Goal: Task Accomplishment & Management: Manage account settings

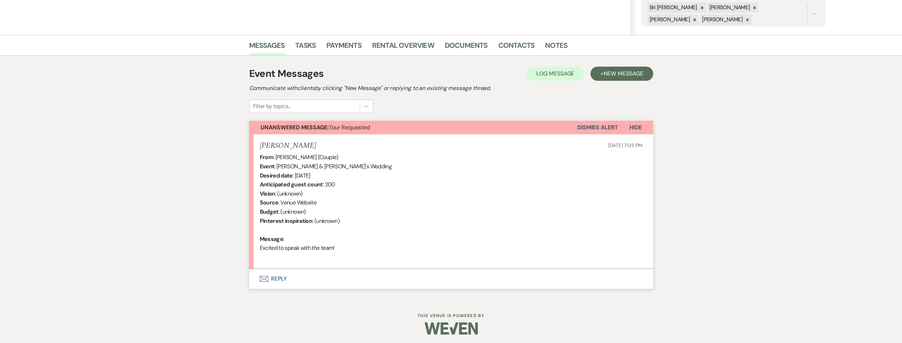
scroll to position [145, 0]
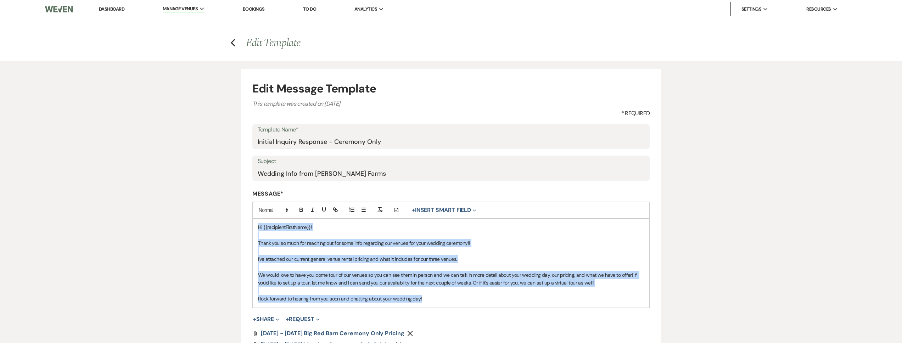
drag, startPoint x: 427, startPoint y: 299, endPoint x: 231, endPoint y: 211, distance: 214.7
click at [231, 211] on div "Edit Message Template This template was created on [DATE] * Required Template N…" at bounding box center [451, 244] width 511 height 366
copy div "Hi {{recipientFirstName}}! Thank you so much for reaching out for some info reg…"
click at [112, 11] on link "Dashboard" at bounding box center [112, 9] width 26 height 6
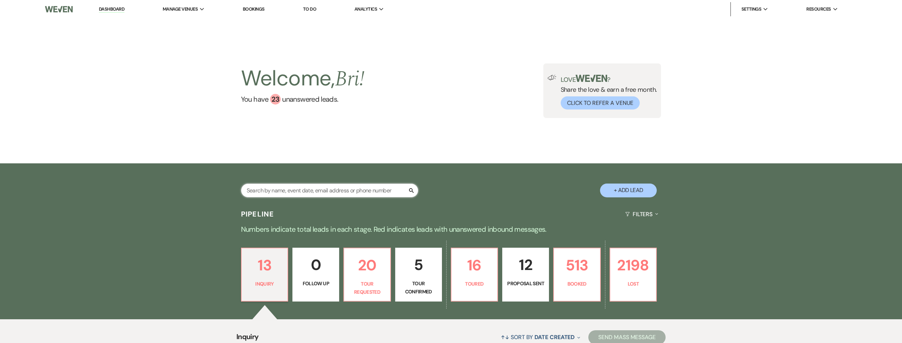
click at [267, 191] on input "text" at bounding box center [329, 191] width 177 height 14
type input "kaylor"
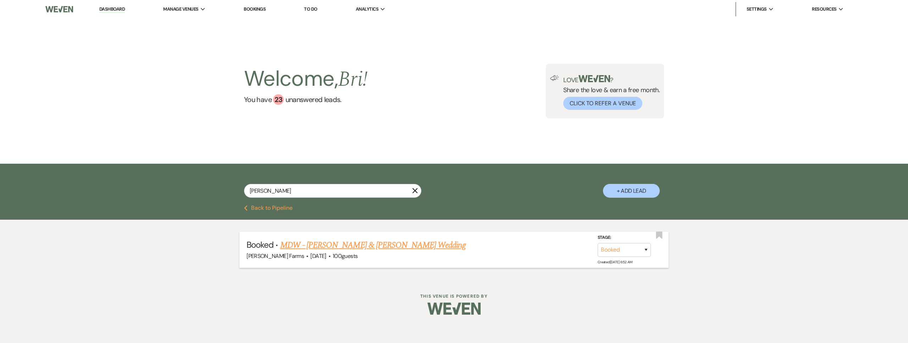
click at [324, 247] on link "MDW - Ryder Robbers & Sadie Kaylor's Wedding" at bounding box center [372, 245] width 185 height 13
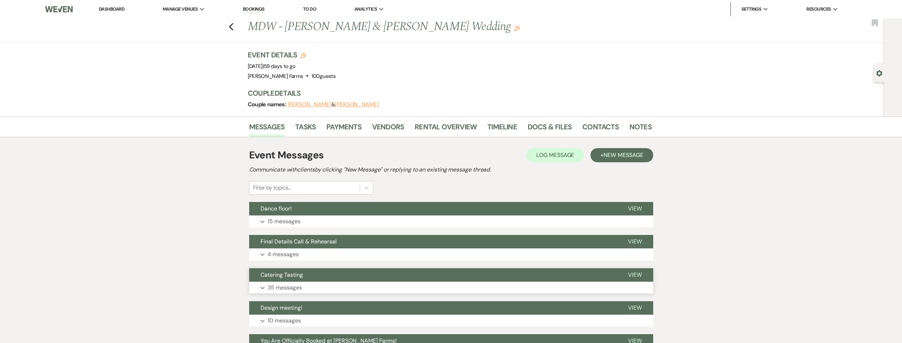
click at [292, 271] on span "Catering Tasting" at bounding box center [282, 274] width 43 height 7
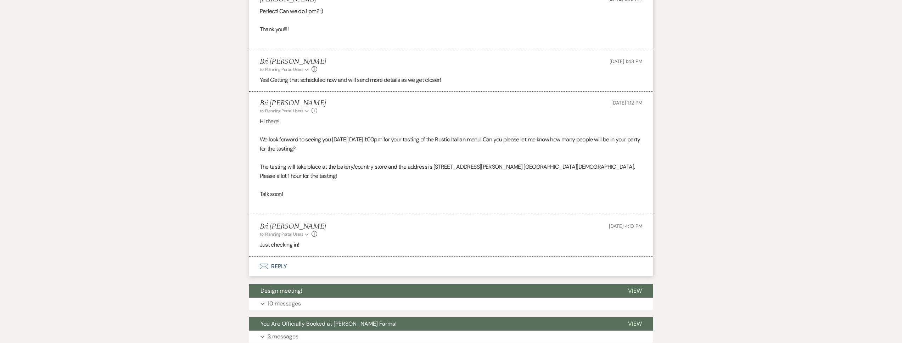
scroll to position [2202, 0]
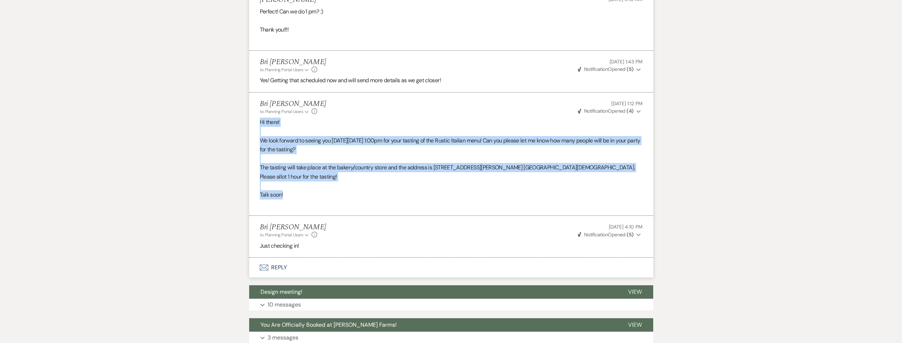
drag, startPoint x: 285, startPoint y: 192, endPoint x: 261, endPoint y: 133, distance: 63.7
click at [261, 133] on div "Hi there! We look forward to seeing you this Sunday, August 10, at 1:00pm for y…" at bounding box center [451, 163] width 383 height 91
copy div "Hi there! We look forward to seeing you this Sunday, August 10, at 1:00pm for y…"
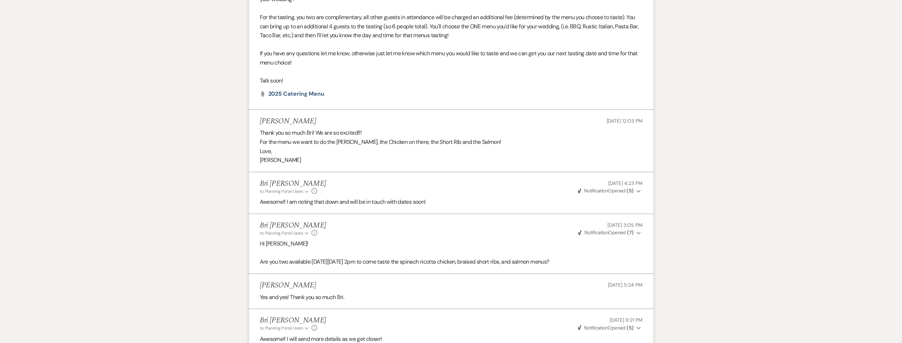
scroll to position [0, 0]
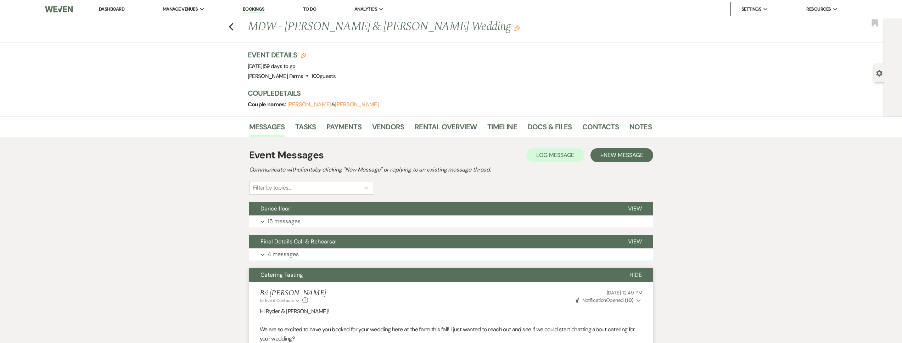
click at [122, 7] on link "Dashboard" at bounding box center [112, 9] width 26 height 6
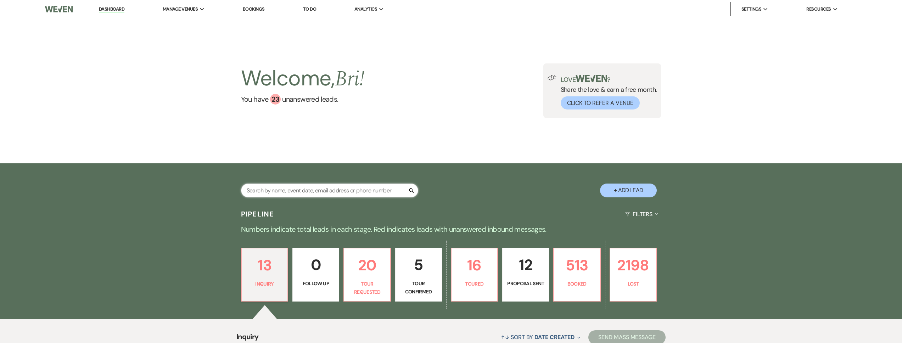
click at [333, 191] on input "text" at bounding box center [329, 191] width 177 height 14
type input "mancini"
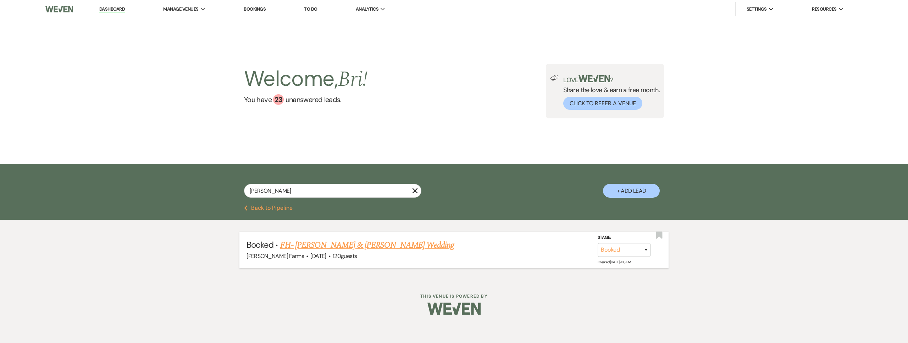
click at [341, 242] on link "FH- Aaron Guillot & Emma Mancini's Wedding" at bounding box center [367, 245] width 174 height 13
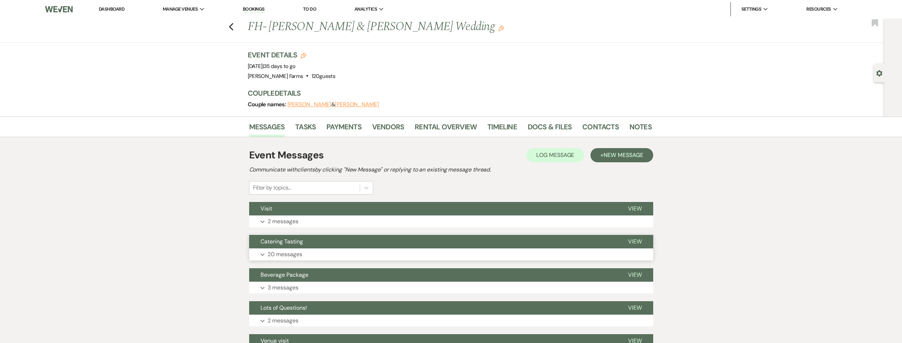
click at [299, 241] on span "Catering Tasting" at bounding box center [282, 241] width 43 height 7
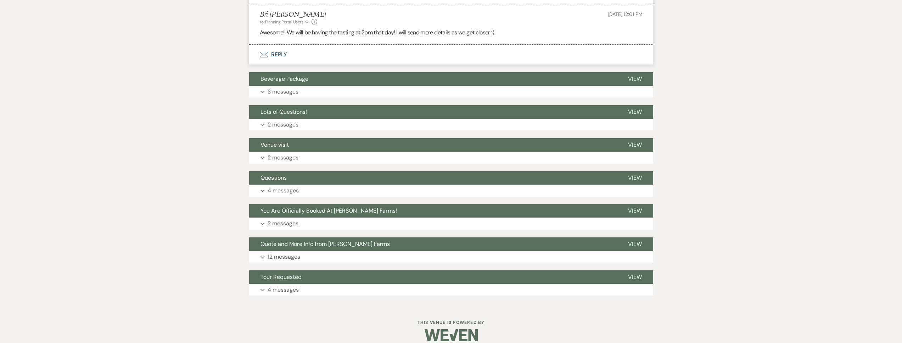
click at [304, 45] on button "Envelope Reply" at bounding box center [451, 55] width 404 height 20
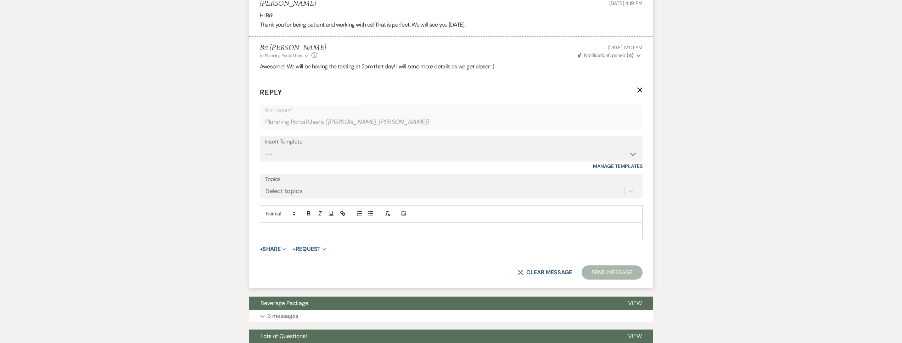
scroll to position [1239, 0]
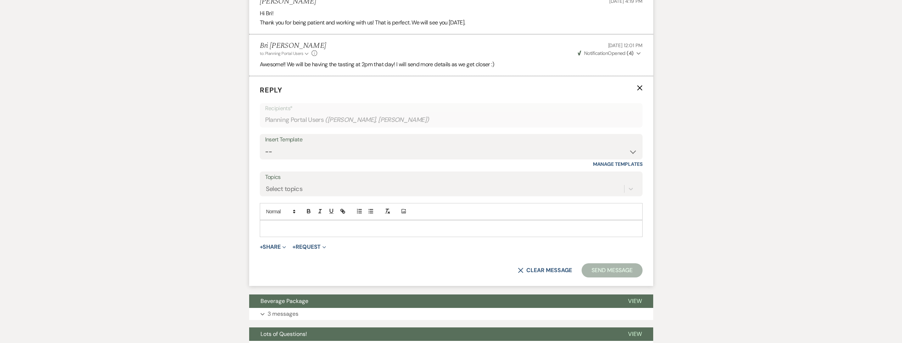
click at [292, 224] on div at bounding box center [451, 229] width 382 height 16
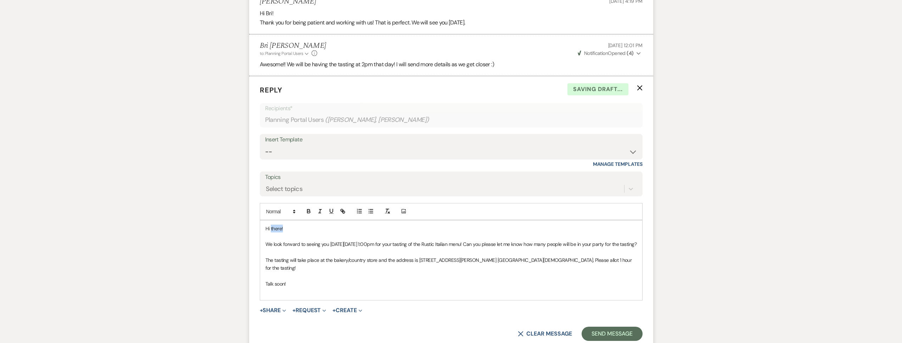
drag, startPoint x: 288, startPoint y: 220, endPoint x: 275, endPoint y: 226, distance: 13.6
click at [271, 225] on p "Hi there!" at bounding box center [452, 229] width 372 height 8
click at [329, 240] on p "We look forward to seeing you this Sunday, August 10, at 1:00pm for your tastin…" at bounding box center [452, 244] width 372 height 8
drag, startPoint x: 354, startPoint y: 236, endPoint x: 341, endPoint y: 237, distance: 12.8
click at [341, 241] on span "We look forward to seeing you this Sunday, August 10, at 1:00pm for your tastin…" at bounding box center [451, 244] width 371 height 6
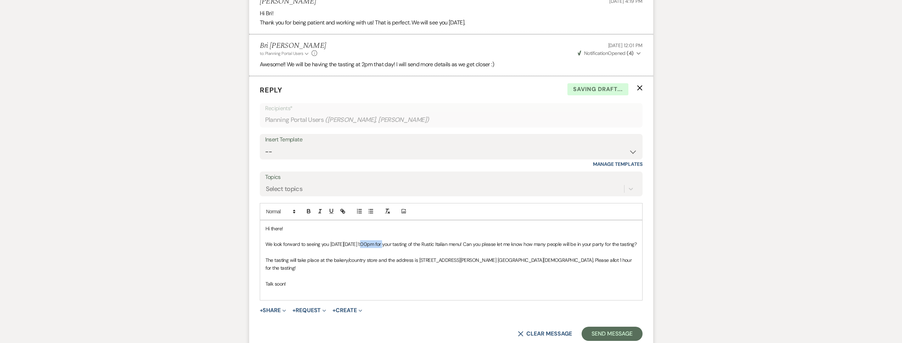
drag, startPoint x: 379, startPoint y: 235, endPoint x: 360, endPoint y: 237, distance: 18.9
click at [360, 241] on span "We look forward to seeing you this Saturday, August 10, at 1:00pm for your tast…" at bounding box center [451, 244] width 371 height 6
click at [396, 241] on span "We look forward to seeing you this Saturday, September 13, at 1:00pm for your t…" at bounding box center [451, 244] width 371 height 6
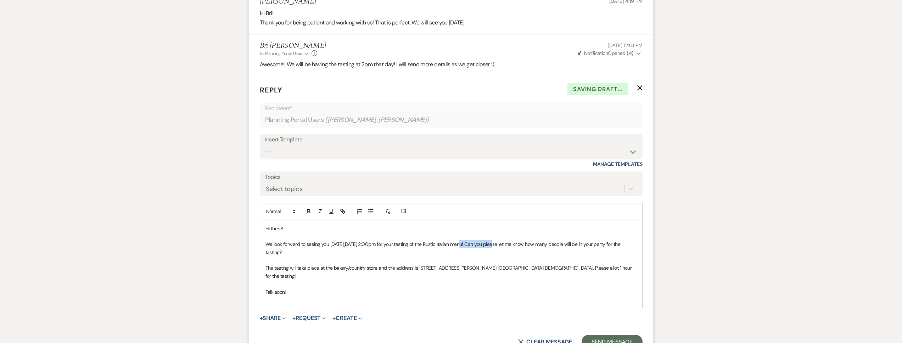
drag, startPoint x: 486, startPoint y: 236, endPoint x: 459, endPoint y: 236, distance: 26.6
click at [459, 241] on span "We look forward to seeing you this Saturday, September 13, at 2:00pm for your t…" at bounding box center [444, 248] width 356 height 14
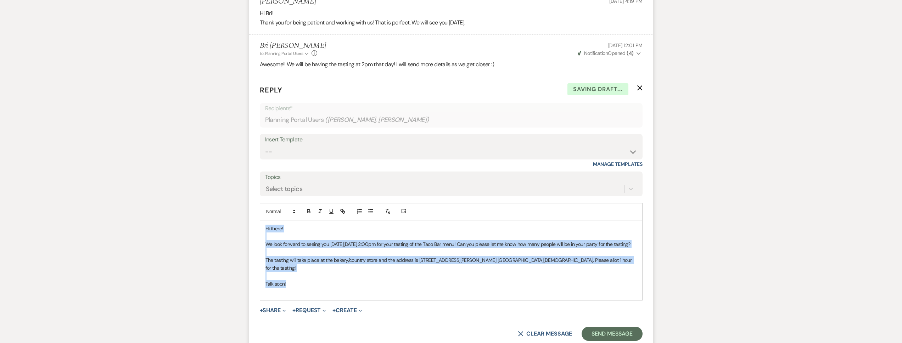
drag, startPoint x: 317, startPoint y: 275, endPoint x: 260, endPoint y: 218, distance: 80.2
click at [260, 221] on div "Hi there! We look forward to seeing you this Saturday, September 13, at 2:00pm …" at bounding box center [451, 261] width 382 height 80
copy div "Hi there! We look forward to seeing you this Saturday, September 13, at 2:00pm …"
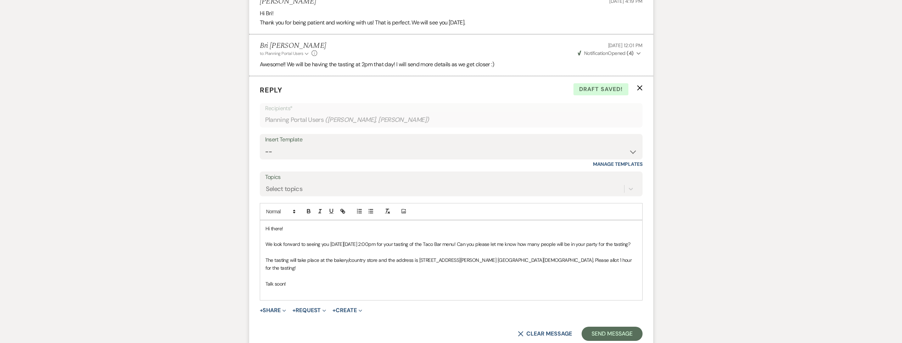
click at [378, 257] on span "The tasting will take place at the bakery/country store and the address is [STR…" at bounding box center [450, 264] width 368 height 14
click at [599, 327] on button "Send Message" at bounding box center [612, 334] width 61 height 14
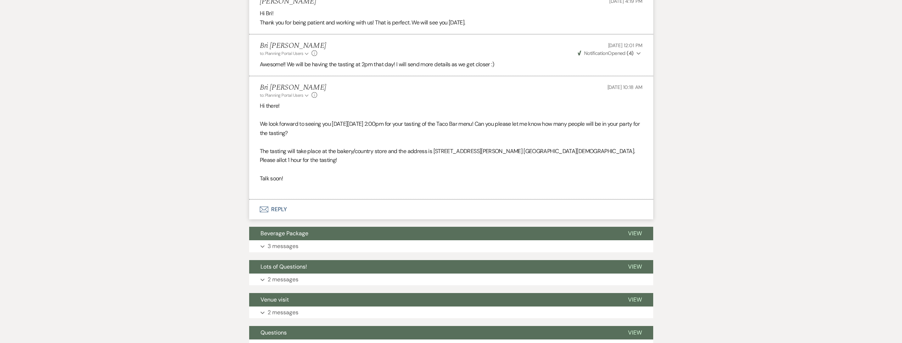
scroll to position [0, 0]
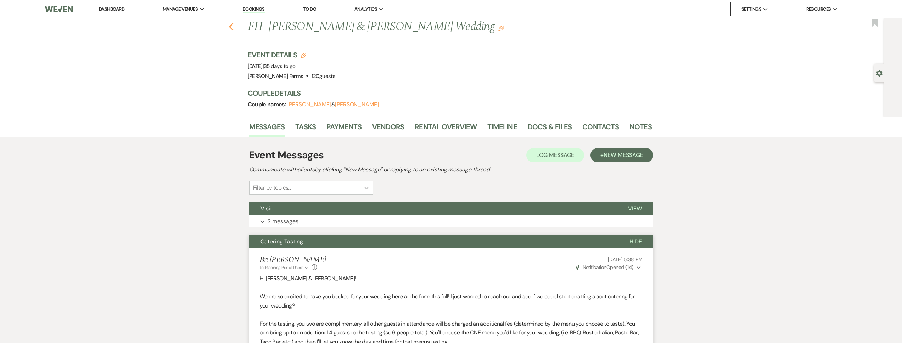
click at [233, 26] on icon "Previous" at bounding box center [231, 27] width 5 height 9
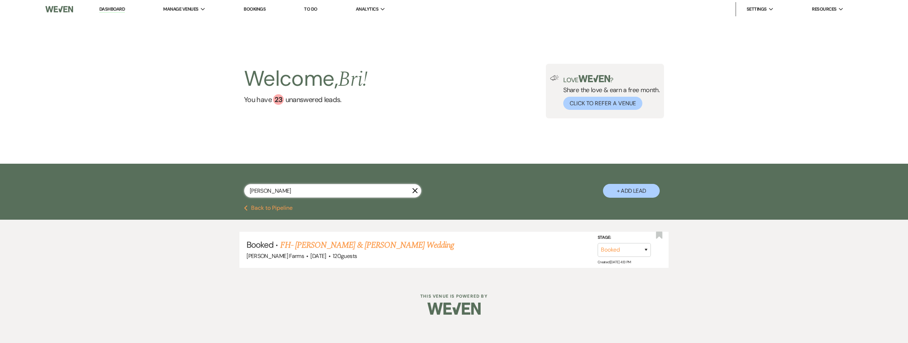
drag, startPoint x: 271, startPoint y: 192, endPoint x: 246, endPoint y: 188, distance: 25.2
click at [246, 188] on input "[PERSON_NAME]" at bounding box center [332, 191] width 177 height 14
type input "troyer"
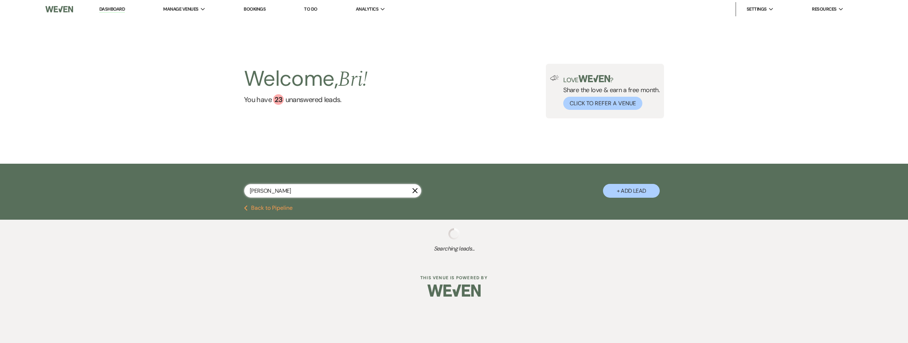
select select "8"
select select "7"
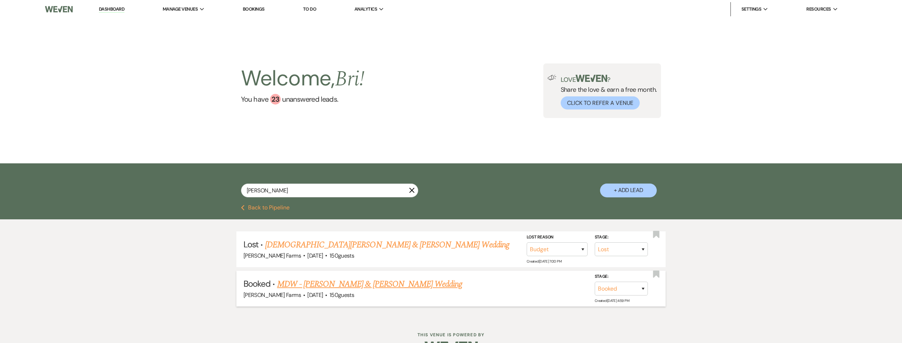
click at [329, 279] on link "MDW - [PERSON_NAME] & [PERSON_NAME] Wedding" at bounding box center [369, 284] width 185 height 13
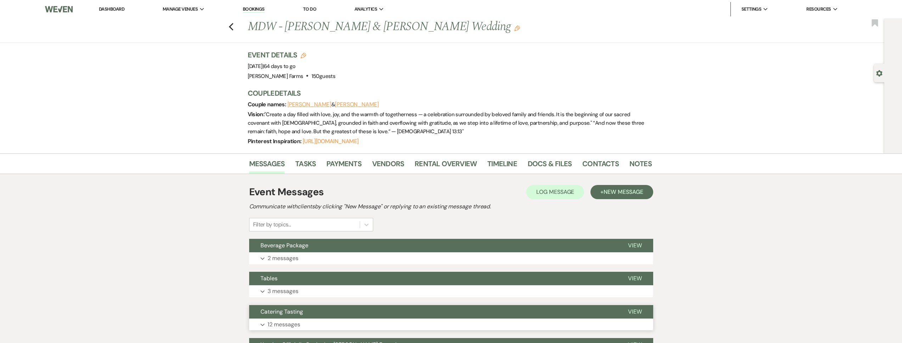
click at [300, 315] on span "Catering Tasting" at bounding box center [282, 311] width 43 height 7
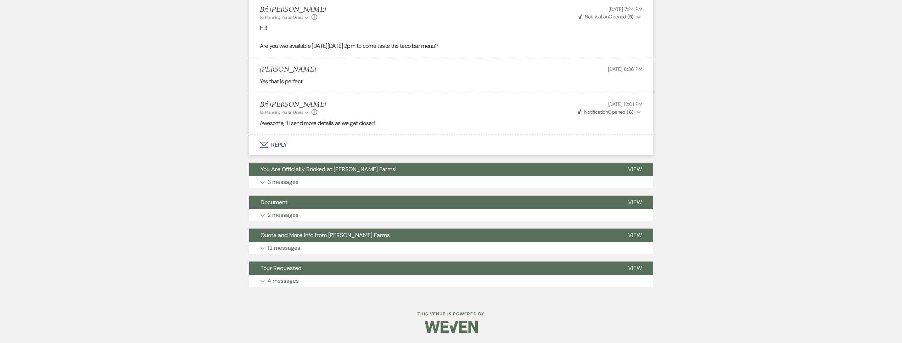
click at [297, 140] on button "Envelope Reply" at bounding box center [451, 145] width 404 height 20
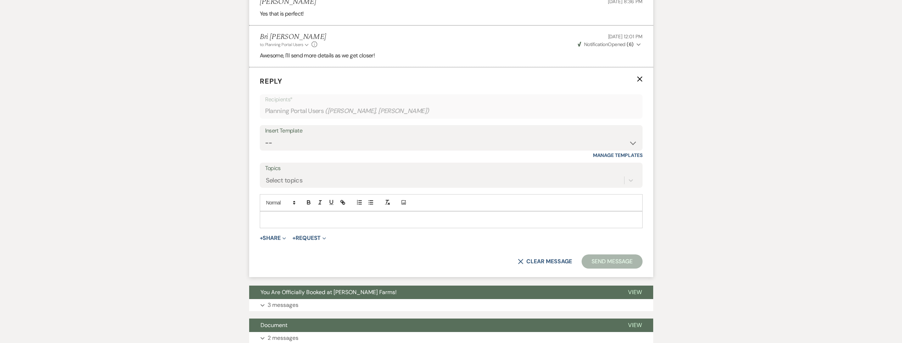
scroll to position [935, 0]
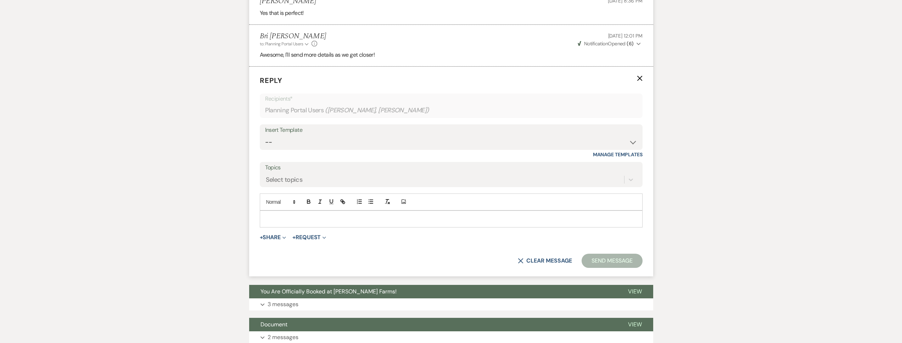
click at [305, 213] on div at bounding box center [451, 219] width 382 height 16
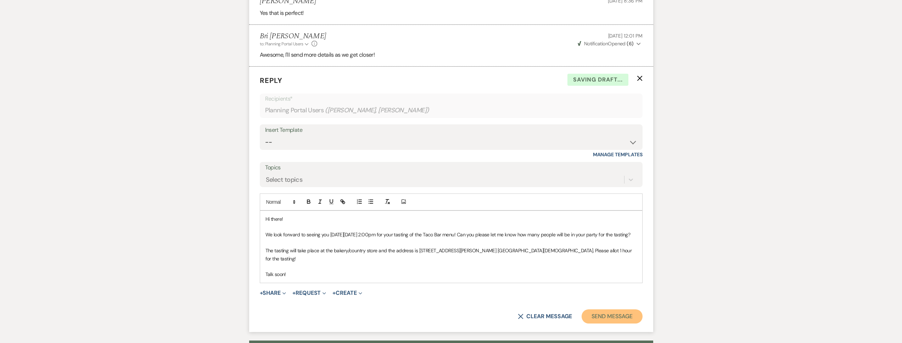
click at [594, 316] on button "Send Message" at bounding box center [612, 317] width 61 height 14
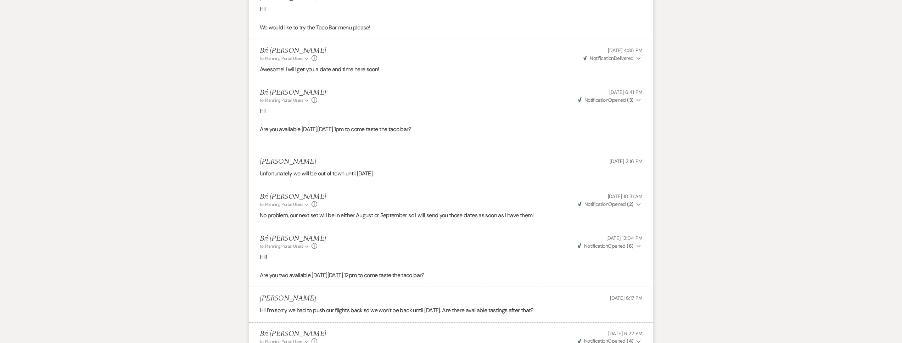
scroll to position [0, 0]
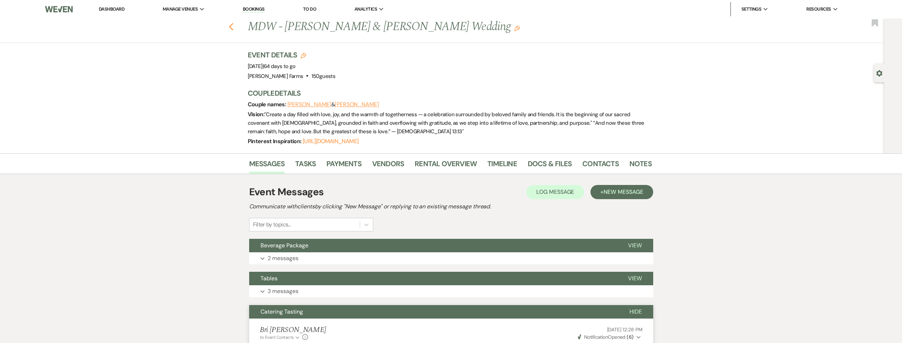
click at [233, 28] on use "button" at bounding box center [231, 27] width 5 height 8
select select "8"
select select "7"
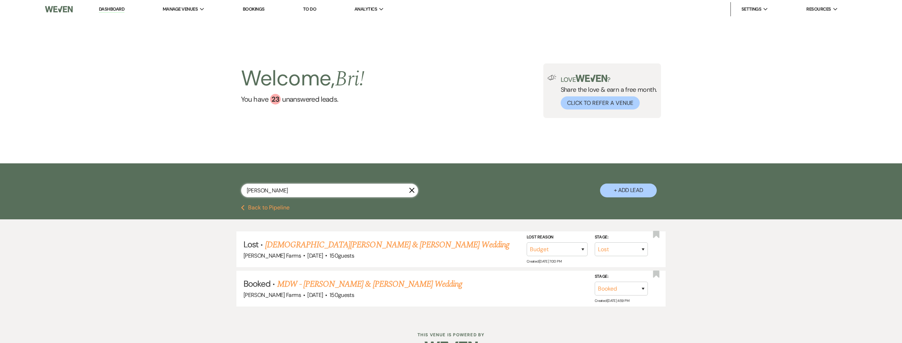
click at [275, 192] on input "troyer" at bounding box center [329, 191] width 177 height 14
drag, startPoint x: 274, startPoint y: 190, endPoint x: 236, endPoint y: 189, distance: 38.0
click at [236, 189] on div "troyer X + Add Lead" at bounding box center [451, 185] width 511 height 36
type input "schmich"
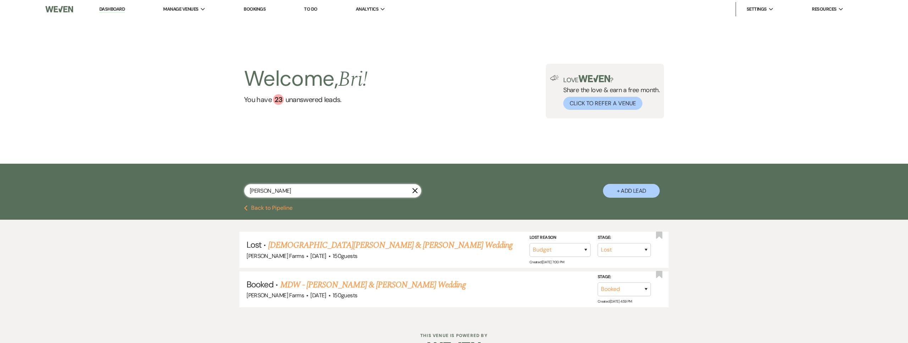
select select "8"
select select "5"
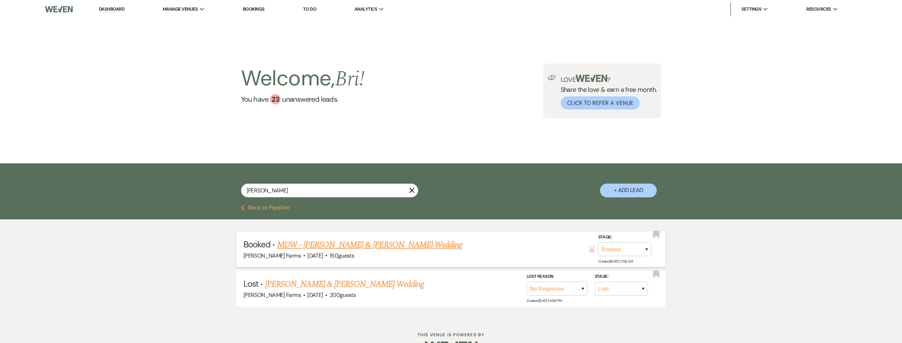
click at [322, 242] on link "MDW - [PERSON_NAME] & [PERSON_NAME] Wedding" at bounding box center [369, 245] width 185 height 13
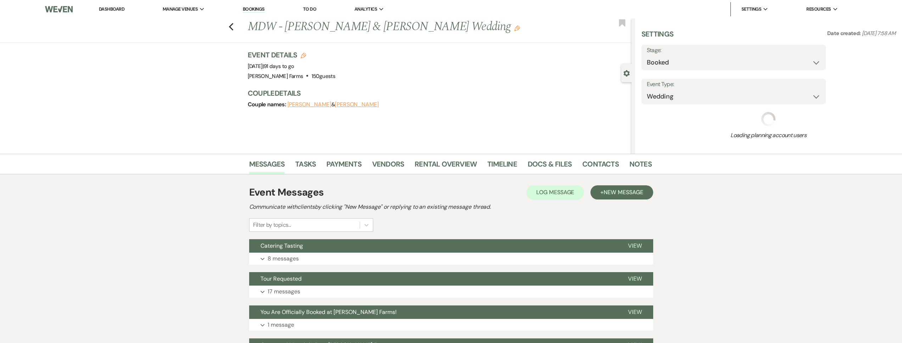
select select "5"
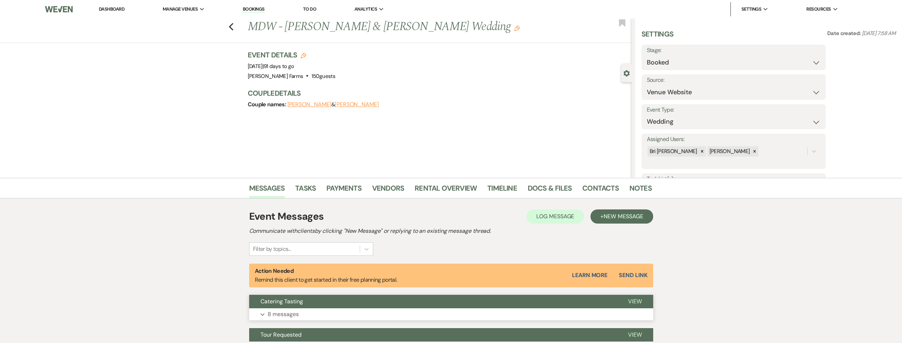
click at [300, 299] on span "Catering Tasting" at bounding box center [282, 301] width 43 height 7
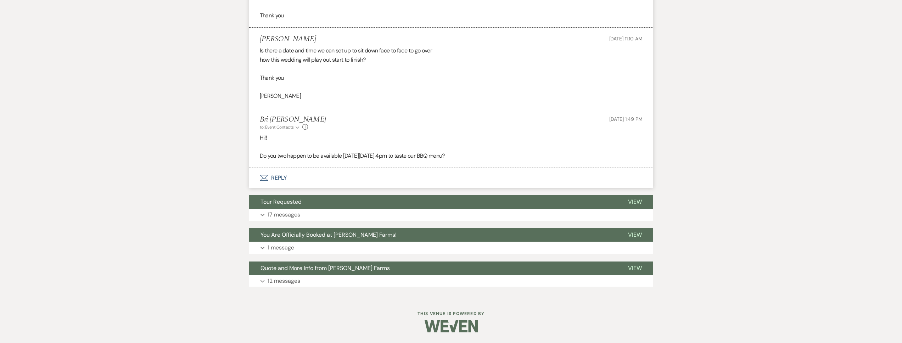
click at [295, 176] on button "Envelope Reply" at bounding box center [451, 178] width 404 height 20
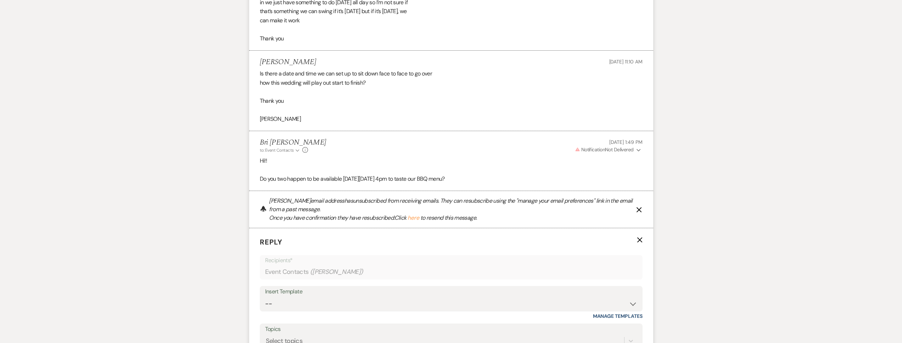
scroll to position [1120, 0]
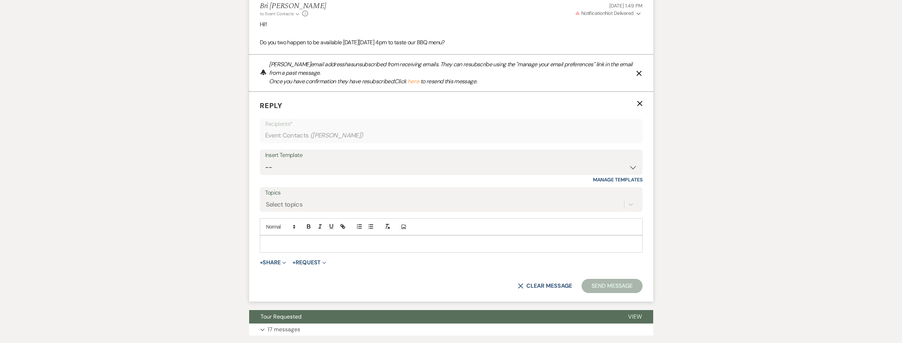
click at [416, 82] on button "here" at bounding box center [414, 82] width 12 height 6
click at [291, 241] on p at bounding box center [452, 244] width 372 height 8
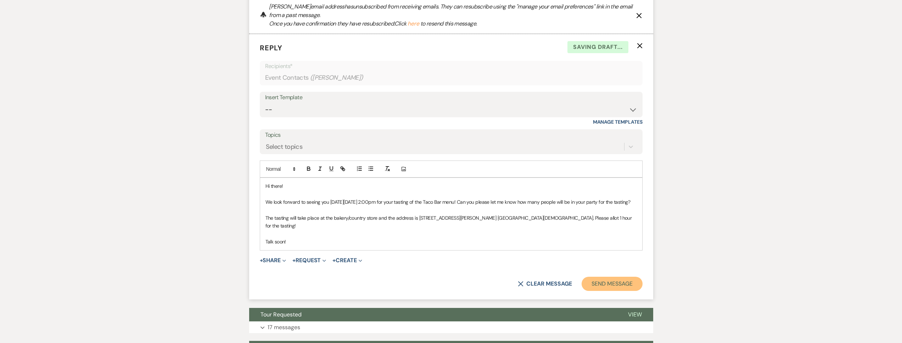
click at [600, 278] on button "Send Message" at bounding box center [612, 284] width 61 height 14
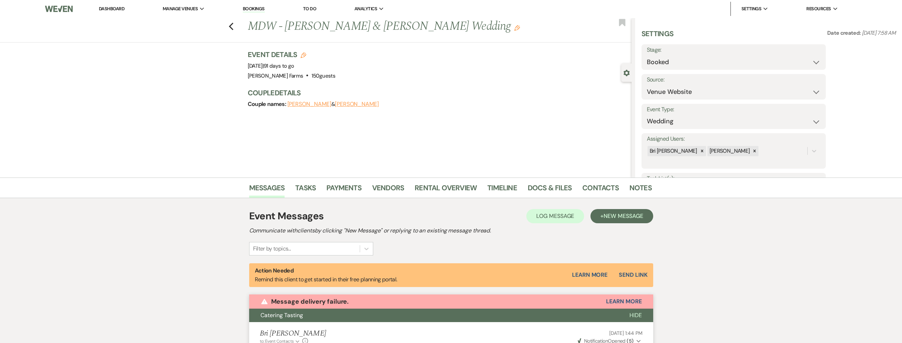
scroll to position [0, 0]
click at [231, 28] on icon "Previous" at bounding box center [231, 27] width 5 height 9
select select "8"
select select "5"
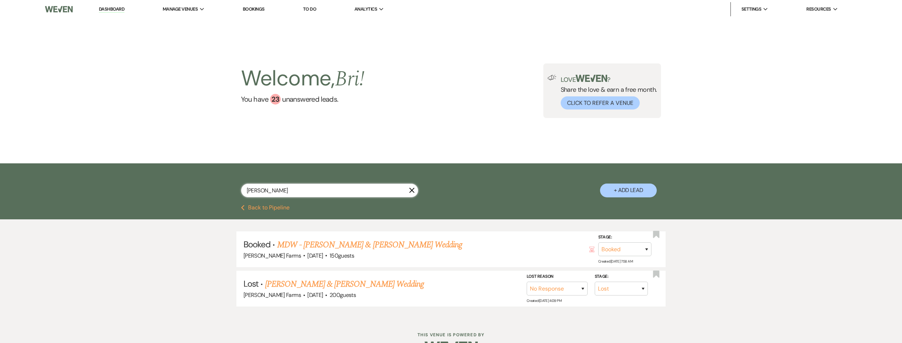
drag, startPoint x: 269, startPoint y: 191, endPoint x: 247, endPoint y: 191, distance: 21.6
click at [247, 191] on input "schmich" at bounding box center [329, 191] width 177 height 14
type input "r"
type input "tami"
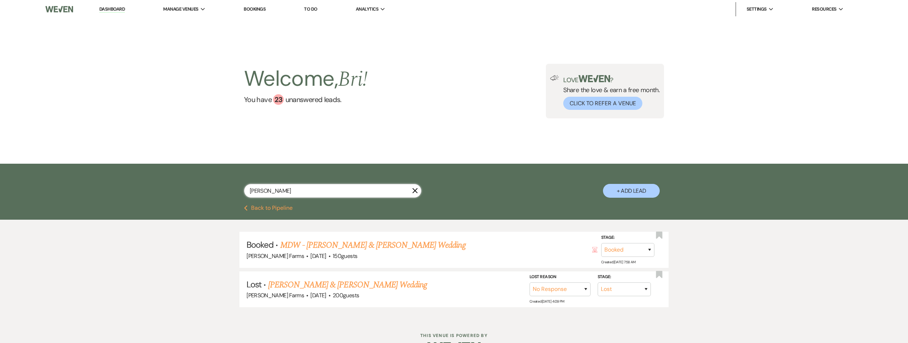
select select "8"
select select "6"
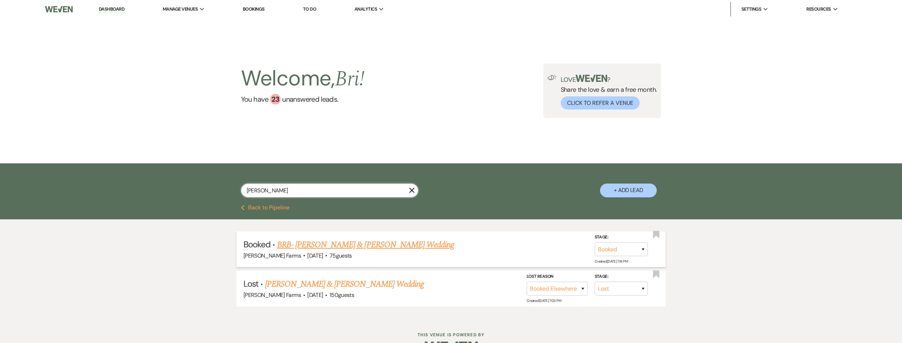
type input "tami"
click at [354, 247] on link "BRB- [PERSON_NAME] & [PERSON_NAME] Wedding" at bounding box center [365, 245] width 177 height 13
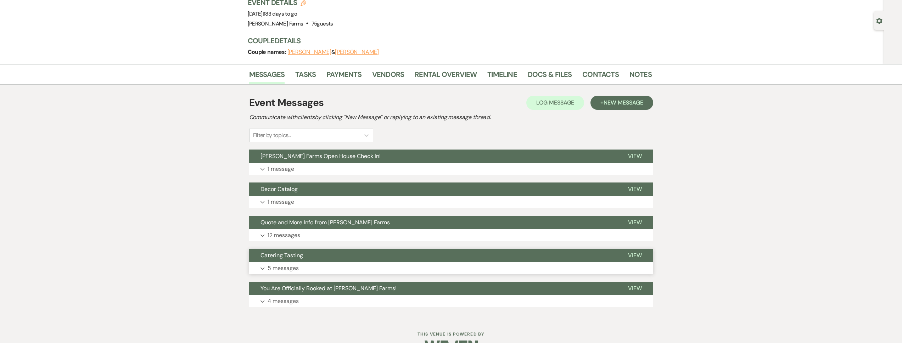
click at [306, 262] on button "Catering Tasting" at bounding box center [433, 255] width 368 height 13
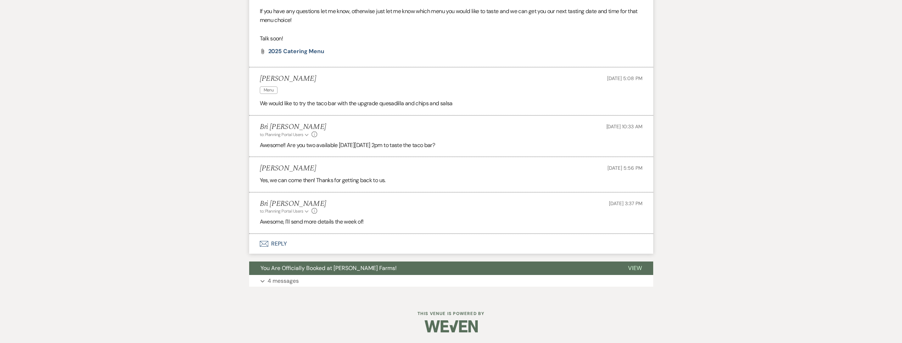
click at [311, 246] on button "Envelope Reply" at bounding box center [451, 244] width 404 height 20
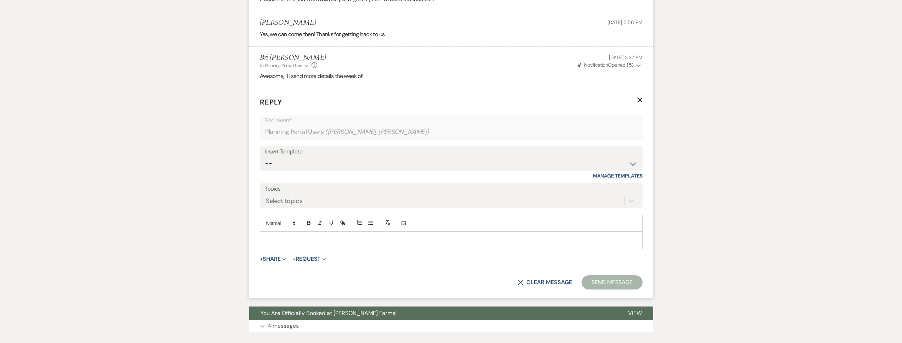
scroll to position [582, 0]
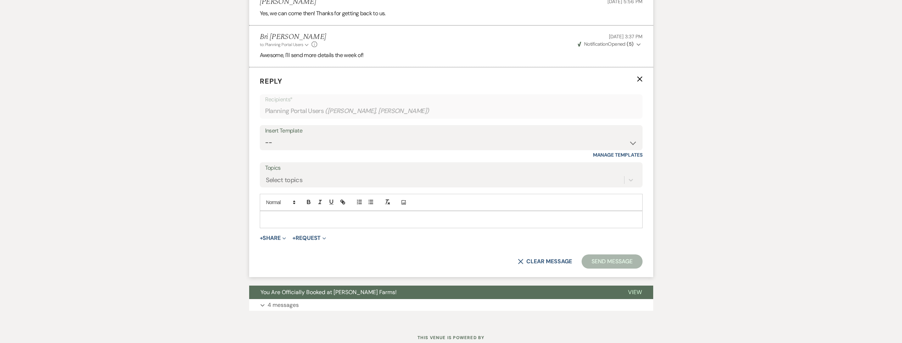
click at [312, 214] on div at bounding box center [451, 219] width 382 height 16
paste div
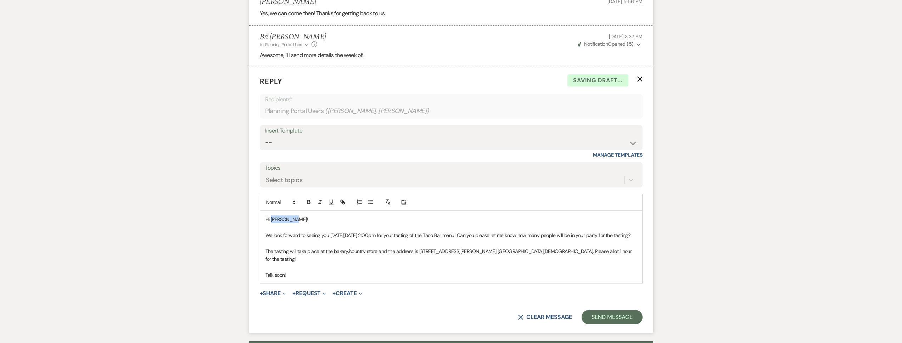
drag, startPoint x: 297, startPoint y: 222, endPoint x: 270, endPoint y: 221, distance: 26.6
click at [270, 221] on p "Hi ​Samantha!" at bounding box center [452, 220] width 372 height 8
click at [601, 318] on button "Send Message" at bounding box center [612, 317] width 61 height 14
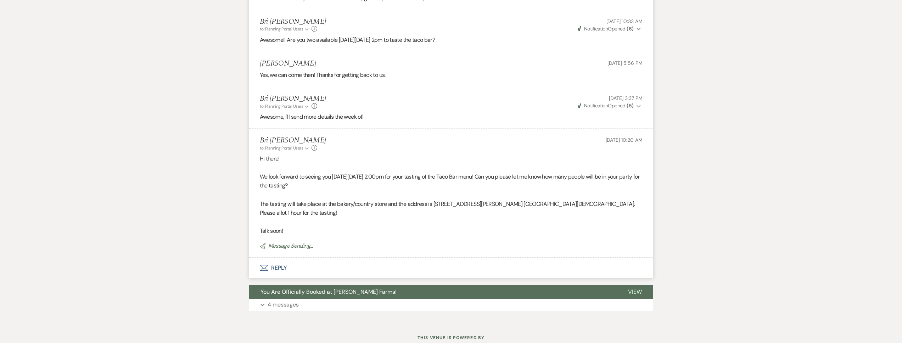
scroll to position [0, 0]
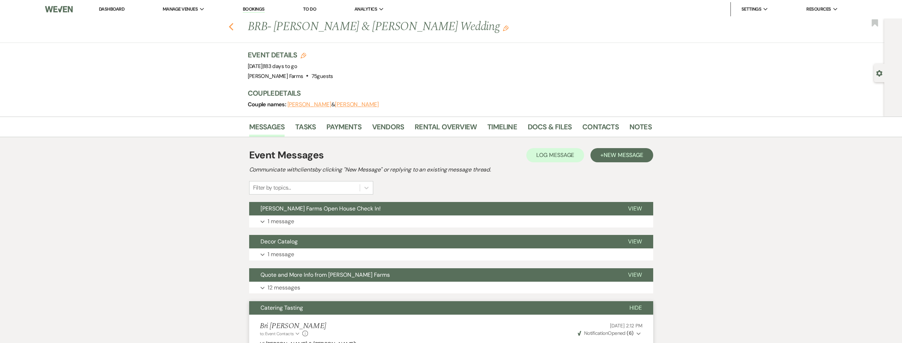
click at [234, 28] on icon "Previous" at bounding box center [231, 27] width 5 height 9
select select "8"
select select "6"
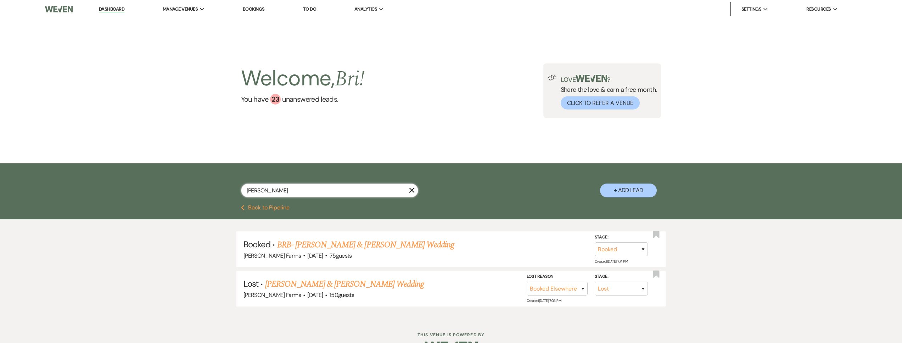
drag, startPoint x: 262, startPoint y: 191, endPoint x: 227, endPoint y: 191, distance: 35.8
click at [227, 191] on div "tami X + Add Lead" at bounding box center [451, 185] width 511 height 36
type input "g"
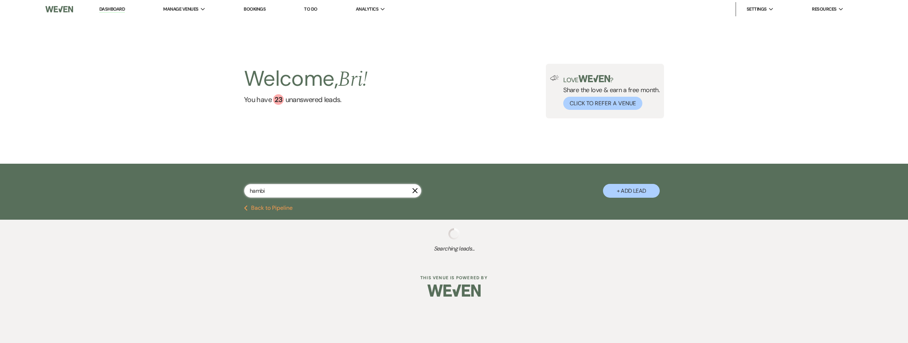
type input "hambic"
select select "5"
select select "2"
select select "8"
select select "10"
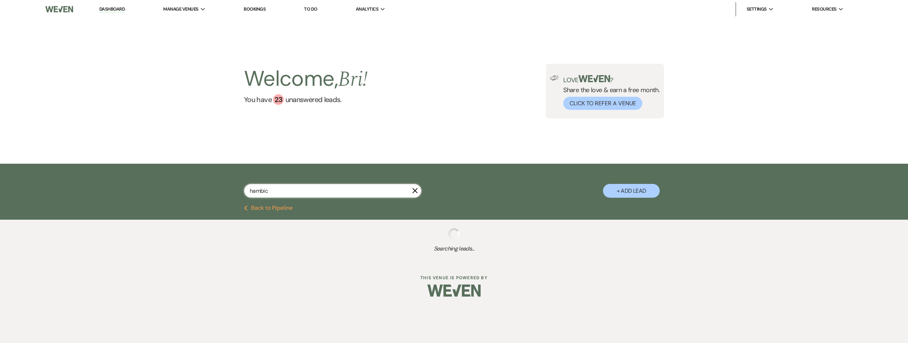
select select "2"
select select "8"
select select "5"
select select "8"
select select "5"
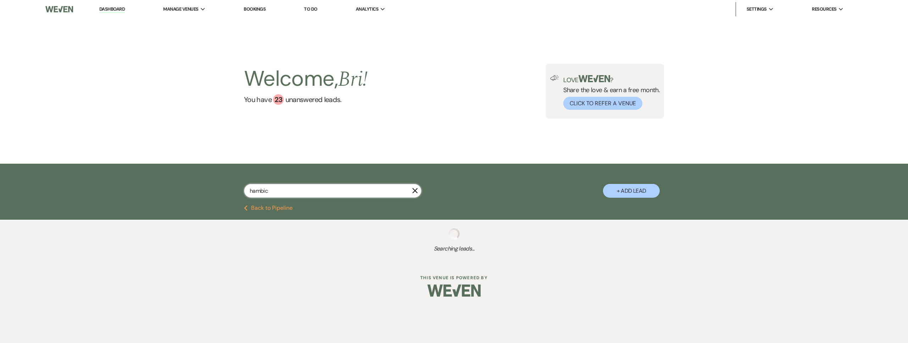
select select "8"
select select "5"
select select "8"
select select "6"
select select "8"
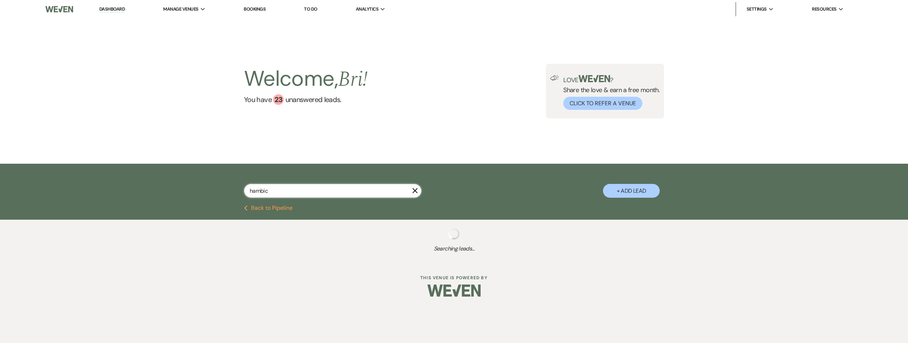
select select "5"
select select "8"
select select "4"
select select "8"
select select "5"
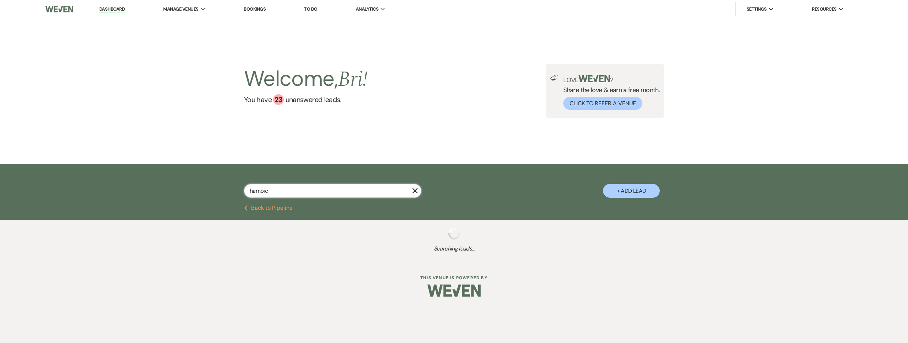
select select "8"
select select "5"
select select "8"
select select "5"
select select "8"
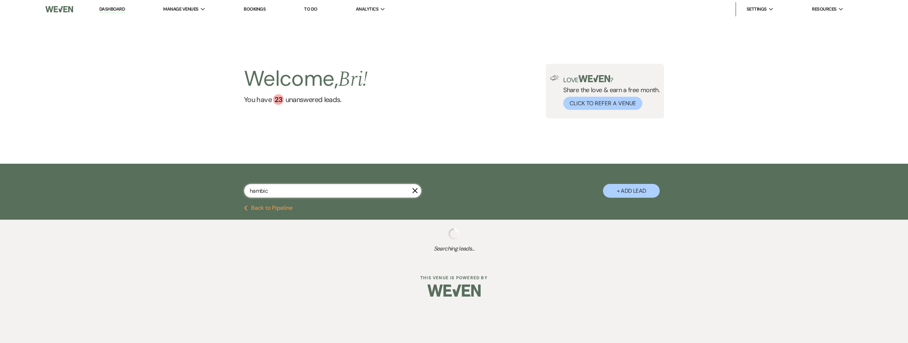
select select "5"
select select "8"
select select "5"
select select "8"
select select "5"
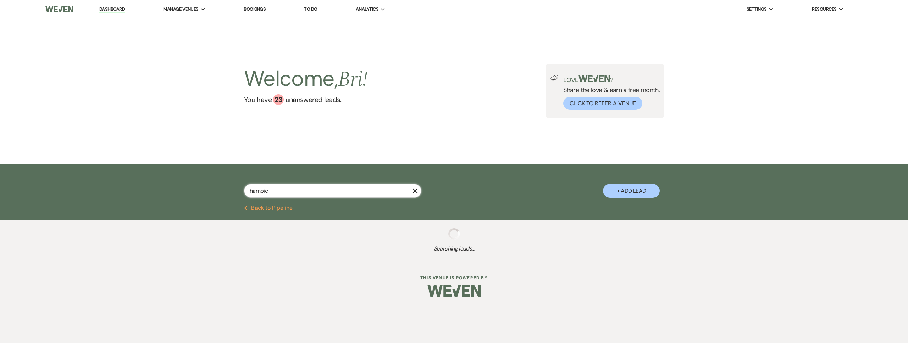
select select "8"
select select "4"
select select "8"
select select "5"
select select "8"
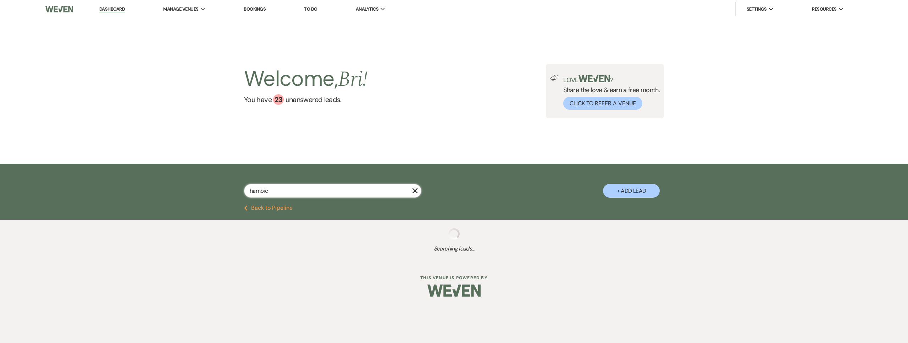
select select "5"
select select "8"
select select "5"
select select "8"
select select "5"
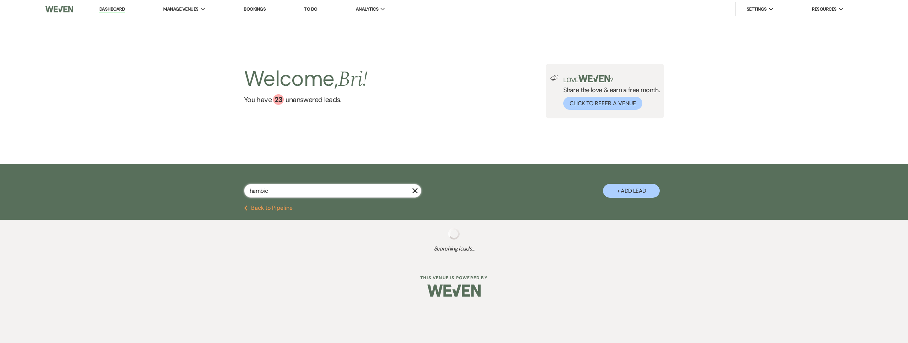
select select "8"
select select "5"
select select "8"
select select "11"
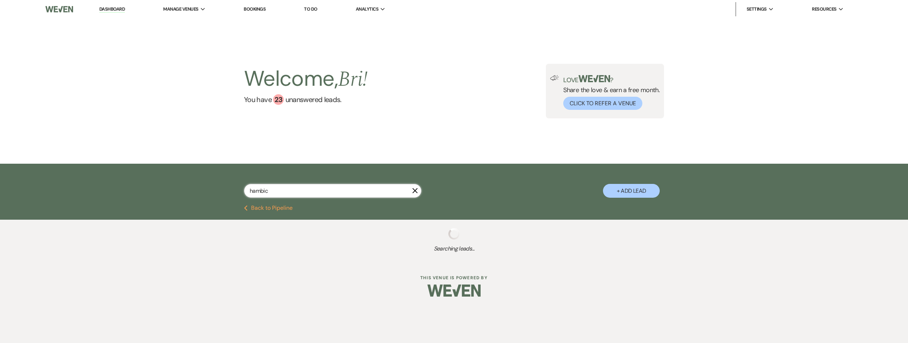
select select "8"
select select "5"
select select "8"
select select "1"
select select "8"
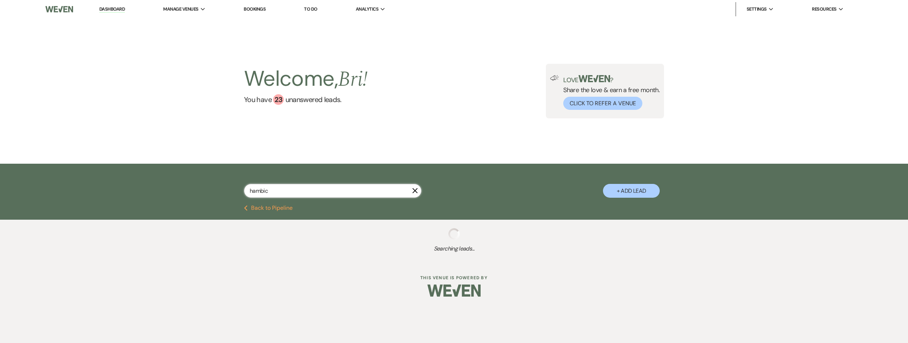
select select "5"
select select "8"
select select "1"
select select "8"
select select "5"
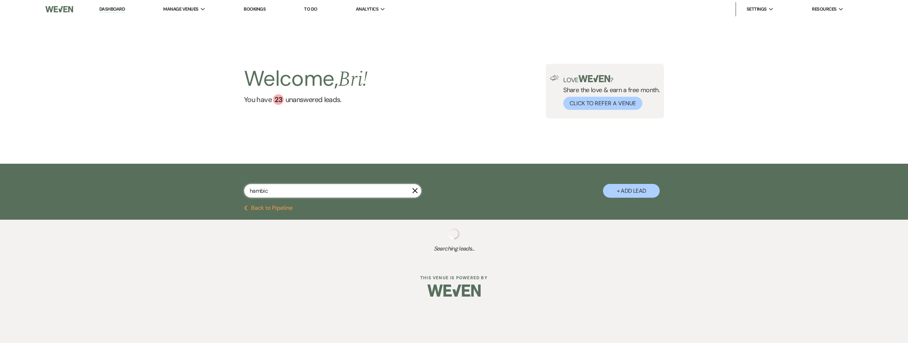
select select "8"
select select "5"
select select "8"
select select "1"
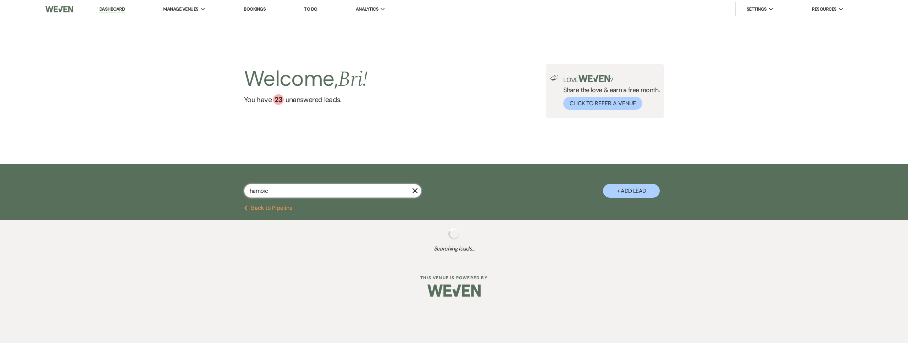
select select "8"
select select "6"
select select "8"
select select "1"
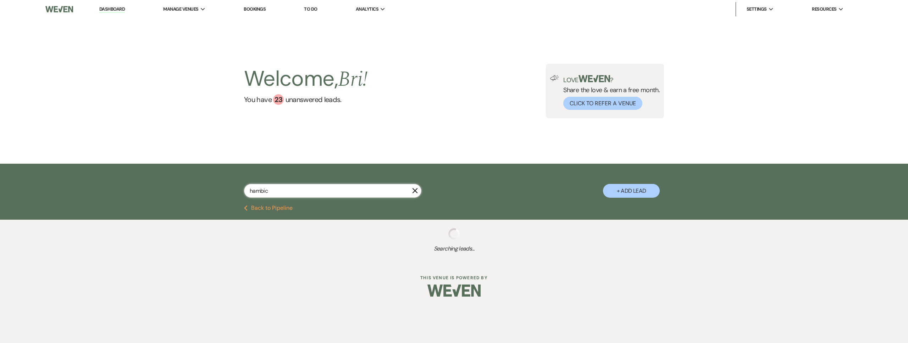
select select "8"
select select "5"
select select "8"
select select "1"
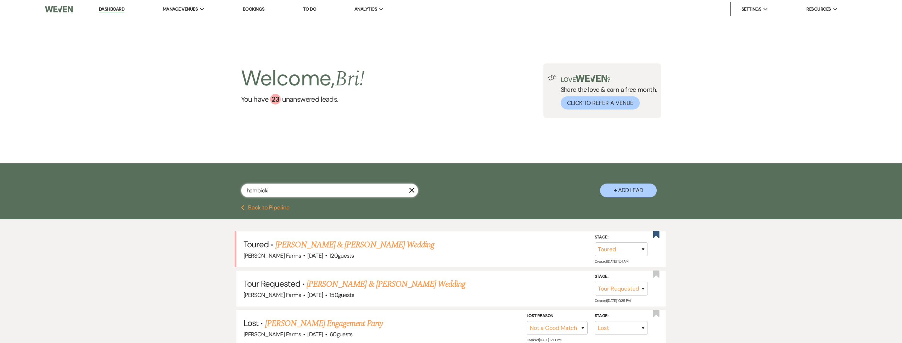
type input "hambicki"
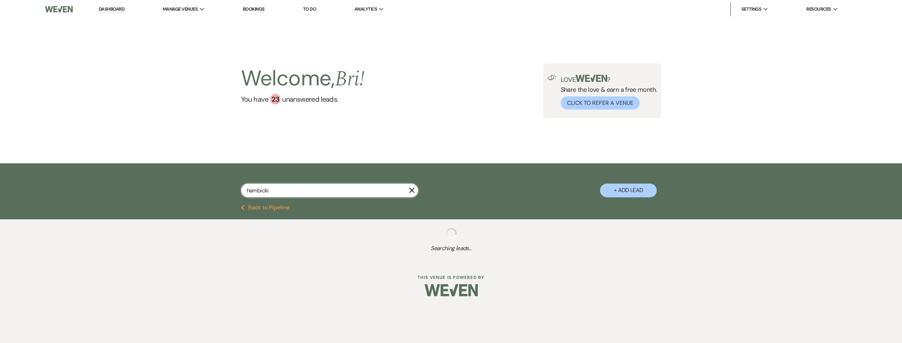
select select "8"
select select "4"
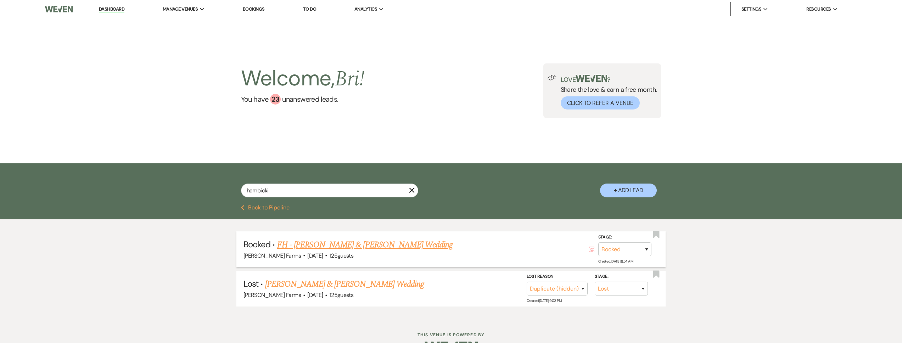
click at [345, 241] on link "FH - [PERSON_NAME] & [PERSON_NAME] Wedding" at bounding box center [365, 245] width 176 height 13
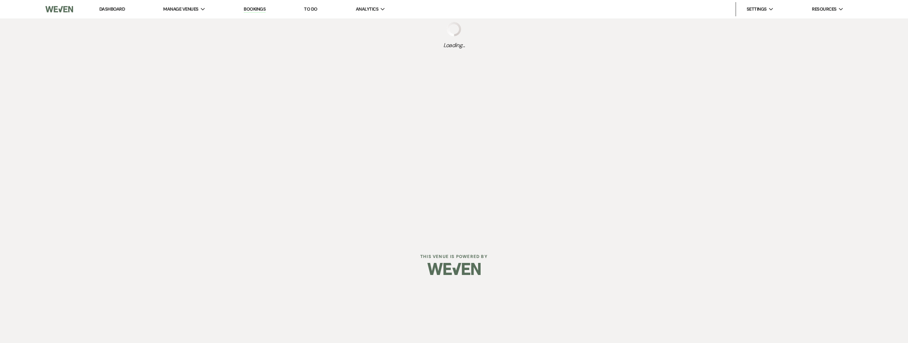
select select "5"
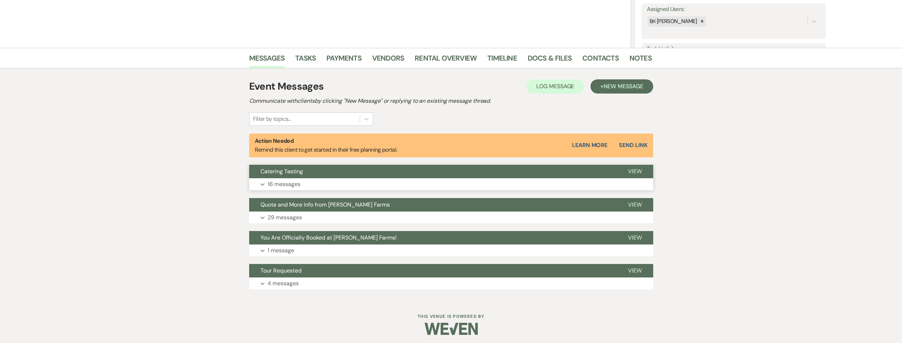
click at [289, 189] on button "Expand 16 messages" at bounding box center [451, 184] width 404 height 12
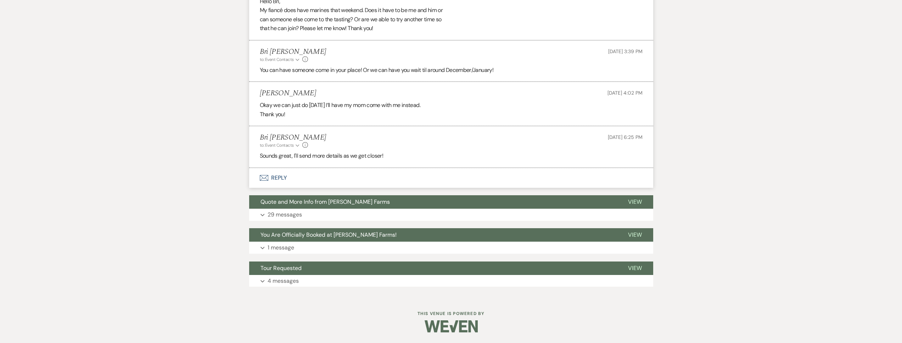
click at [297, 178] on button "Envelope Reply" at bounding box center [451, 178] width 404 height 20
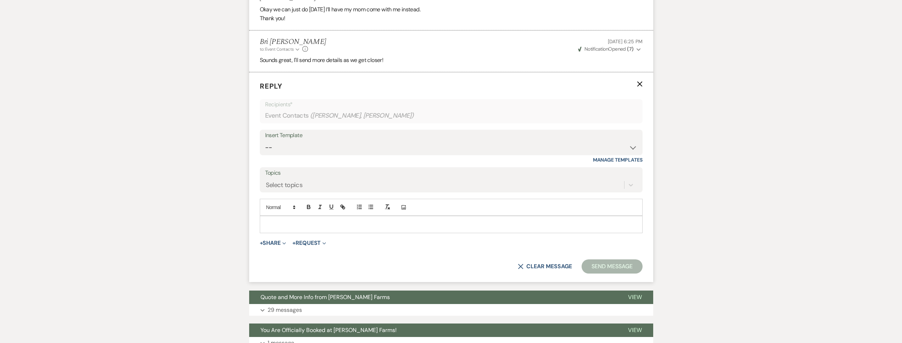
scroll to position [1282, 0]
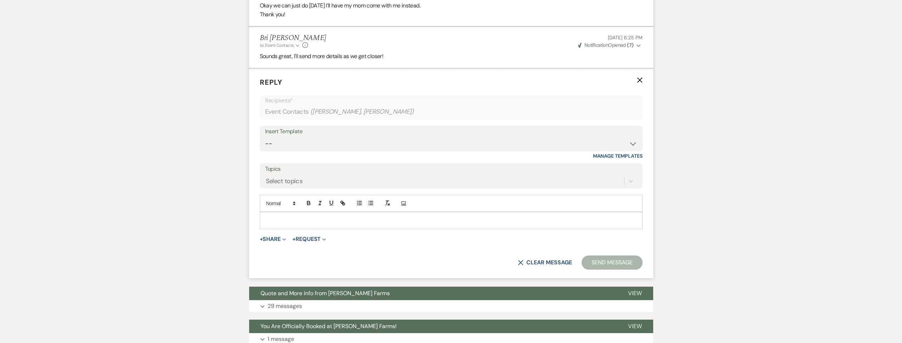
click at [308, 221] on p at bounding box center [452, 221] width 372 height 8
paste div
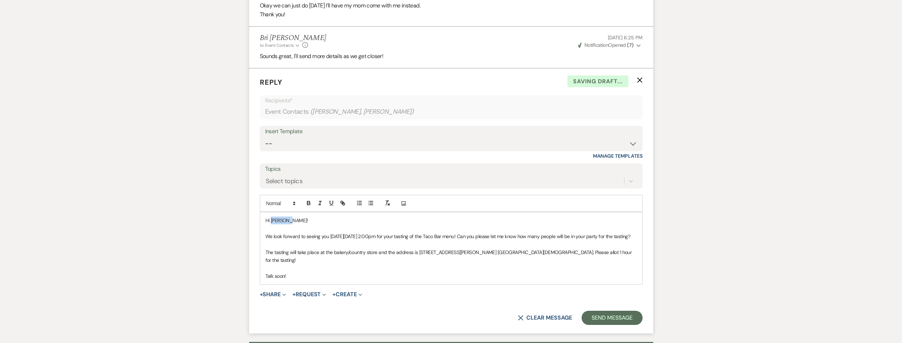
drag, startPoint x: 292, startPoint y: 221, endPoint x: 271, endPoint y: 223, distance: 21.7
click at [271, 223] on span "Hi ​Samantha!" at bounding box center [287, 220] width 43 height 6
click at [628, 318] on button "Send Message" at bounding box center [612, 318] width 61 height 14
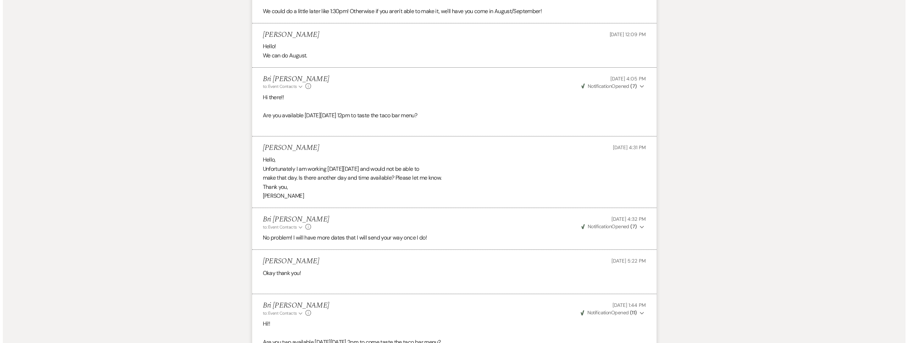
scroll to position [0, 0]
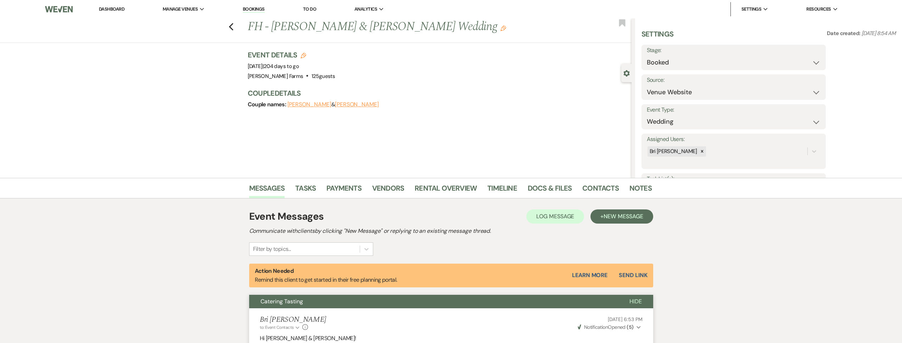
click at [118, 11] on link "Dashboard" at bounding box center [112, 9] width 26 height 6
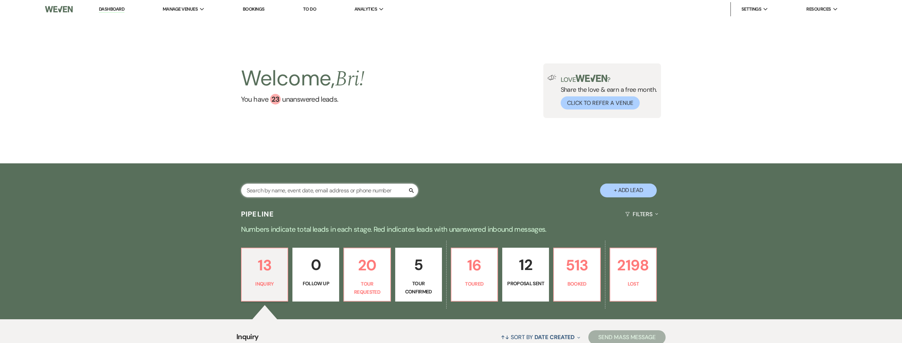
click at [331, 190] on input "text" at bounding box center [329, 191] width 177 height 14
click at [531, 189] on div "Search + Add Lead" at bounding box center [451, 185] width 511 height 36
click at [358, 191] on input "text" at bounding box center [329, 191] width 177 height 14
type input "k"
type input "mclaughlin"
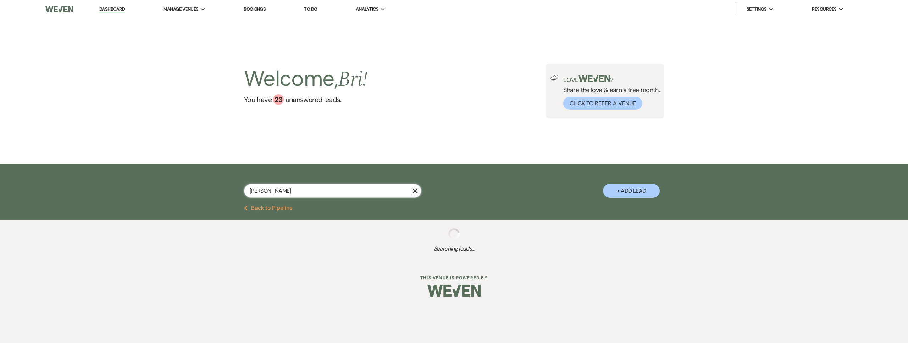
select select "8"
select select "5"
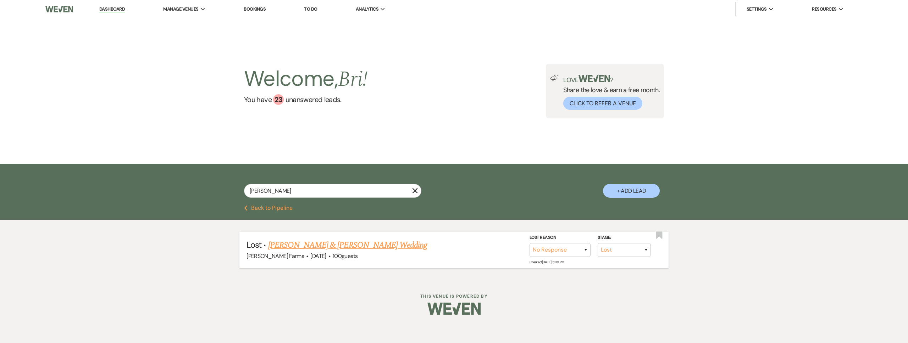
click at [363, 241] on link "[PERSON_NAME] & [PERSON_NAME] Wedding" at bounding box center [347, 245] width 159 height 13
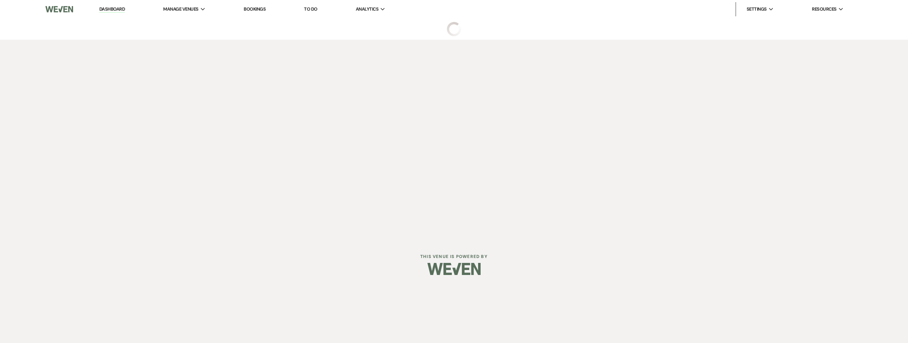
select select "8"
select select "5"
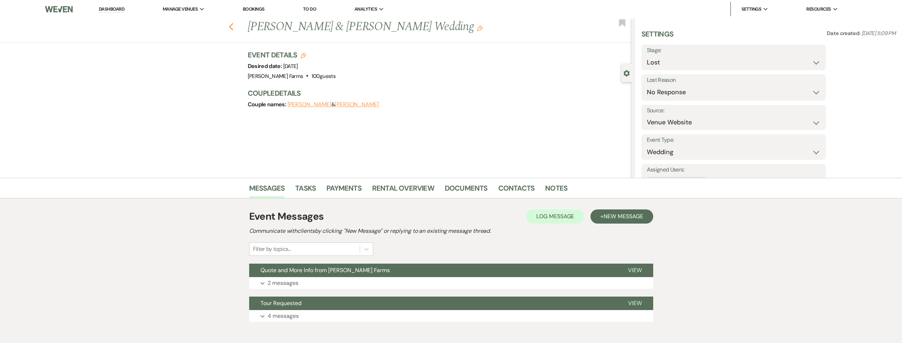
click at [233, 24] on use "button" at bounding box center [231, 27] width 5 height 8
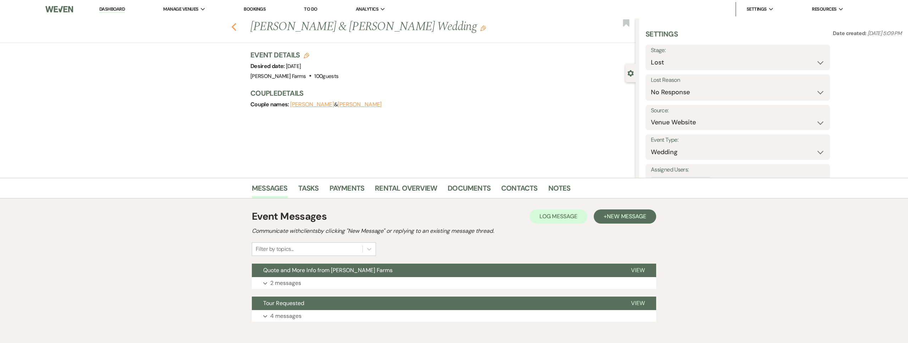
select select "8"
select select "5"
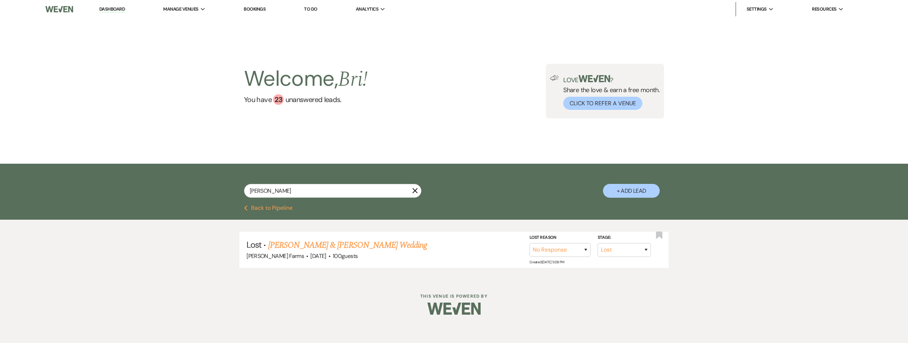
click at [624, 193] on button "+ Add Lead" at bounding box center [631, 191] width 57 height 14
select select "674"
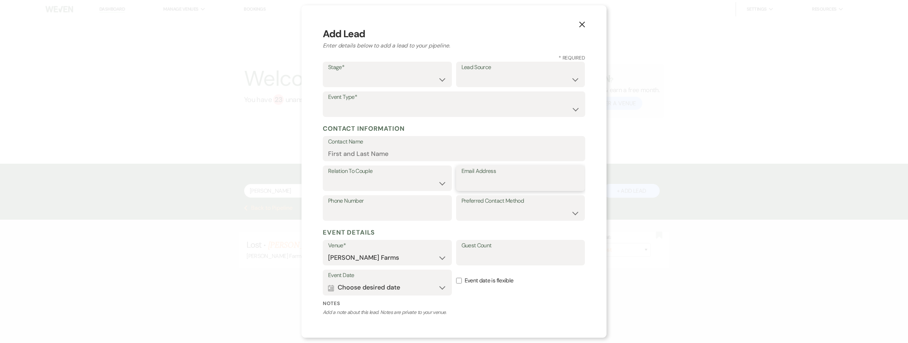
click at [513, 186] on input "Email Address" at bounding box center [520, 184] width 118 height 14
paste input "tofusoup101@yahoo.com"
type input "tofusoup101@yahoo.com"
click at [384, 184] on select "Couple Planner Parent of Couple Family Member Friend Other" at bounding box center [387, 184] width 118 height 14
select select "1"
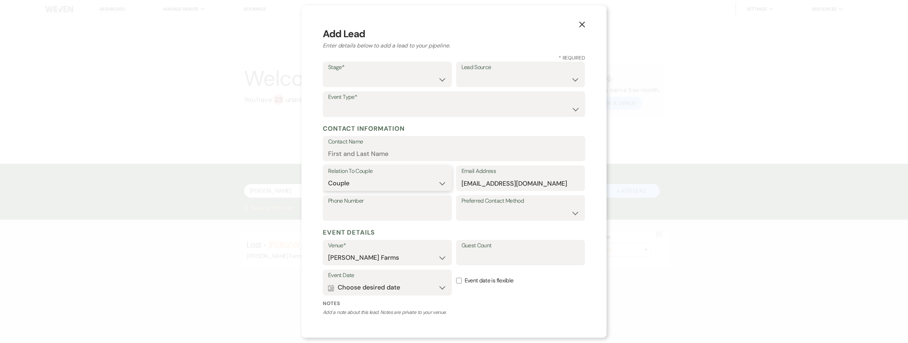
click at [328, 177] on select "Couple Planner Parent of Couple Family Member Friend Other" at bounding box center [387, 184] width 118 height 14
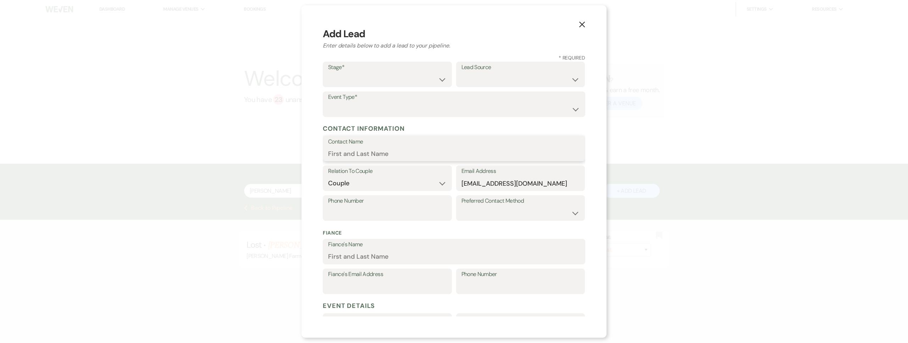
click at [362, 160] on input "Contact Name" at bounding box center [454, 154] width 252 height 14
paste input "Katherine McLaughlin"
type input "Katherine McLaughlin"
click at [358, 81] on select "Inquiry Follow Up Tour Requested Tour Confirmed Toured Proposal Sent Booked Lost" at bounding box center [387, 80] width 118 height 14
select select "5"
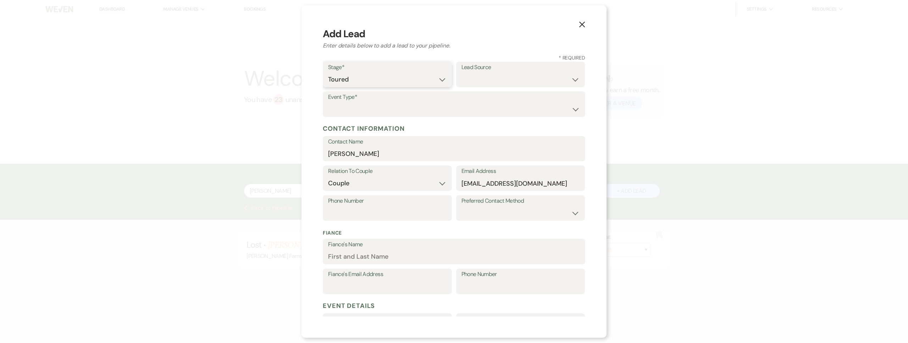
click at [328, 73] on select "Inquiry Follow Up Tour Requested Tour Confirmed Toured Proposal Sent Booked Lost" at bounding box center [387, 80] width 118 height 14
click at [495, 77] on select "Weven Venue Website Instagram Facebook Pinterest Google The Knot Wedding Wire H…" at bounding box center [520, 80] width 118 height 14
select select "23"
click at [461, 73] on select "Weven Venue Website Instagram Facebook Pinterest Google The Knot Wedding Wire H…" at bounding box center [520, 80] width 118 height 14
click at [384, 111] on select "Wedding Anniversary Party Baby Shower Bachelorette / Bachelor Party Birthday Pa…" at bounding box center [454, 109] width 252 height 14
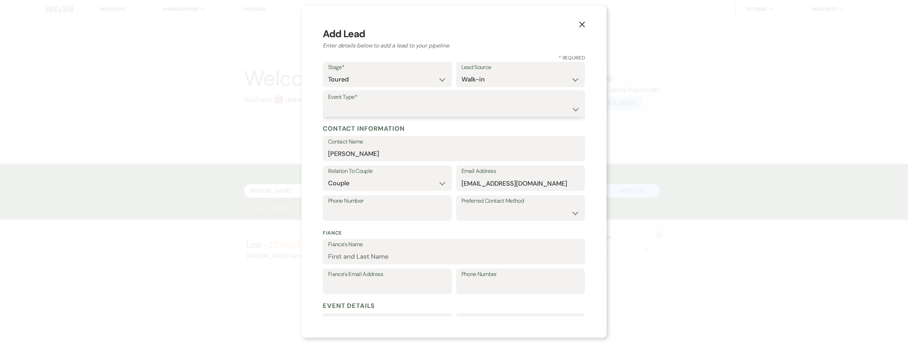
select select "1"
click at [328, 102] on select "Wedding Anniversary Party Baby Shower Bachelorette / Bachelor Party Birthday Pa…" at bounding box center [454, 109] width 252 height 14
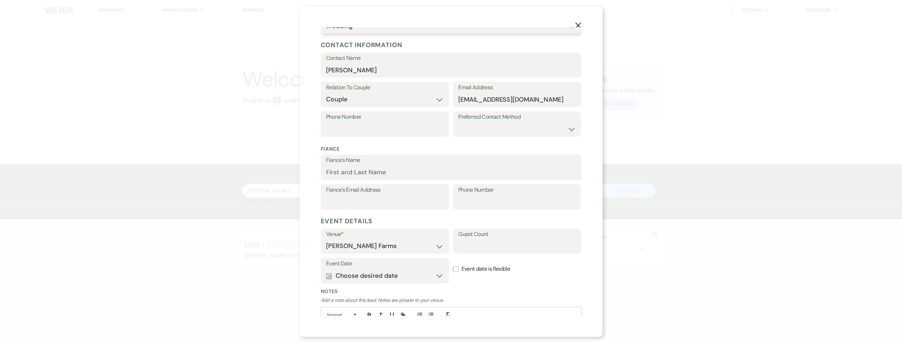
scroll to position [131, 0]
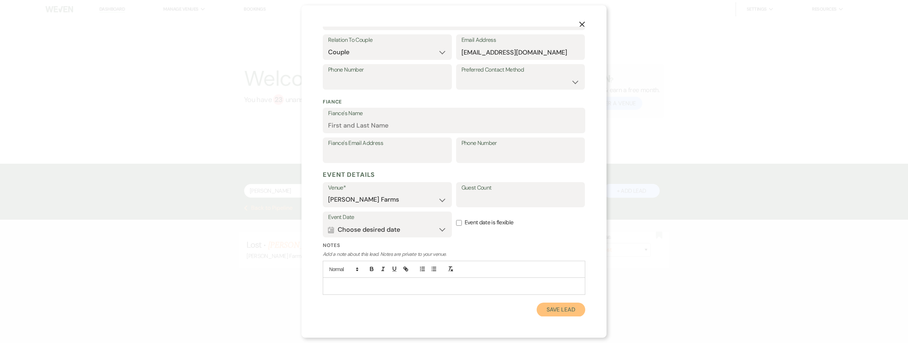
click at [548, 307] on button "Save Lead" at bounding box center [560, 310] width 49 height 14
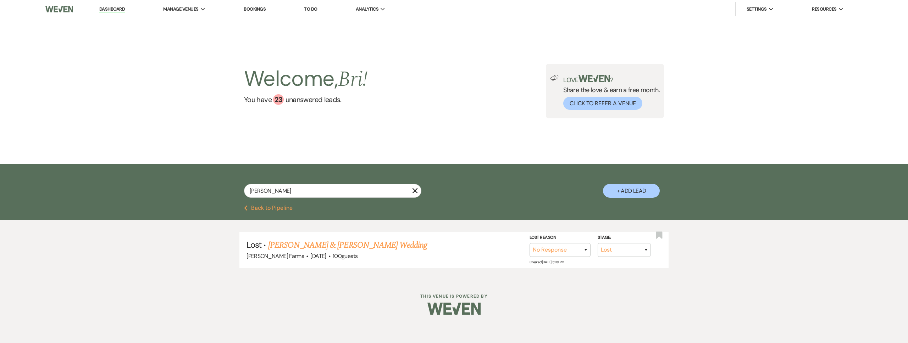
click at [292, 206] on button "Previous Back to Pipeline" at bounding box center [268, 208] width 49 height 6
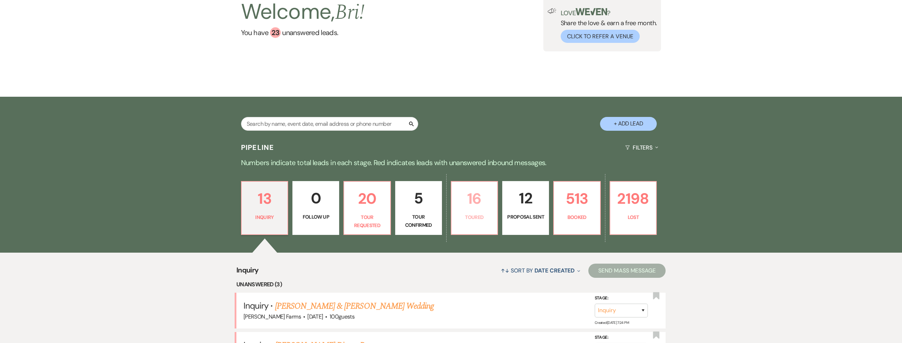
click at [470, 199] on p "16" at bounding box center [475, 199] width 38 height 24
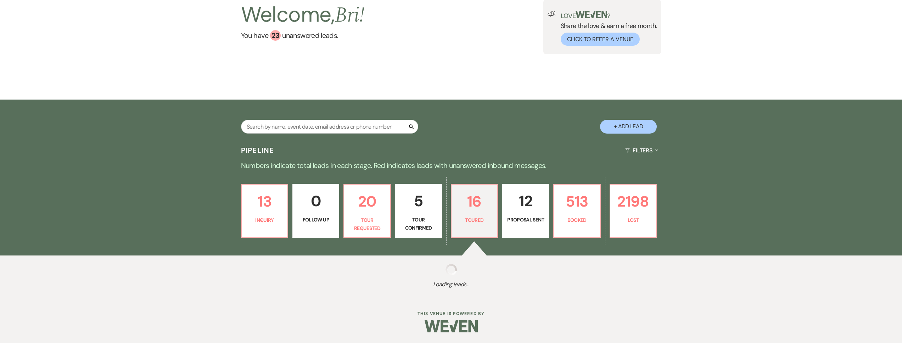
select select "5"
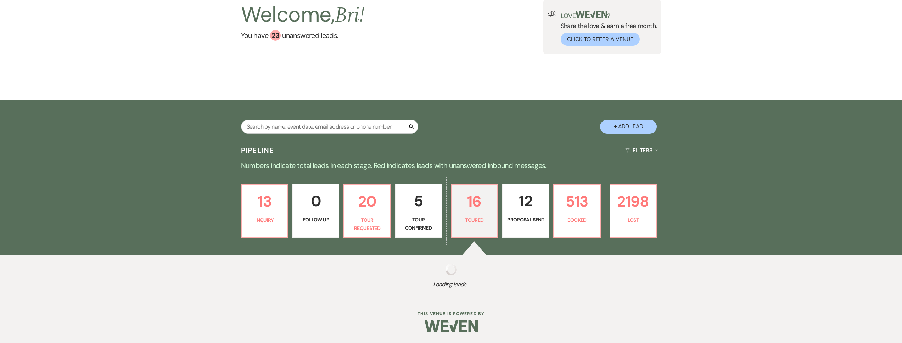
select select "5"
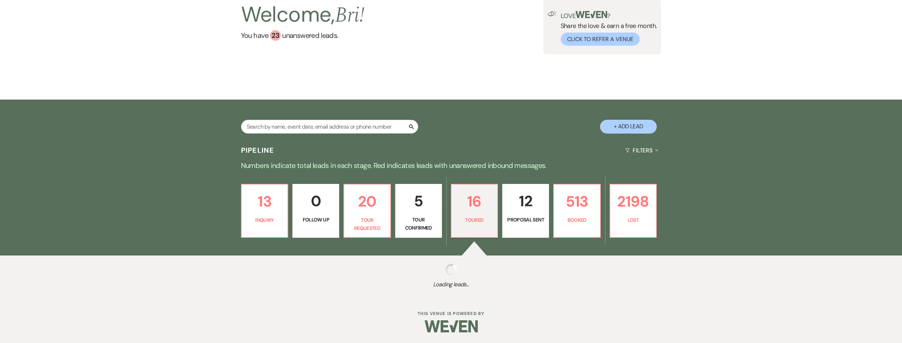
select select "5"
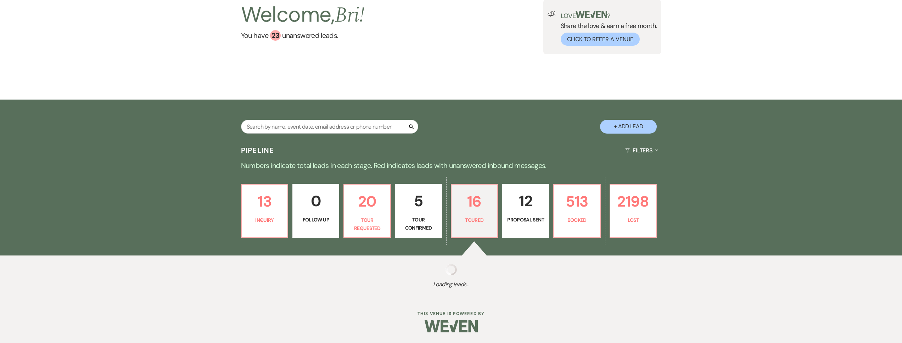
select select "5"
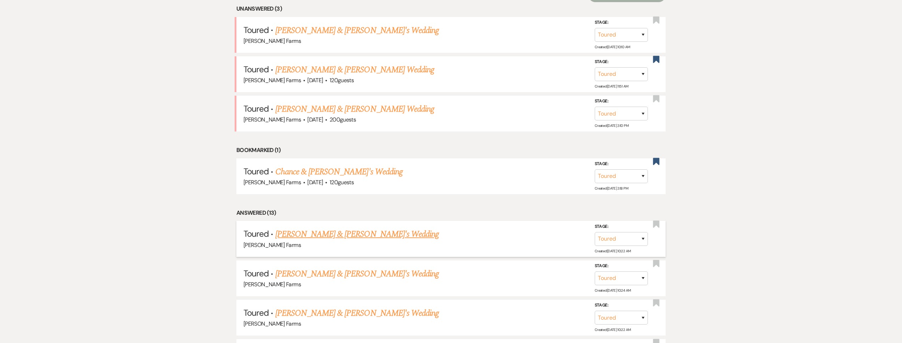
scroll to position [345, 0]
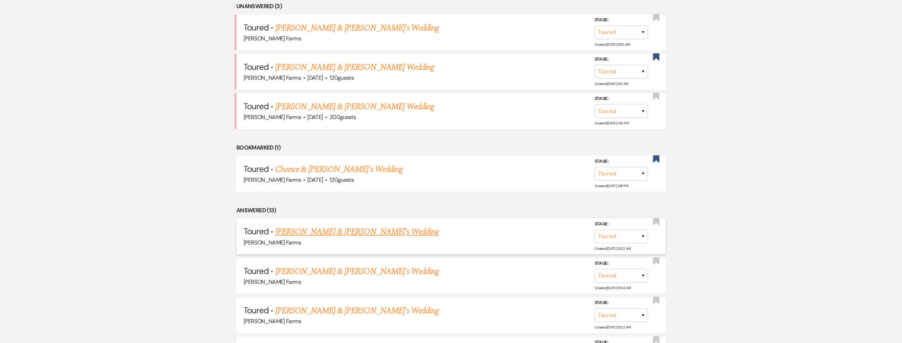
click at [347, 235] on link "[PERSON_NAME] & [PERSON_NAME]'s Wedding" at bounding box center [357, 231] width 164 height 13
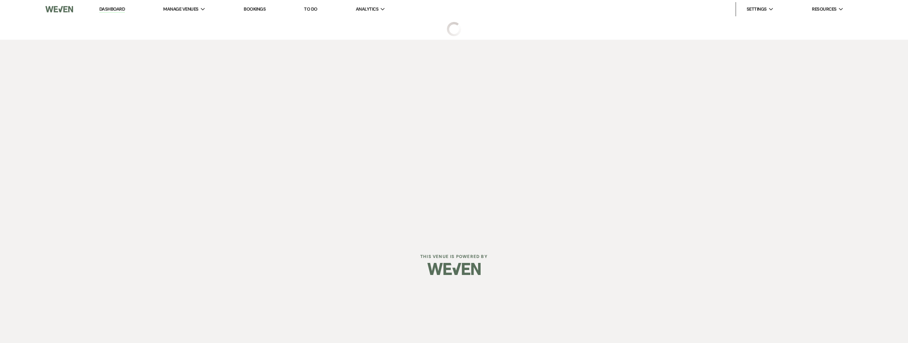
select select "5"
select select "23"
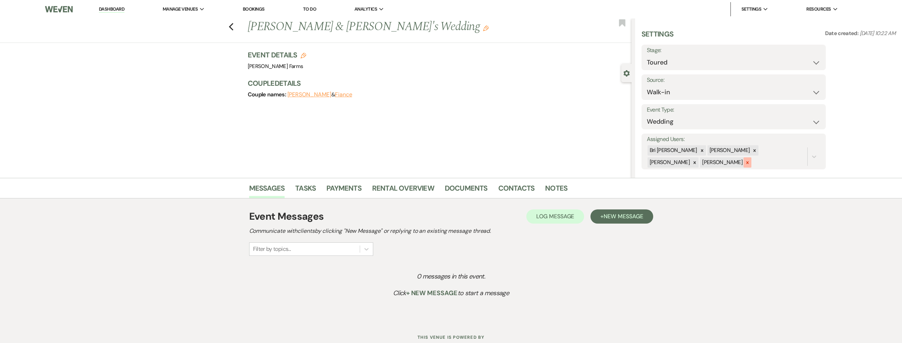
click at [744, 163] on div at bounding box center [748, 162] width 8 height 10
click at [692, 165] on icon at bounding box center [694, 162] width 5 height 5
click at [822, 155] on button "Save" at bounding box center [806, 151] width 39 height 14
click at [632, 216] on span "New Message" at bounding box center [623, 216] width 39 height 7
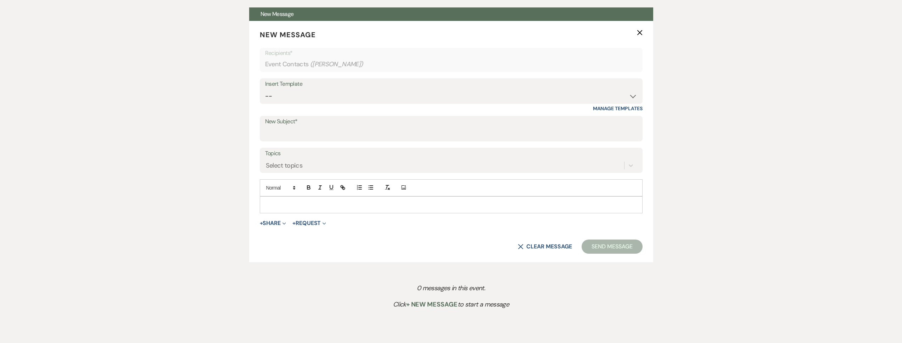
scroll to position [272, 0]
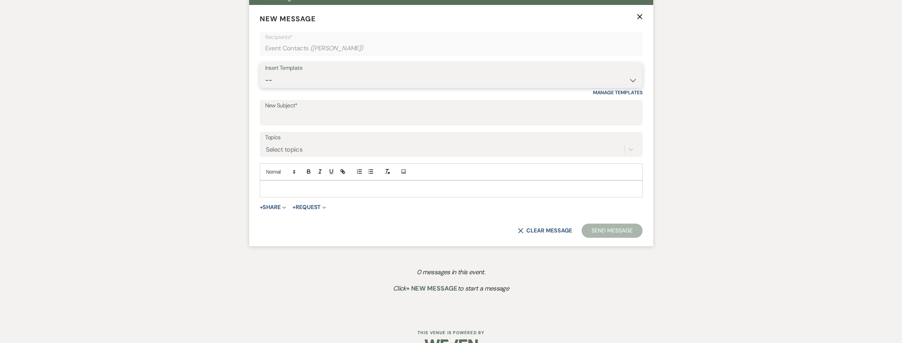
click at [331, 83] on select "-- Tour Request Response Follow Up Contract (Pre-Booked Leads) Weven Planning P…" at bounding box center [451, 80] width 372 height 14
select select "4201"
click at [265, 73] on select "-- Tour Request Response Follow Up Contract (Pre-Booked Leads) Weven Planning P…" at bounding box center [451, 80] width 372 height 14
type input "Schnepf Farms Open House Check In!"
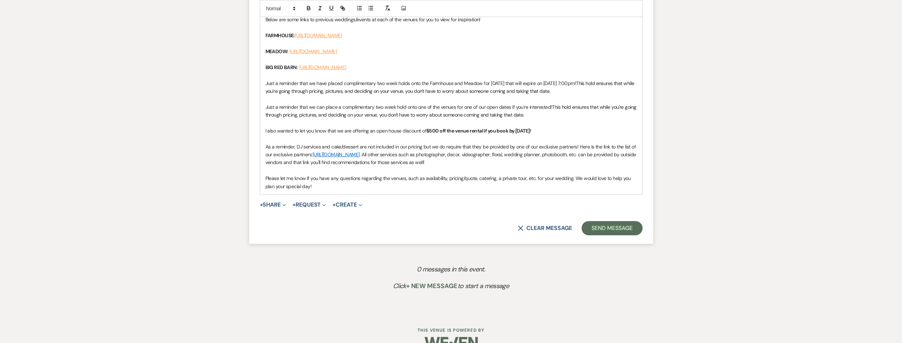
scroll to position [484, 0]
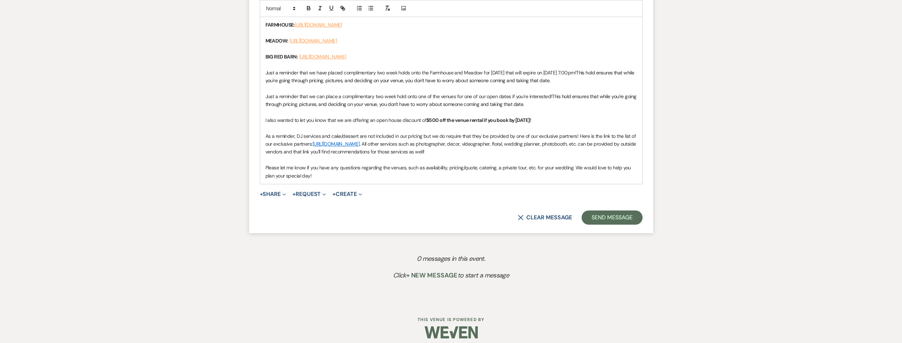
drag, startPoint x: 531, startPoint y: 104, endPoint x: 273, endPoint y: 92, distance: 258.3
click at [273, 93] on p "Just a reminder that we can place a complimentary two week hold onto one of the…" at bounding box center [452, 101] width 372 height 16
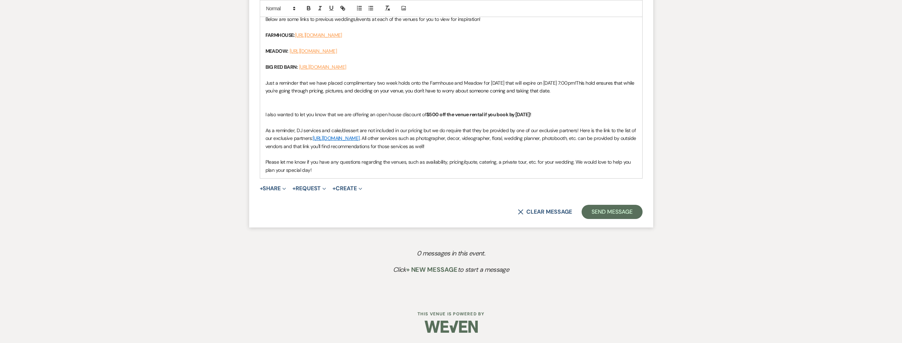
scroll to position [466, 0]
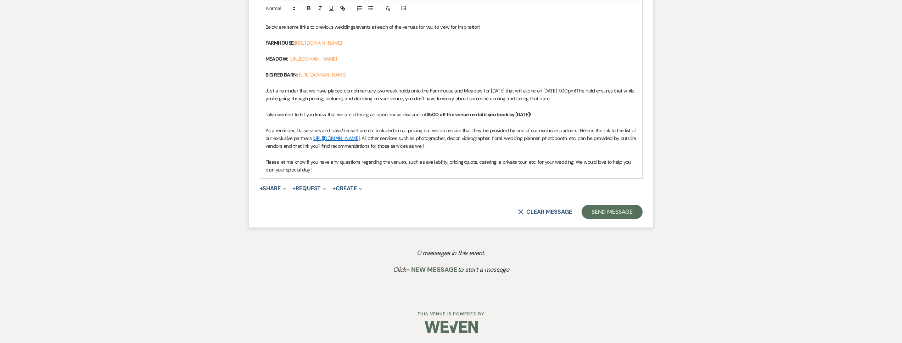
click at [344, 91] on span "Just a reminder that we have placed complimentary two week holds onto the Farmh…" at bounding box center [421, 91] width 311 height 6
click at [412, 91] on span "Just a reminder that we have placed a complimentary two week holds onto the Far…" at bounding box center [423, 91] width 314 height 6
drag, startPoint x: 457, startPoint y: 91, endPoint x: 532, endPoint y: 92, distance: 75.2
click at [531, 92] on span "Just a reminder that we have placed a complimentary two week hold onto the Farm…" at bounding box center [422, 91] width 312 height 6
drag, startPoint x: 564, startPoint y: 92, endPoint x: 541, endPoint y: 92, distance: 22.7
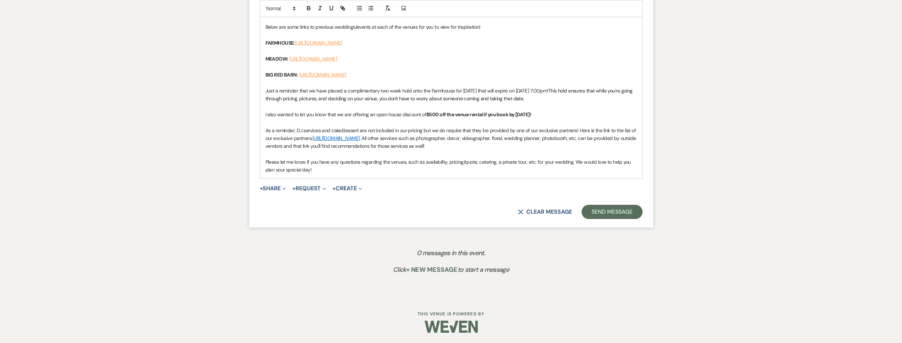
click at [541, 92] on span "Just a reminder that we have placed a complimentary two week hold onto the Farm…" at bounding box center [407, 91] width 283 height 6
click at [419, 116] on span "I also wanted to let you know that we are offering an open house discount of" at bounding box center [346, 114] width 161 height 6
click at [607, 209] on button "Send Message" at bounding box center [612, 212] width 61 height 14
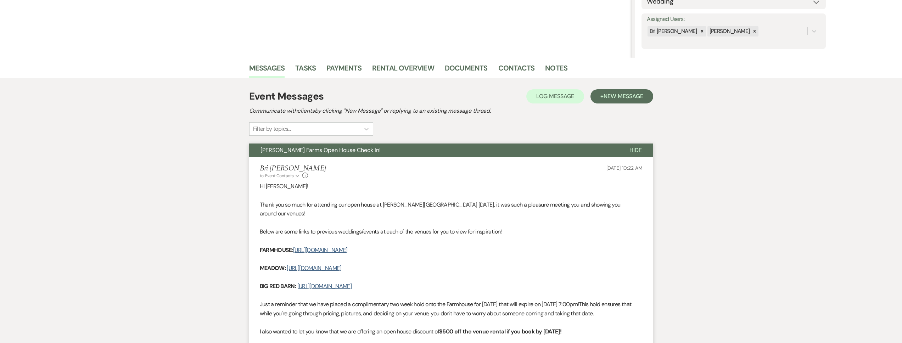
scroll to position [0, 0]
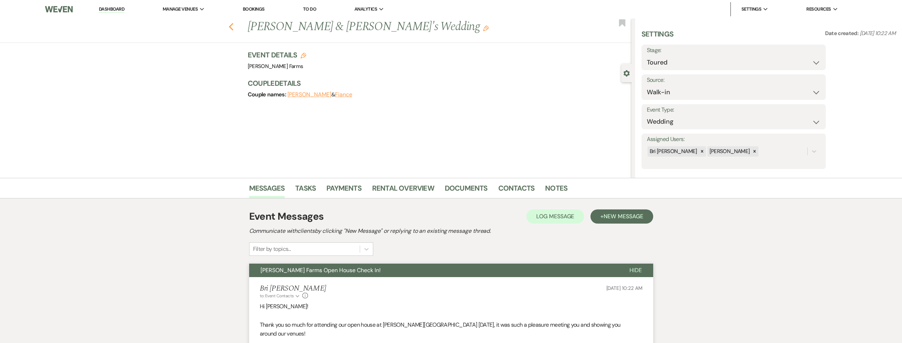
click at [233, 27] on use "button" at bounding box center [231, 27] width 5 height 8
select select "5"
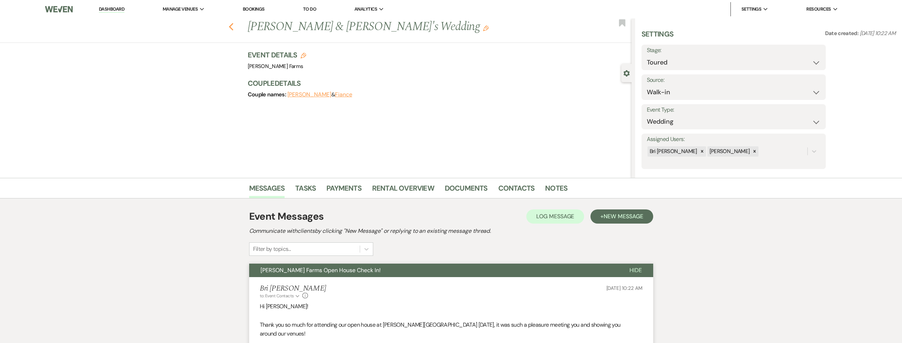
select select "5"
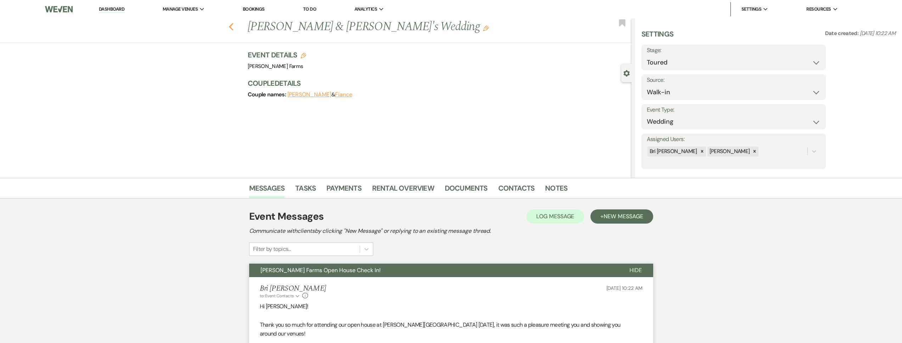
select select "5"
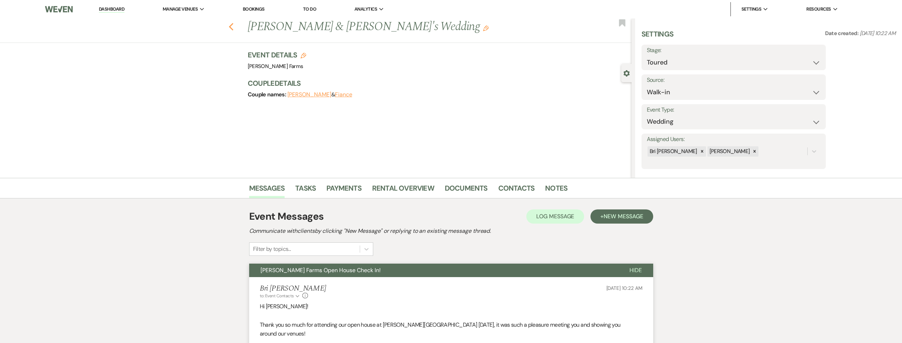
select select "5"
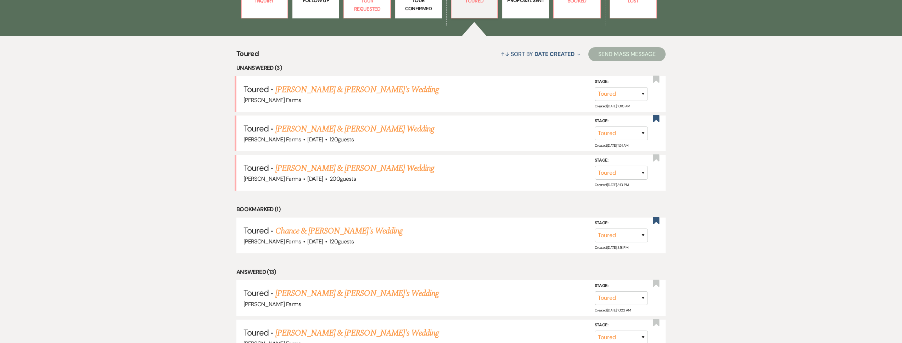
scroll to position [112, 0]
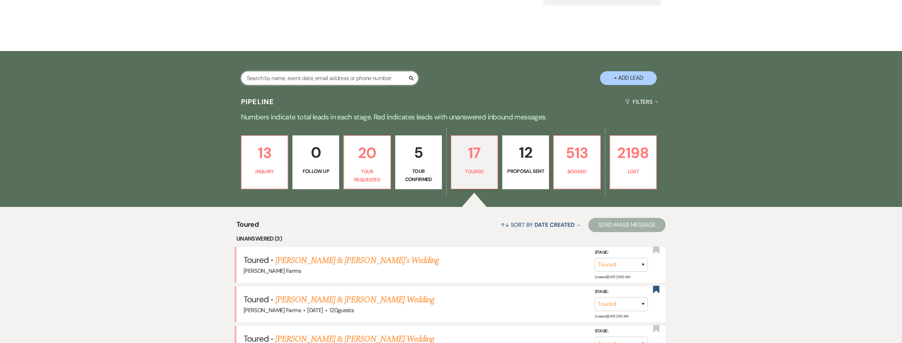
click at [290, 73] on input "text" at bounding box center [329, 78] width 177 height 14
type input "nava"
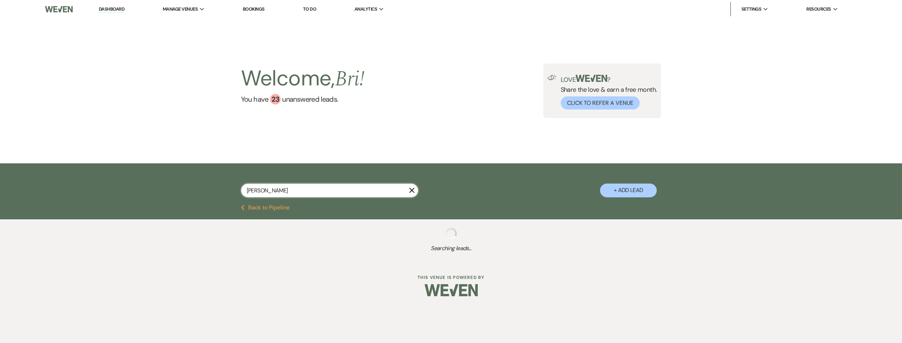
select select "8"
select select "5"
select select "8"
select select "5"
select select "8"
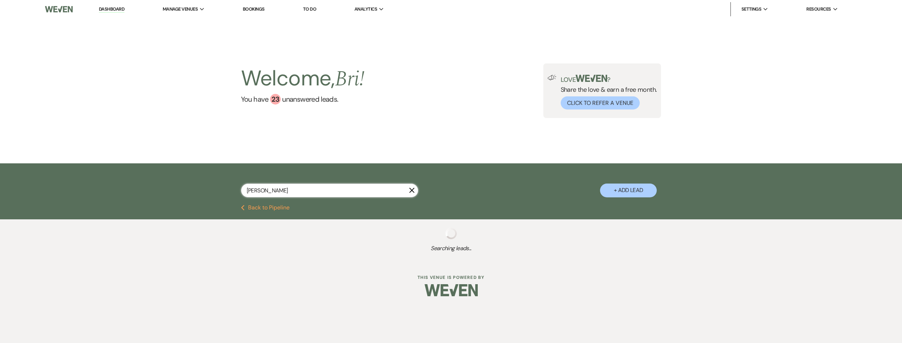
select select "5"
select select "8"
select select "5"
select select "8"
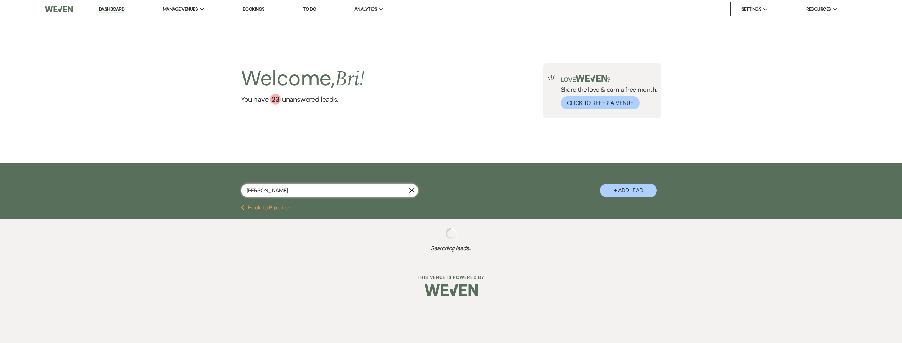
select select "1"
select select "8"
select select "1"
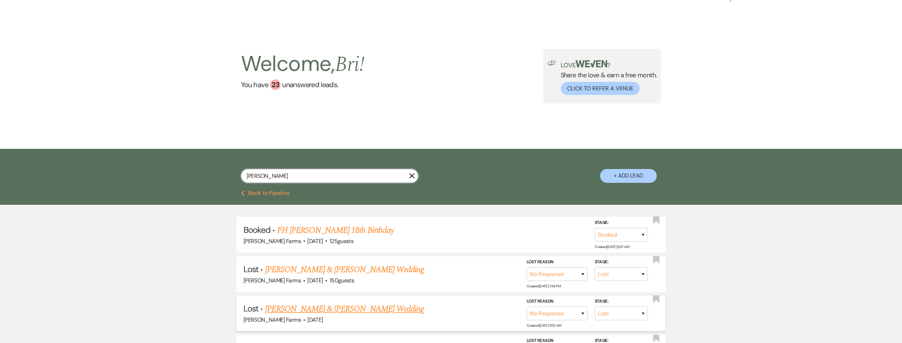
scroll to position [128, 0]
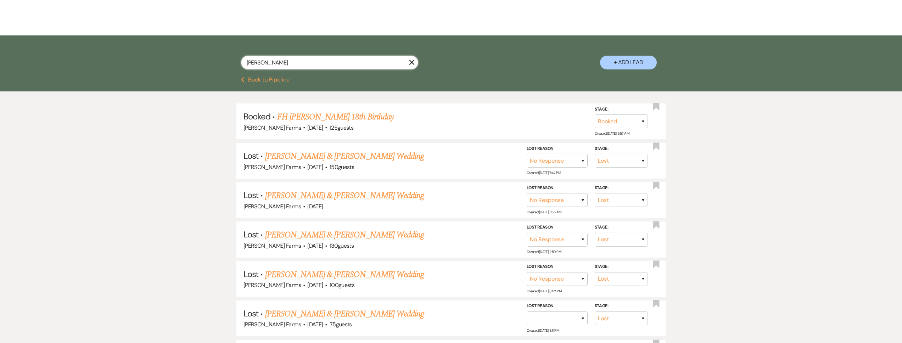
drag, startPoint x: 270, startPoint y: 61, endPoint x: 237, endPoint y: 62, distance: 32.7
click at [237, 62] on div "nava X + Add Lead" at bounding box center [451, 57] width 511 height 36
type input "natalie"
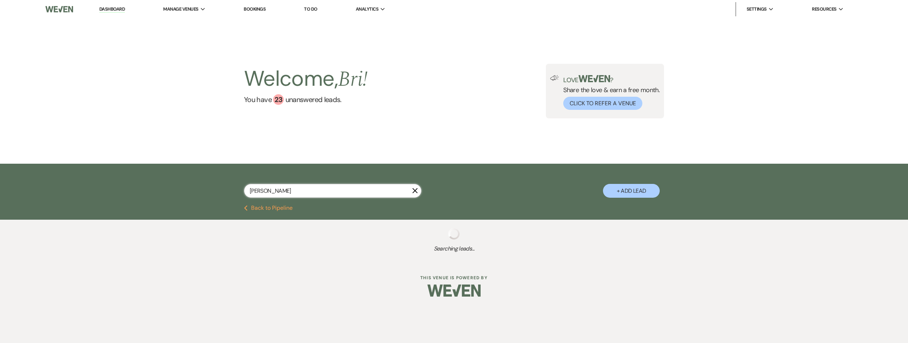
select select "8"
select select "4"
select select "8"
select select "5"
select select "8"
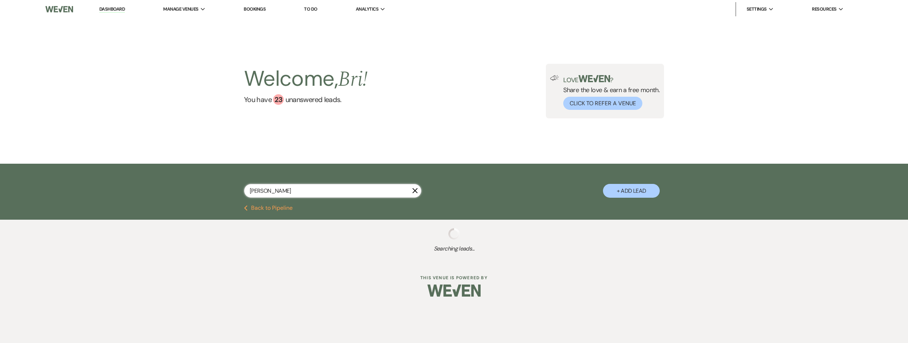
select select "5"
select select "8"
select select "5"
select select "8"
select select "5"
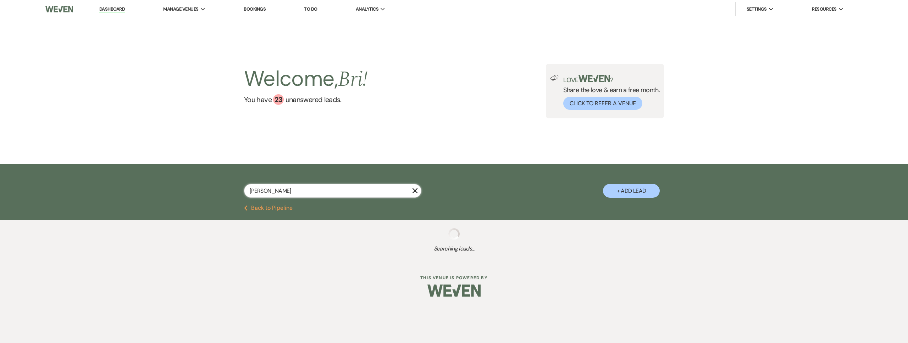
select select "8"
select select "5"
select select "8"
select select "5"
select select "8"
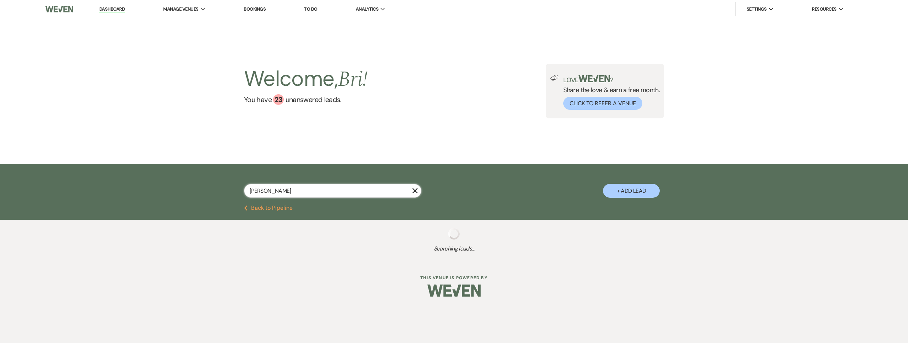
select select "5"
select select "8"
select select "5"
select select "8"
select select "5"
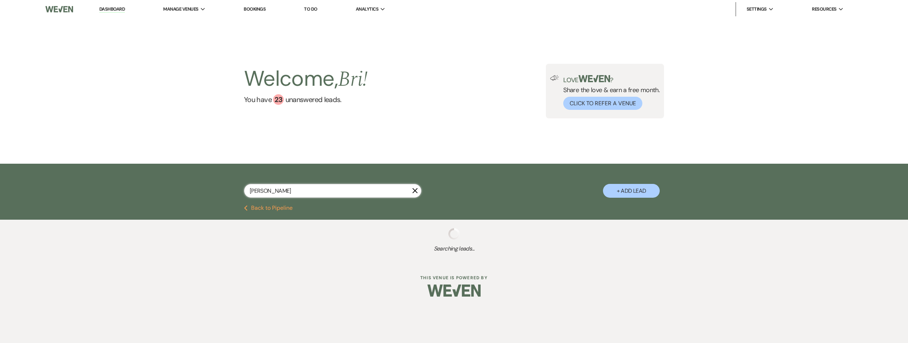
select select "8"
select select "1"
select select "8"
select select "1"
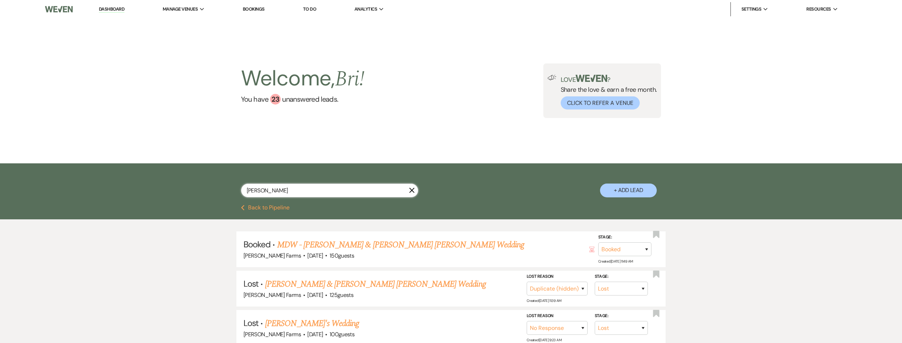
type input "natalie"
click at [644, 190] on button "+ Add Lead" at bounding box center [628, 191] width 57 height 14
select select "674"
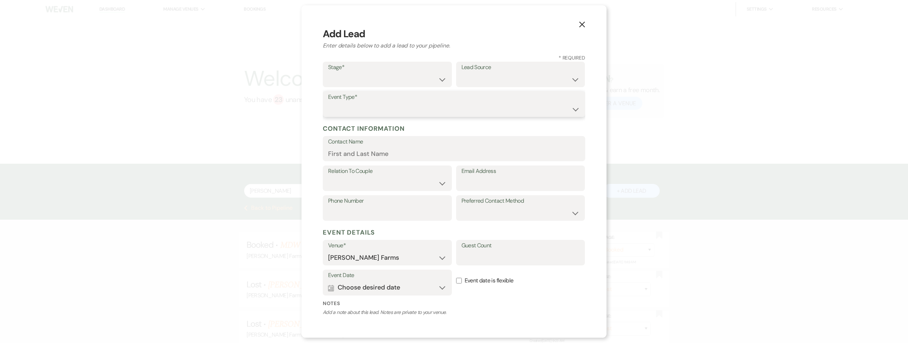
click at [378, 106] on select "Wedding Anniversary Party Baby Shower Bachelorette / Bachelor Party Birthday Pa…" at bounding box center [454, 109] width 252 height 14
select select "1"
click at [328, 102] on select "Wedding Anniversary Party Baby Shower Bachelorette / Bachelor Party Birthday Pa…" at bounding box center [454, 109] width 252 height 14
click at [361, 84] on select "Inquiry Follow Up Tour Requested Tour Confirmed Toured Proposal Sent Booked Lost" at bounding box center [387, 80] width 118 height 14
select select "5"
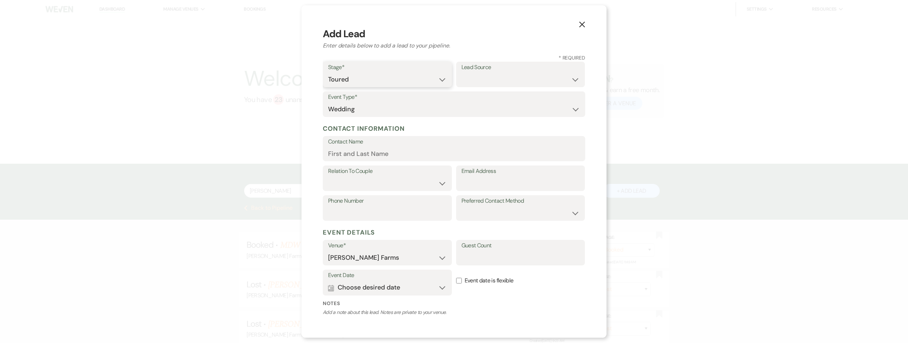
click at [328, 73] on select "Inquiry Follow Up Tour Requested Tour Confirmed Toured Proposal Sent Booked Lost" at bounding box center [387, 80] width 118 height 14
click at [474, 80] on select "Weven Venue Website Instagram Facebook Pinterest Google The Knot Wedding Wire H…" at bounding box center [520, 80] width 118 height 14
select select "23"
click at [461, 73] on select "Weven Venue Website Instagram Facebook Pinterest Google The Knot Wedding Wire H…" at bounding box center [520, 80] width 118 height 14
click at [490, 188] on input "Email Address" at bounding box center [520, 184] width 118 height 14
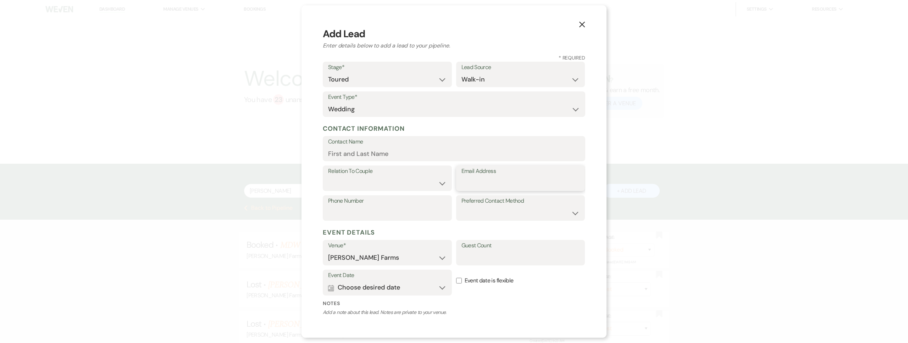
paste input "natalierose19@hotmail.com"
type input "natalierose19@hotmail.com"
click at [429, 152] on input "Contact Name" at bounding box center [454, 154] width 252 height 14
type input "Natalie Nava"
click at [391, 182] on select "Couple Planner Parent of Couple Family Member Friend Other" at bounding box center [387, 184] width 118 height 14
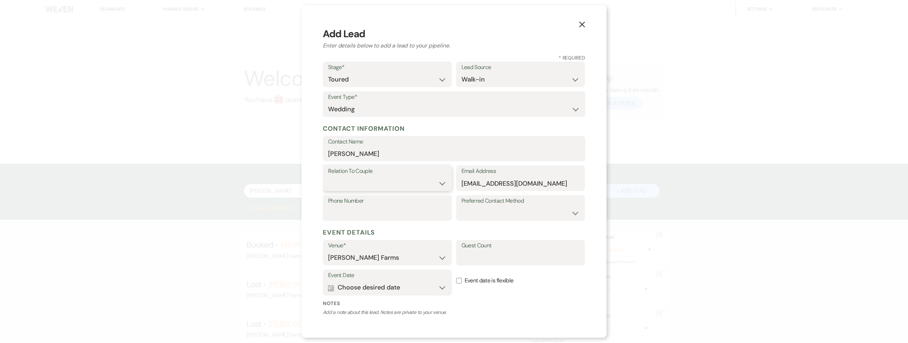
select select "1"
click at [328, 177] on select "Couple Planner Parent of Couple Family Member Friend Other" at bounding box center [387, 184] width 118 height 14
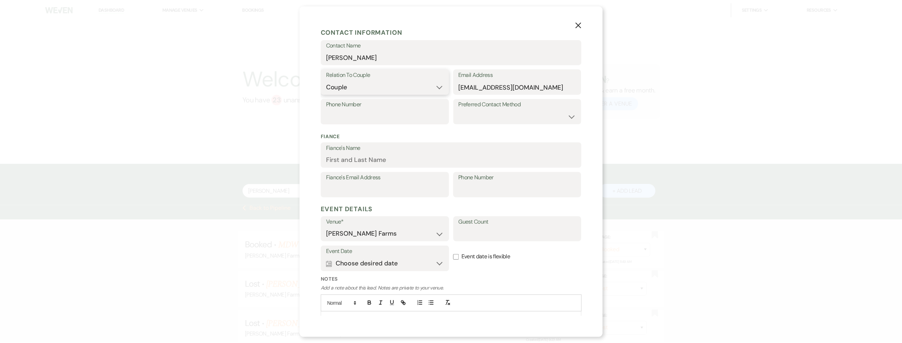
scroll to position [131, 0]
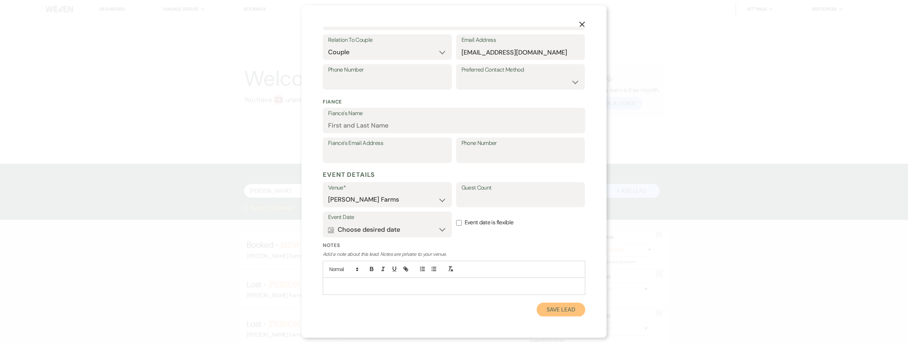
click at [548, 315] on button "Save Lead" at bounding box center [560, 310] width 49 height 14
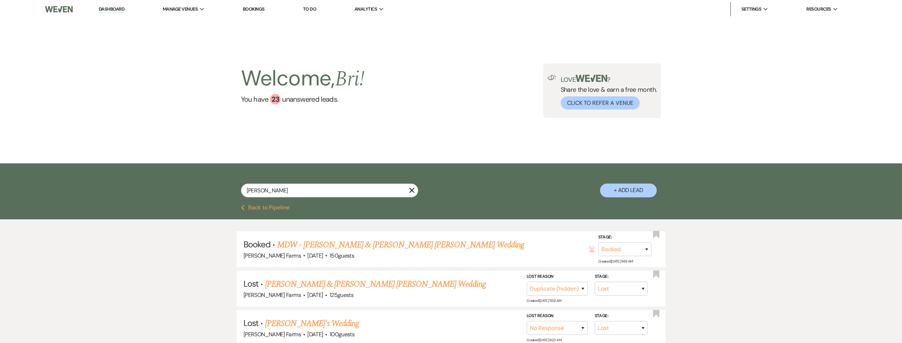
click at [273, 211] on div "Previous Back to Pipeline" at bounding box center [451, 212] width 902 height 15
click at [274, 207] on button "Previous Back to Pipeline" at bounding box center [265, 208] width 49 height 6
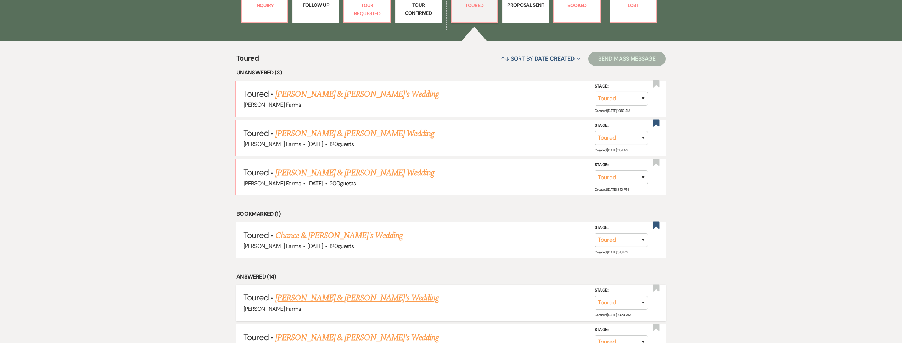
scroll to position [288, 0]
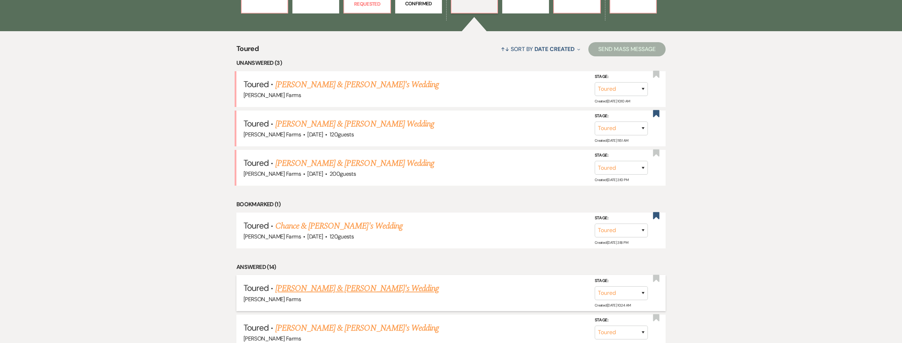
click at [324, 283] on link "Natalie Nava & Fiance's Wedding" at bounding box center [357, 288] width 164 height 13
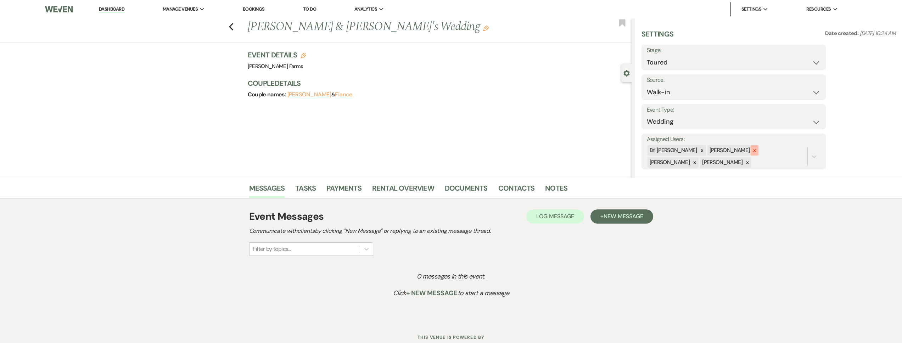
click at [752, 150] on icon at bounding box center [754, 150] width 5 height 5
click at [697, 160] on icon at bounding box center [694, 162] width 5 height 5
click at [804, 150] on button "Save" at bounding box center [806, 151] width 39 height 14
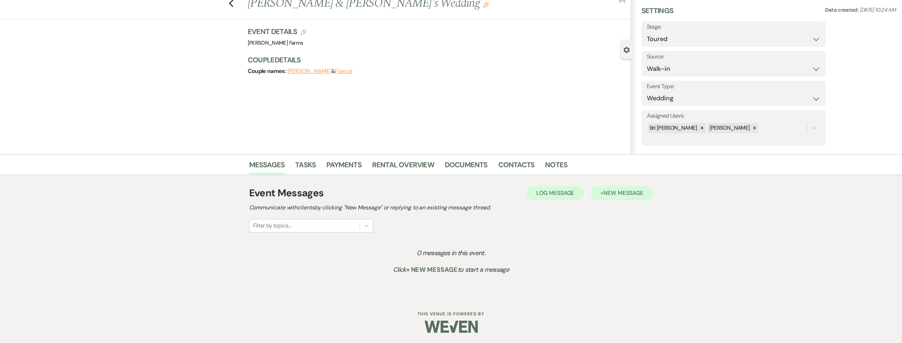
scroll to position [24, 0]
click at [637, 194] on span "New Message" at bounding box center [623, 192] width 39 height 7
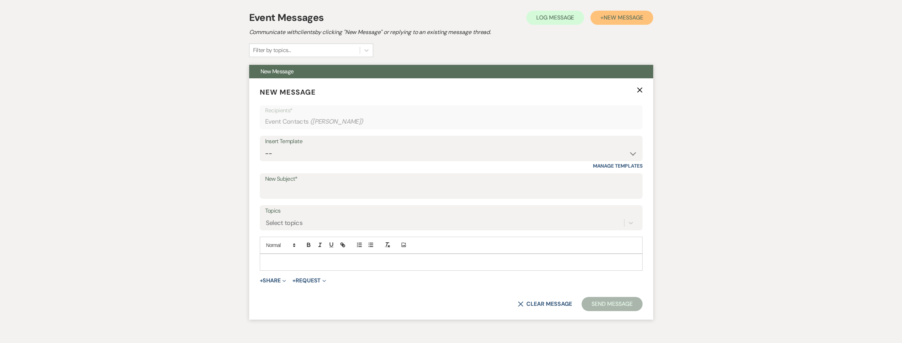
scroll to position [208, 0]
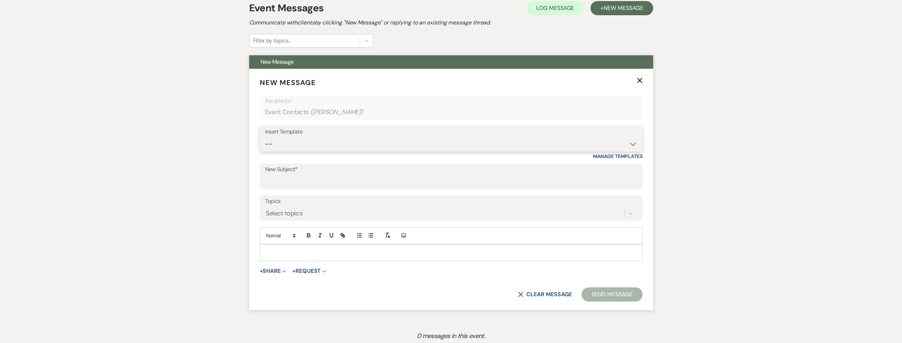
click at [306, 145] on select "-- Tour Request Response Follow Up Contract (Pre-Booked Leads) Weven Planning P…" at bounding box center [451, 144] width 372 height 14
click at [265, 137] on select "-- Tour Request Response Follow Up Contract (Pre-Booked Leads) Weven Planning P…" at bounding box center [451, 144] width 372 height 14
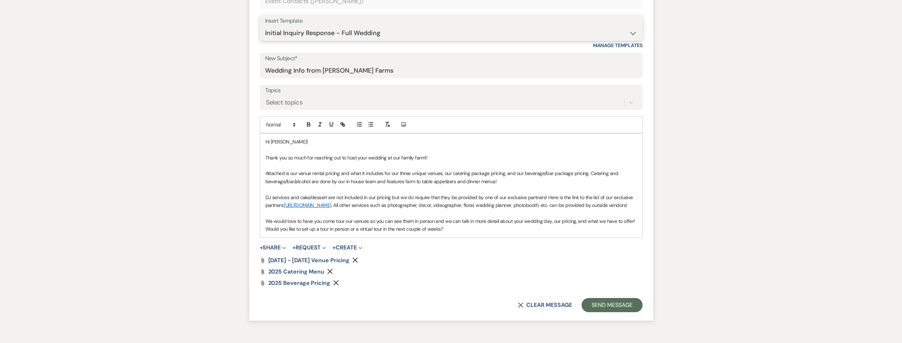
scroll to position [311, 0]
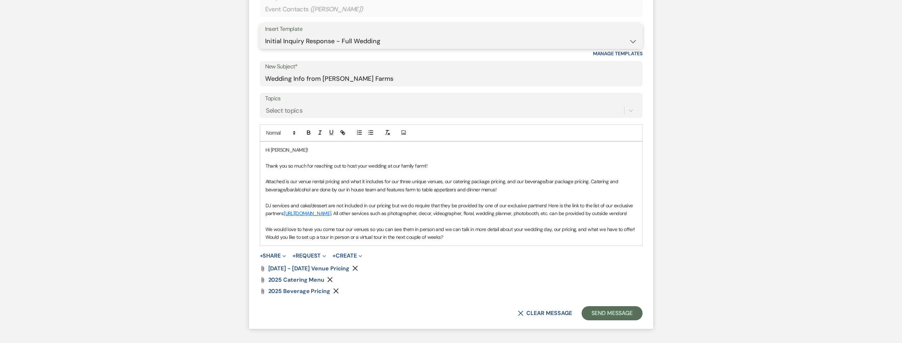
click at [323, 43] on select "-- Tour Request Response Follow Up Contract (Pre-Booked Leads) Weven Planning P…" at bounding box center [451, 41] width 372 height 14
click at [265, 34] on select "-- Tour Request Response Follow Up Contract (Pre-Booked Leads) Weven Planning P…" at bounding box center [451, 41] width 372 height 14
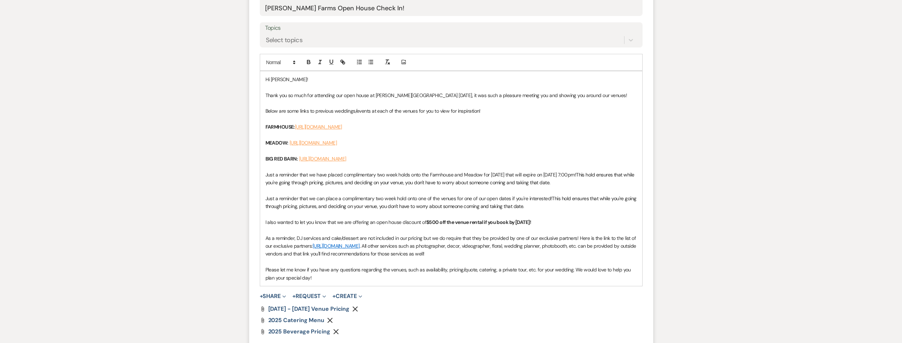
scroll to position [393, 0]
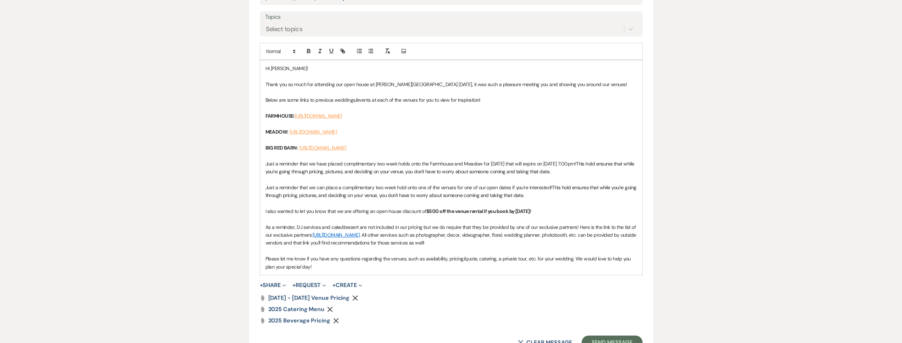
drag, startPoint x: 555, startPoint y: 168, endPoint x: 246, endPoint y: 167, distance: 309.2
click at [246, 167] on div "Messages Tasks Payments Rental Overview Documents Contacts Notes Event Messages…" at bounding box center [451, 106] width 902 height 643
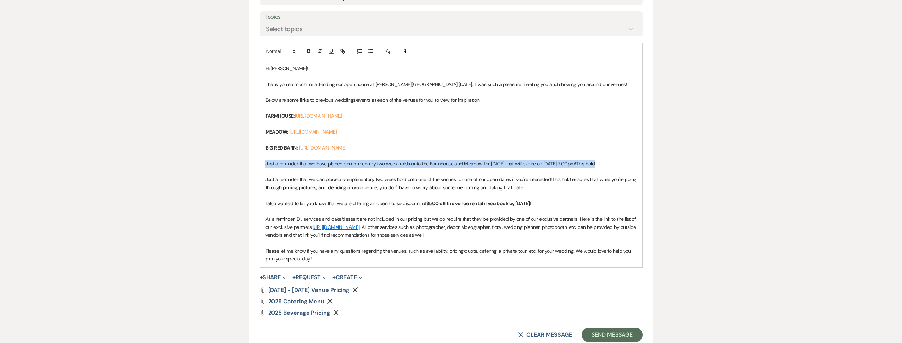
drag, startPoint x: 634, startPoint y: 163, endPoint x: 231, endPoint y: 163, distance: 402.4
click at [231, 163] on div "Messages Tasks Payments Rental Overview Documents Contacts Notes Event Messages…" at bounding box center [451, 103] width 902 height 636
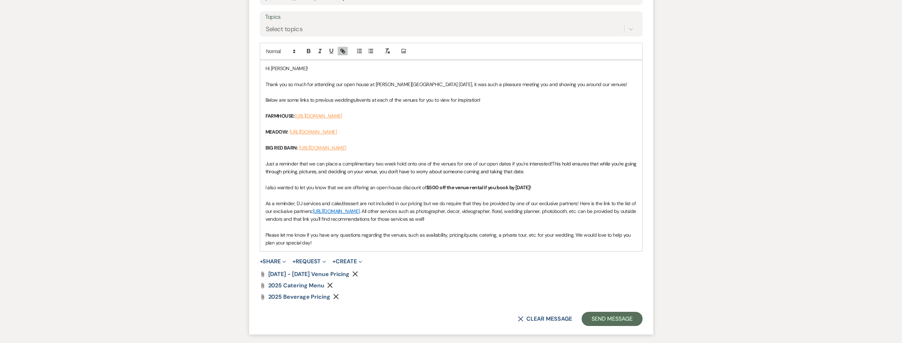
click at [322, 171] on span "This hold ensures that while you're going through pricing, pictures, and decidi…" at bounding box center [452, 168] width 372 height 14
click at [499, 215] on p "As a reminder, DJ services and cake/dessert are not included in our pricing but…" at bounding box center [452, 212] width 372 height 24
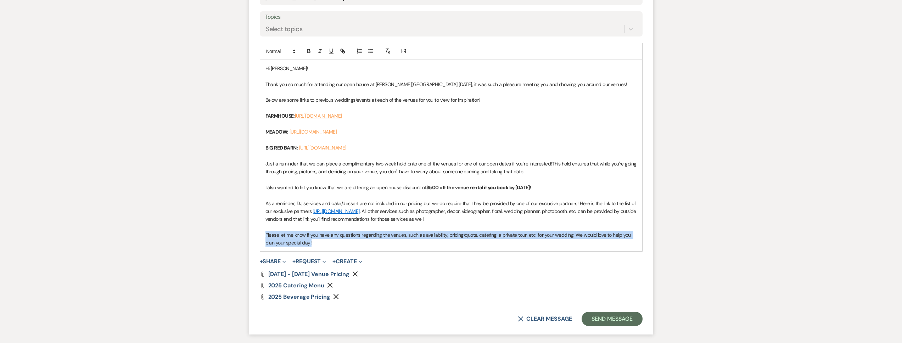
drag, startPoint x: 325, startPoint y: 243, endPoint x: 255, endPoint y: 237, distance: 69.7
click at [255, 237] on form "New Message X Draft saved! Recipients* Event Contacts ( Natalie Nava ) Insert T…" at bounding box center [451, 109] width 404 height 450
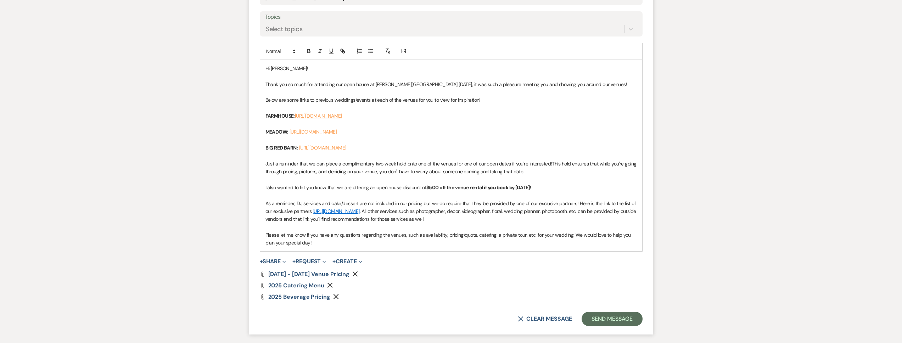
click at [263, 235] on div "Hi Natalie! Thank you so much for attending our open house at Schnepf Farms on …" at bounding box center [451, 155] width 382 height 191
click at [528, 235] on span "We look forward to seeing you again on Sunday, October 19, at 8am for a second …" at bounding box center [442, 239] width 353 height 14
drag, startPoint x: 408, startPoint y: 242, endPoint x: 384, endPoint y: 245, distance: 24.6
click at [381, 242] on span "We look forward to seeing you again on Sunday, October 19, at 8am for a second …" at bounding box center [451, 239] width 371 height 14
click at [541, 245] on p "We look forward to seeing you again on Sunday, October 19, at 8am for a second …" at bounding box center [452, 239] width 372 height 16
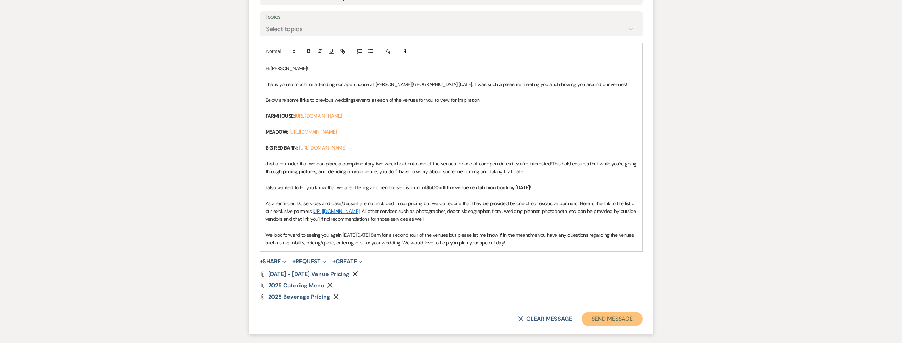
click at [605, 315] on button "Send Message" at bounding box center [612, 319] width 61 height 14
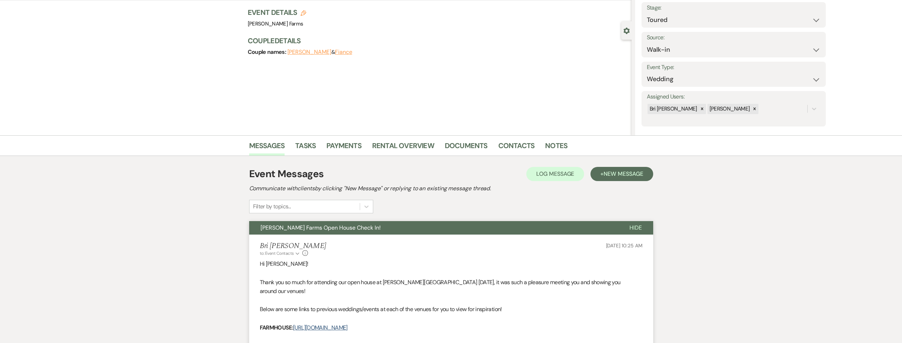
scroll to position [0, 0]
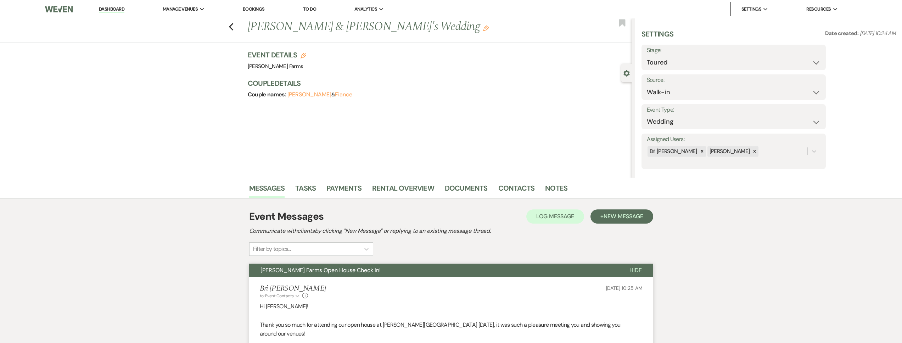
click at [116, 10] on link "Dashboard" at bounding box center [112, 9] width 26 height 7
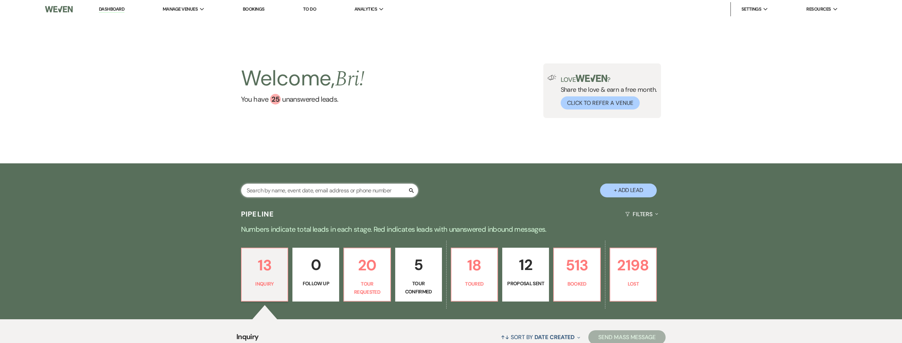
click at [386, 190] on input "text" at bounding box center [329, 191] width 177 height 14
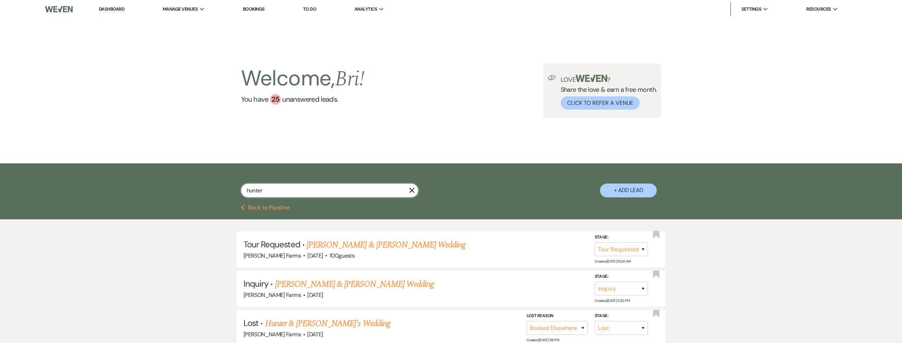
drag, startPoint x: 274, startPoint y: 188, endPoint x: 211, endPoint y: 186, distance: 63.1
click at [211, 186] on div "hunter X + Add Lead" at bounding box center [451, 185] width 511 height 36
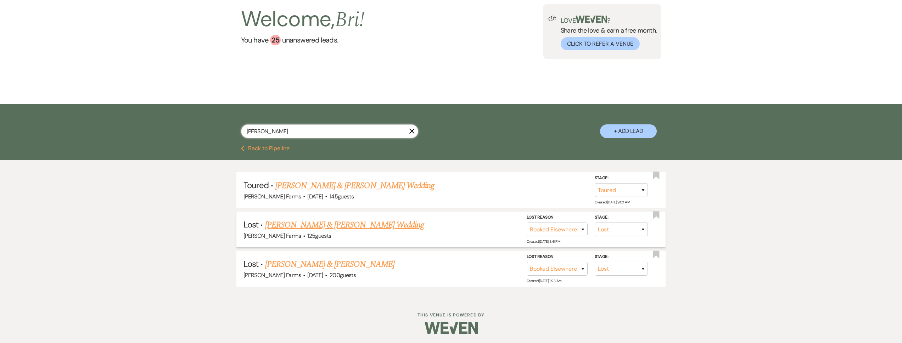
scroll to position [61, 0]
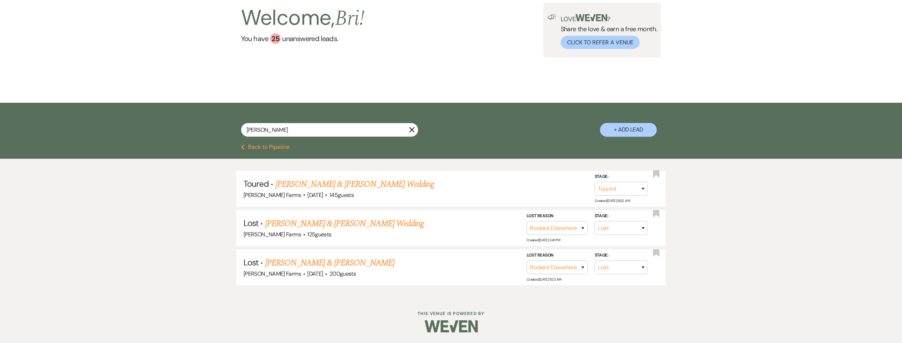
click at [629, 132] on button "+ Add Lead" at bounding box center [628, 130] width 57 height 14
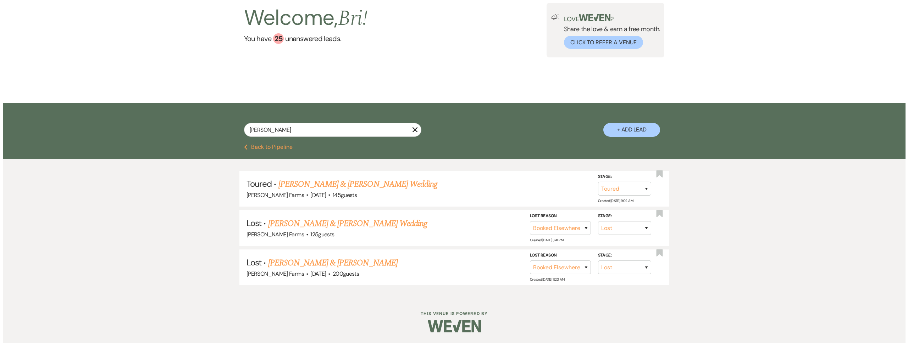
scroll to position [61, 0]
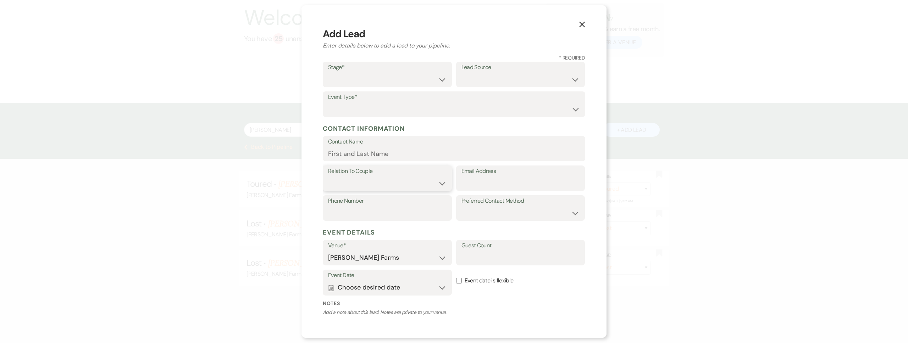
click at [367, 185] on select "Couple Planner Parent of Couple Family Member Friend Other" at bounding box center [387, 184] width 118 height 14
click at [328, 177] on select "Couple Planner Parent of Couple Family Member Friend Other" at bounding box center [387, 184] width 118 height 14
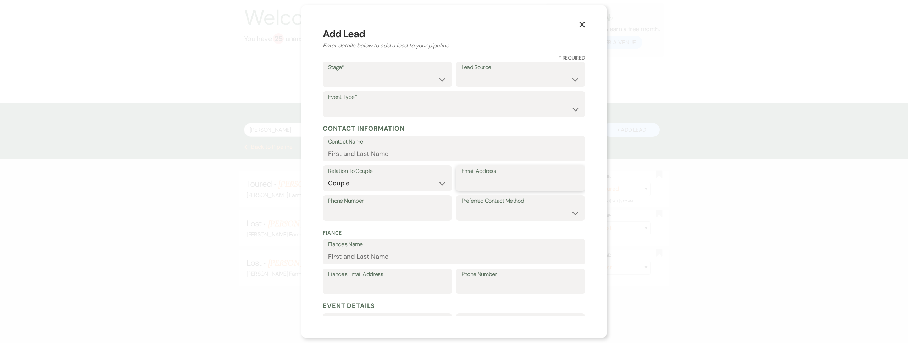
click at [514, 186] on input "Email Address" at bounding box center [520, 184] width 118 height 14
paste input "burkewedding2027@yahoo.com"
click at [460, 156] on input "Contact Name" at bounding box center [454, 154] width 252 height 14
click at [405, 108] on select "Wedding Anniversary Party Baby Shower Bachelorette / Bachelor Party Birthday Pa…" at bounding box center [454, 109] width 252 height 14
click at [328, 102] on select "Wedding Anniversary Party Baby Shower Bachelorette / Bachelor Party Birthday Pa…" at bounding box center [454, 109] width 252 height 14
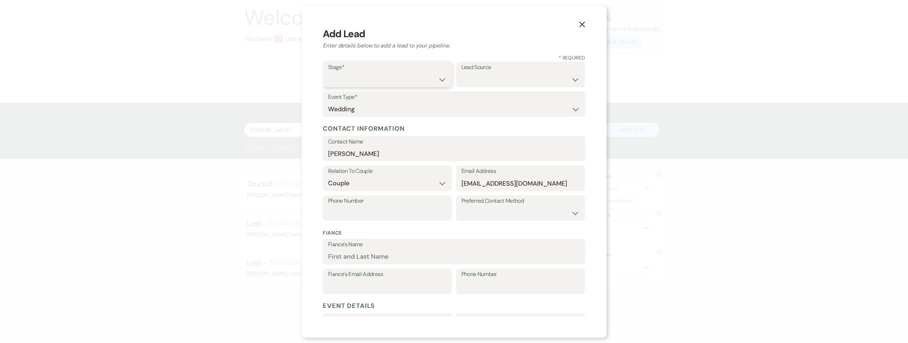
click at [385, 83] on select "Inquiry Follow Up Tour Requested Tour Confirmed Toured Proposal Sent Booked Lost" at bounding box center [387, 80] width 118 height 14
click at [328, 73] on select "Inquiry Follow Up Tour Requested Tour Confirmed Toured Proposal Sent Booked Lost" at bounding box center [387, 80] width 118 height 14
click at [492, 79] on select "Weven Venue Website Instagram Facebook Pinterest Google The Knot Wedding Wire H…" at bounding box center [520, 80] width 118 height 14
click at [461, 73] on select "Weven Venue Website Instagram Facebook Pinterest Google The Knot Wedding Wire H…" at bounding box center [520, 80] width 118 height 14
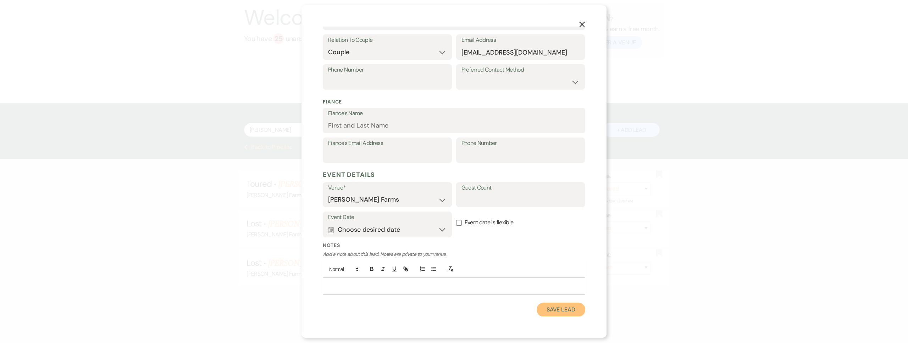
click at [544, 303] on button "Save Lead" at bounding box center [560, 310] width 49 height 14
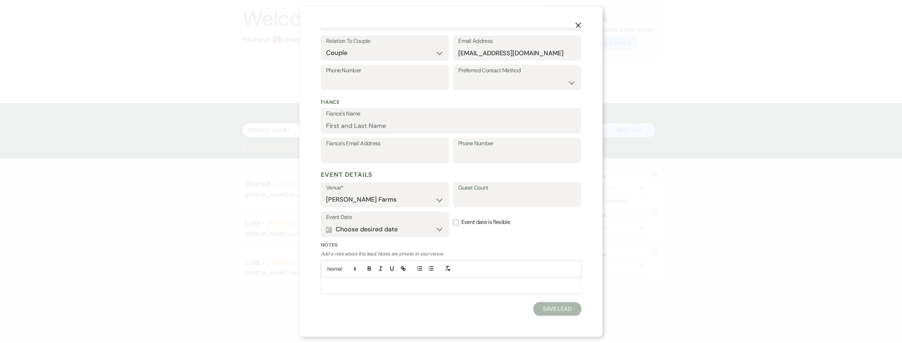
scroll to position [61, 0]
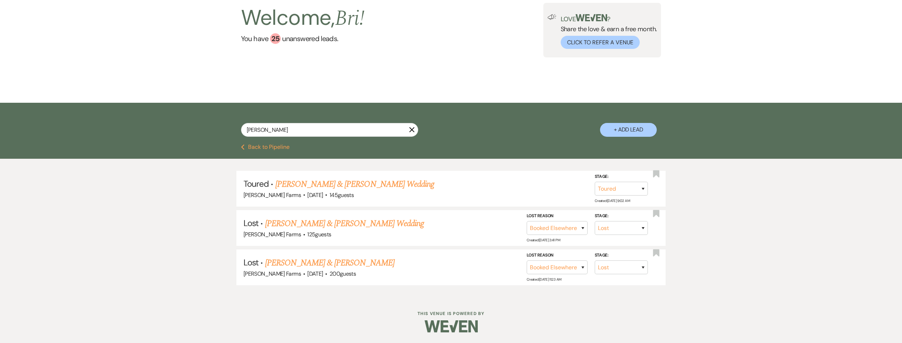
click at [269, 149] on button "Previous Back to Pipeline" at bounding box center [265, 147] width 49 height 6
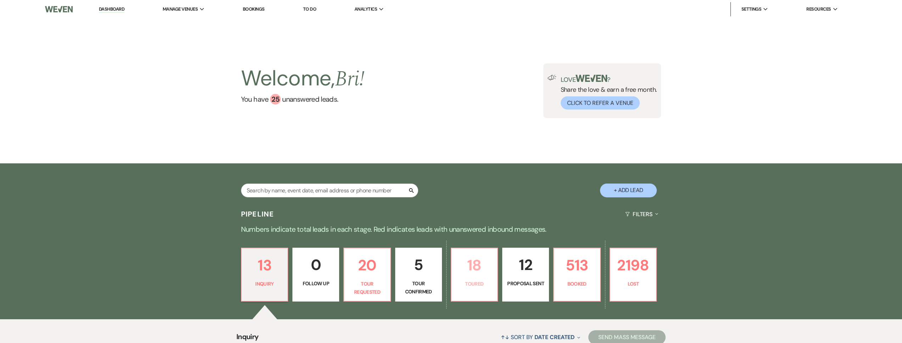
click at [473, 282] on p "Toured" at bounding box center [475, 284] width 38 height 8
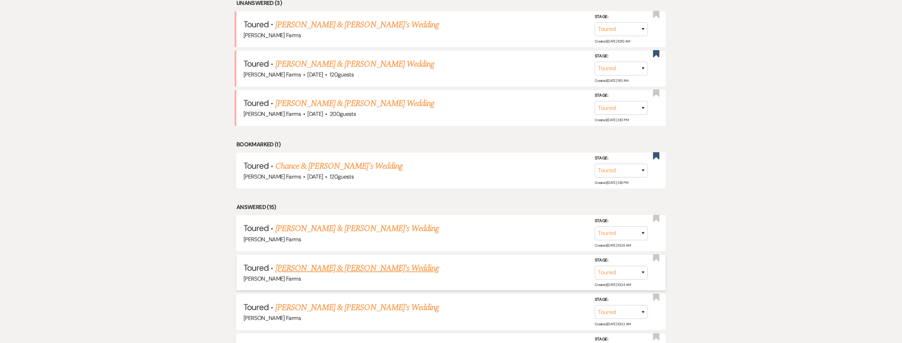
scroll to position [373, 0]
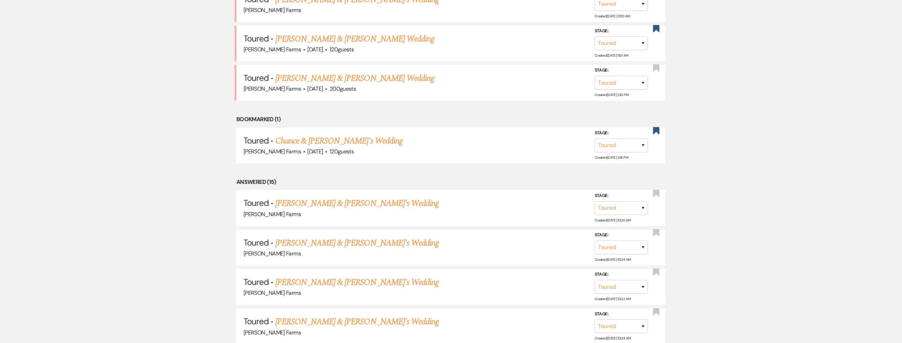
click at [335, 207] on link "Kiley Hunter & Fiance's Wedding" at bounding box center [357, 203] width 164 height 13
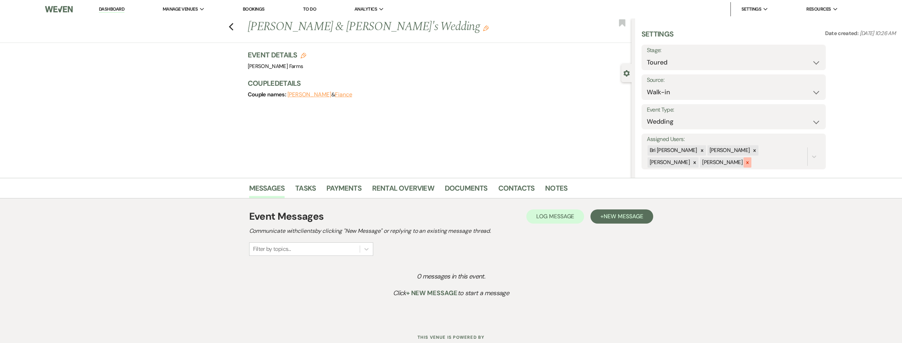
click at [745, 163] on icon at bounding box center [747, 162] width 5 height 5
click at [692, 163] on icon at bounding box center [694, 162] width 5 height 5
click at [821, 151] on button "Save" at bounding box center [806, 151] width 39 height 14
click at [604, 221] on button "+ New Message" at bounding box center [622, 217] width 62 height 14
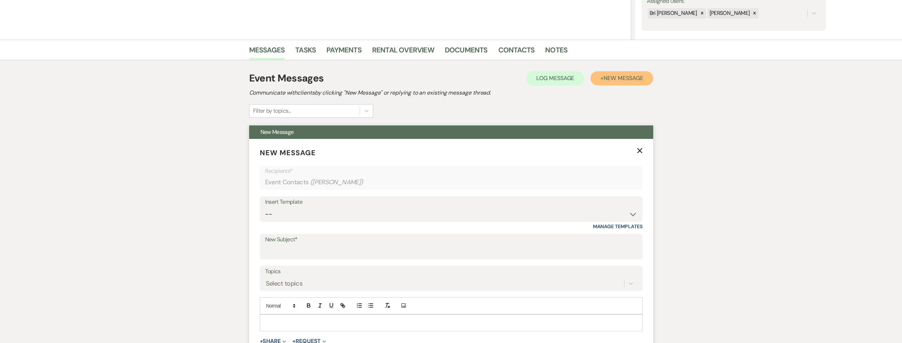
scroll to position [233, 0]
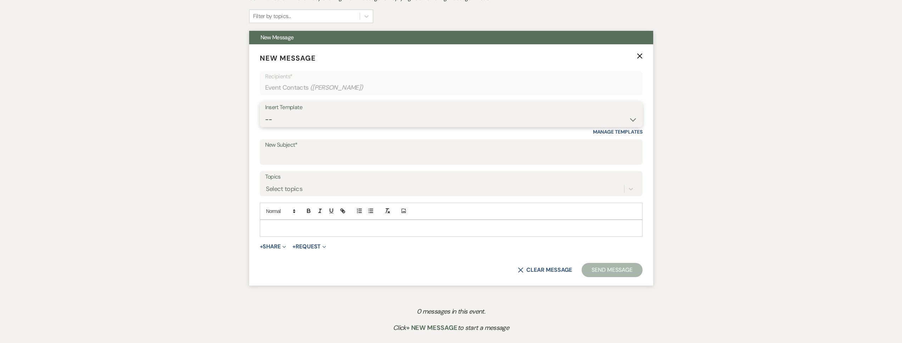
click at [313, 117] on select "-- Tour Request Response Follow Up Contract (Pre-Booked Leads) Weven Planning P…" at bounding box center [451, 120] width 372 height 14
click at [265, 113] on select "-- Tour Request Response Follow Up Contract (Pre-Booked Leads) Weven Planning P…" at bounding box center [451, 120] width 372 height 14
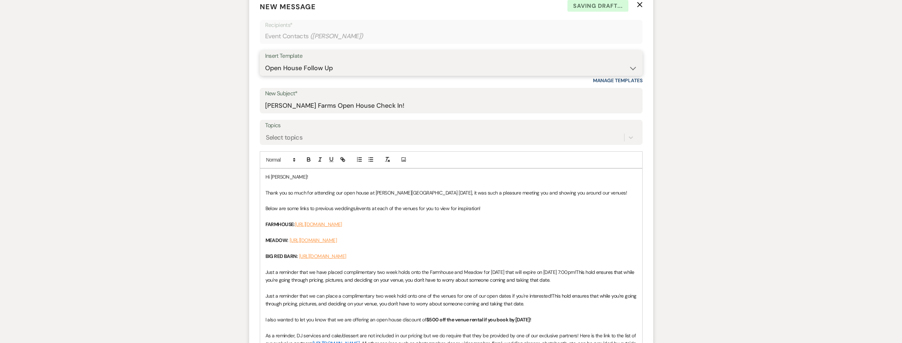
scroll to position [373, 0]
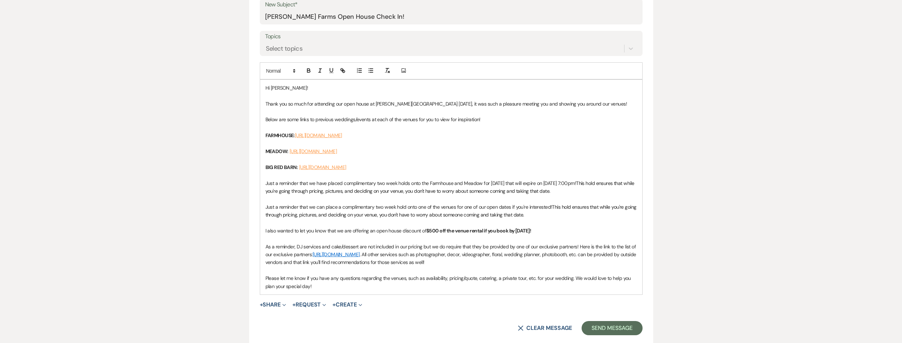
drag, startPoint x: 596, startPoint y: 191, endPoint x: 247, endPoint y: 182, distance: 349.0
click at [247, 182] on div "Messages Tasks Payments Rental Overview Documents Contacts Notes Event Messages…" at bounding box center [451, 109] width 902 height 609
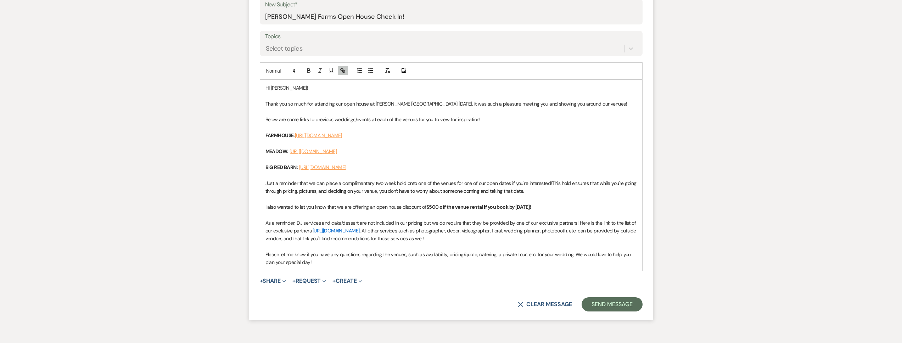
click at [358, 190] on span "This hold ensures that while you're going through pricing, pictures, and decidi…" at bounding box center [452, 187] width 372 height 14
click at [595, 299] on button "Send Message" at bounding box center [612, 304] width 61 height 14
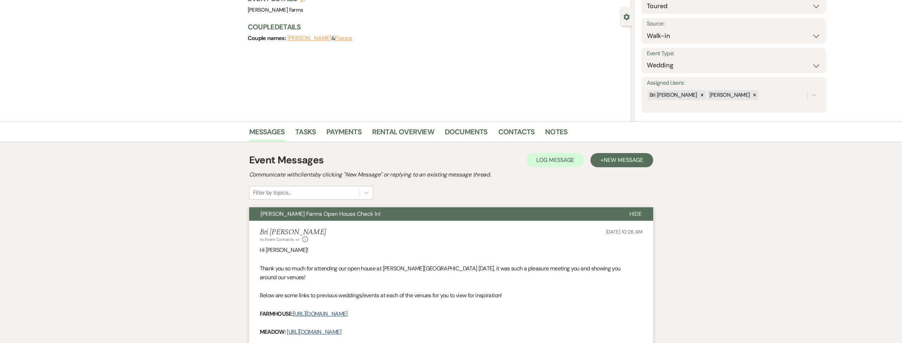
scroll to position [0, 0]
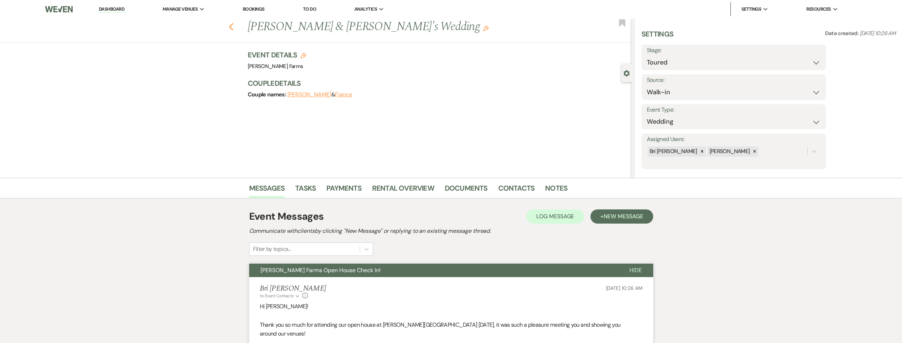
click at [232, 29] on icon "Previous" at bounding box center [231, 27] width 5 height 9
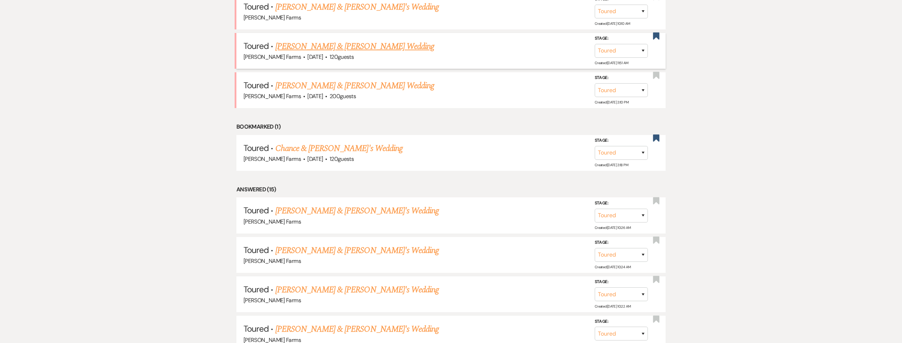
scroll to position [359, 0]
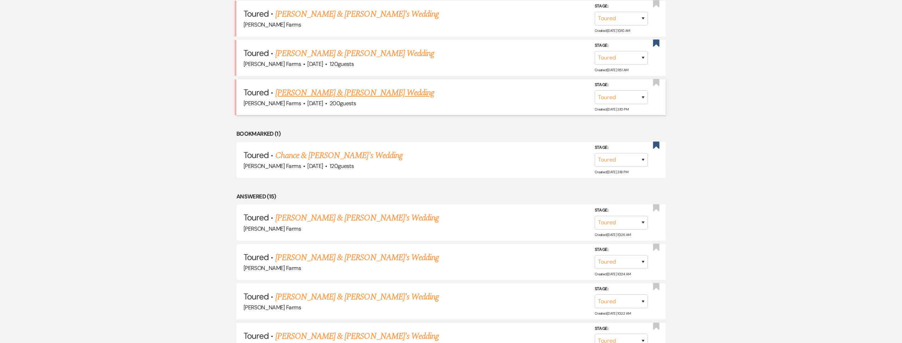
click at [337, 94] on link "Davie Rocha & Bethany Gotcher's Wedding" at bounding box center [354, 93] width 159 height 13
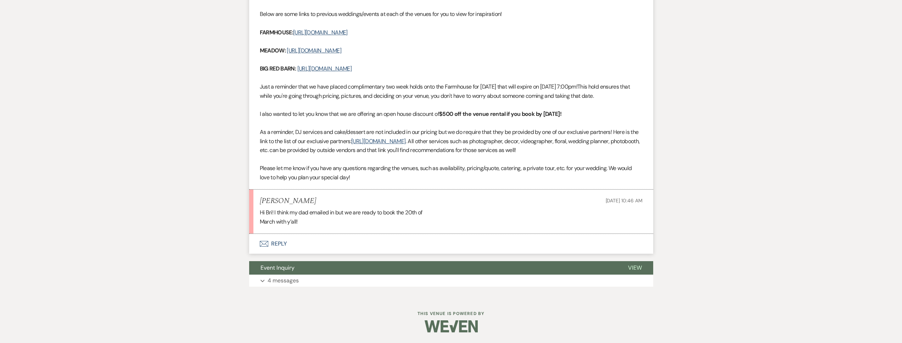
click at [324, 244] on button "Envelope Reply" at bounding box center [451, 244] width 404 height 20
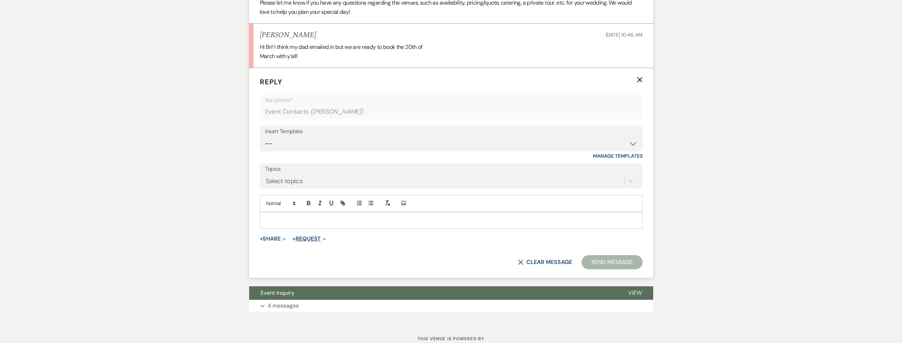
scroll to position [504, 0]
click at [290, 221] on p at bounding box center [452, 220] width 372 height 8
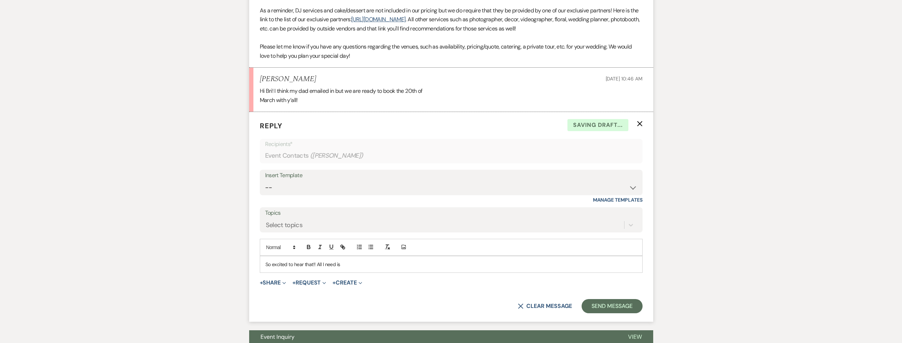
scroll to position [497, 0]
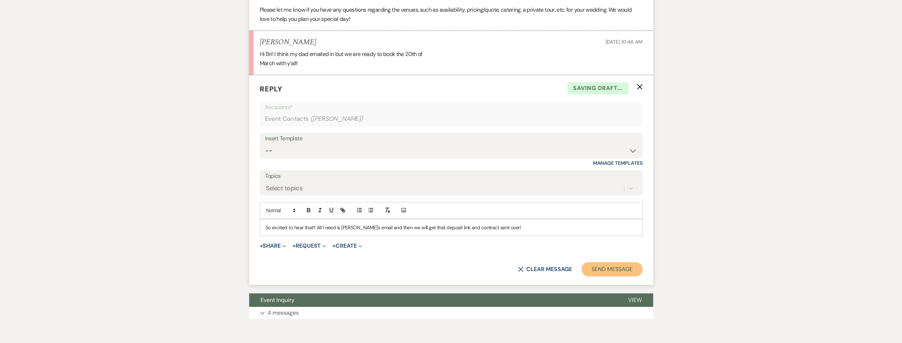
click at [601, 275] on button "Send Message" at bounding box center [612, 269] width 61 height 14
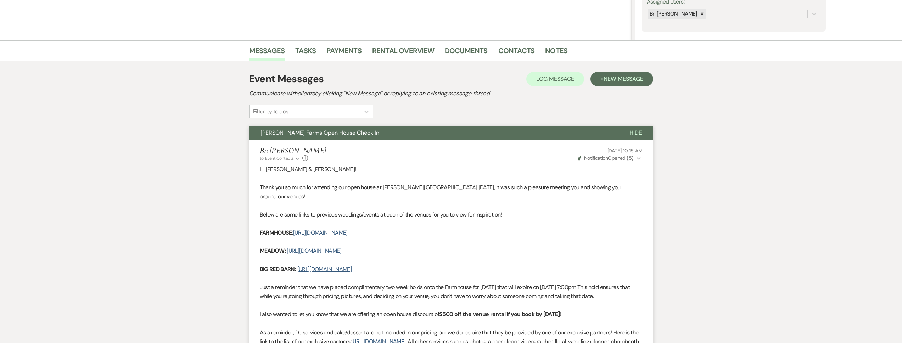
scroll to position [0, 0]
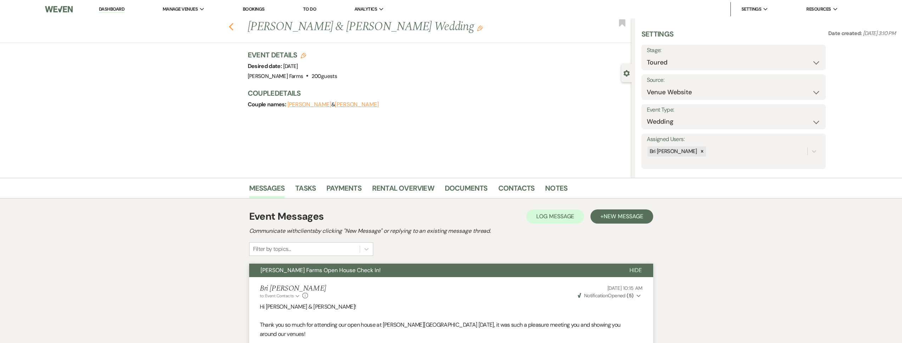
click at [231, 26] on icon "Previous" at bounding box center [231, 27] width 5 height 9
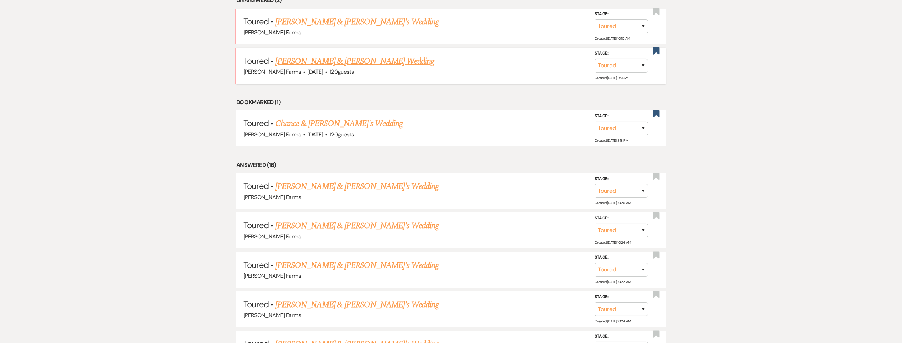
scroll to position [345, 0]
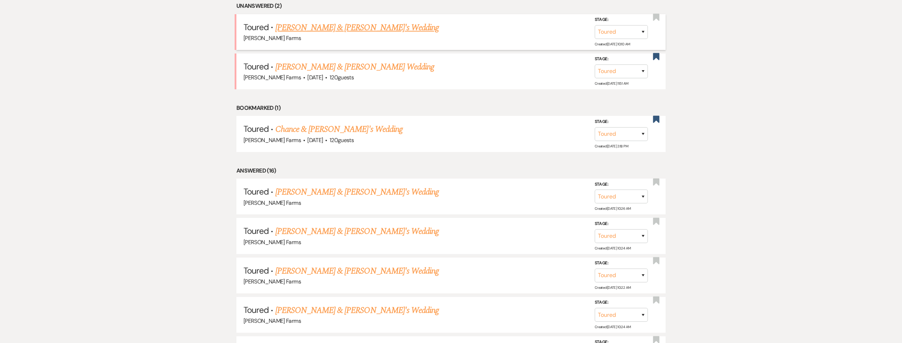
click at [342, 26] on link "Courtney Brawley & Fiance's Wedding" at bounding box center [357, 27] width 164 height 13
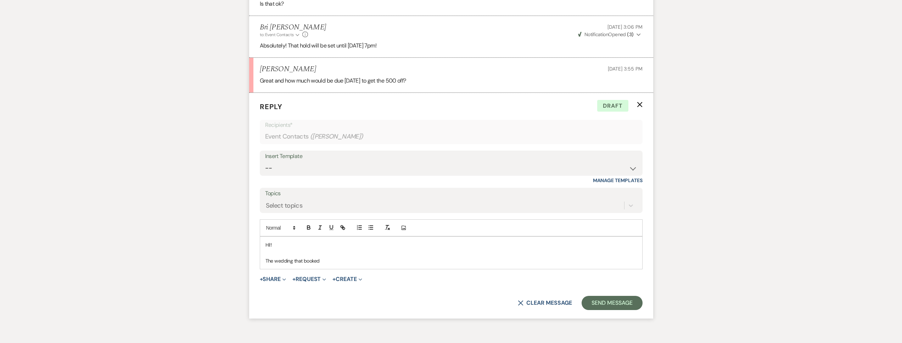
scroll to position [787, 0]
click at [334, 258] on p "The wedding that booked" at bounding box center [452, 261] width 372 height 8
drag, startPoint x: 327, startPoint y: 262, endPoint x: 253, endPoint y: 258, distance: 73.5
click at [253, 258] on form "Reply X Draft Recipients* Event Contacts ( Courtney Brawley ) Insert Template -…" at bounding box center [451, 206] width 404 height 226
click at [282, 260] on p at bounding box center [452, 261] width 372 height 8
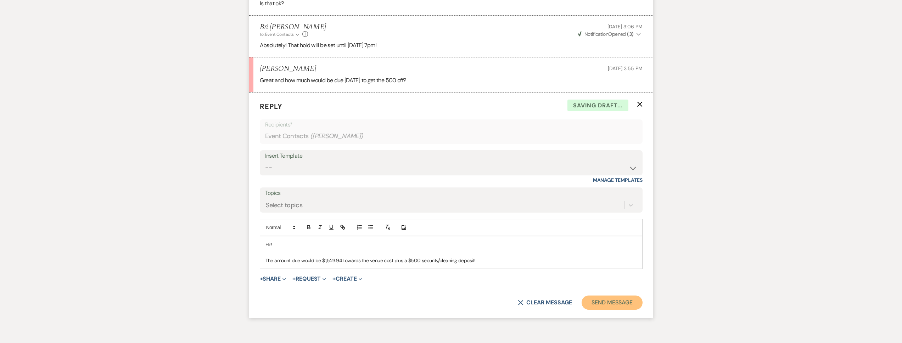
click at [599, 301] on button "Send Message" at bounding box center [612, 303] width 61 height 14
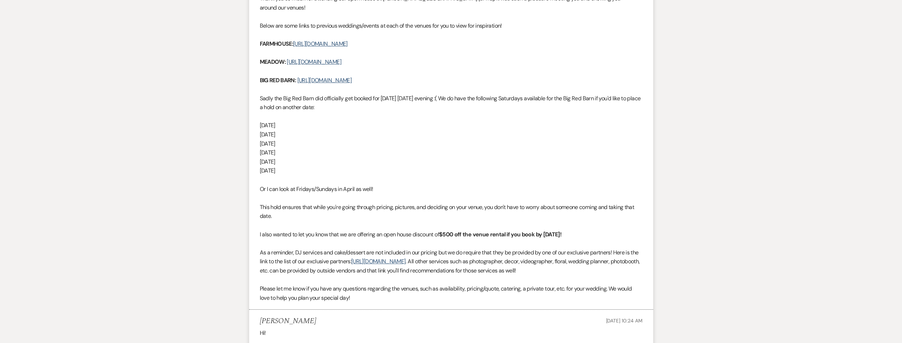
scroll to position [0, 0]
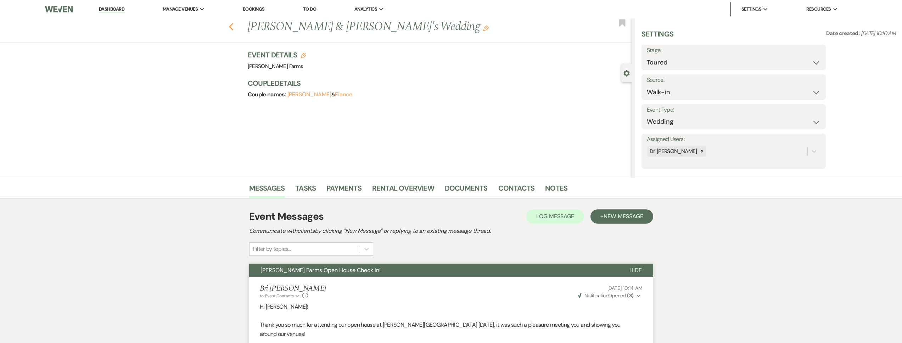
click at [232, 28] on icon "Previous" at bounding box center [231, 27] width 5 height 9
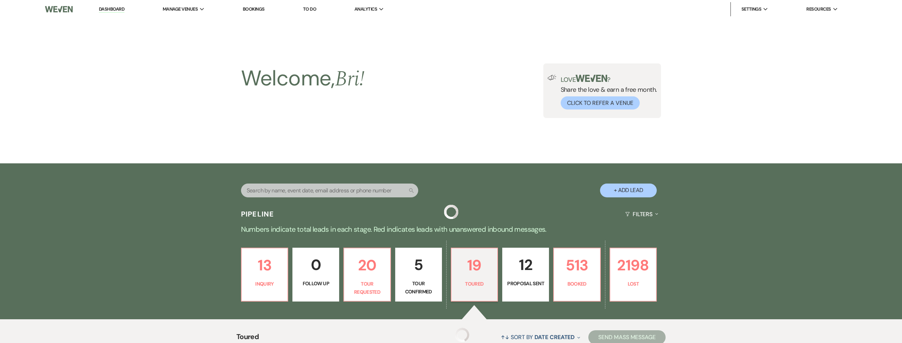
scroll to position [345, 0]
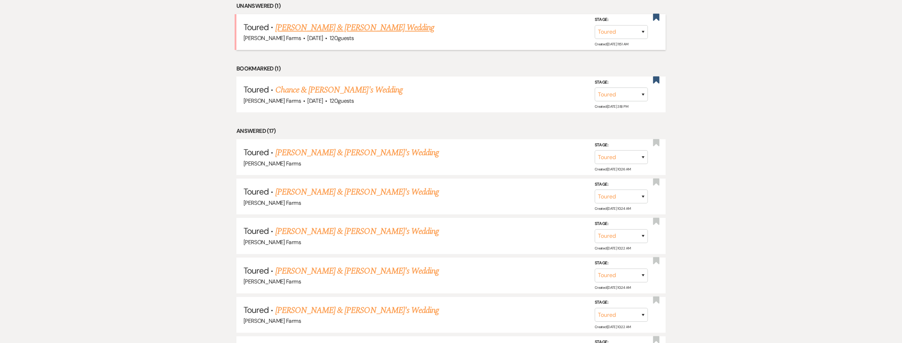
click at [369, 30] on link "Megan Baker & Charlie Cunningham's Wedding" at bounding box center [354, 27] width 159 height 13
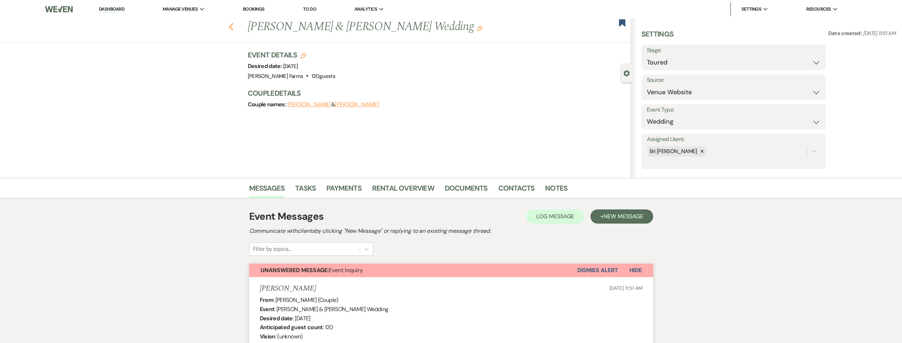
click at [234, 26] on icon "Previous" at bounding box center [231, 27] width 5 height 9
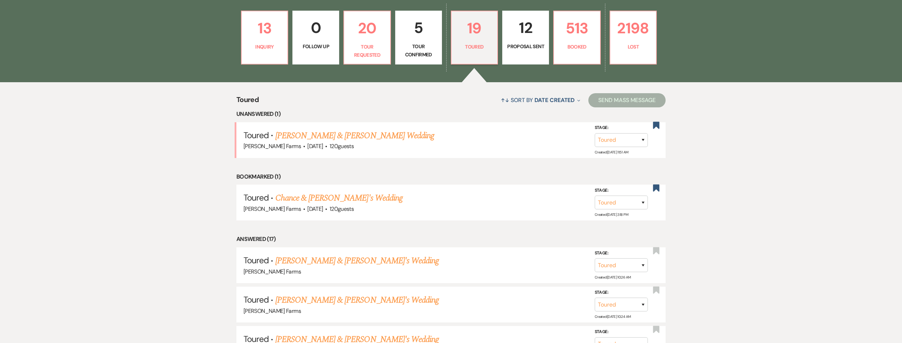
scroll to position [223, 0]
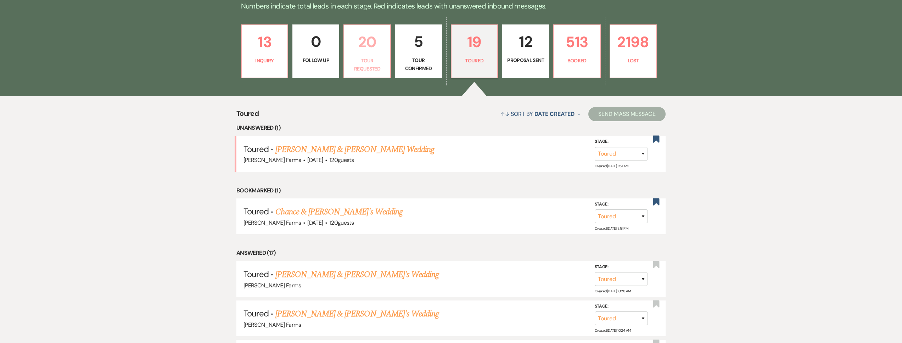
click at [382, 58] on p "Tour Requested" at bounding box center [368, 65] width 38 height 16
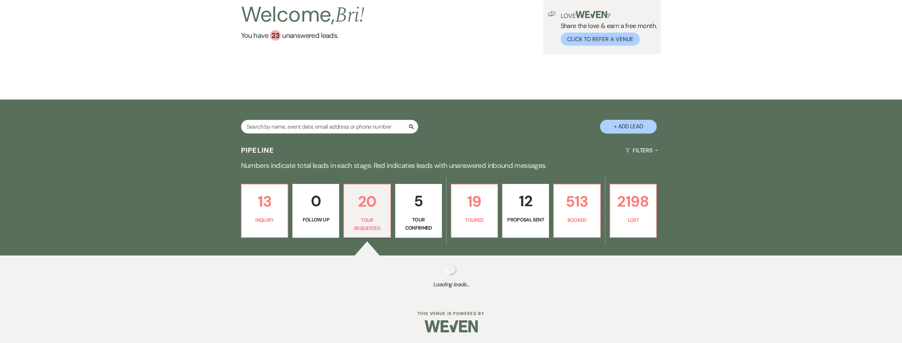
scroll to position [223, 0]
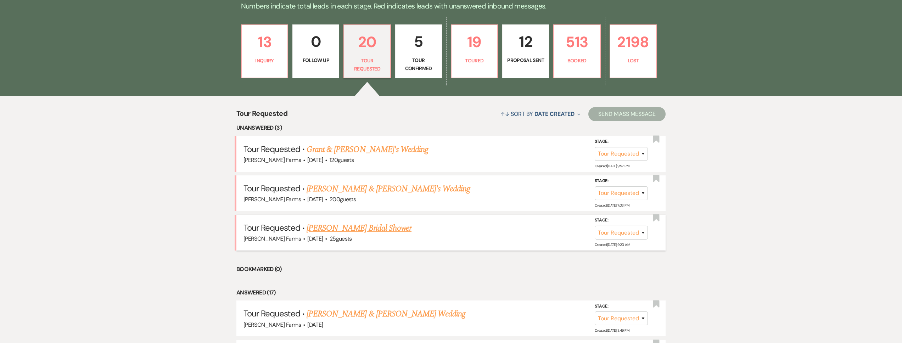
click at [350, 228] on link "Jordin Hernandez's Bridal Shower" at bounding box center [359, 228] width 105 height 13
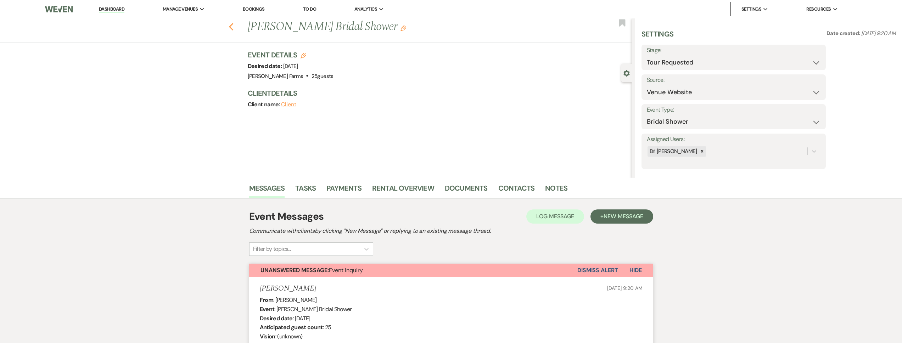
click at [232, 24] on icon "Previous" at bounding box center [231, 27] width 5 height 9
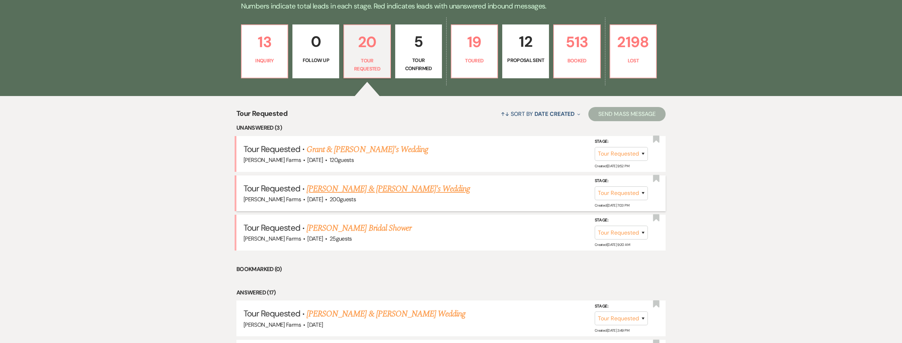
click at [385, 188] on link "Courtney Shultz & Mitch North's Wedding" at bounding box center [389, 189] width 164 height 13
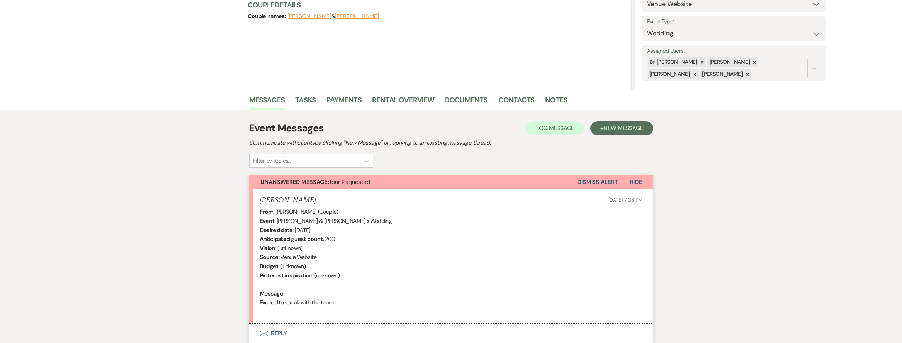
scroll to position [145, 0]
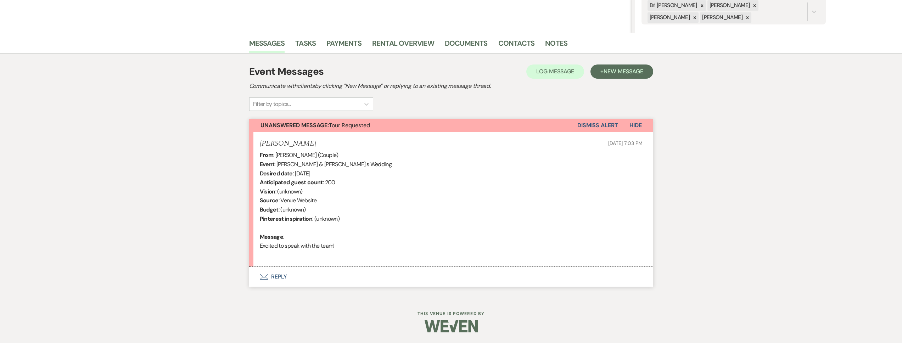
click at [338, 273] on button "Envelope Reply" at bounding box center [451, 277] width 404 height 20
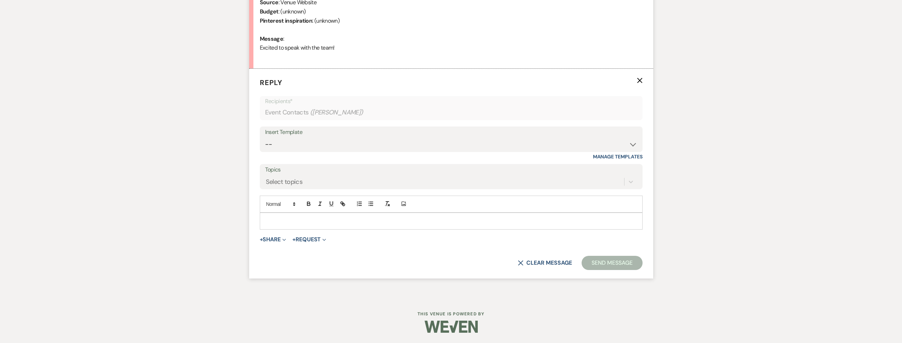
scroll to position [339, 0]
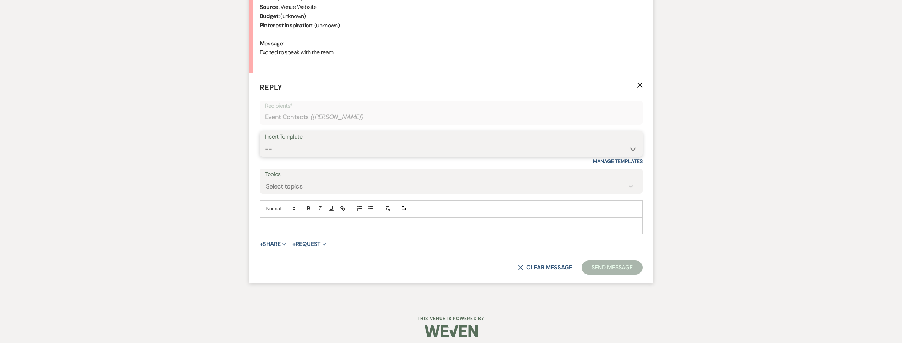
click at [332, 148] on select "-- Tour Request Response Follow Up Contract (Pre-Booked Leads) Weven Planning P…" at bounding box center [451, 149] width 372 height 14
click at [265, 142] on select "-- Tour Request Response Follow Up Contract (Pre-Booked Leads) Weven Planning P…" at bounding box center [451, 149] width 372 height 14
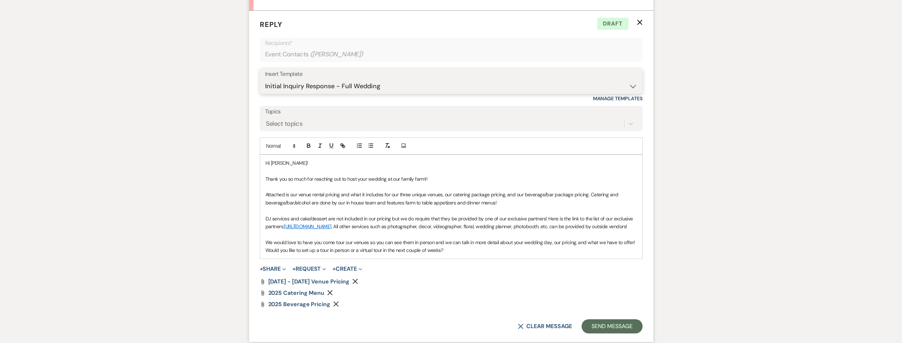
scroll to position [402, 0]
drag, startPoint x: 458, startPoint y: 259, endPoint x: 254, endPoint y: 257, distance: 204.6
click at [254, 257] on form "Reply X Draft Recipients* Event Contacts ( Mitch North ) Insert Template -- Tou…" at bounding box center [451, 175] width 404 height 331
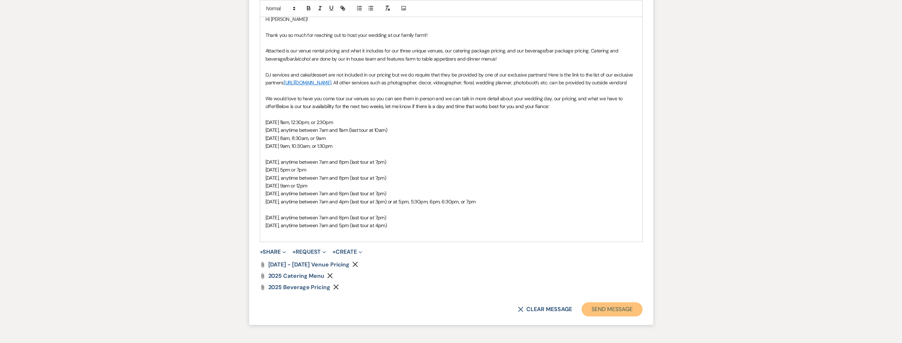
click at [602, 315] on button "Send Message" at bounding box center [612, 309] width 61 height 14
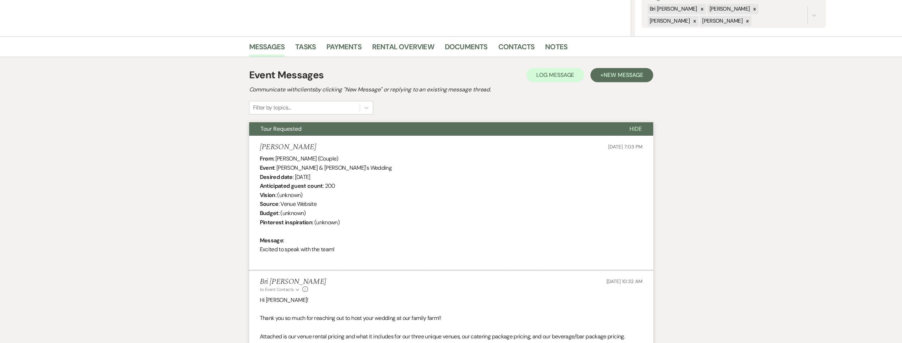
scroll to position [0, 0]
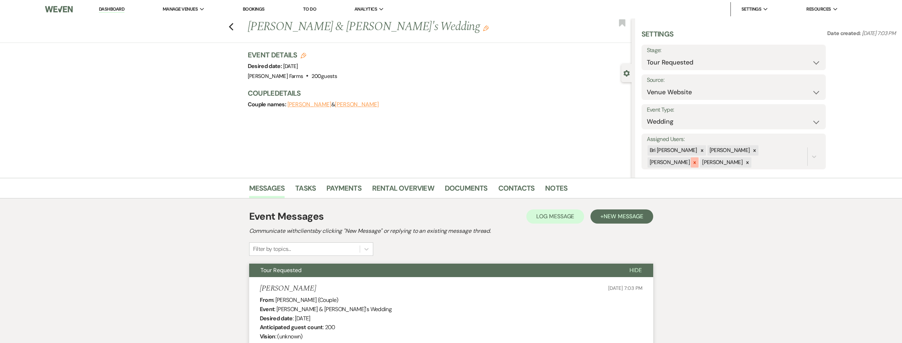
drag, startPoint x: 679, startPoint y: 161, endPoint x: 684, endPoint y: 161, distance: 4.7
click at [744, 161] on div at bounding box center [748, 162] width 8 height 10
drag, startPoint x: 742, startPoint y: 148, endPoint x: 736, endPoint y: 149, distance: 5.8
click at [752, 148] on icon at bounding box center [754, 150] width 5 height 5
click at [752, 153] on icon at bounding box center [754, 151] width 5 height 5
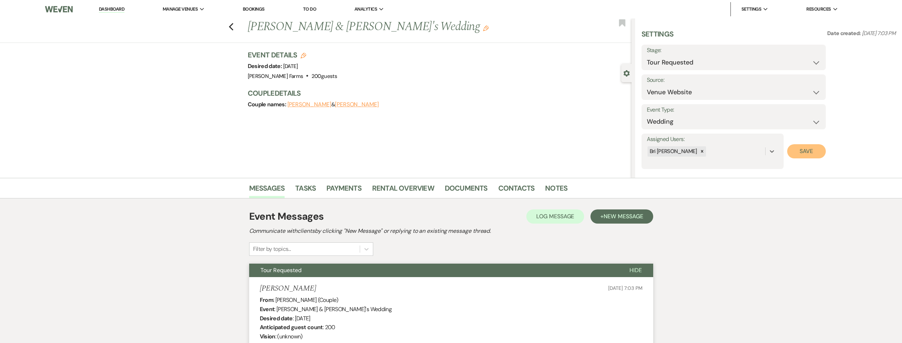
click at [804, 147] on button "Save" at bounding box center [806, 151] width 39 height 14
click at [232, 28] on icon "Previous" at bounding box center [231, 27] width 5 height 9
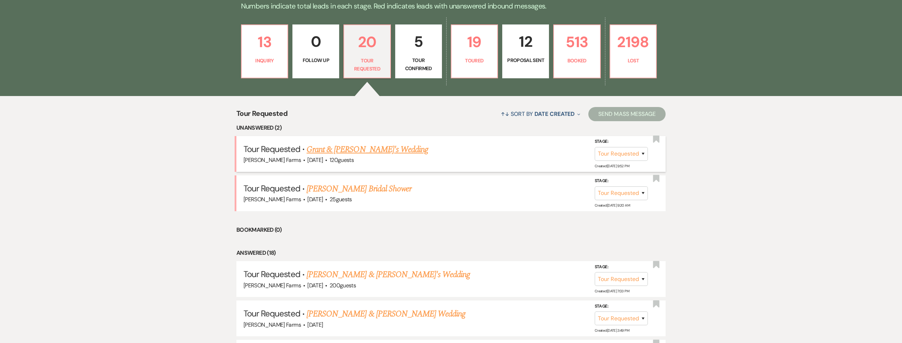
click at [360, 150] on link "Grant & Jordian's Wedding" at bounding box center [368, 149] width 122 height 13
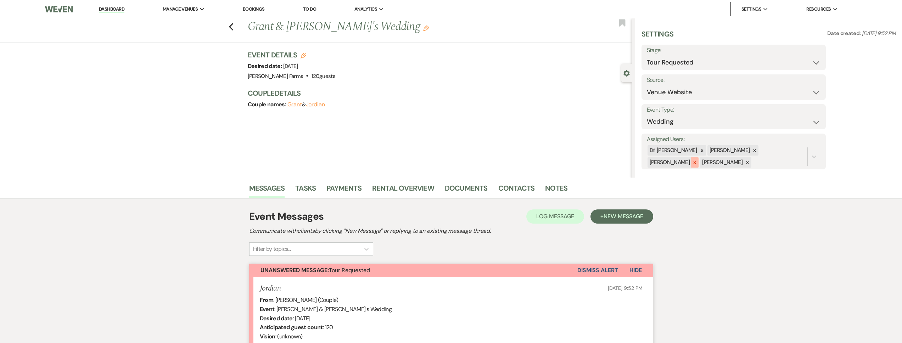
click at [697, 160] on icon at bounding box center [694, 162] width 5 height 5
click at [752, 152] on icon at bounding box center [754, 150] width 5 height 5
click at [752, 153] on icon at bounding box center [754, 151] width 5 height 5
click at [832, 151] on div "Settings Date created: Sep 09, 2025, 9:52 PM Stage: Inquiry Follow Up Tour Requ…" at bounding box center [769, 99] width 255 height 140
click at [811, 150] on button "Save" at bounding box center [806, 151] width 39 height 14
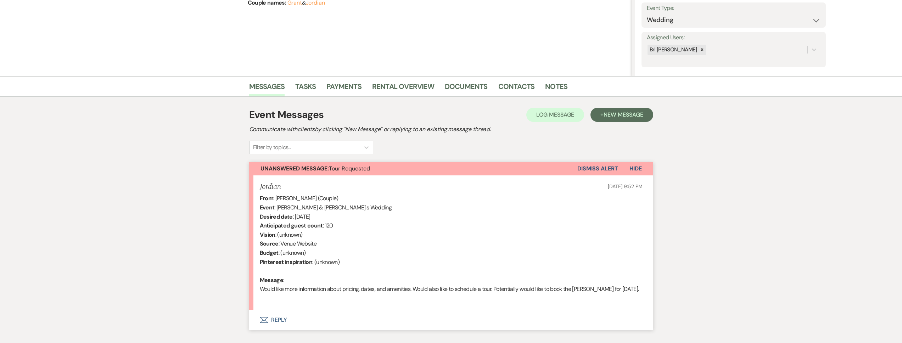
scroll to position [145, 0]
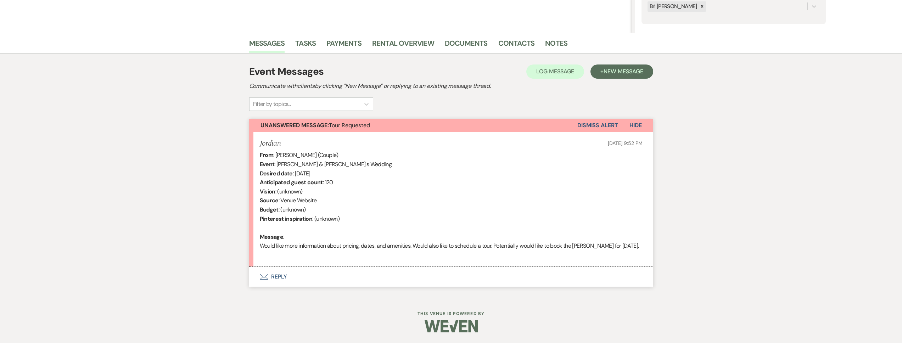
click at [369, 267] on div "Unanswered Message: Tour Requested Dismiss Alert Hide Jordian Sep 09, 2025, 9:5…" at bounding box center [451, 203] width 404 height 168
click at [378, 274] on button "Envelope Reply" at bounding box center [451, 277] width 404 height 20
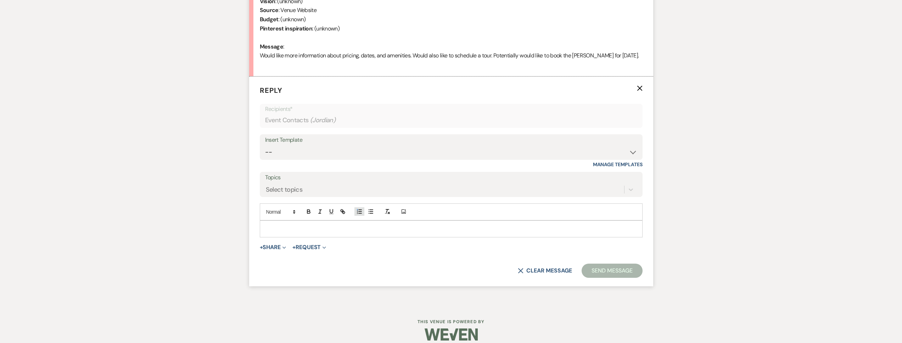
scroll to position [343, 0]
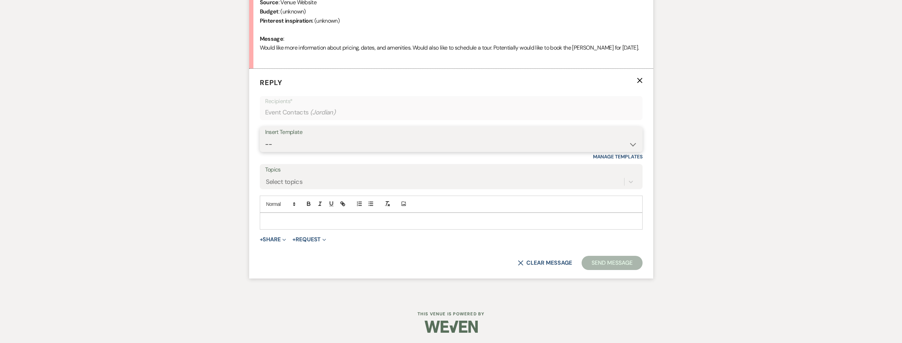
click at [331, 148] on select "-- Tour Request Response Follow Up Contract (Pre-Booked Leads) Weven Planning P…" at bounding box center [451, 145] width 372 height 14
click at [265, 138] on select "-- Tour Request Response Follow Up Contract (Pre-Booked Leads) Weven Planning P…" at bounding box center [451, 145] width 372 height 14
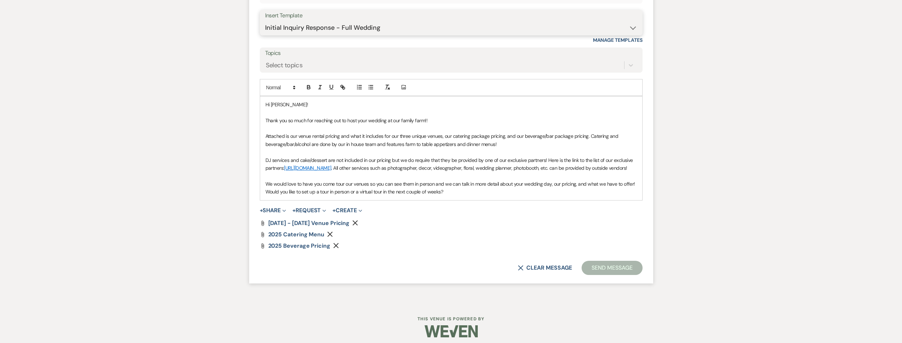
scroll to position [472, 0]
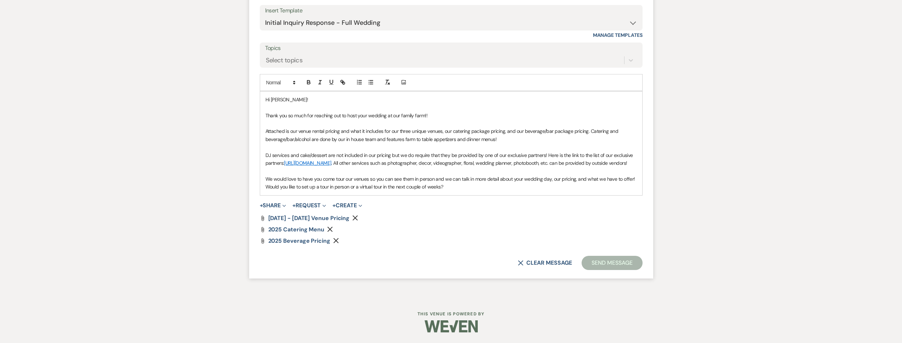
drag, startPoint x: 438, startPoint y: 188, endPoint x: 263, endPoint y: 189, distance: 175.1
click at [263, 189] on div "Hi Jordian! Thank you so much for reaching out to host your wedding at our fami…" at bounding box center [451, 143] width 382 height 104
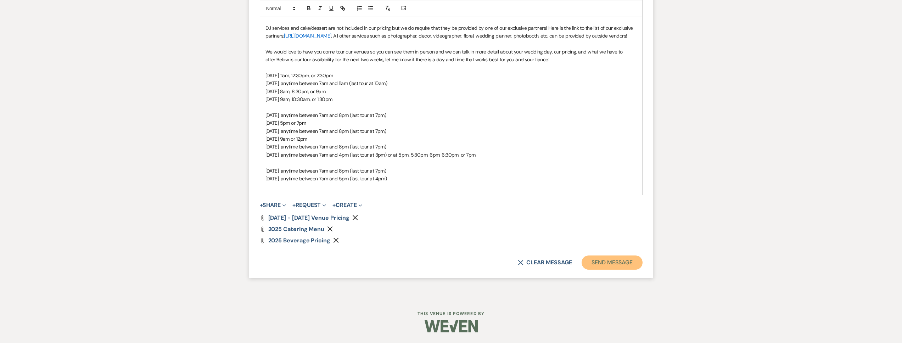
click at [597, 267] on button "Send Message" at bounding box center [612, 263] width 61 height 14
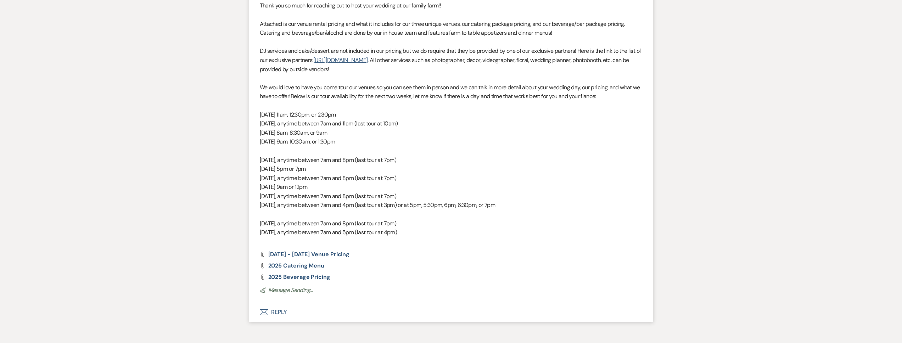
scroll to position [0, 0]
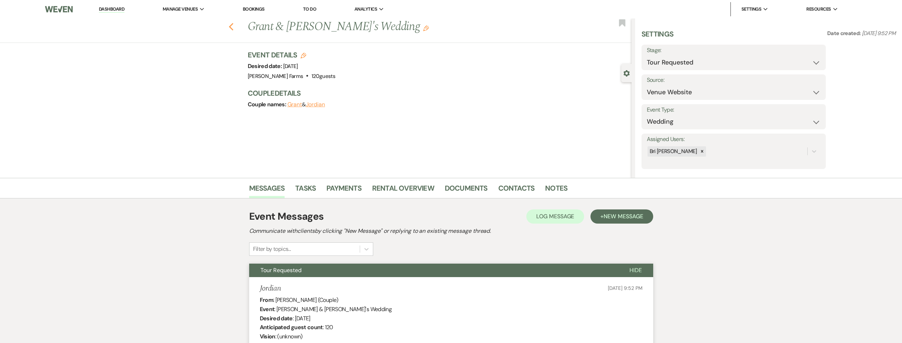
click at [234, 29] on icon "Previous" at bounding box center [231, 27] width 5 height 9
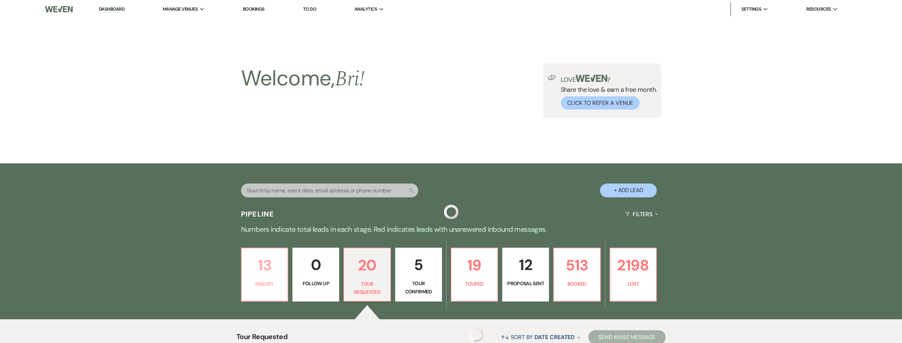
scroll to position [223, 0]
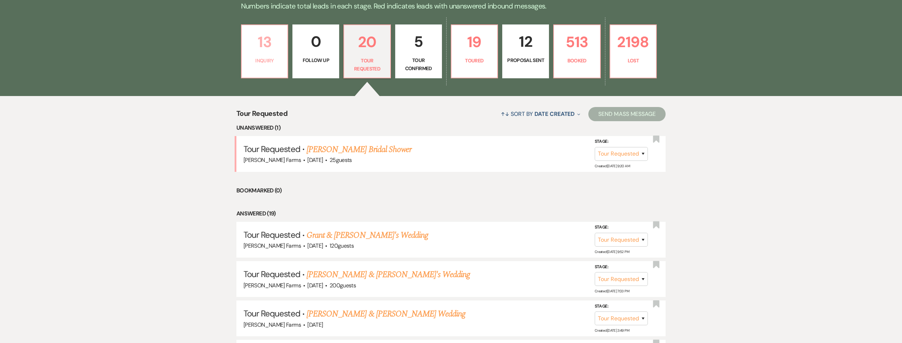
click at [277, 65] on link "13 Inquiry" at bounding box center [265, 51] width 48 height 54
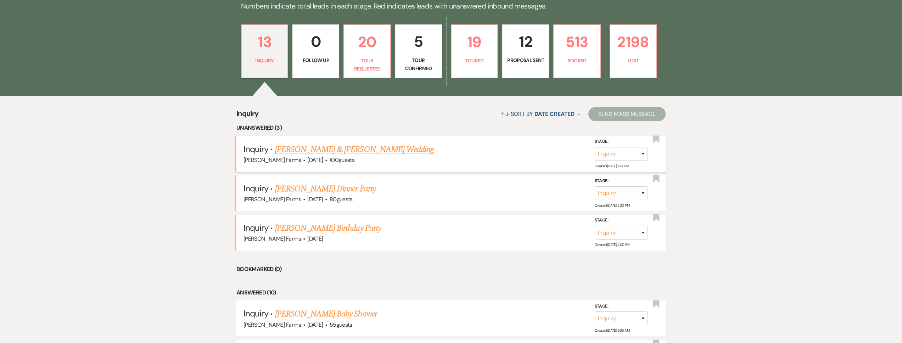
click at [353, 150] on link "[PERSON_NAME] & [PERSON_NAME] Wedding" at bounding box center [354, 149] width 159 height 13
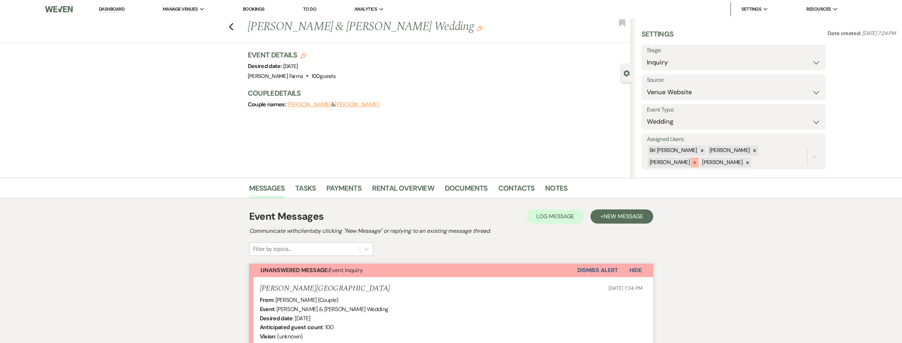
click at [696, 161] on icon at bounding box center [695, 162] width 2 height 2
click at [752, 150] on icon at bounding box center [754, 150] width 5 height 5
click at [751, 151] on div at bounding box center [755, 151] width 8 height 10
click at [795, 151] on button "Save" at bounding box center [806, 151] width 39 height 14
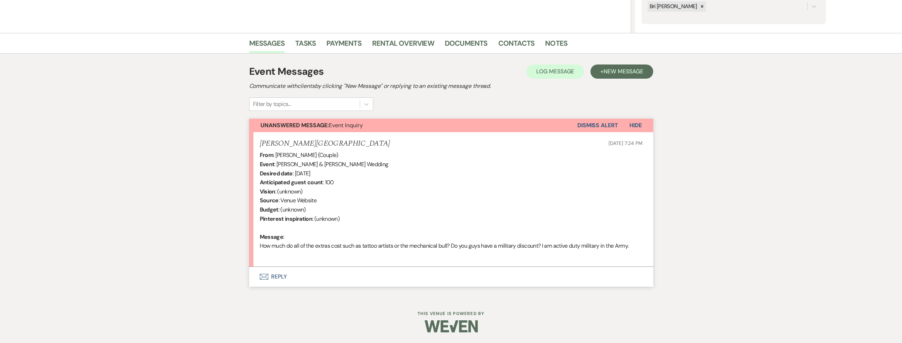
click at [349, 271] on button "Envelope Reply" at bounding box center [451, 277] width 404 height 20
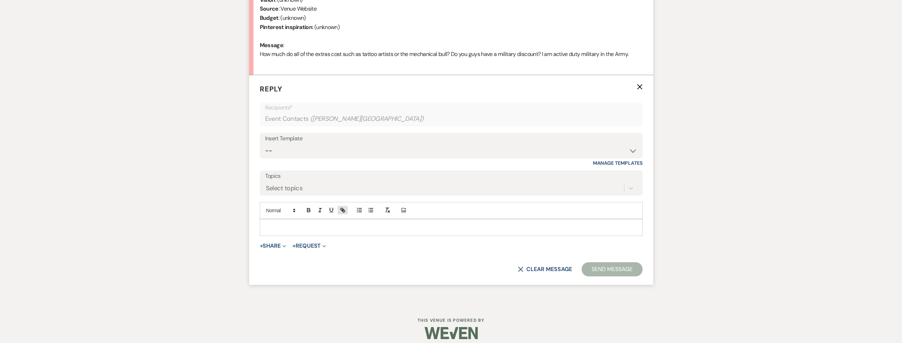
scroll to position [343, 0]
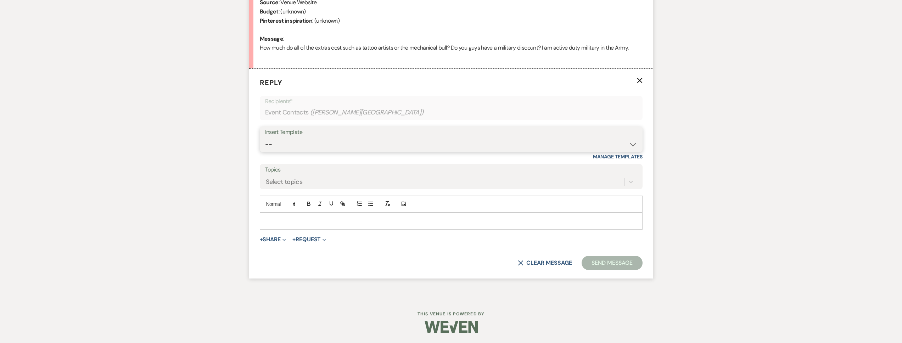
click at [331, 141] on select "-- Tour Request Response Follow Up Contract (Pre-Booked Leads) Weven Planning P…" at bounding box center [451, 145] width 372 height 14
click at [265, 138] on select "-- Tour Request Response Follow Up Contract (Pre-Booked Leads) Weven Planning P…" at bounding box center [451, 145] width 372 height 14
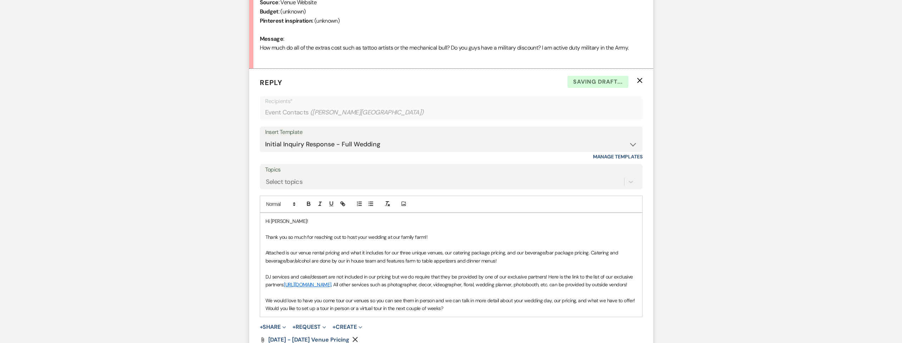
click at [454, 313] on p "We would love to have you come tour our venues so you can see them in person an…" at bounding box center [452, 305] width 372 height 16
click at [512, 260] on p "Attached is our venue rental pricing and what it includes for our three unique …" at bounding box center [452, 257] width 372 height 16
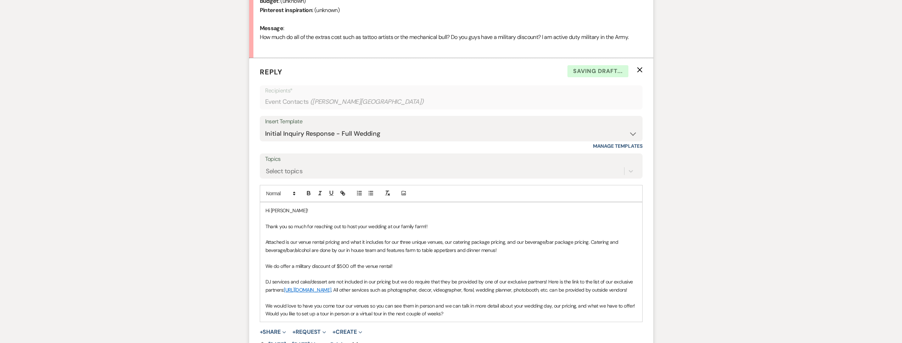
scroll to position [400, 0]
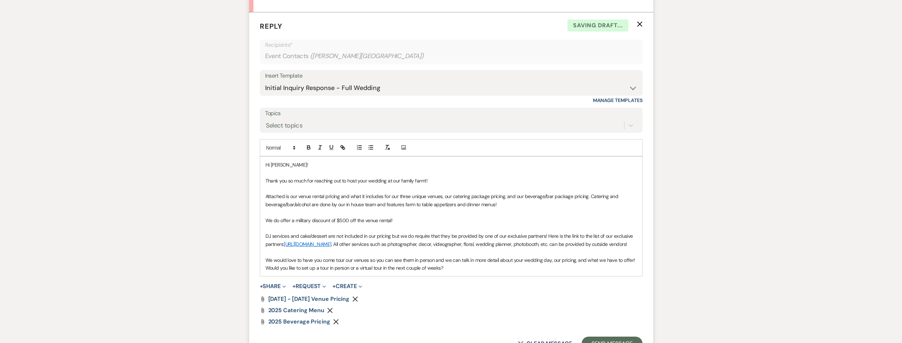
click at [337, 248] on p "DJ services and cake/dessert are not included in our pricing but we do require …" at bounding box center [452, 240] width 372 height 16
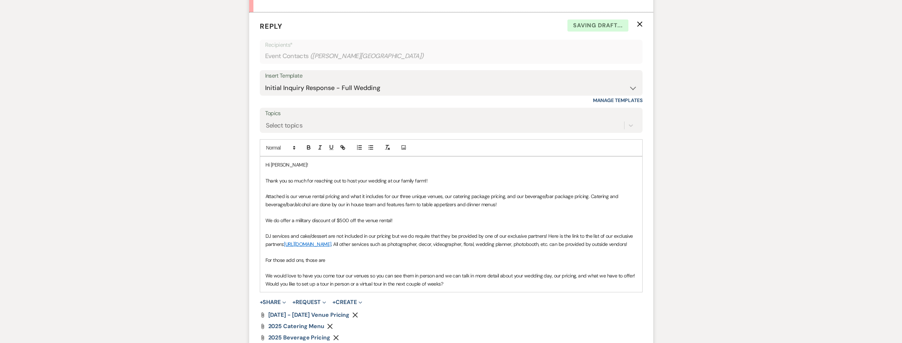
drag, startPoint x: 317, startPoint y: 269, endPoint x: 255, endPoint y: 270, distance: 62.4
click at [255, 270] on form "Reply X Saving draft... Recipients* Event Contacts ( Scott W Saball ) Insert Te…" at bounding box center [451, 193] width 404 height 363
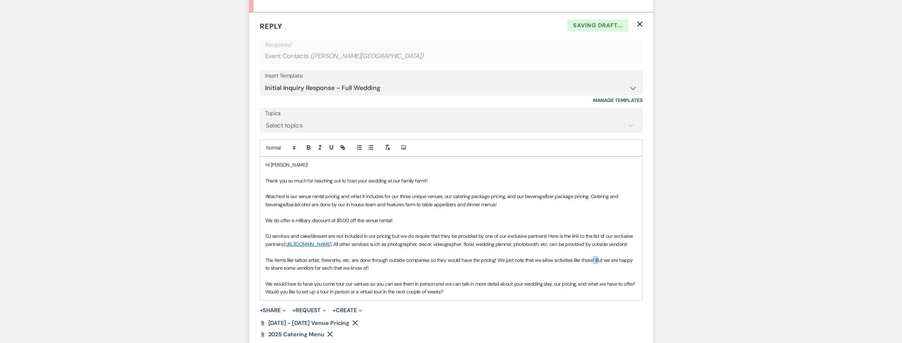
drag, startPoint x: 597, startPoint y: 270, endPoint x: 593, endPoint y: 269, distance: 3.9
click at [593, 269] on p "The items like tattoo artist, fireworks, etc. are done through outside companie…" at bounding box center [452, 264] width 372 height 16
click at [491, 271] on p "The items like tattoo artist, fireworks, etc. are done through outside companie…" at bounding box center [452, 264] width 372 height 16
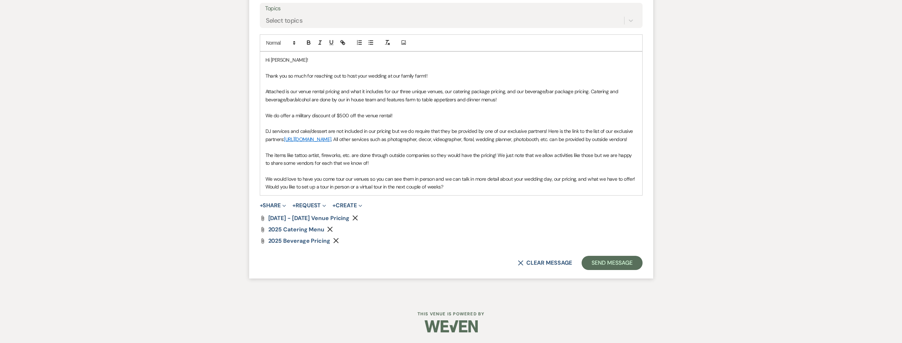
scroll to position [512, 0]
click at [593, 265] on button "Send Message" at bounding box center [612, 263] width 61 height 14
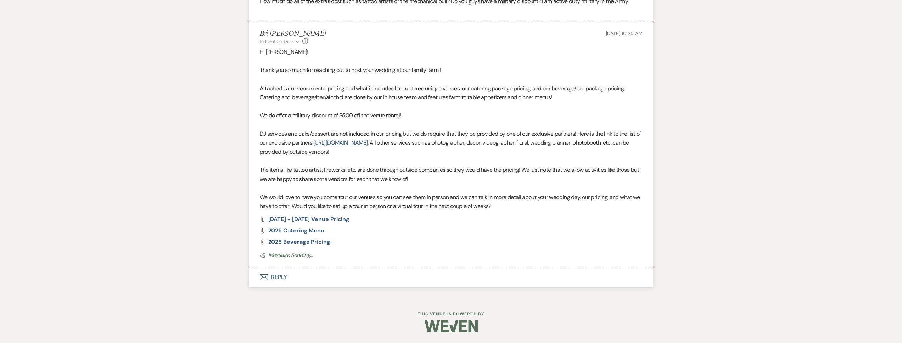
scroll to position [0, 0]
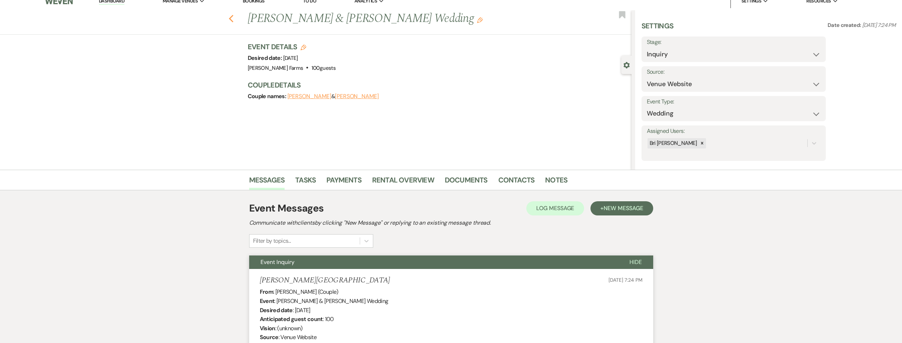
click at [233, 20] on use "button" at bounding box center [231, 19] width 5 height 8
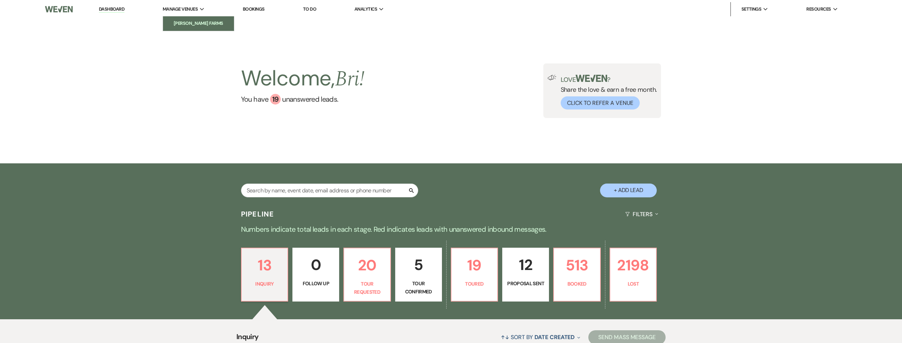
click at [203, 17] on link "[PERSON_NAME] Farms" at bounding box center [198, 23] width 71 height 14
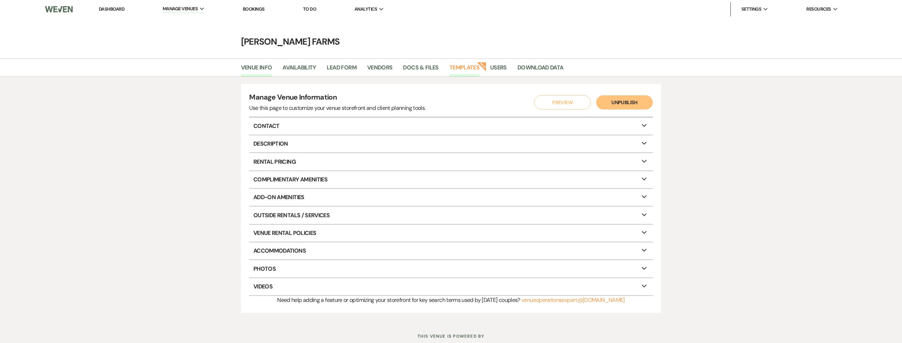
click at [467, 66] on link "Templates" at bounding box center [465, 69] width 30 height 13
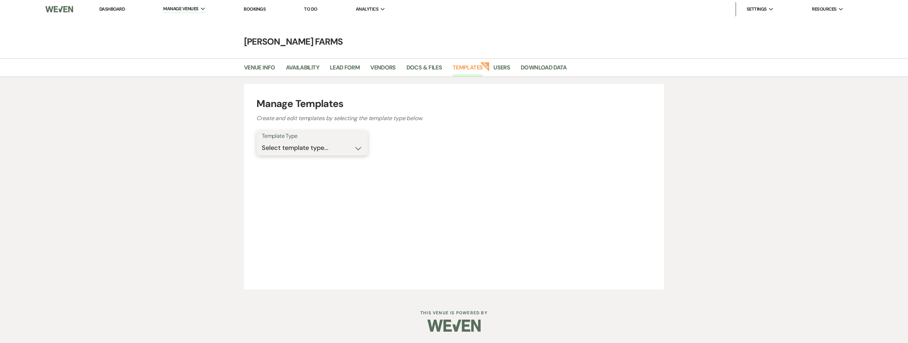
click at [347, 144] on select "Select template type... Task List Message Templates Payment Plan Inventory Item…" at bounding box center [312, 148] width 101 height 14
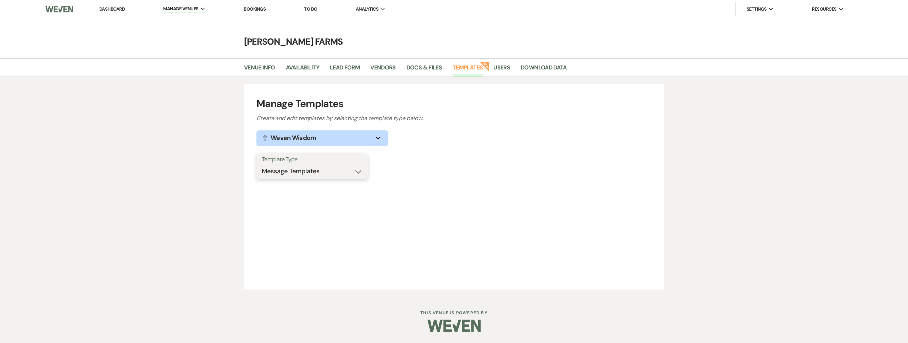
click at [262, 165] on select "Select template type... Task List Message Templates Payment Plan Inventory Item…" at bounding box center [312, 172] width 101 height 14
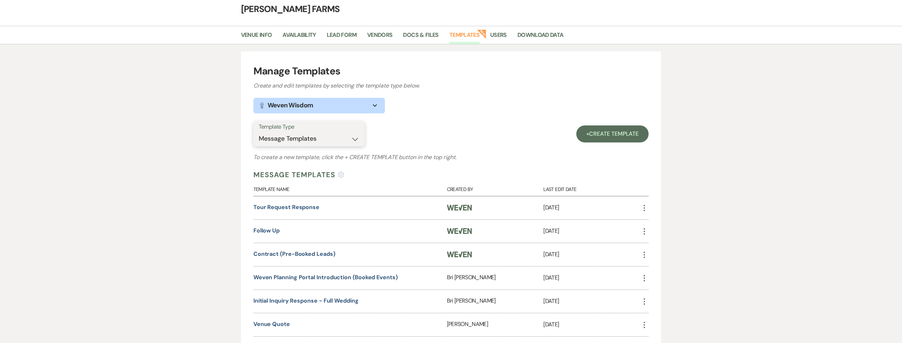
scroll to position [132, 0]
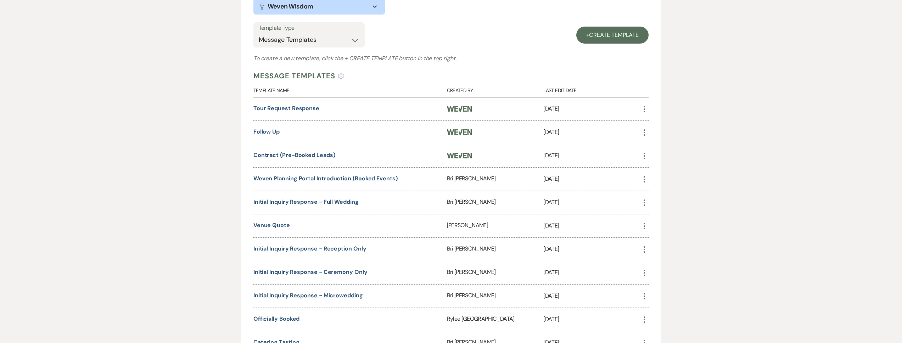
click at [335, 297] on link "Initial Inquiry Response - Microwedding" at bounding box center [308, 295] width 110 height 7
click at [329, 273] on link "Initial Inquiry Response - Ceremony Only" at bounding box center [310, 271] width 114 height 7
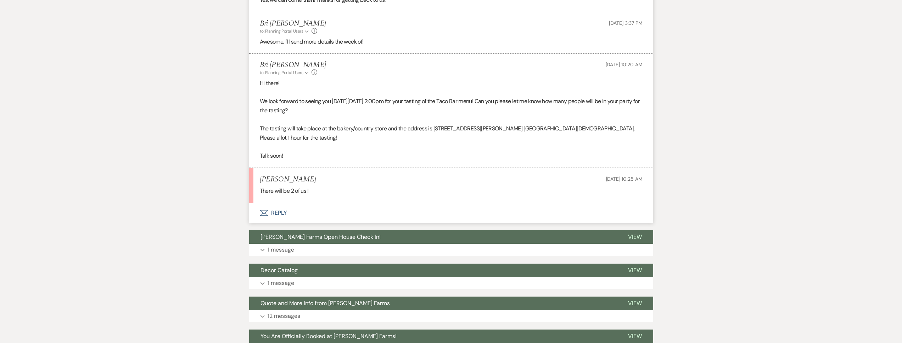
scroll to position [497, 0]
click at [339, 203] on button "Envelope Reply" at bounding box center [451, 213] width 404 height 20
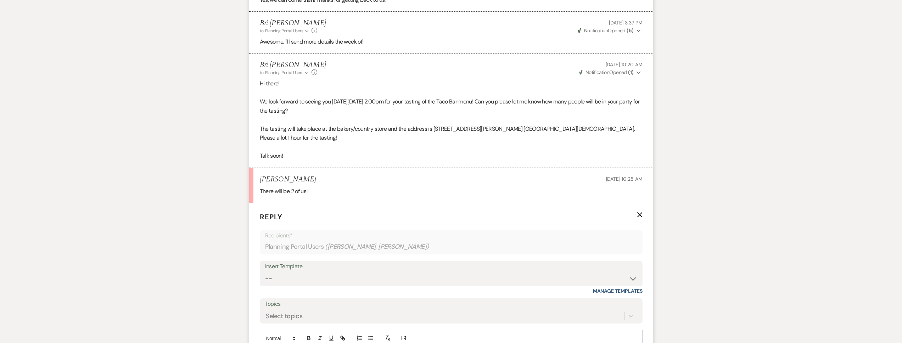
scroll to position [643, 0]
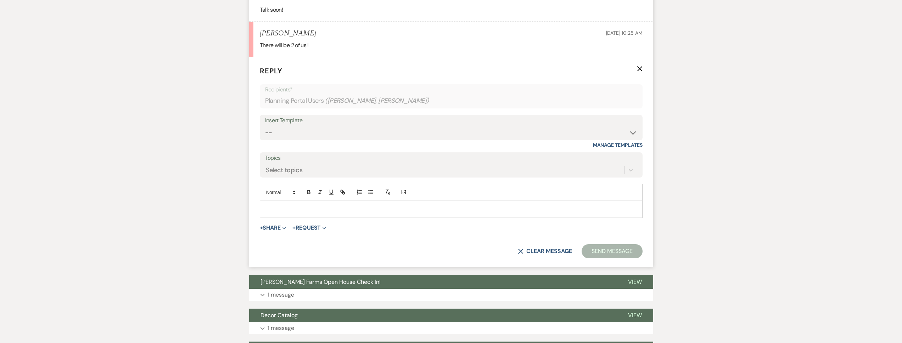
click at [290, 206] on p at bounding box center [452, 210] width 372 height 8
click at [585, 231] on form "Reply X Saving draft... Recipients* Planning Portal Users ( Tami Ryan, Craig Hi…" at bounding box center [451, 162] width 404 height 210
click at [596, 244] on button "Send Message" at bounding box center [612, 251] width 61 height 14
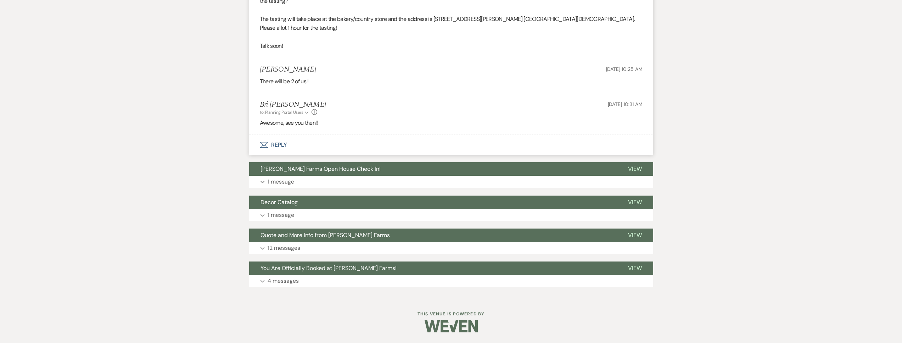
scroll to position [598, 0]
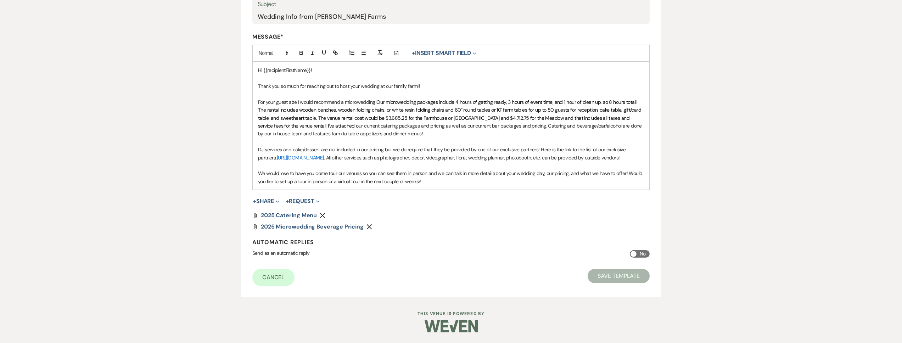
drag, startPoint x: 424, startPoint y: 182, endPoint x: 242, endPoint y: 65, distance: 216.1
click at [242, 65] on form "Edit Message Template This template was created on Jul 26, 2023 * Required Temp…" at bounding box center [451, 105] width 420 height 386
copy div "Hi {{recipientFirstName}}! Thank you so much for reaching out to host your wedd…"
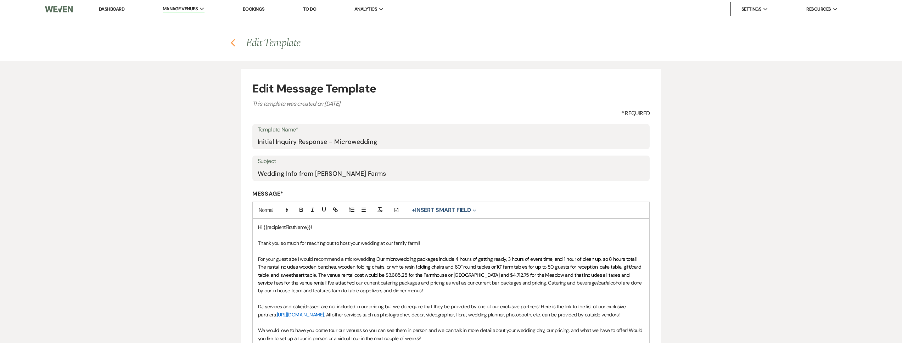
click at [231, 40] on icon "Previous" at bounding box center [232, 43] width 5 height 9
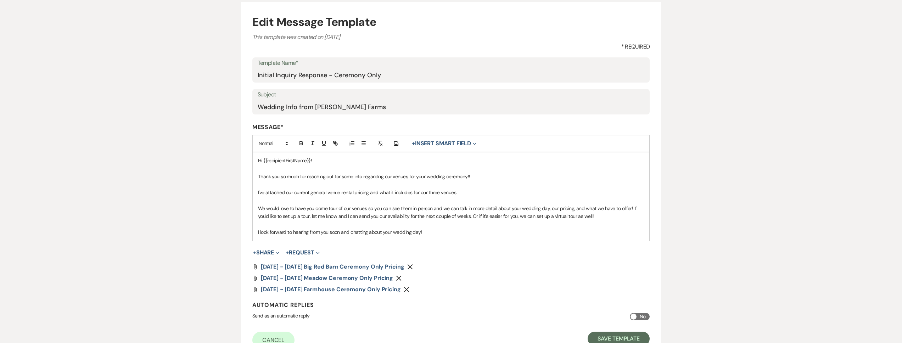
scroll to position [100, 0]
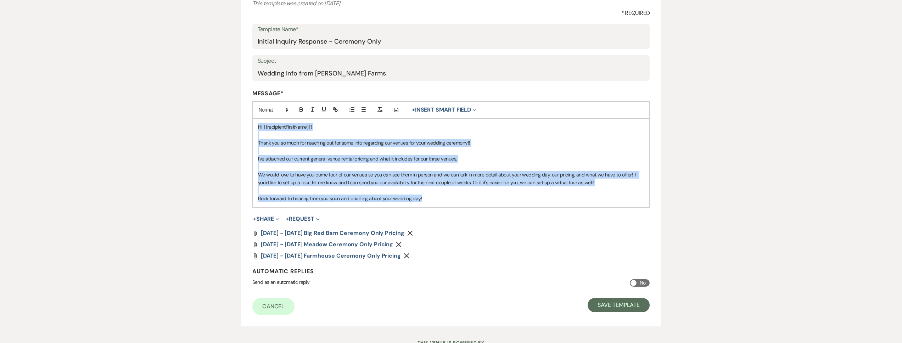
drag, startPoint x: 426, startPoint y: 201, endPoint x: 246, endPoint y: 128, distance: 194.0
click at [246, 128] on form "Edit Message Template This template was created on [DATE] * Required Template N…" at bounding box center [451, 147] width 420 height 358
copy div "Hi {{recipientFirstName}}! Thank you so much for reaching out for some info reg…"
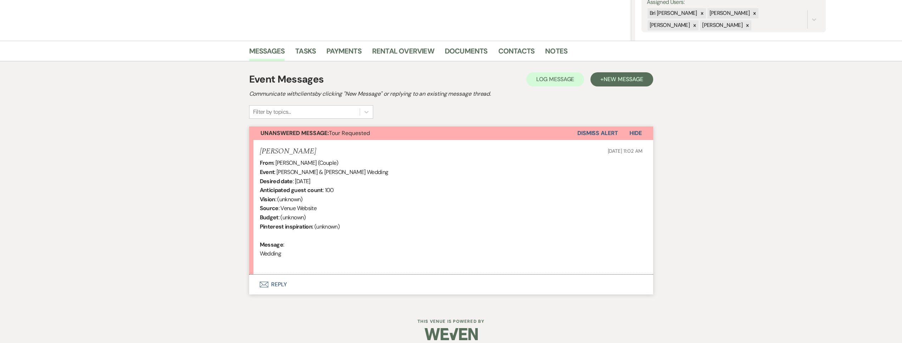
scroll to position [140, 0]
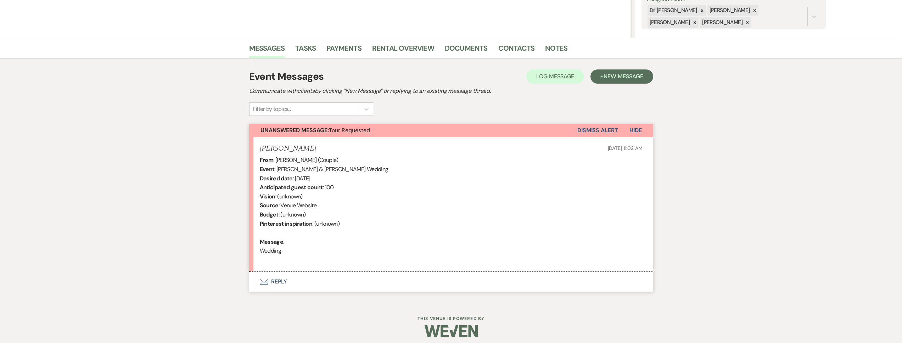
click at [323, 280] on button "Envelope Reply" at bounding box center [451, 282] width 404 height 20
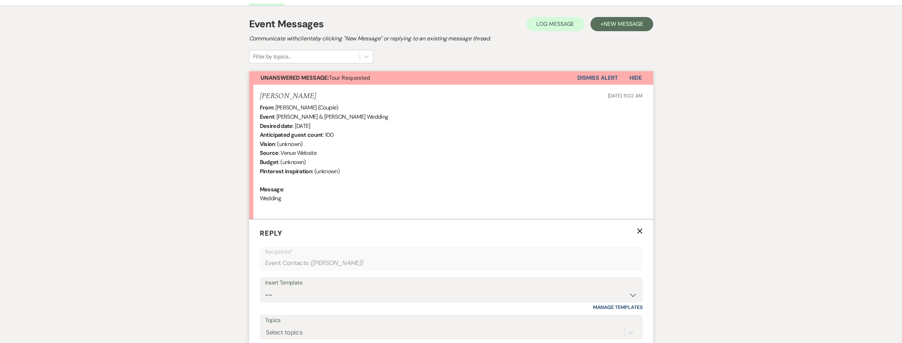
scroll to position [343, 0]
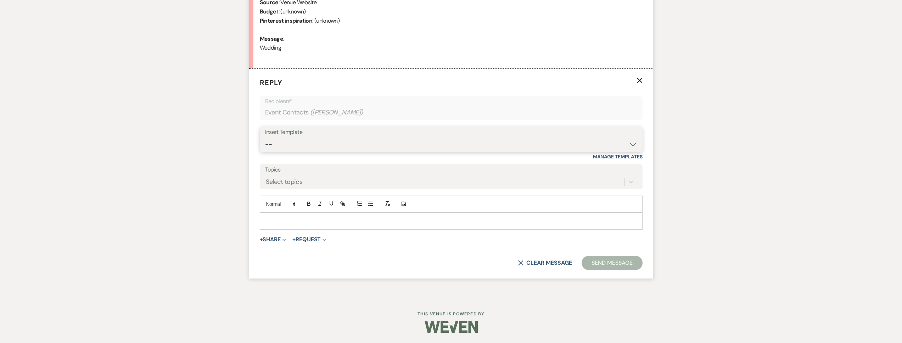
click at [317, 145] on select "-- Tour Request Response Follow Up Contract (Pre-Booked Leads) Weven Planning P…" at bounding box center [451, 145] width 372 height 14
select select "2135"
click at [265, 138] on select "-- Tour Request Response Follow Up Contract (Pre-Booked Leads) Weven Planning P…" at bounding box center [451, 145] width 372 height 14
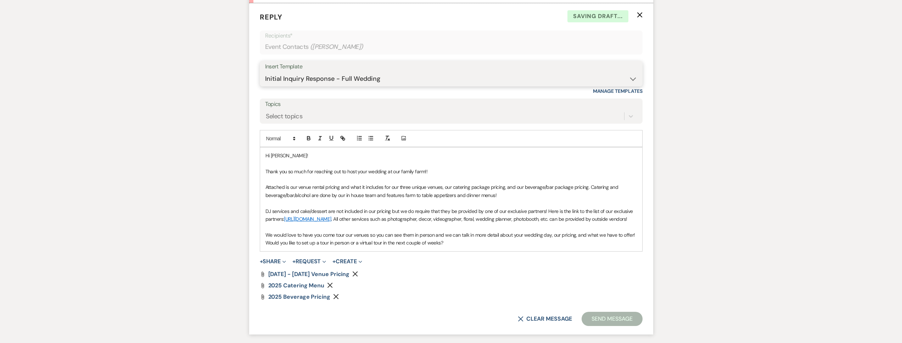
scroll to position [410, 0]
click at [616, 299] on div "Attach File 2025 Beverage Pricing Remove" at bounding box center [451, 296] width 383 height 6
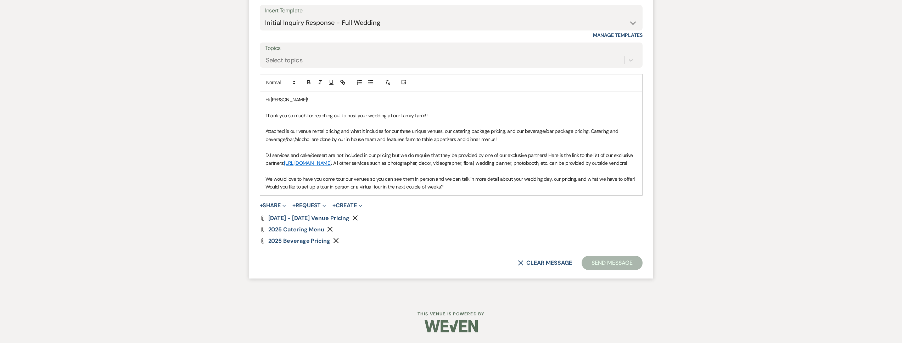
scroll to position [467, 0]
click at [607, 270] on button "Send Message" at bounding box center [612, 263] width 61 height 14
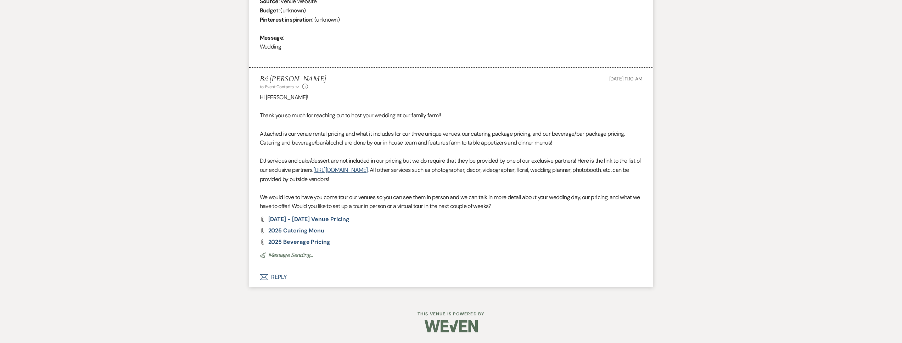
scroll to position [0, 0]
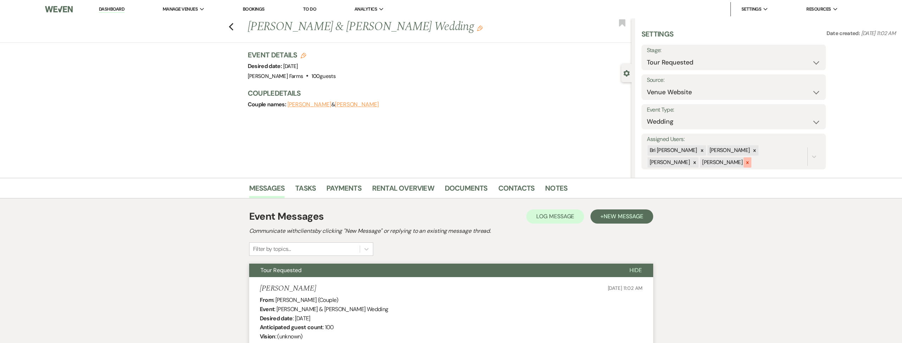
click at [744, 162] on div at bounding box center [748, 162] width 8 height 10
drag, startPoint x: 740, startPoint y: 150, endPoint x: 736, endPoint y: 150, distance: 3.9
click at [752, 150] on icon at bounding box center [754, 150] width 5 height 5
click at [751, 151] on div at bounding box center [755, 151] width 8 height 10
click at [783, 150] on div "Assigned Users: option Ashley Kohl, deselected. 0 results available. Select is …" at bounding box center [713, 151] width 142 height 35
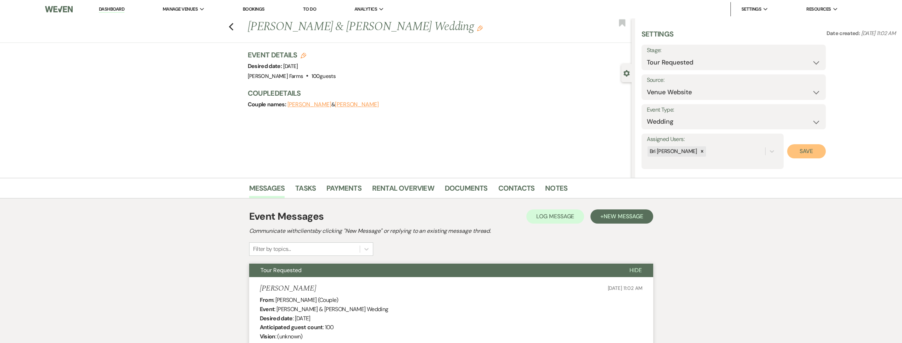
click at [801, 149] on button "Save" at bounding box center [806, 151] width 39 height 14
click at [697, 61] on select "Inquiry Follow Up Tour Requested Tour Confirmed Toured Proposal Sent Booked Lost" at bounding box center [734, 63] width 174 height 14
select select "1"
click at [647, 56] on select "Inquiry Follow Up Tour Requested Tour Confirmed Toured Proposal Sent Booked Lost" at bounding box center [734, 63] width 174 height 14
click at [230, 28] on div "Previous Grant Torgerson & Savana Torgerson's Wedding Edit Bookmark" at bounding box center [313, 30] width 635 height 24
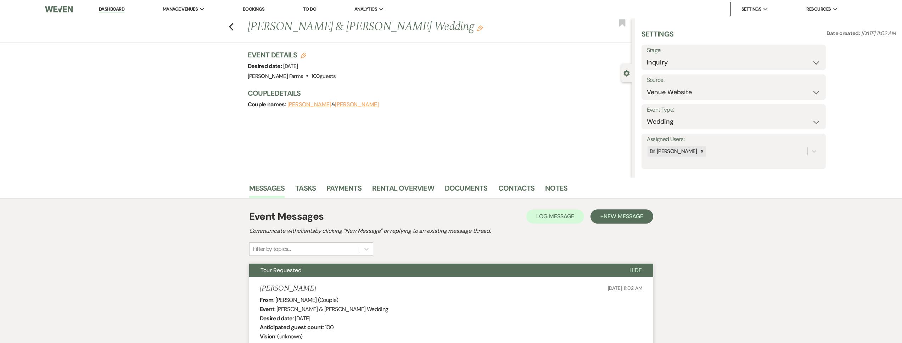
click at [239, 26] on div "Previous Grant Torgerson & Savana Torgerson's Wedding Edit Bookmark" at bounding box center [313, 30] width 635 height 24
click at [233, 25] on icon "Previous" at bounding box center [231, 27] width 5 height 9
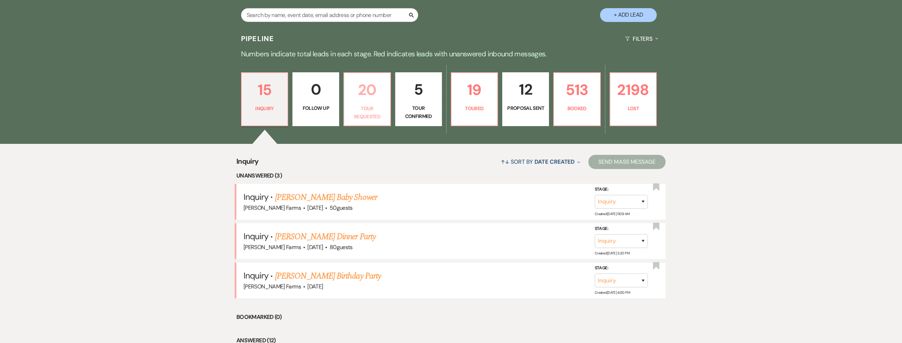
click at [363, 116] on p "Tour Requested" at bounding box center [368, 113] width 38 height 16
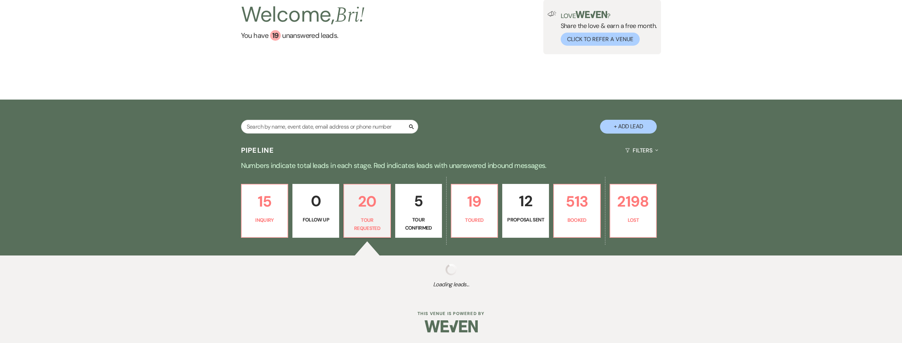
scroll to position [175, 0]
select select "2"
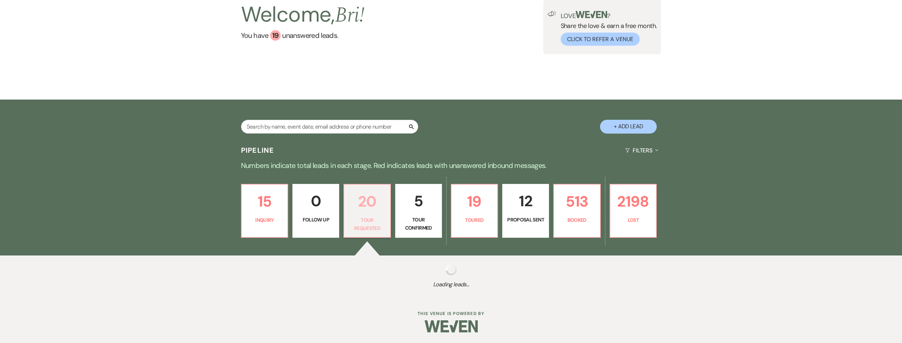
select select "2"
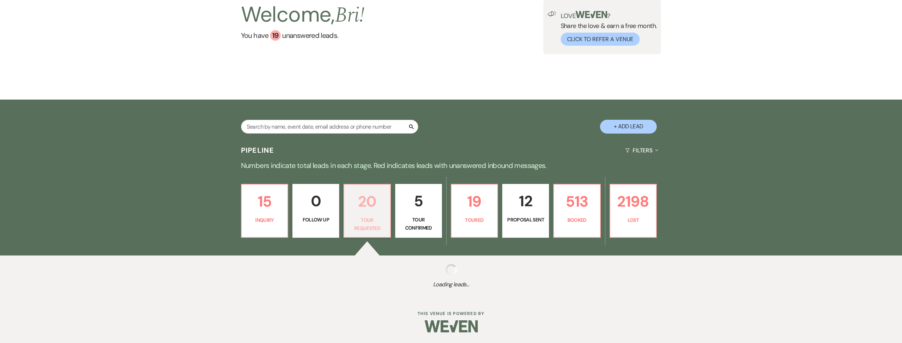
select select "2"
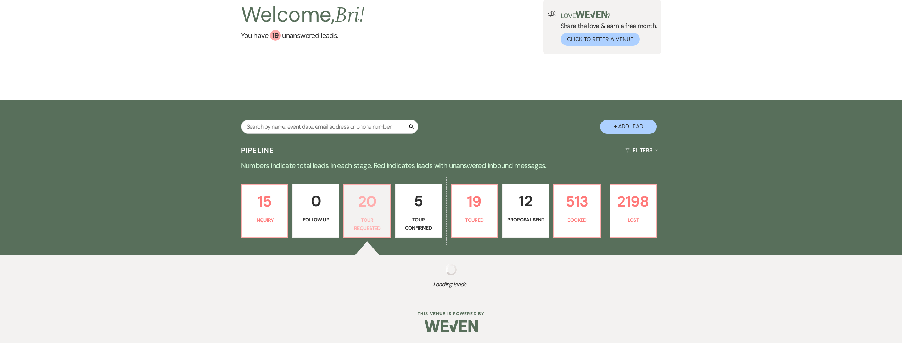
select select "2"
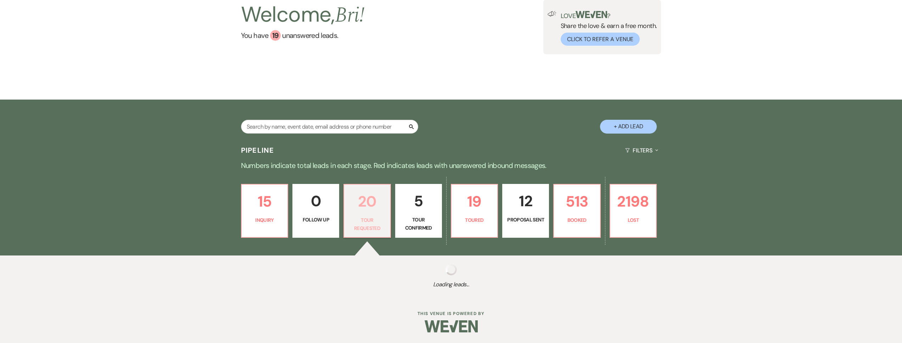
select select "2"
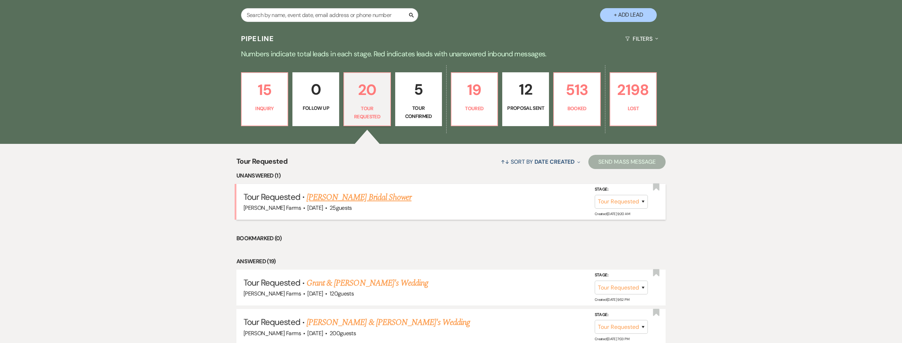
click at [370, 197] on link "Jordin Hernandez's Bridal Shower" at bounding box center [359, 197] width 105 height 13
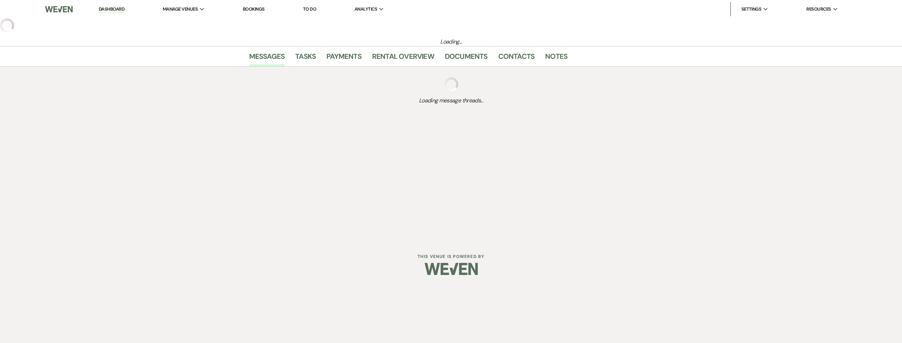
select select "2"
select select "5"
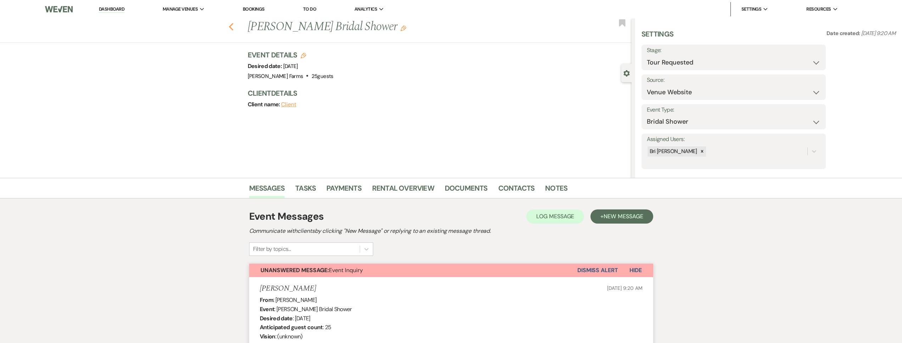
click at [234, 27] on icon "Previous" at bounding box center [231, 27] width 5 height 9
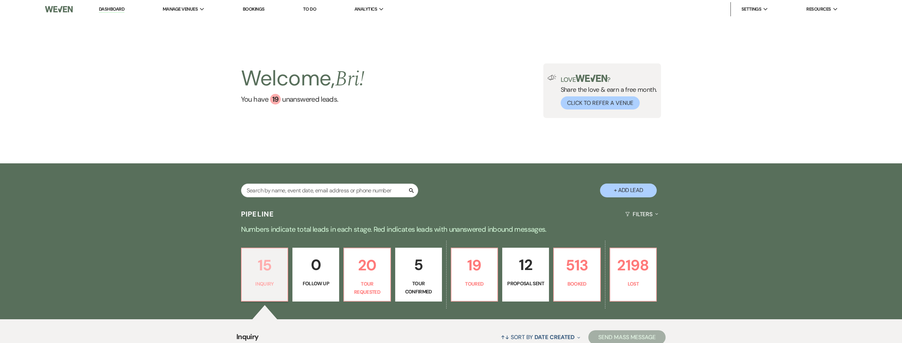
click at [274, 258] on p "15" at bounding box center [265, 265] width 38 height 24
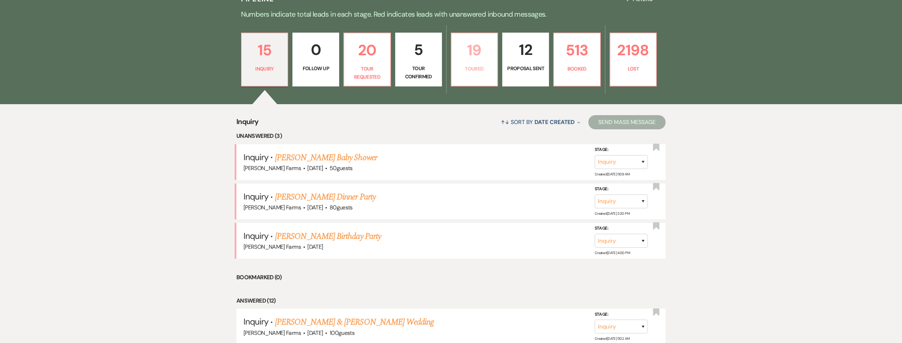
click at [469, 71] on p "Toured" at bounding box center [475, 69] width 38 height 8
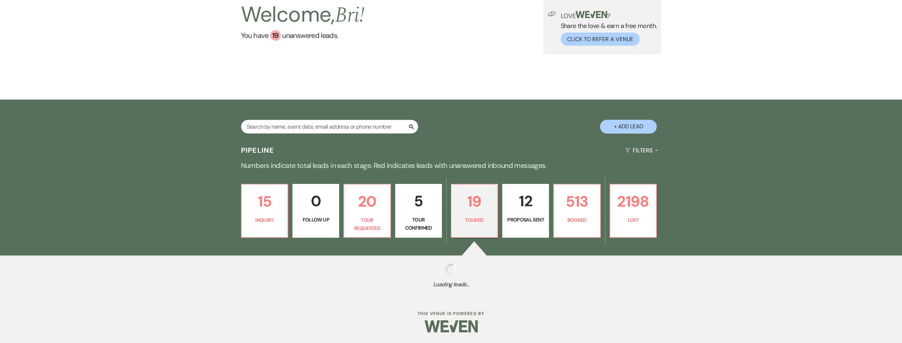
select select "5"
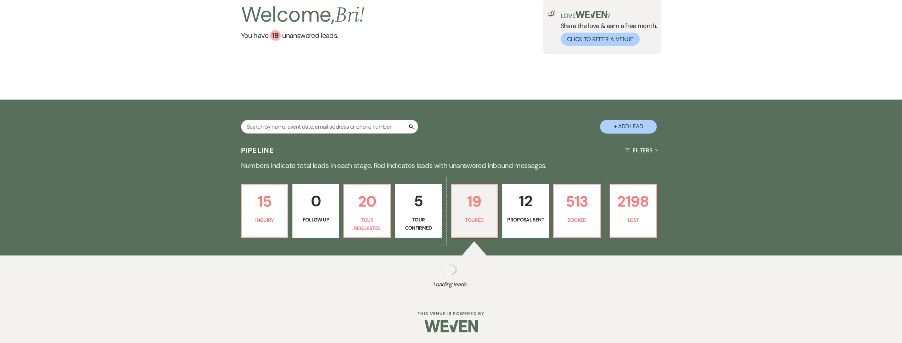
select select "5"
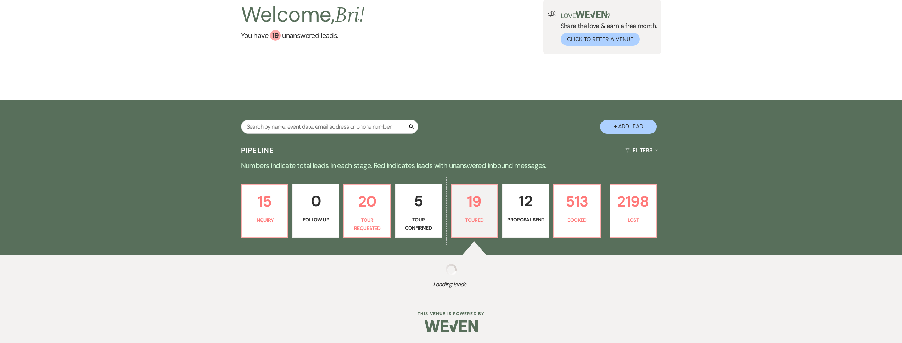
select select "5"
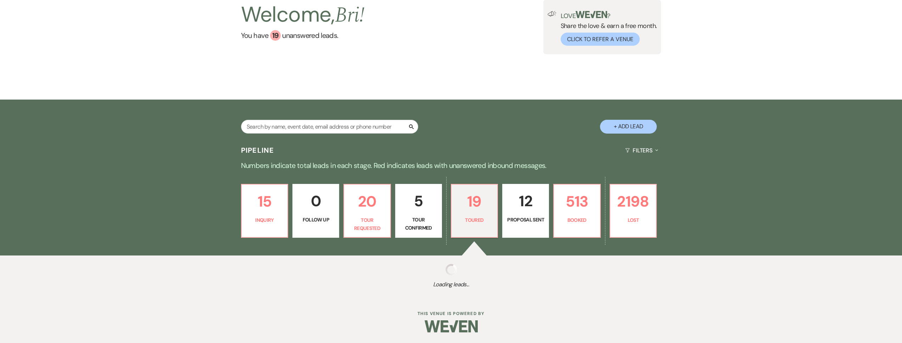
select select "5"
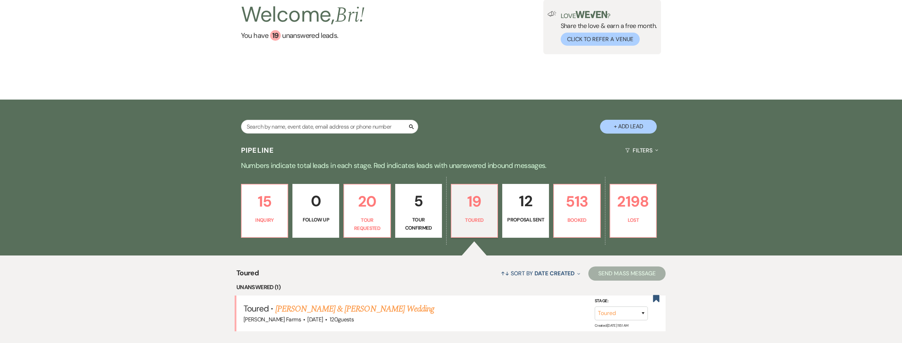
scroll to position [215, 0]
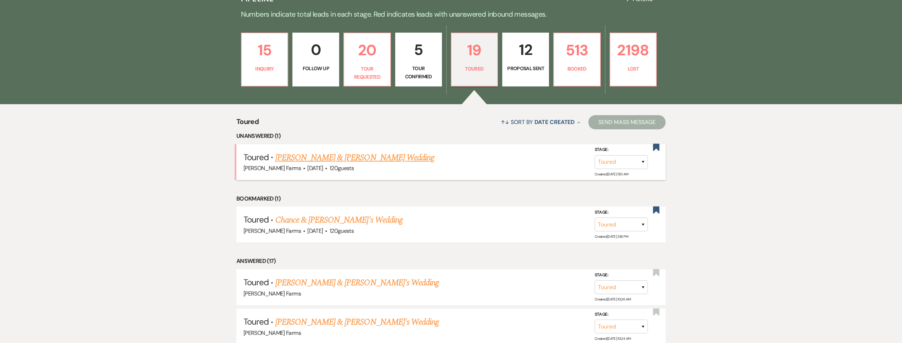
click at [401, 158] on link "Megan Baker & Charlie Cunningham's Wedding" at bounding box center [354, 157] width 159 height 13
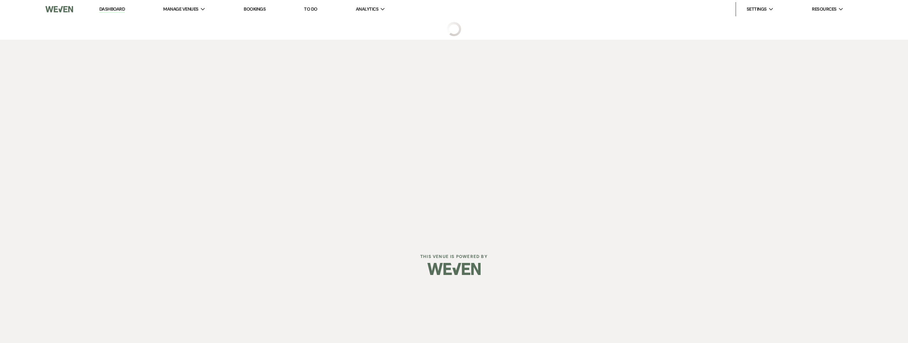
select select "5"
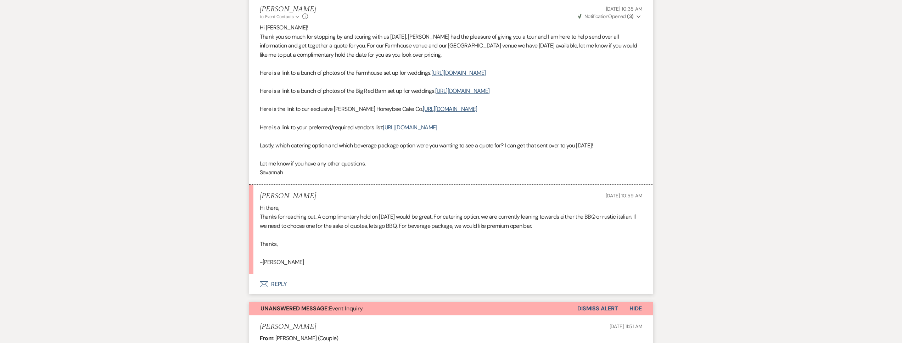
scroll to position [418, 0]
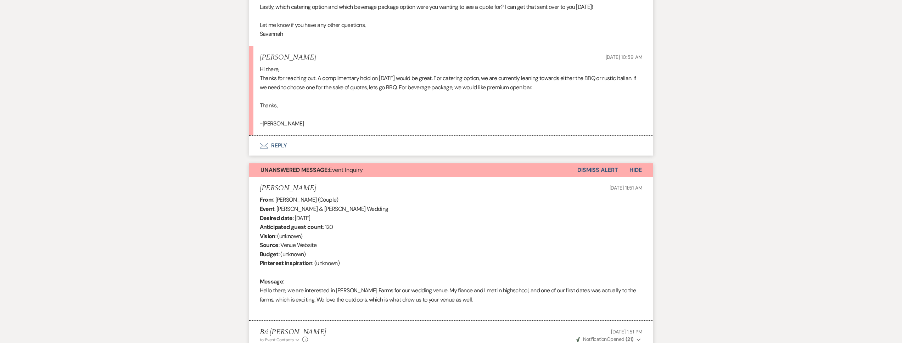
click at [596, 177] on button "Dismiss Alert" at bounding box center [598, 169] width 41 height 13
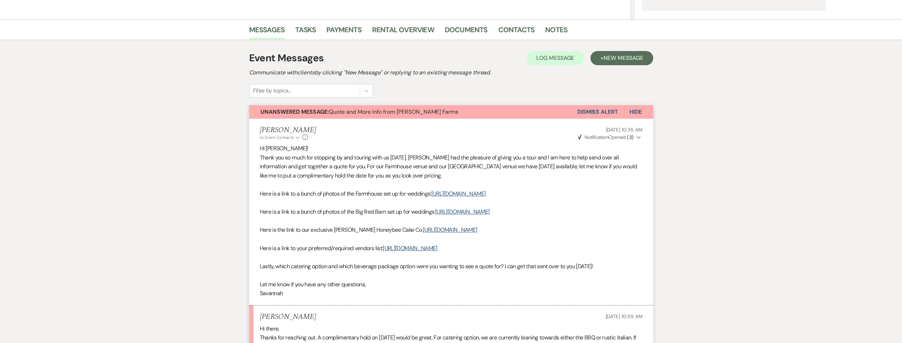
scroll to position [0, 0]
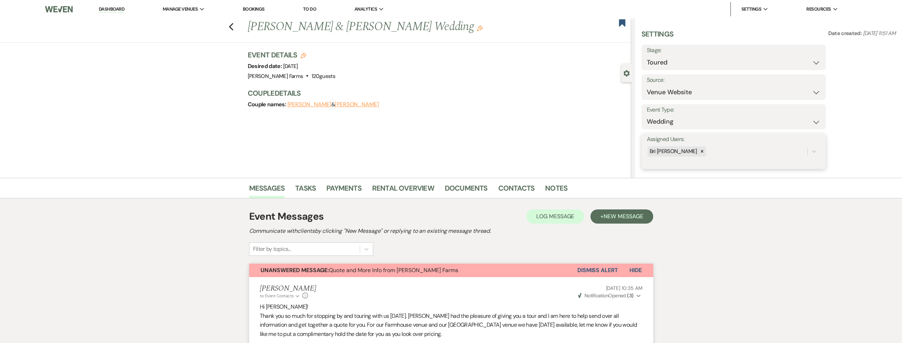
click at [704, 151] on div "Bri [PERSON_NAME]" at bounding box center [727, 151] width 161 height 12
type input "sa"
click at [705, 165] on div "Savannah Cammisa" at bounding box center [734, 169] width 174 height 14
click at [821, 152] on button "Save" at bounding box center [806, 151] width 39 height 14
click at [617, 22] on div "Previous Megan Baker & Charlie Cunningham's Wedding Edit" at bounding box center [438, 26] width 388 height 17
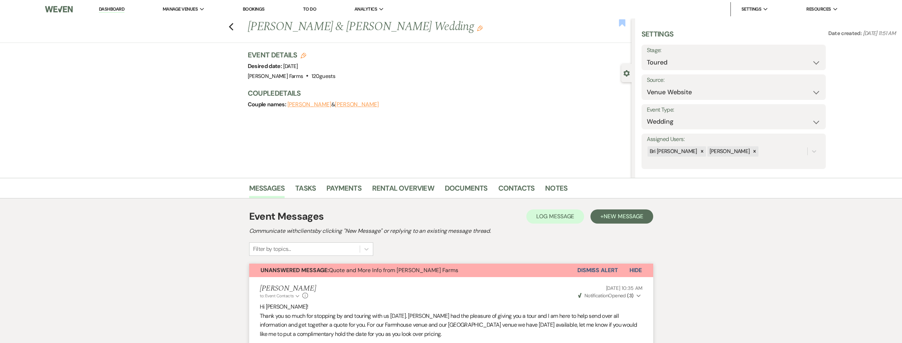
click at [622, 23] on use "button" at bounding box center [622, 22] width 6 height 7
click at [234, 27] on icon "Previous" at bounding box center [231, 27] width 5 height 9
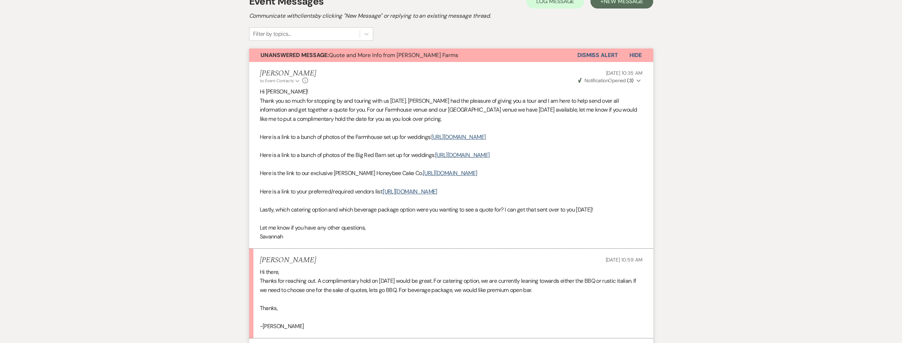
select select "5"
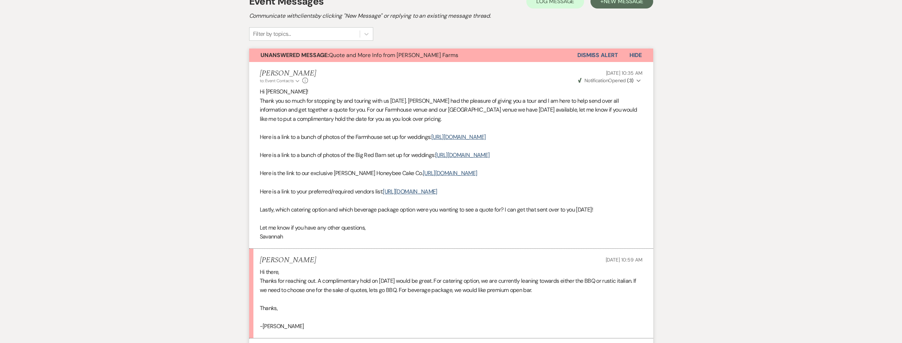
select select "5"
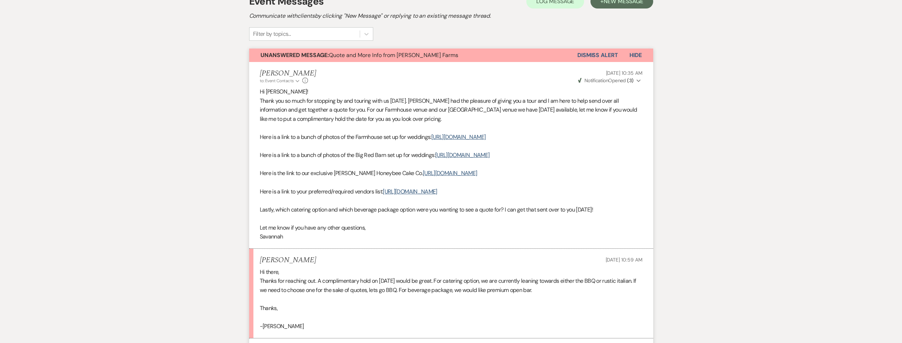
select select "5"
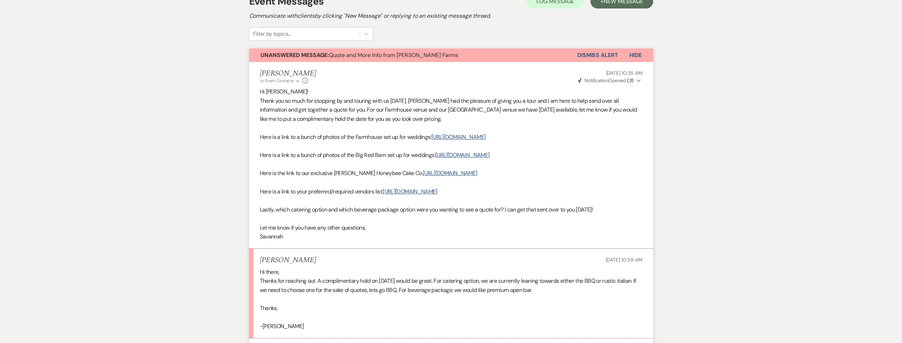
select select "5"
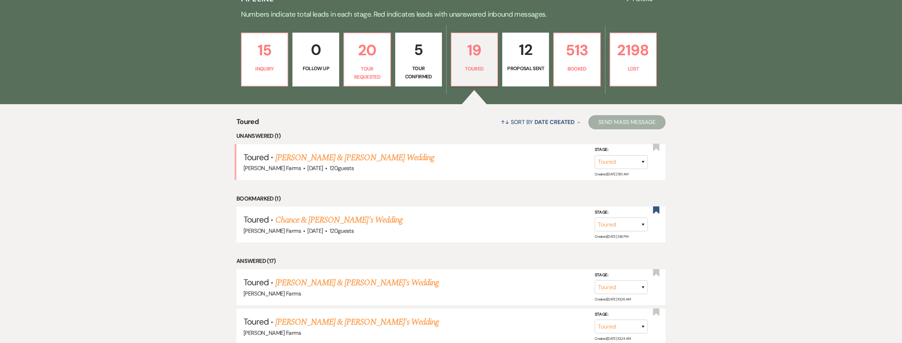
click at [527, 80] on link "12 Proposal Sent" at bounding box center [525, 60] width 47 height 54
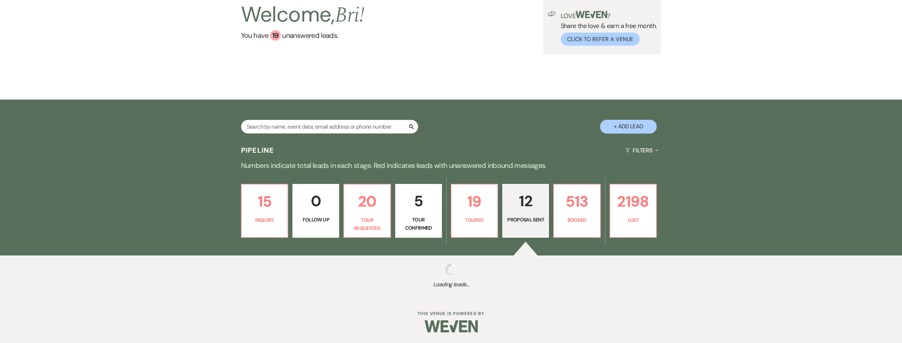
select select "6"
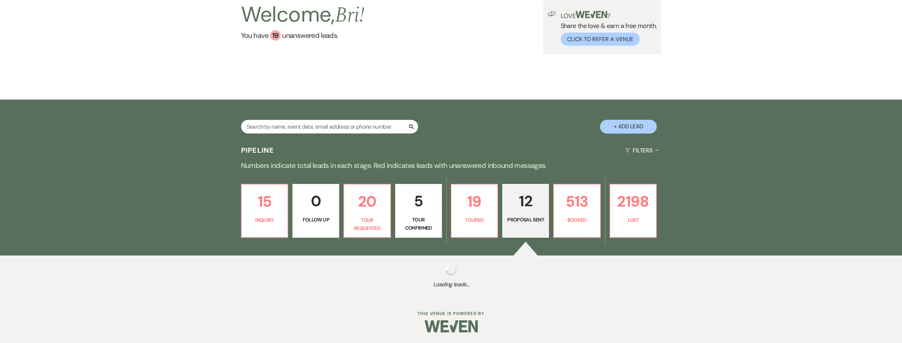
select select "6"
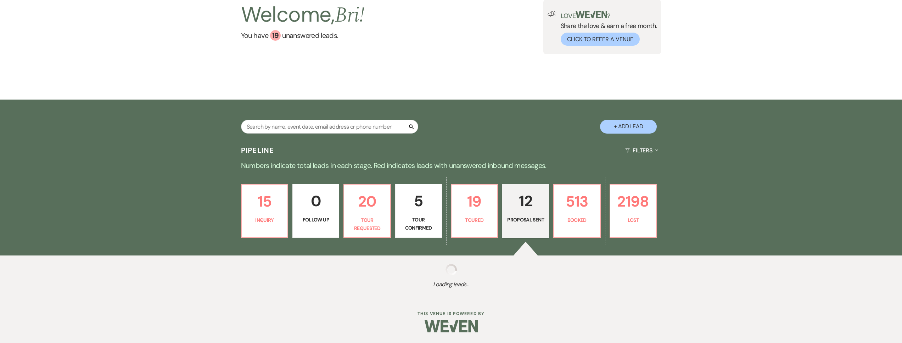
select select "6"
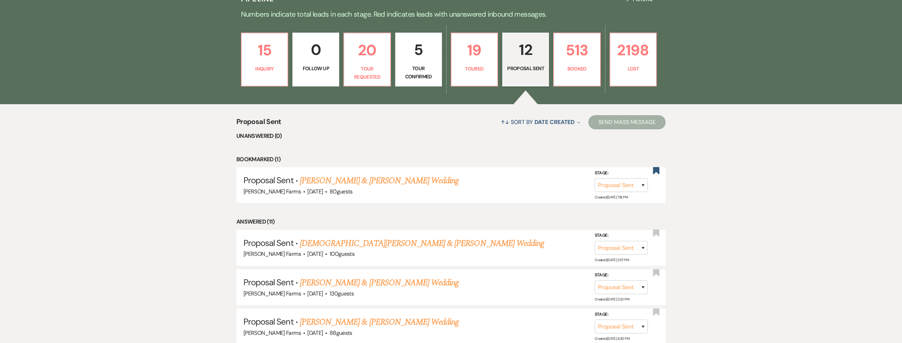
click at [632, 89] on div "15 Inquiry 0 Follow Up 20 Tour Requested 5 Tour Confirmed 19 Toured 12 Proposal…" at bounding box center [451, 64] width 511 height 80
click at [632, 78] on link "2198 Lost" at bounding box center [634, 60] width 48 height 54
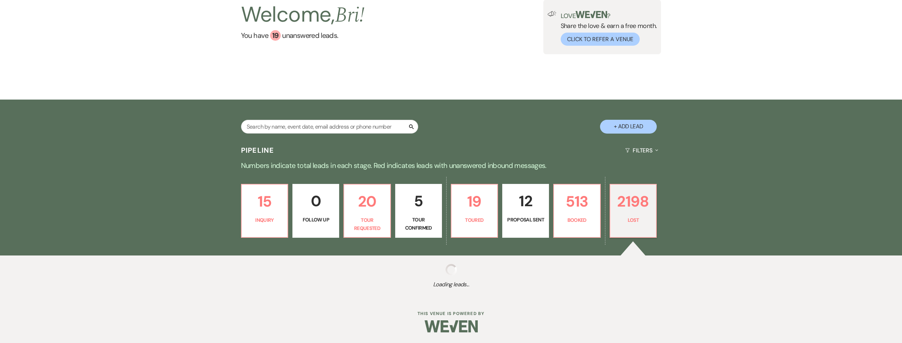
select select "8"
select select "11"
select select "8"
select select "1"
select select "8"
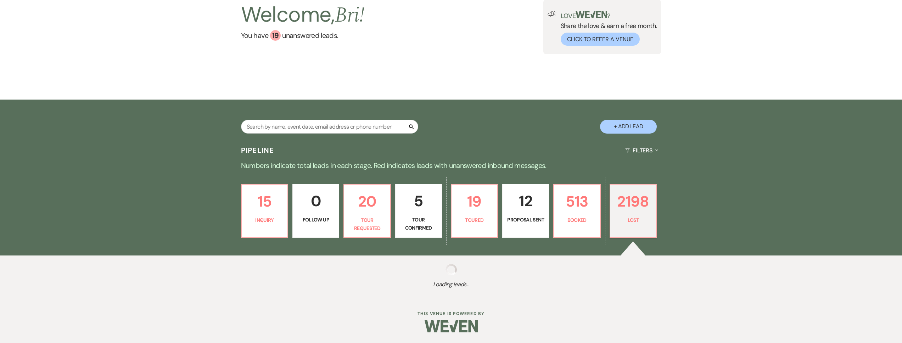
select select "5"
select select "8"
select select "5"
select select "8"
select select "1"
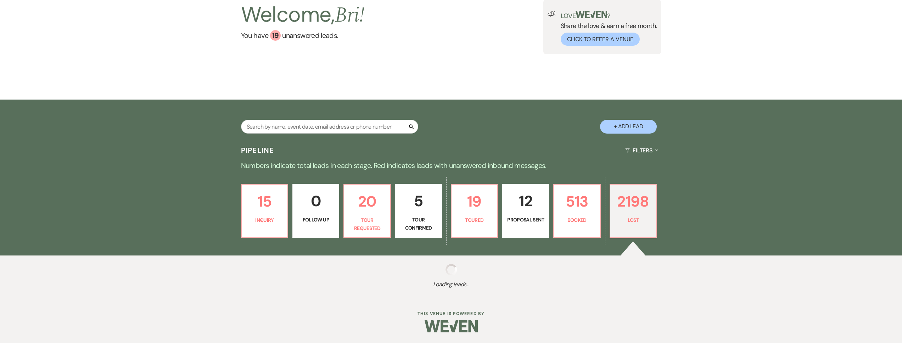
select select "8"
select select "6"
select select "8"
select select "6"
select select "8"
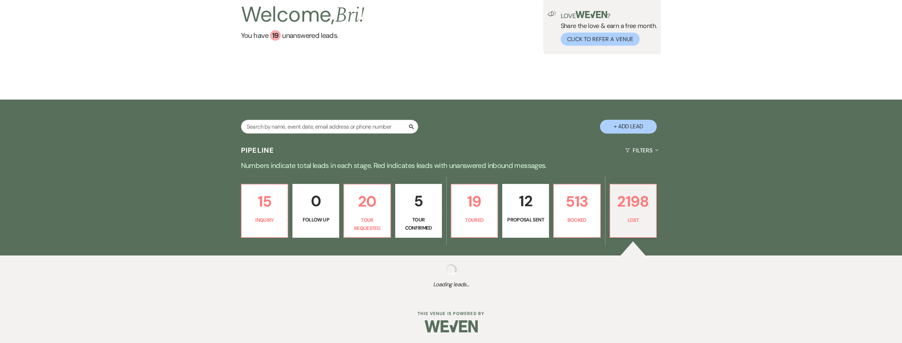
select select "1"
select select "8"
select select "10"
select select "8"
select select "10"
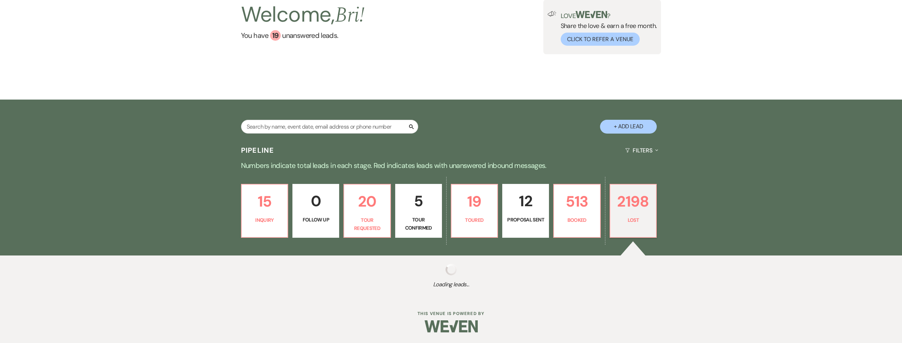
select select "8"
select select "1"
select select "8"
select select "7"
select select "8"
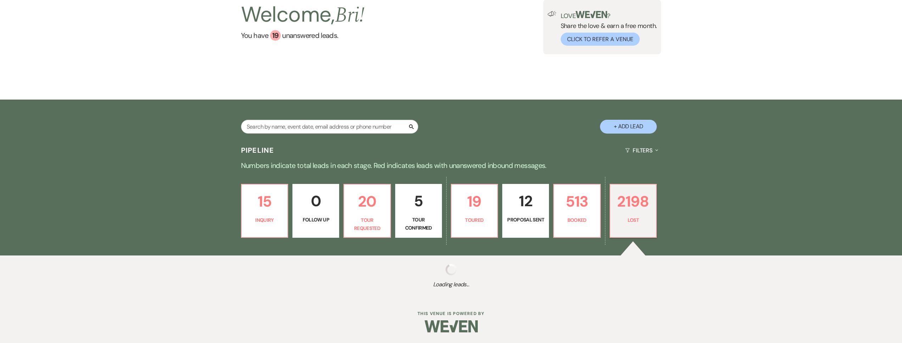
select select "6"
select select "8"
select select "5"
select select "8"
select select "6"
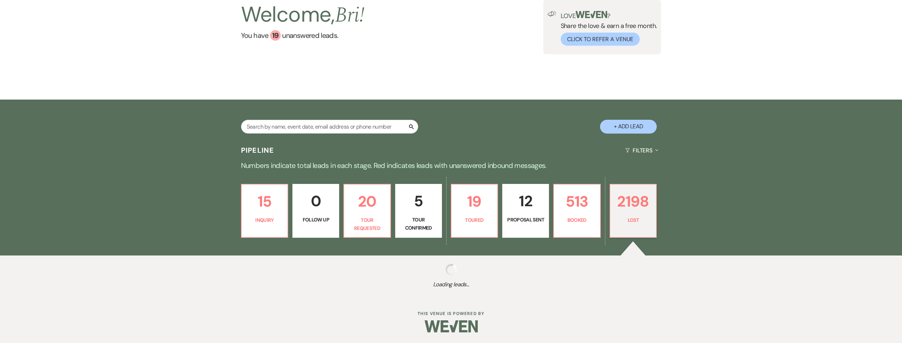
select select "8"
select select "5"
select select "8"
select select "5"
select select "8"
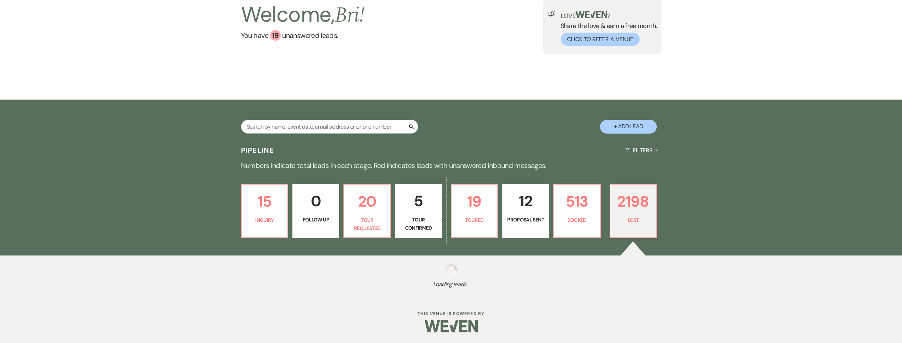
select select "5"
select select "8"
select select "1"
select select "8"
select select "5"
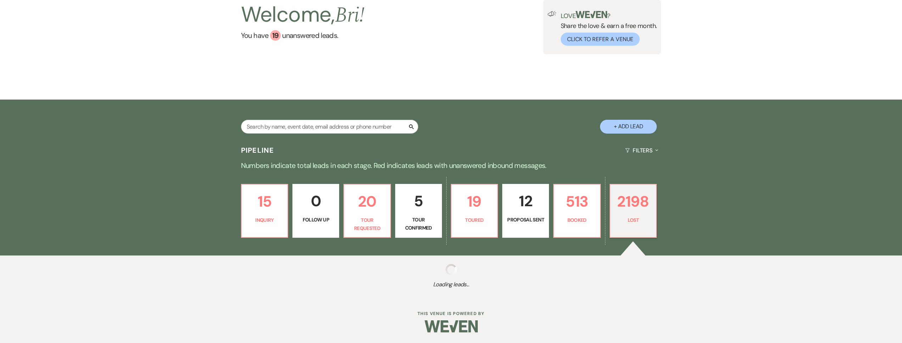
select select "8"
select select "6"
select select "8"
select select "1"
select select "8"
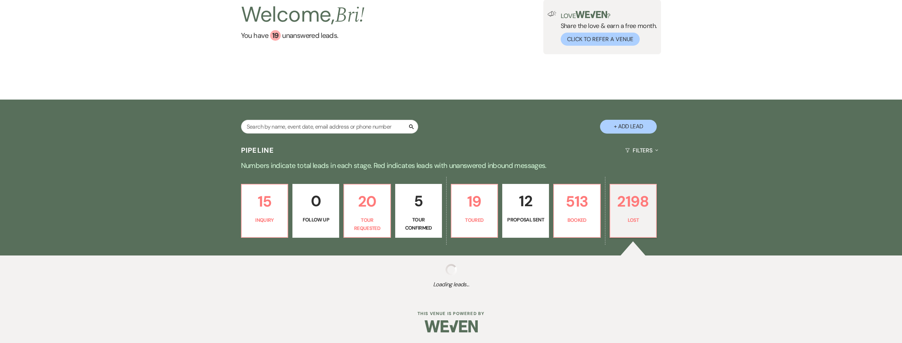
select select "5"
select select "8"
select select "5"
select select "8"
select select "6"
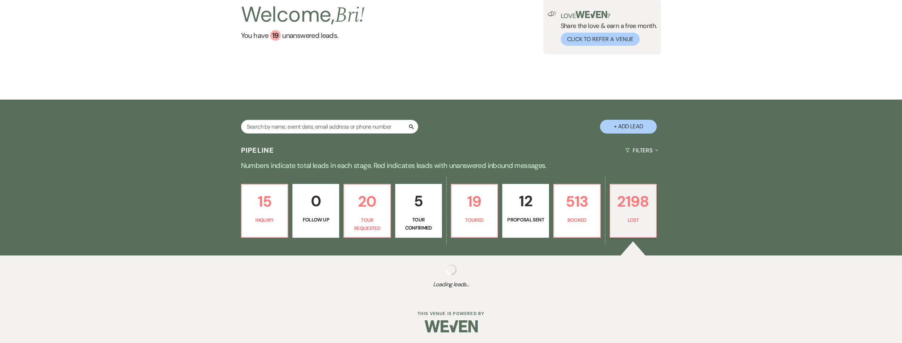
select select "8"
select select "5"
select select "8"
select select "5"
select select "8"
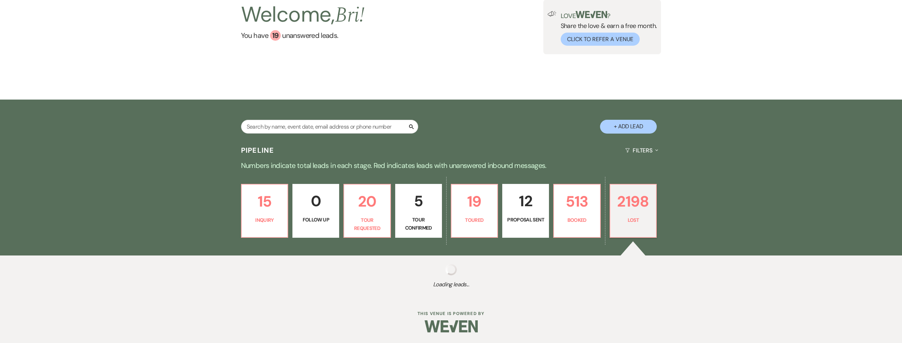
select select "5"
select select "8"
select select "5"
select select "8"
select select "7"
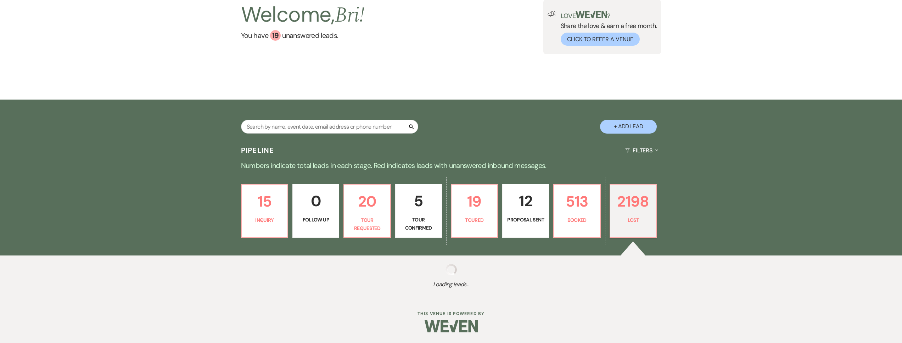
select select "8"
select select "5"
select select "8"
select select "6"
select select "8"
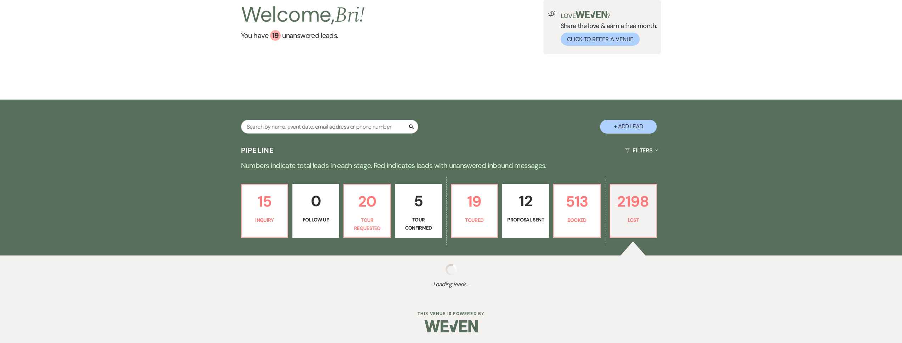
select select "6"
select select "8"
select select "5"
select select "8"
select select "5"
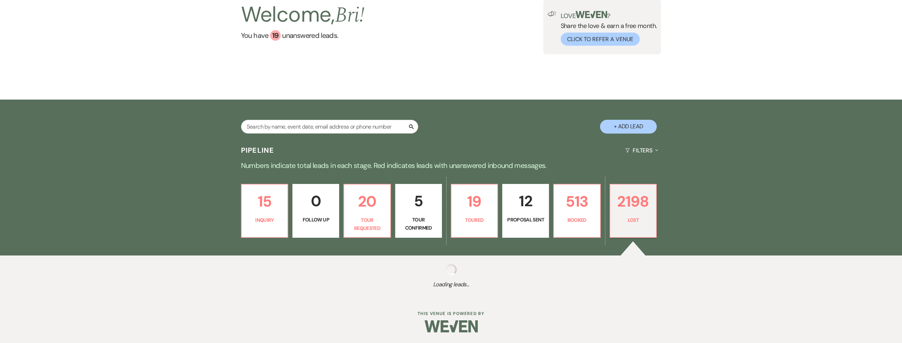
select select "8"
select select "5"
select select "8"
select select "1"
select select "8"
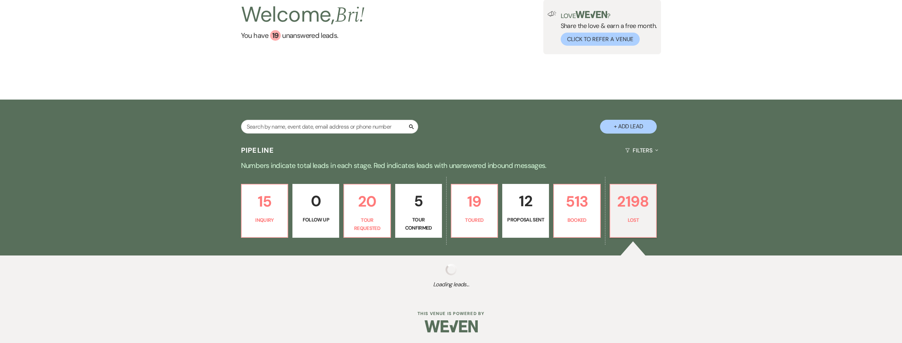
select select "5"
select select "8"
select select "5"
select select "8"
select select "1"
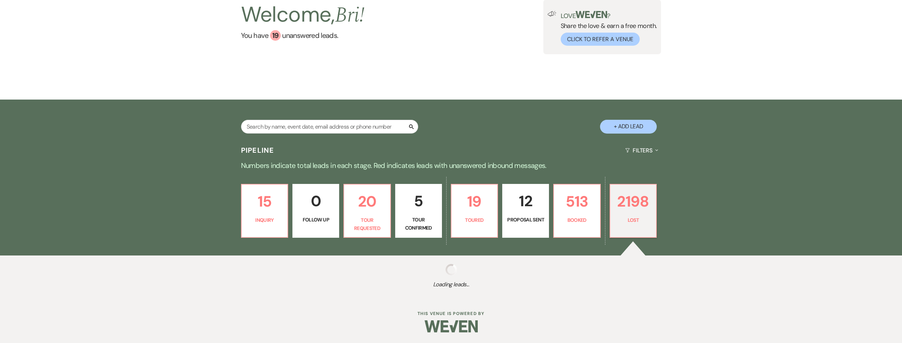
select select "8"
select select "5"
select select "8"
select select "6"
select select "8"
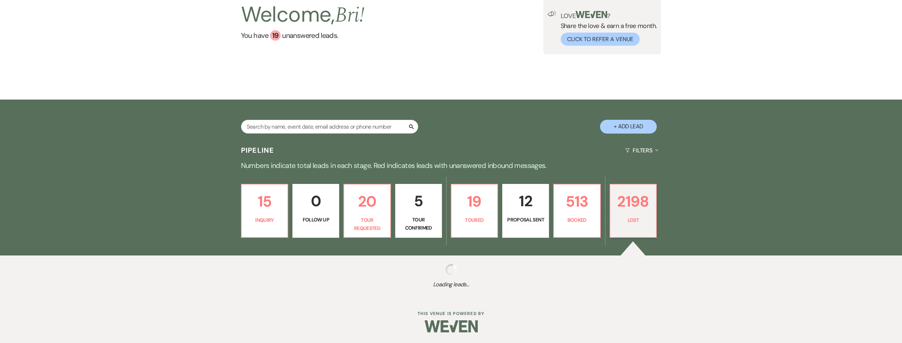
select select "5"
select select "8"
select select "5"
select select "8"
select select "5"
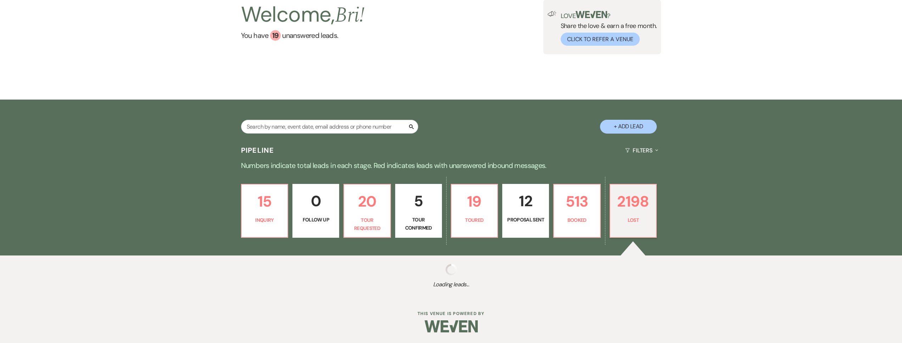
select select "8"
select select "5"
select select "8"
select select "5"
select select "8"
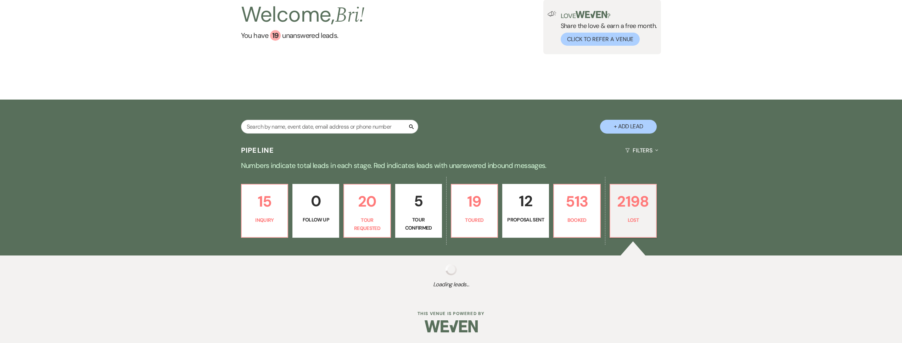
select select "5"
select select "8"
select select "6"
select select "8"
select select "1"
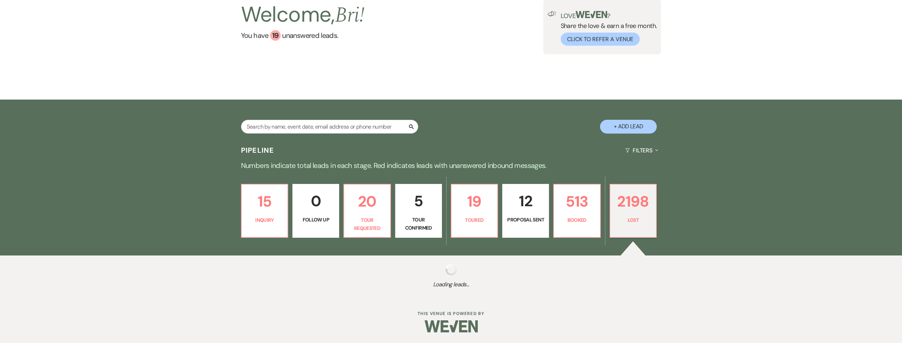
select select "8"
select select "1"
select select "8"
select select "5"
select select "8"
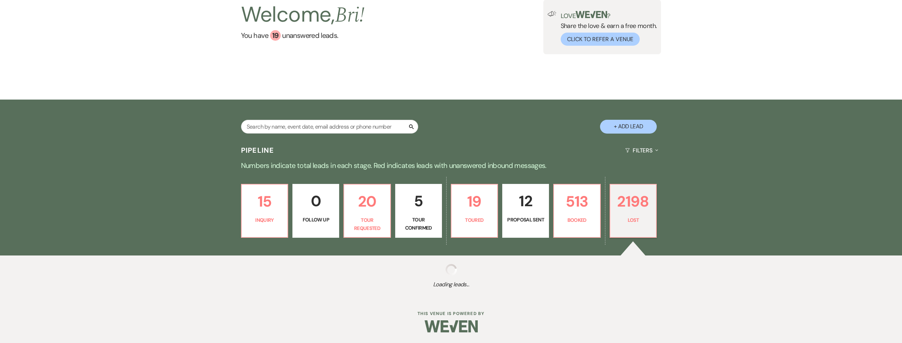
select select "5"
select select "8"
select select "5"
select select "8"
select select "6"
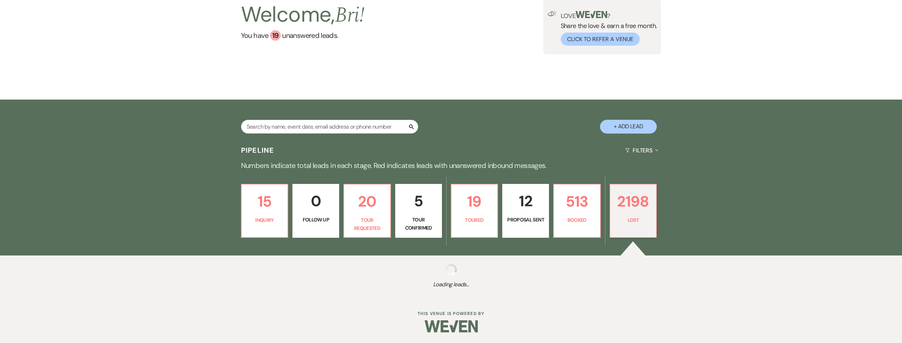
select select "8"
select select "5"
select select "8"
select select "5"
select select "8"
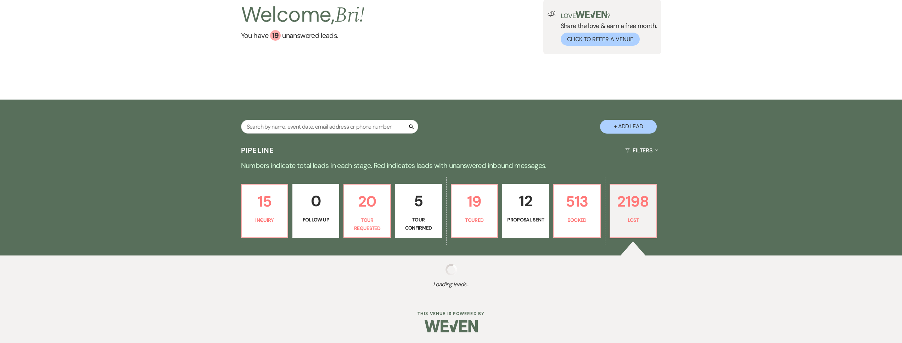
select select "5"
select select "8"
select select "5"
select select "8"
select select "5"
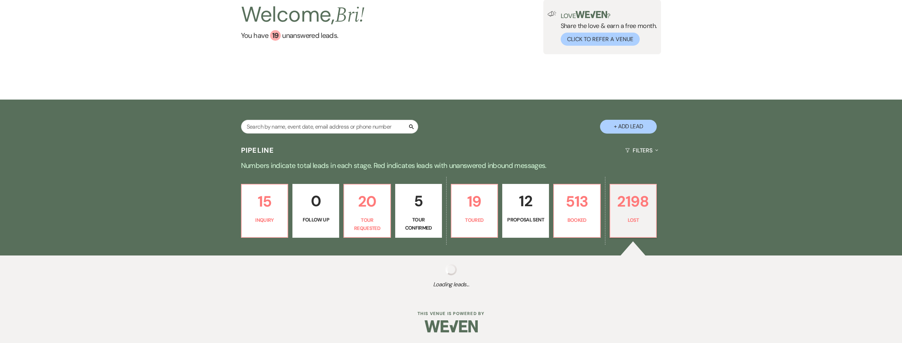
select select "8"
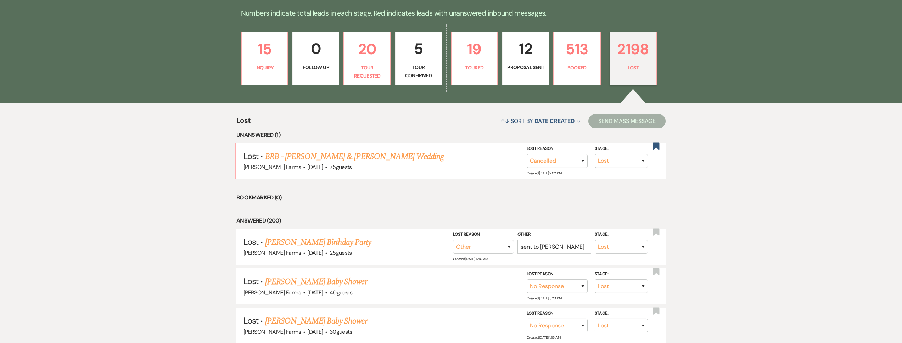
scroll to position [217, 0]
click at [593, 79] on link "513 Booked" at bounding box center [577, 58] width 48 height 54
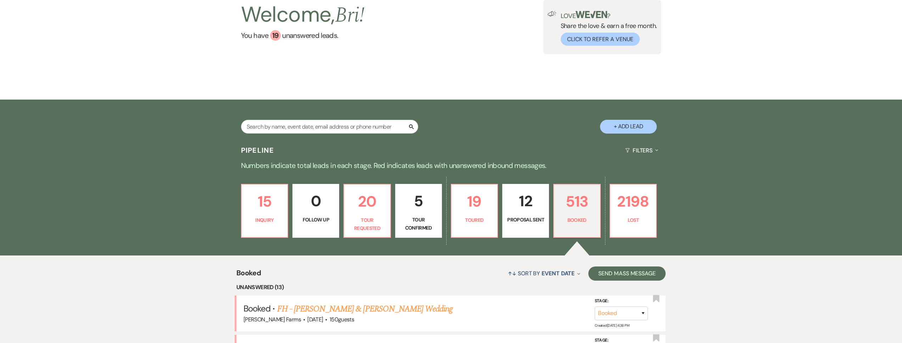
scroll to position [217, 0]
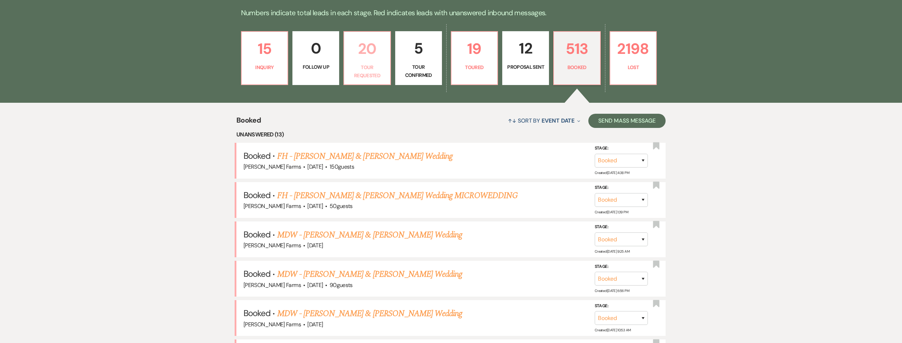
click at [385, 66] on p "Tour Requested" at bounding box center [368, 71] width 38 height 16
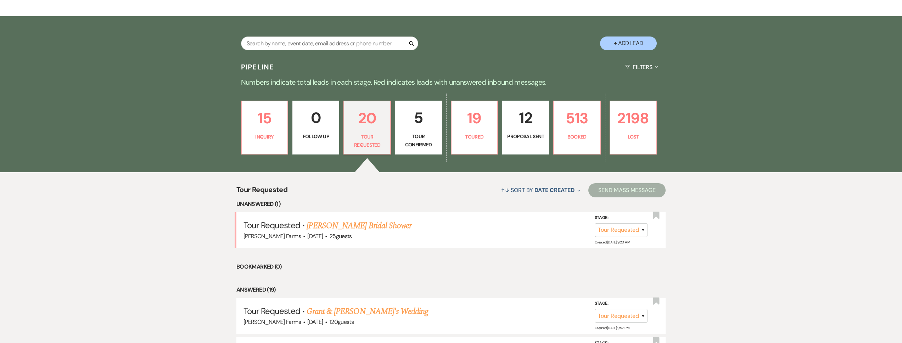
scroll to position [146, 0]
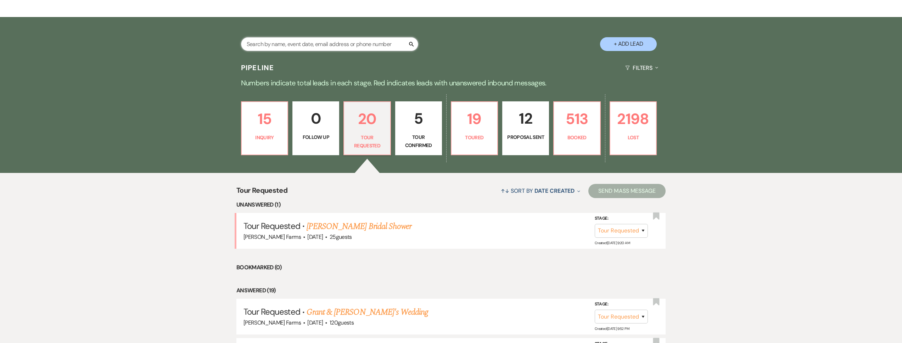
click at [292, 44] on input "text" at bounding box center [329, 44] width 177 height 14
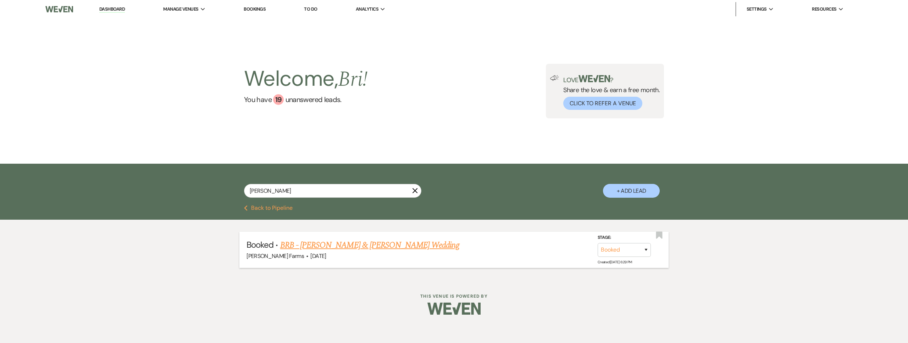
click at [346, 245] on link "BRB - Louisa Gonzales & Anthony Romo's Wedding" at bounding box center [369, 245] width 179 height 13
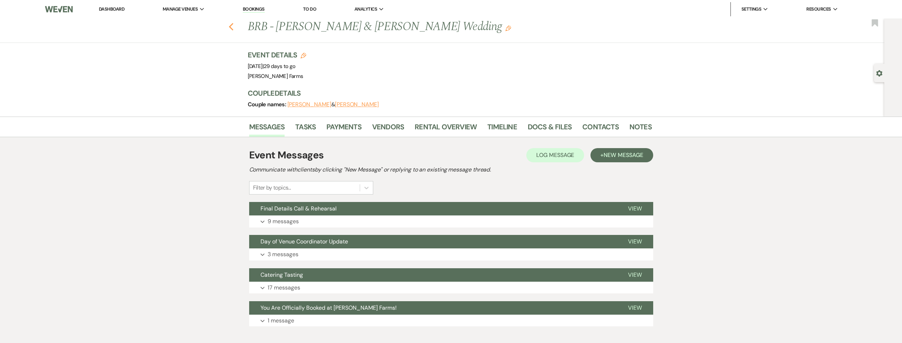
click at [232, 26] on use "button" at bounding box center [231, 27] width 5 height 8
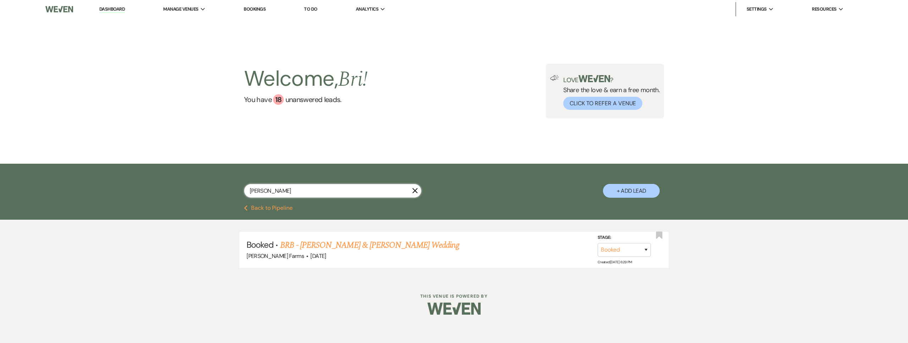
drag, startPoint x: 266, startPoint y: 190, endPoint x: 243, endPoint y: 189, distance: 23.4
click at [243, 189] on div "louisa X + Add Lead" at bounding box center [454, 185] width 511 height 36
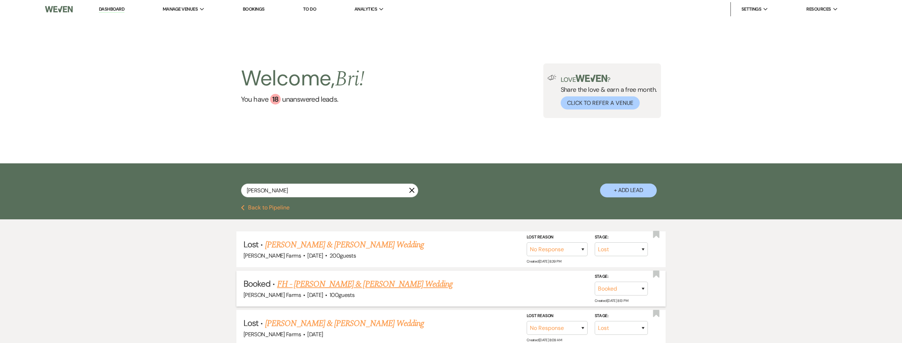
click at [320, 284] on link "FH - Marcus Chin & Julia Robbins's Wedding" at bounding box center [365, 284] width 176 height 13
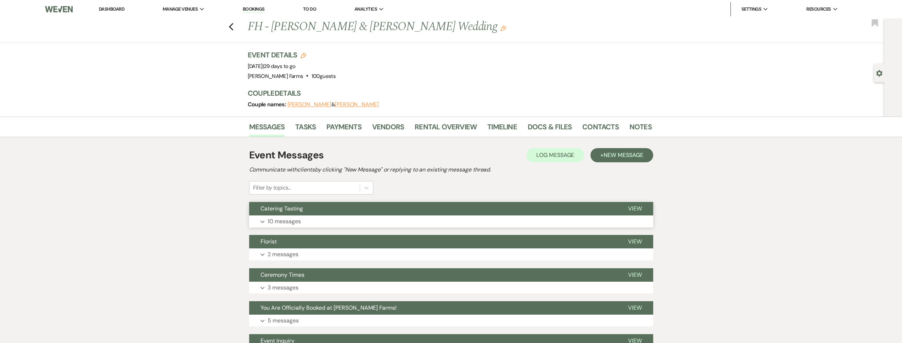
click at [313, 225] on button "Expand 10 messages" at bounding box center [451, 222] width 404 height 12
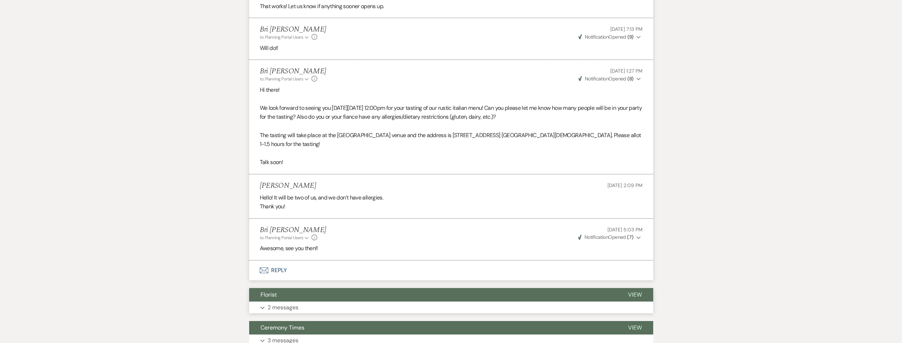
click at [313, 288] on button "Florist" at bounding box center [433, 294] width 368 height 13
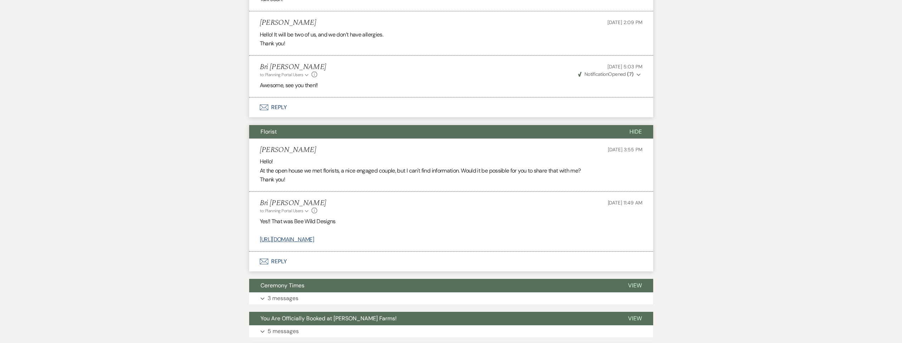
scroll to position [775, 0]
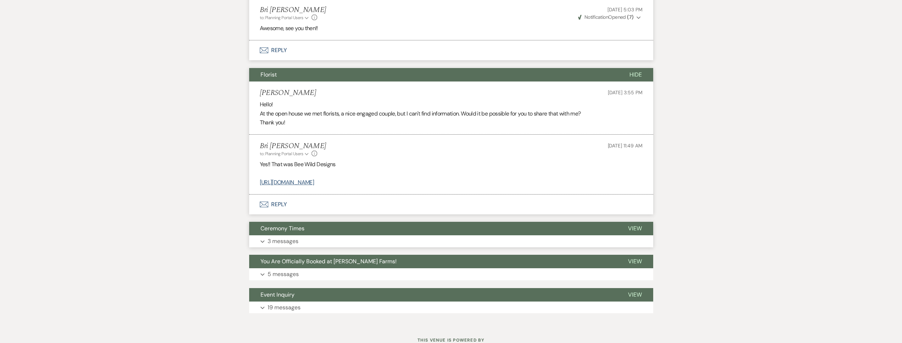
click at [310, 235] on button "Expand 3 messages" at bounding box center [451, 241] width 404 height 12
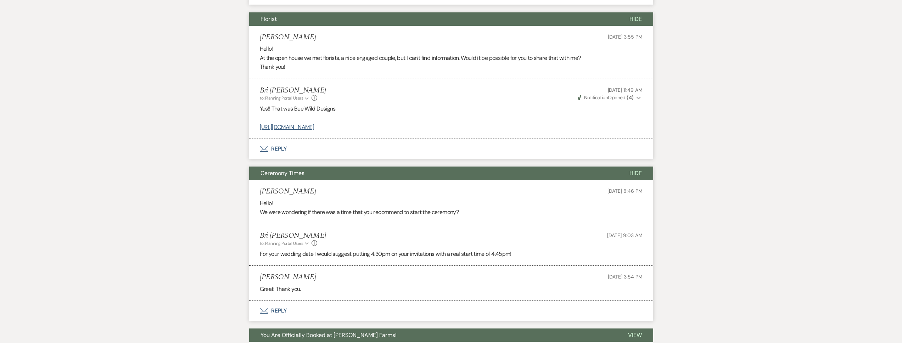
scroll to position [920, 0]
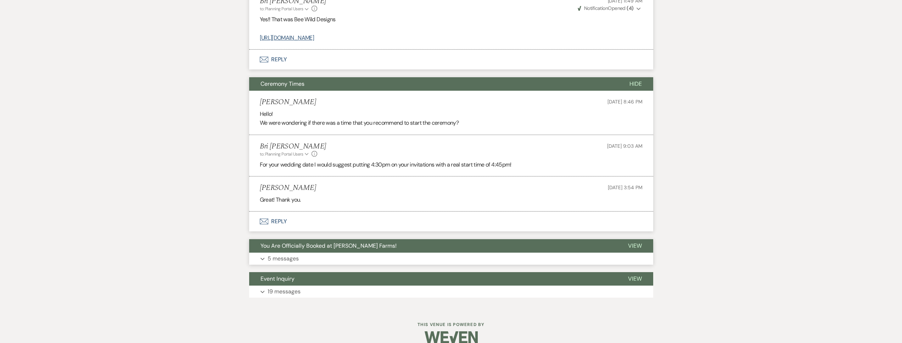
click at [415, 239] on button "You Are Officially Booked at [PERSON_NAME] Farms!" at bounding box center [433, 245] width 368 height 13
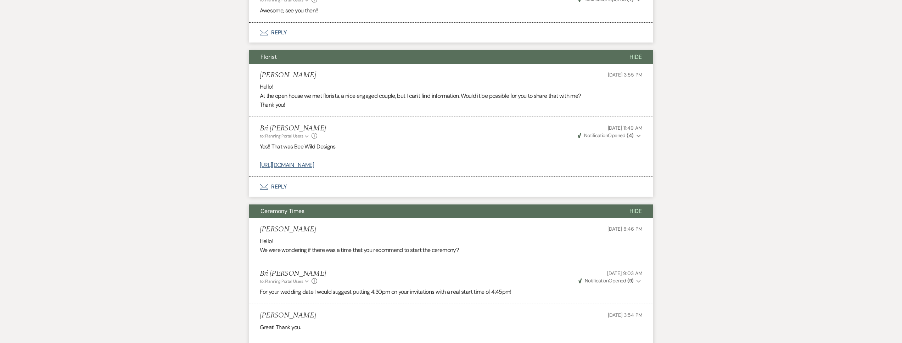
scroll to position [0, 0]
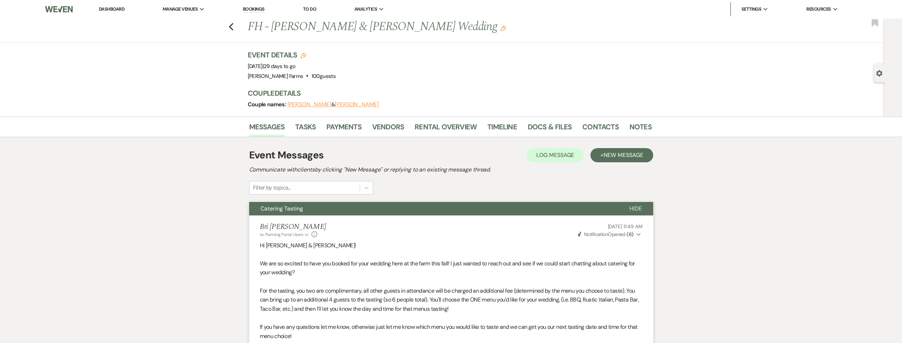
click at [628, 208] on button "Hide" at bounding box center [635, 208] width 35 height 13
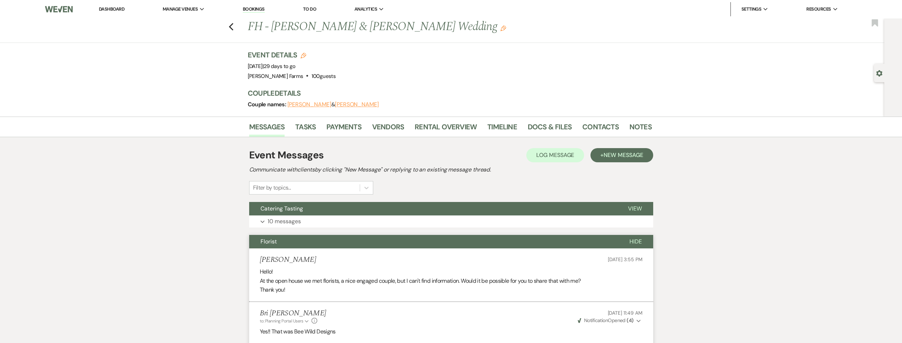
click at [631, 246] on button "Hide" at bounding box center [635, 241] width 35 height 13
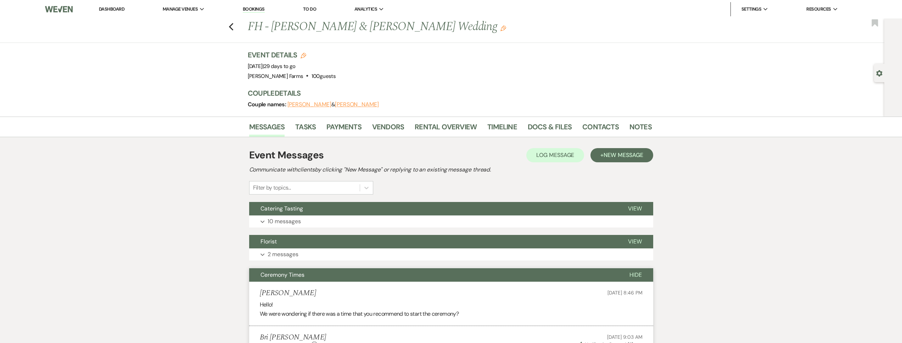
click at [635, 272] on span "Hide" at bounding box center [636, 274] width 12 height 7
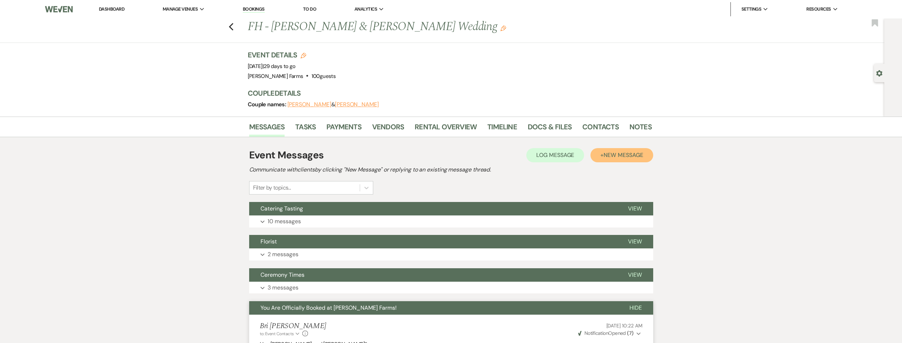
click at [618, 155] on span "New Message" at bounding box center [623, 154] width 39 height 7
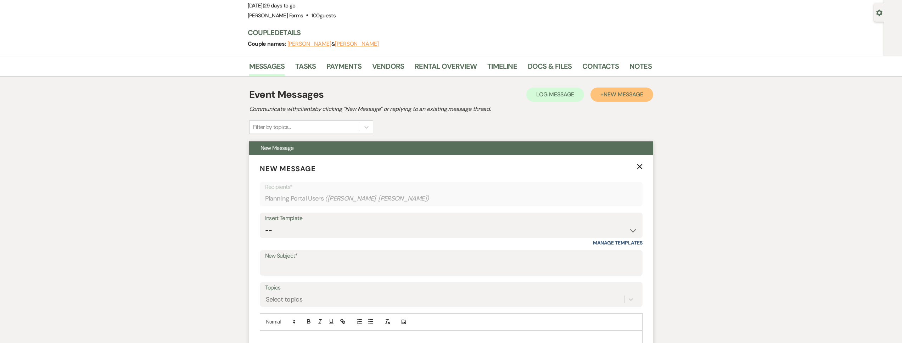
scroll to position [145, 0]
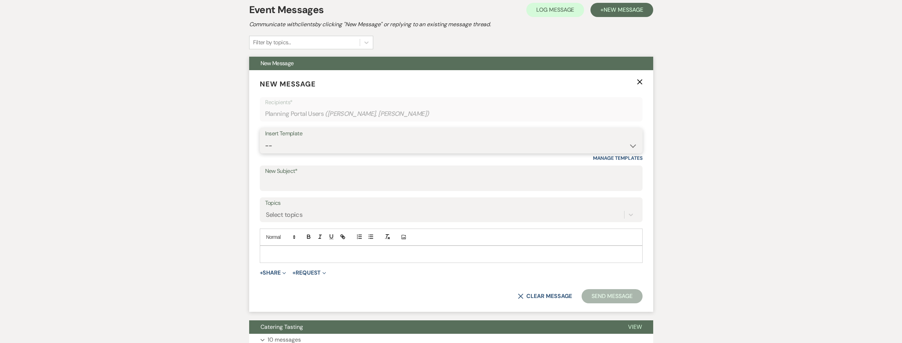
click at [322, 151] on select "-- Tour Request Response Follow Up Contract (Pre-Booked Leads) Weven Planning P…" at bounding box center [451, 146] width 372 height 14
click at [265, 139] on select "-- Tour Request Response Follow Up Contract (Pre-Booked Leads) Weven Planning P…" at bounding box center [451, 146] width 372 height 14
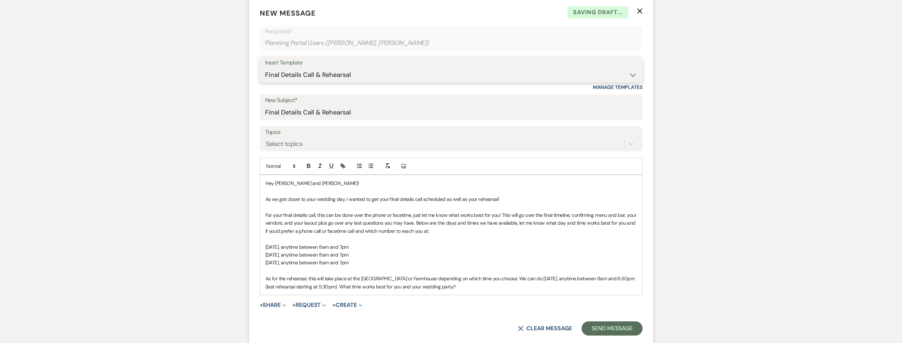
scroll to position [217, 0]
drag, startPoint x: 503, startPoint y: 199, endPoint x: 444, endPoint y: 199, distance: 59.9
click at [444, 199] on p "As we get closer to your wedding day, I wanted to get your final details call s…" at bounding box center [452, 199] width 372 height 8
click at [357, 76] on select "-- Tour Request Response Follow Up Contract (Pre-Booked Leads) Weven Planning P…" at bounding box center [451, 75] width 372 height 14
click at [265, 68] on select "-- Tour Request Response Follow Up Contract (Pre-Booked Leads) Weven Planning P…" at bounding box center [451, 75] width 372 height 14
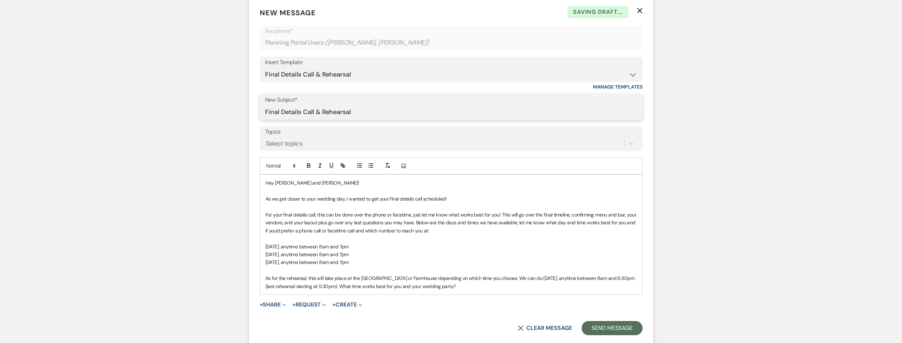
click at [348, 113] on input "Final Details Call & Rehearsal" at bounding box center [451, 112] width 372 height 14
drag, startPoint x: 353, startPoint y: 113, endPoint x: 315, endPoint y: 113, distance: 38.3
click at [315, 113] on input "Final Details Call & Rehearsal" at bounding box center [451, 112] width 372 height 14
drag, startPoint x: 476, startPoint y: 287, endPoint x: 261, endPoint y: 269, distance: 216.0
click at [261, 269] on div "Hey Marcus and Julia! As we get closer to your wedding day, I wanted to get you…" at bounding box center [451, 234] width 382 height 119
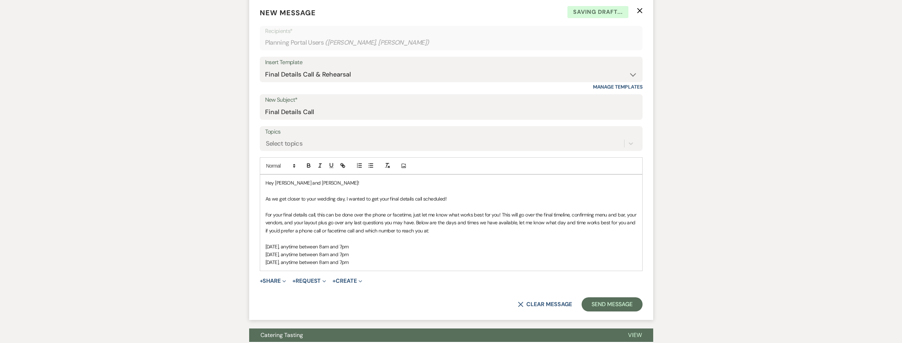
drag, startPoint x: 386, startPoint y: 262, endPoint x: 284, endPoint y: 262, distance: 102.1
click at [284, 262] on p "Sunday, September 8, anytime between 8am and 7pm" at bounding box center [452, 262] width 372 height 8
click at [387, 268] on div "Hey Marcus and Julia! As we get closer to your wedding day, I wanted to get you…" at bounding box center [451, 223] width 382 height 96
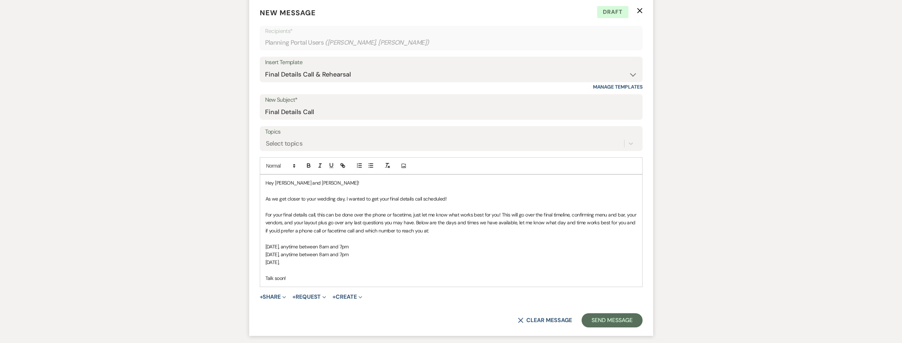
drag, startPoint x: 294, startPoint y: 262, endPoint x: 262, endPoint y: 245, distance: 36.8
click at [262, 245] on div "Hey Marcus and Julia! As we get closer to your wedding day, I wanted to get you…" at bounding box center [451, 231] width 382 height 112
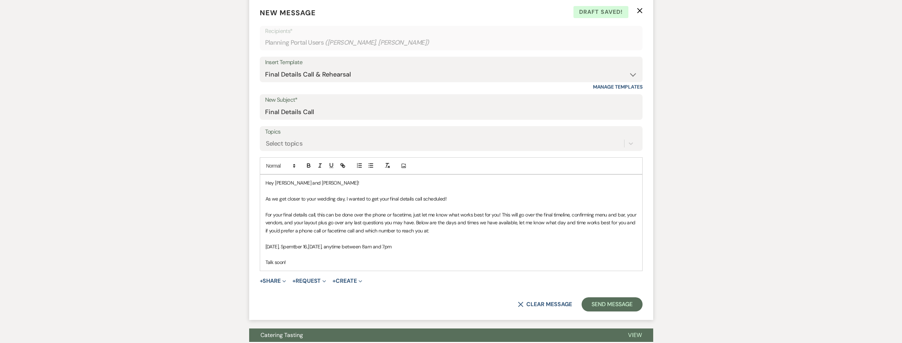
click at [344, 248] on span "September 8, anytime between 8am and 7pm" at bounding box center [349, 247] width 83 height 6
drag, startPoint x: 343, startPoint y: 247, endPoint x: 315, endPoint y: 248, distance: 28.4
click at [315, 248] on span "September 8, anytime between 8am and 7pm" at bounding box center [349, 247] width 83 height 6
drag, startPoint x: 376, startPoint y: 247, endPoint x: 316, endPoint y: 247, distance: 59.6
click at [316, 247] on span "anytime between 8am and 7pm" at bounding box center [314, 247] width 68 height 6
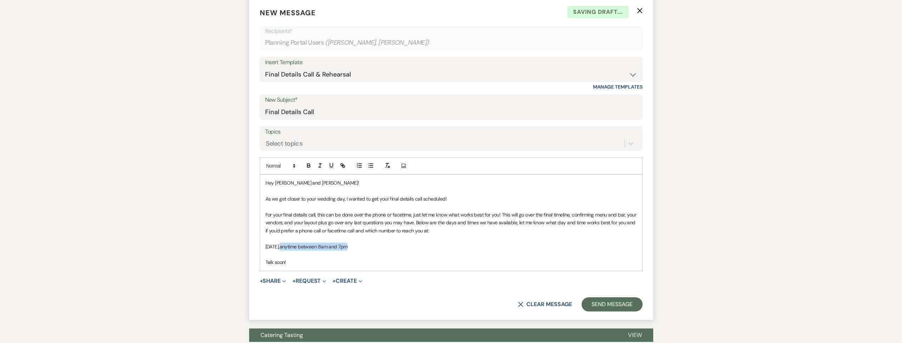
copy span "anytime between 8am and 7pm"
click at [400, 246] on p "Tuesday, September 16, anytime between 8am and 7pm" at bounding box center [452, 247] width 372 height 8
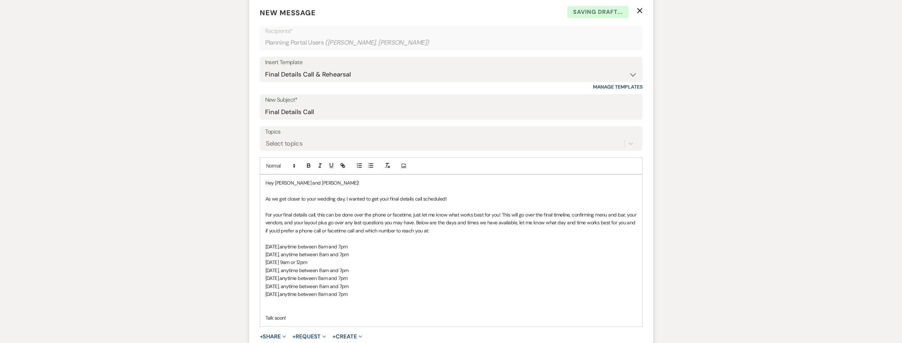
click at [386, 285] on p "Sunday, September 21, anytime between 8am and 7pm" at bounding box center [452, 287] width 372 height 8
click at [390, 300] on p "Monday, September 22, anytime between 8am and 7pm" at bounding box center [452, 302] width 372 height 8
click at [348, 312] on span "anytime between 8am and 7pm" at bounding box center [314, 310] width 68 height 6
click at [419, 295] on p at bounding box center [452, 294] width 372 height 8
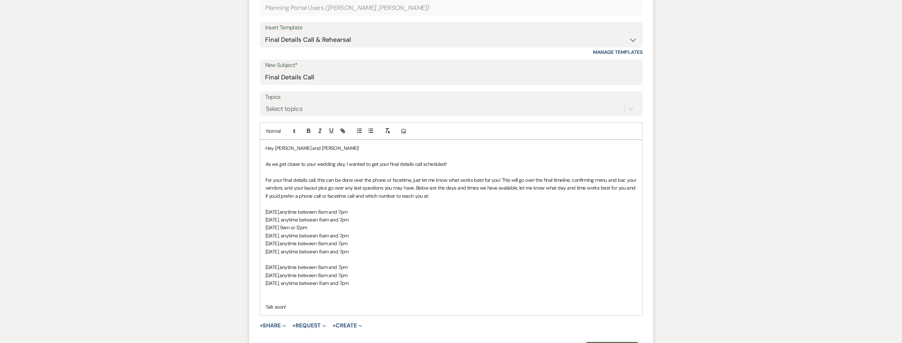
scroll to position [269, 0]
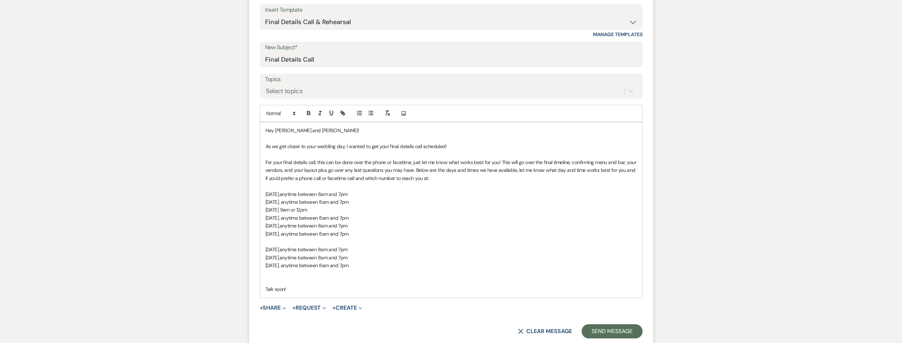
click at [286, 281] on p at bounding box center [452, 282] width 372 height 8
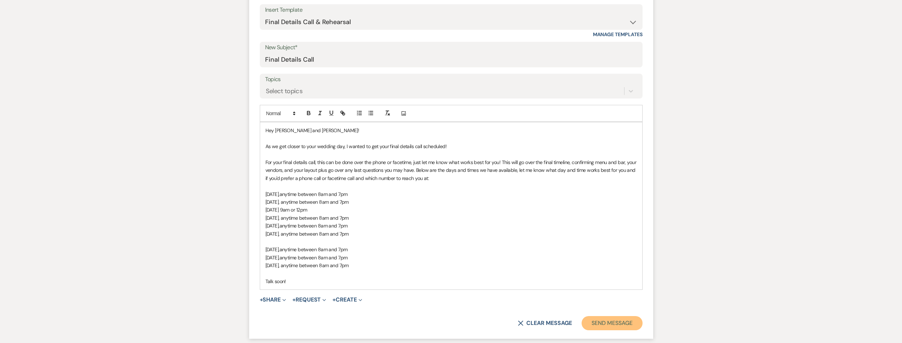
click at [607, 325] on button "Send Message" at bounding box center [612, 323] width 61 height 14
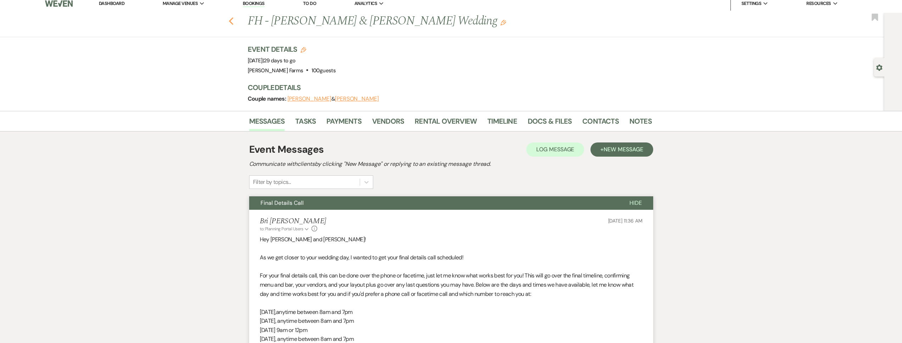
click at [234, 21] on icon "Previous" at bounding box center [231, 21] width 5 height 9
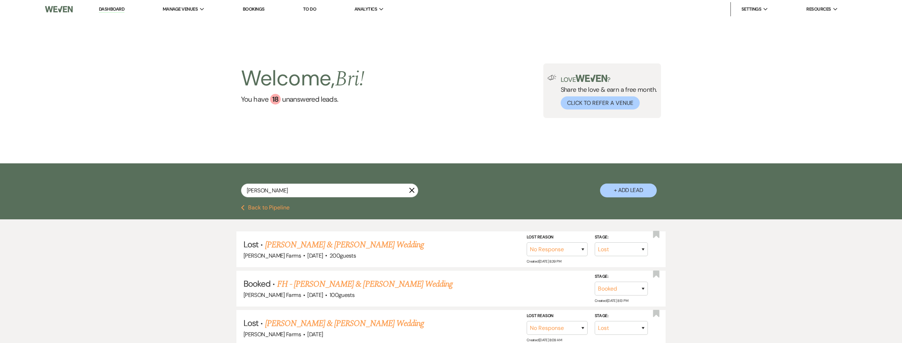
click at [275, 205] on button "Previous Back to Pipeline" at bounding box center [265, 208] width 49 height 6
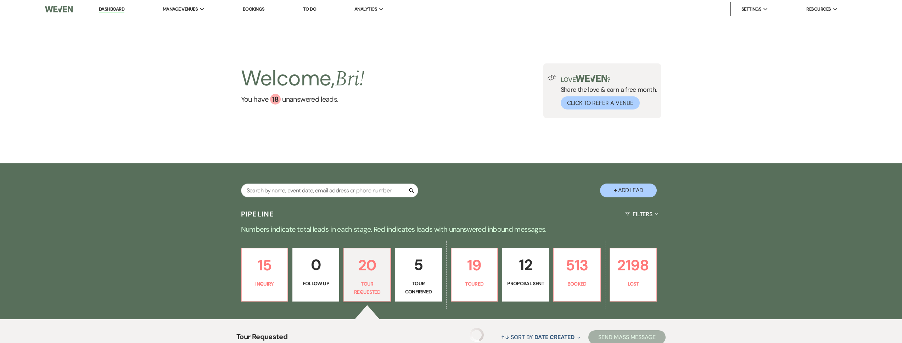
scroll to position [146, 0]
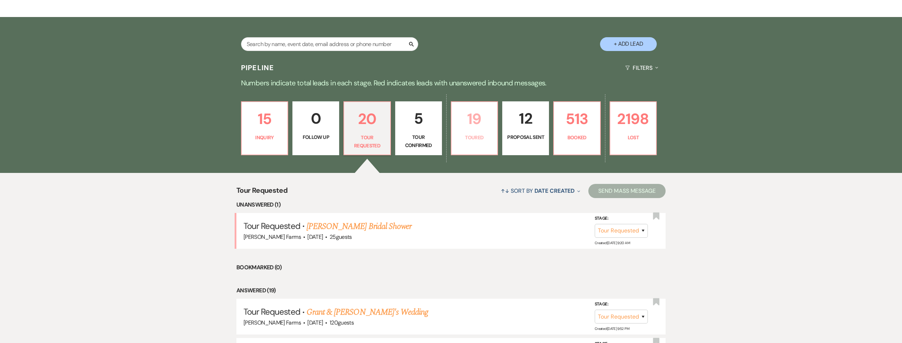
click at [488, 136] on p "Toured" at bounding box center [475, 138] width 38 height 8
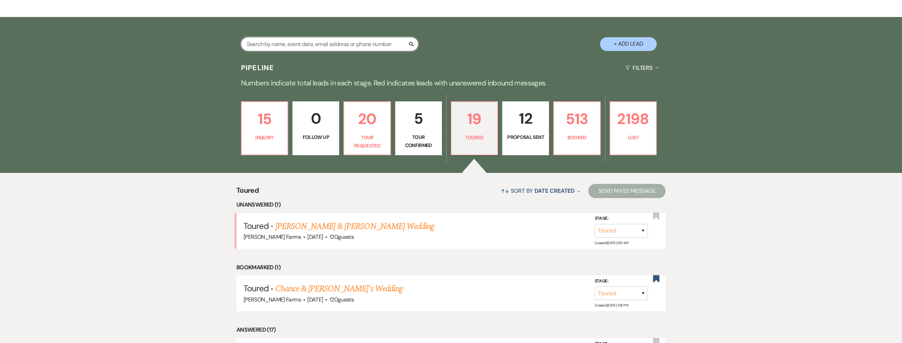
click at [281, 48] on input "text" at bounding box center [329, 44] width 177 height 14
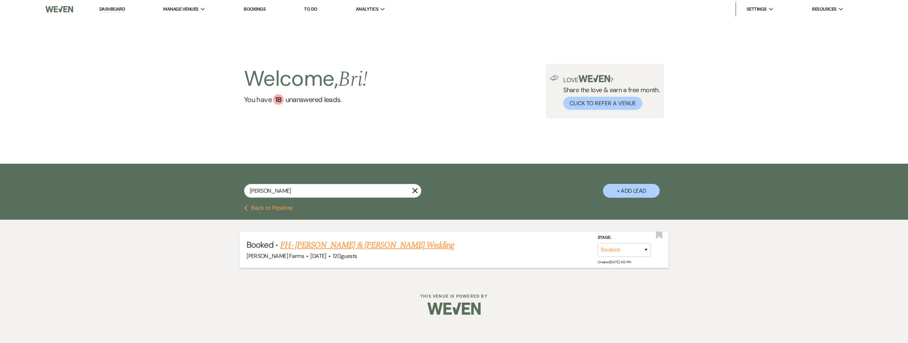
click at [356, 245] on link "FH- Aaron Guillot & Emma Mancini's Wedding" at bounding box center [367, 245] width 174 height 13
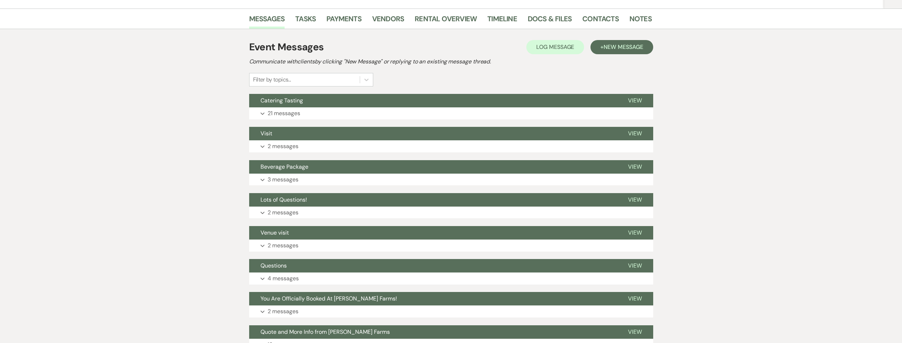
scroll to position [109, 0]
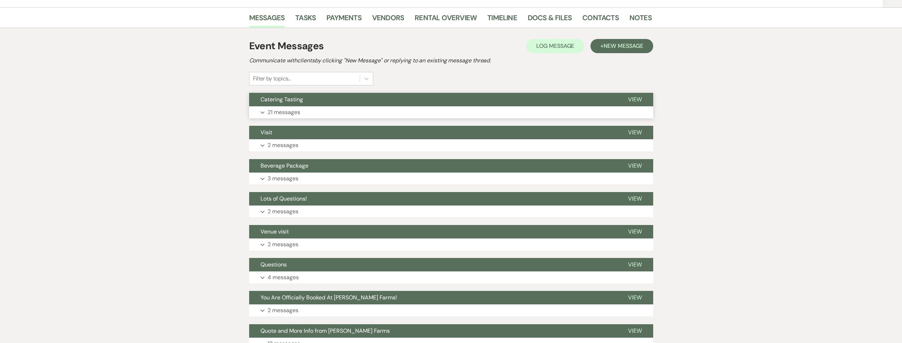
click at [297, 109] on p "21 messages" at bounding box center [284, 112] width 33 height 9
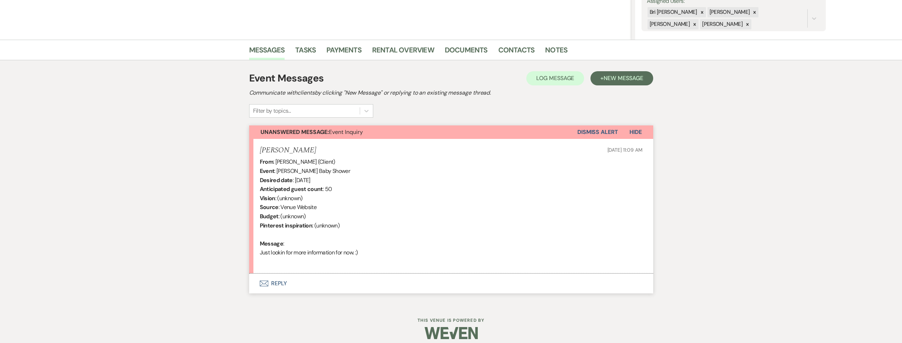
scroll to position [140, 0]
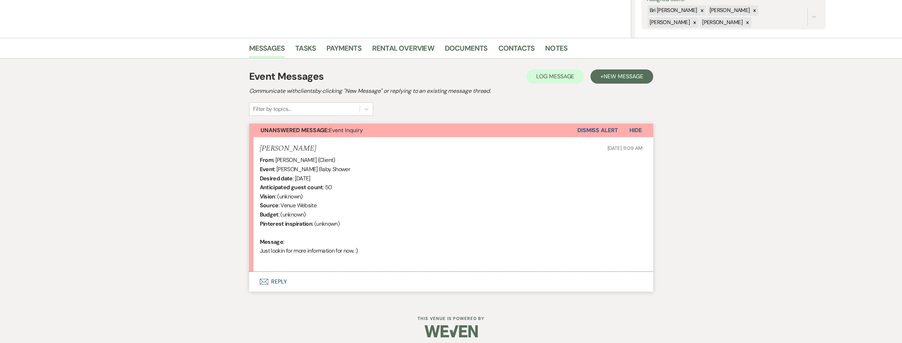
click at [307, 286] on button "Envelope Reply" at bounding box center [451, 282] width 404 height 20
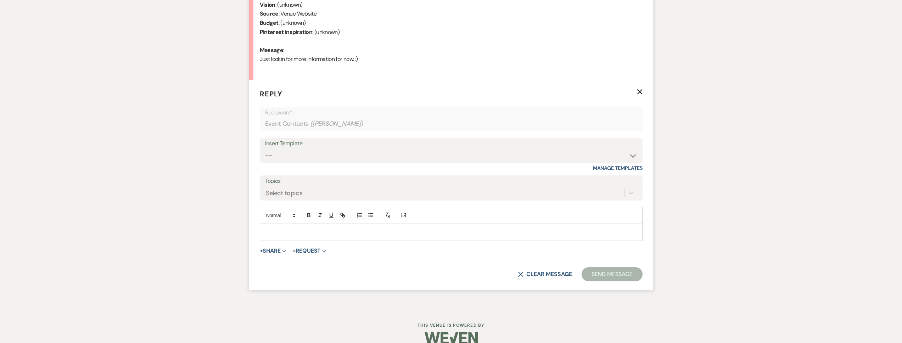
scroll to position [343, 0]
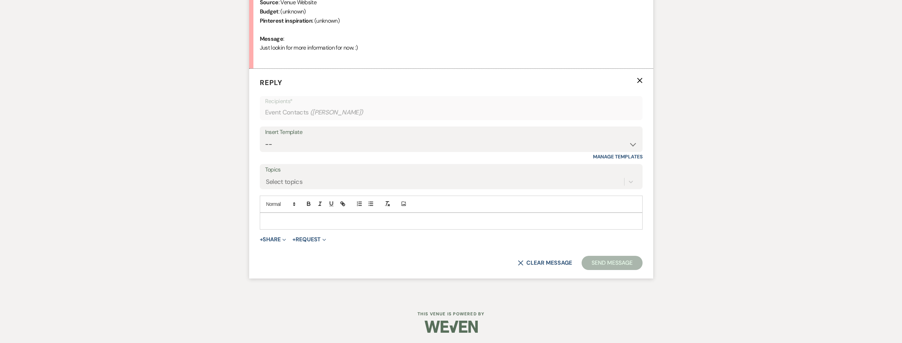
click at [643, 81] on form "Reply X Recipients* Event Contacts ( Tara Henry ) Insert Template -- Tour Reque…" at bounding box center [451, 174] width 404 height 210
click at [643, 79] on form "Reply X Recipients* Event Contacts ( Tara Henry ) Insert Template -- Tour Reque…" at bounding box center [451, 174] width 404 height 210
click at [639, 80] on use "button" at bounding box center [639, 80] width 5 height 5
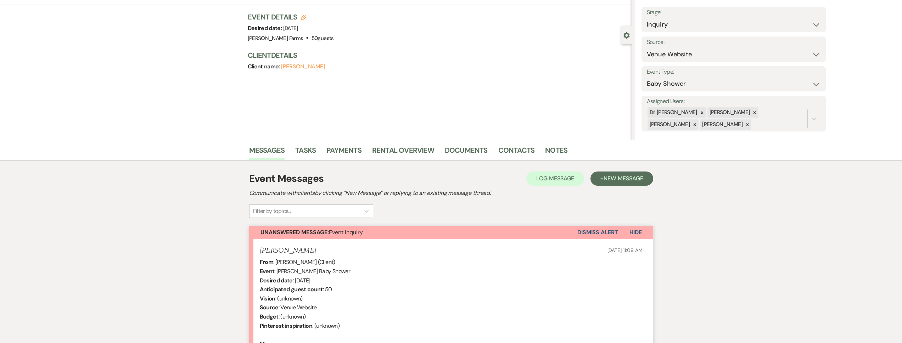
scroll to position [35, 0]
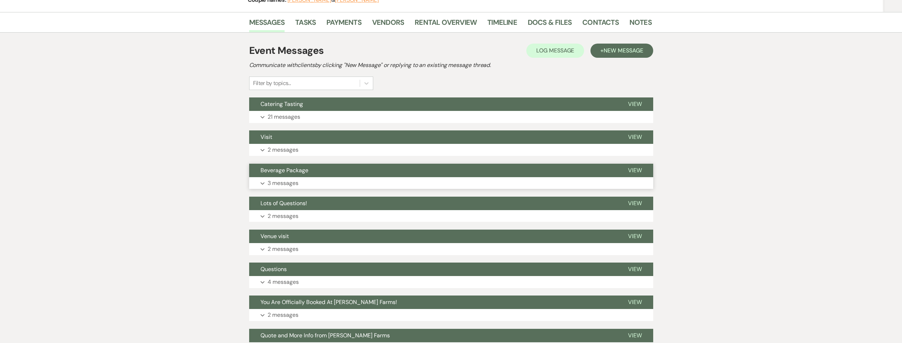
scroll to position [127, 0]
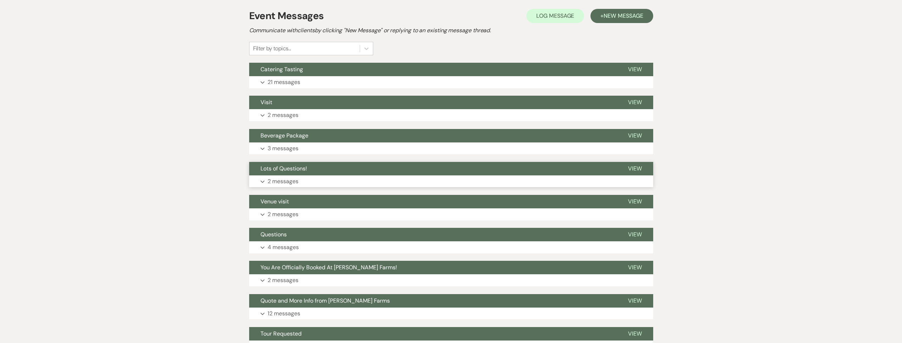
click at [323, 178] on button "Expand 2 messages" at bounding box center [451, 181] width 404 height 12
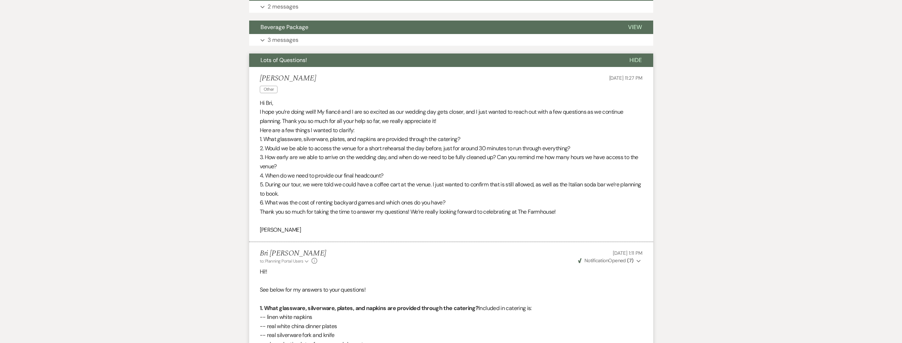
scroll to position [0, 0]
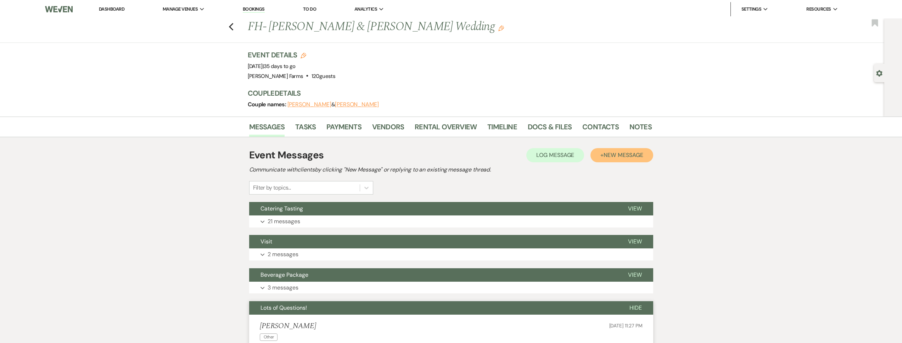
click at [621, 152] on span "New Message" at bounding box center [623, 154] width 39 height 7
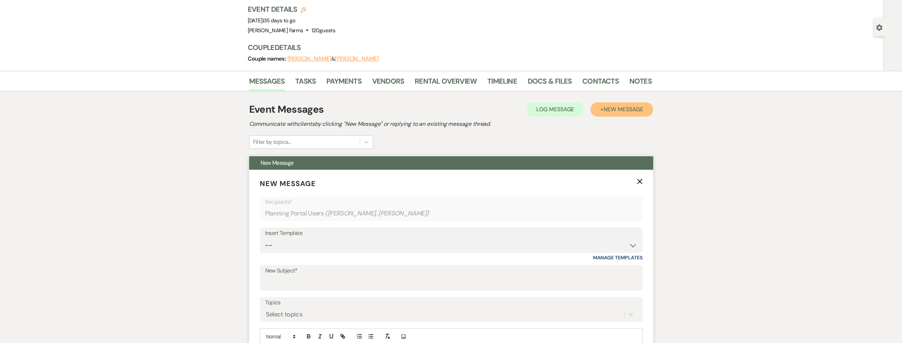
scroll to position [135, 0]
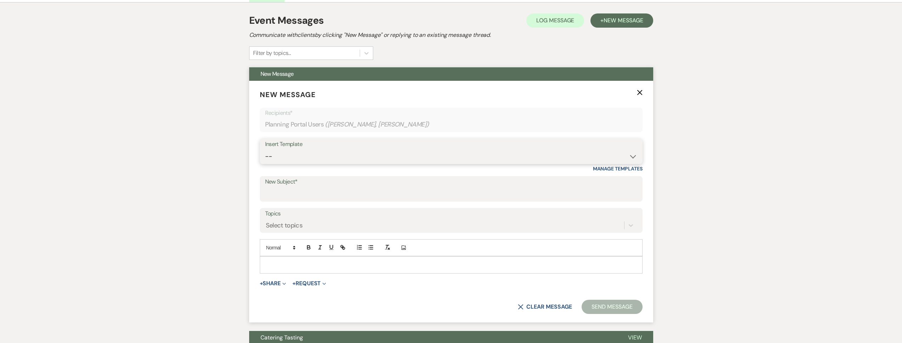
click at [314, 158] on select "-- Tour Request Response Follow Up Contract (Pre-Booked Leads) Weven Planning P…" at bounding box center [451, 157] width 372 height 14
click at [640, 93] on icon "X" at bounding box center [640, 93] width 6 height 6
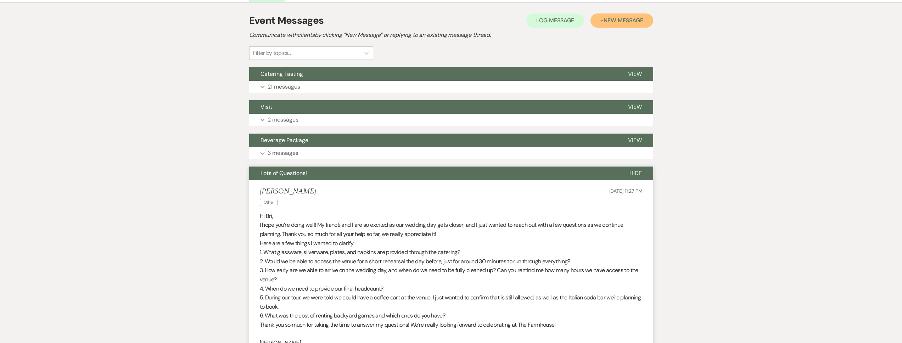
drag, startPoint x: 623, startPoint y: 22, endPoint x: 483, endPoint y: 62, distance: 146.2
click at [623, 22] on span "New Message" at bounding box center [623, 20] width 39 height 7
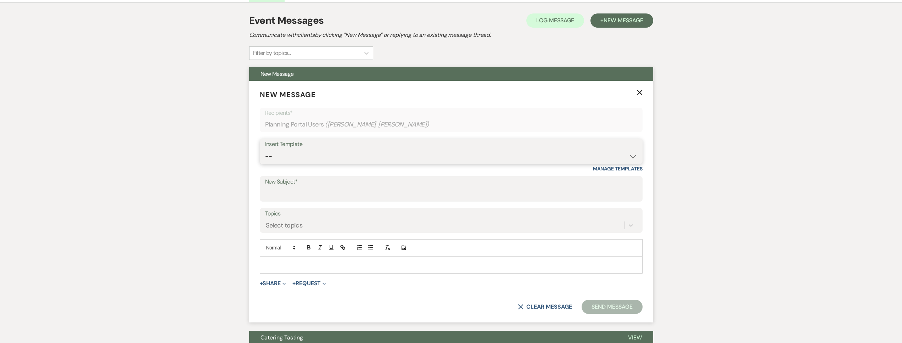
click at [303, 161] on select "-- Tour Request Response Follow Up Contract (Pre-Booked Leads) Weven Planning P…" at bounding box center [451, 157] width 372 height 14
select select "4075"
click at [265, 150] on select "-- Tour Request Response Follow Up Contract (Pre-Booked Leads) Weven Planning P…" at bounding box center [451, 157] width 372 height 14
type input "Final Details Call & Rehearsal"
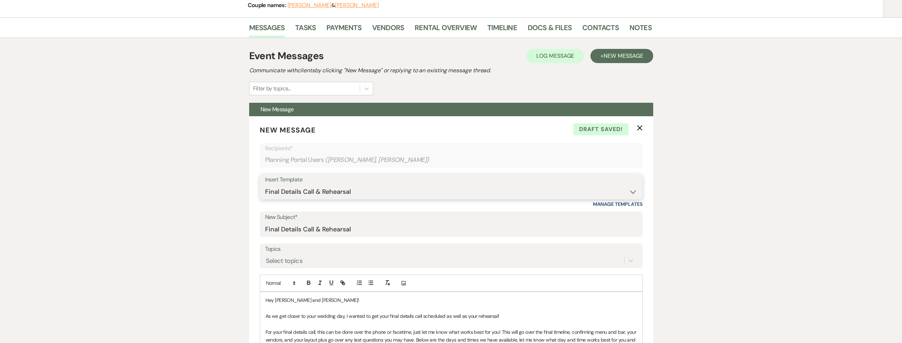
scroll to position [0, 0]
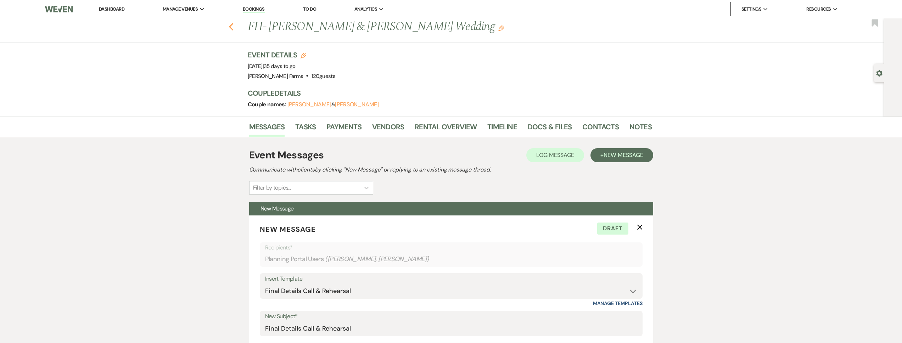
click at [232, 28] on icon "Previous" at bounding box center [231, 27] width 5 height 9
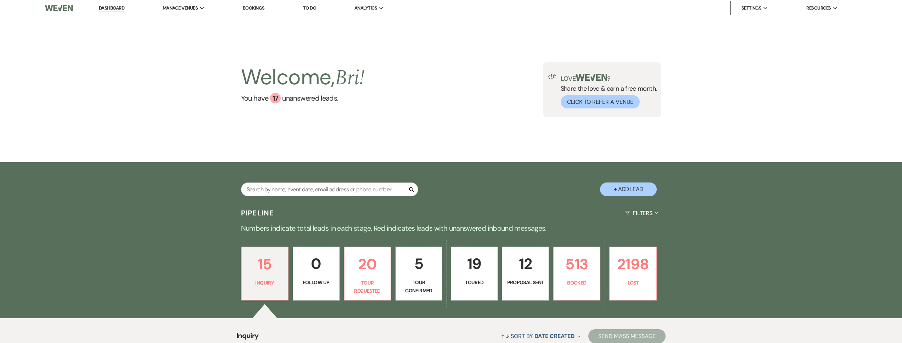
scroll to position [1, 0]
click at [328, 191] on input "text" at bounding box center [329, 189] width 177 height 14
type input "russell"
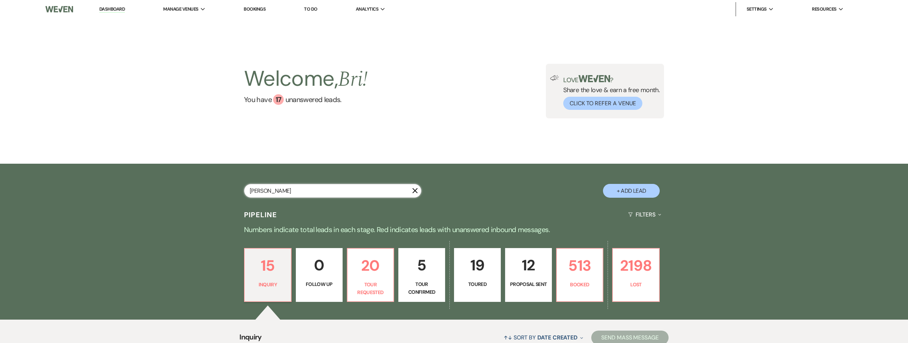
select select "8"
select select "5"
select select "8"
select select "4"
select select "8"
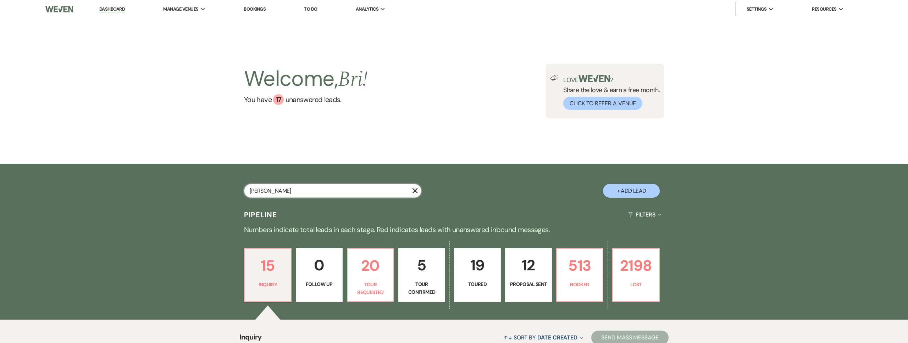
select select "7"
select select "8"
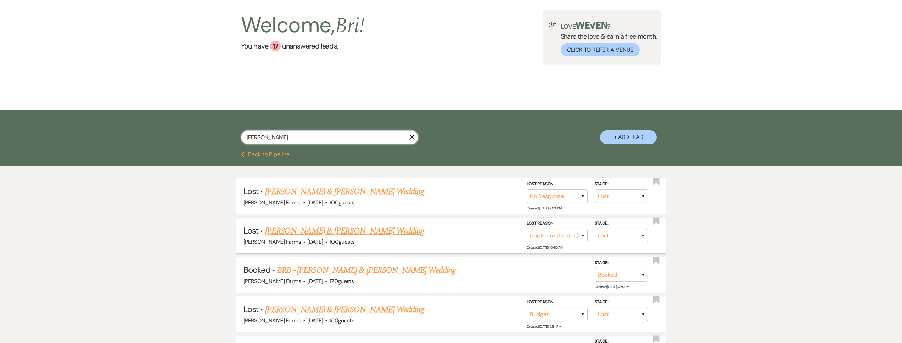
scroll to position [57, 0]
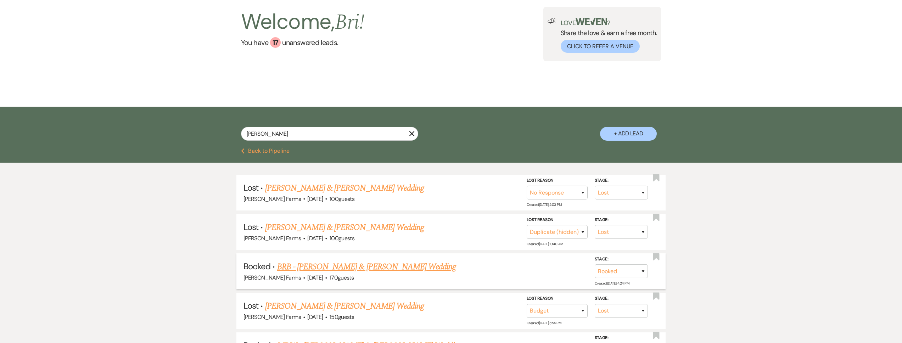
click at [349, 265] on link "BRB - [PERSON_NAME] & [PERSON_NAME] Wedding" at bounding box center [366, 267] width 179 height 13
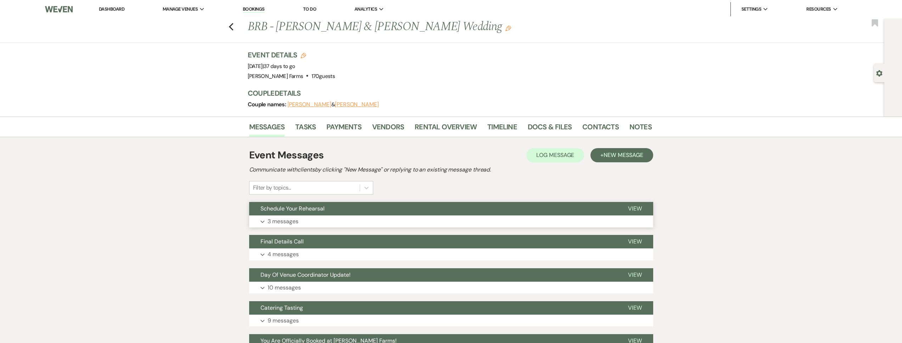
click at [298, 219] on p "3 messages" at bounding box center [283, 221] width 31 height 9
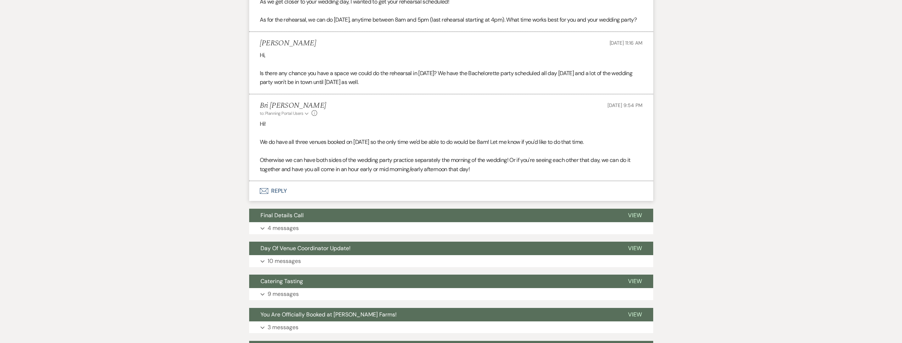
scroll to position [262, 0]
click at [306, 201] on button "Envelope Reply" at bounding box center [451, 192] width 404 height 20
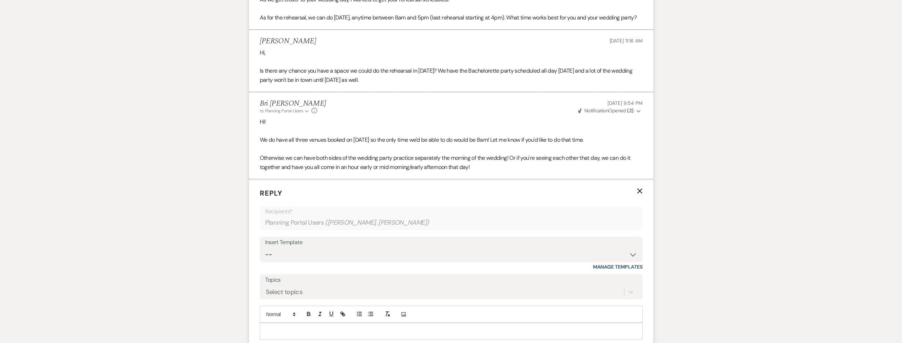
scroll to position [313, 0]
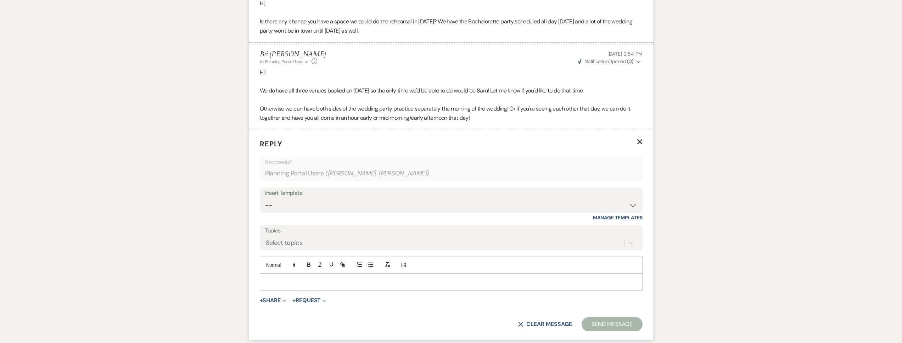
click at [283, 286] on p at bounding box center [452, 282] width 372 height 8
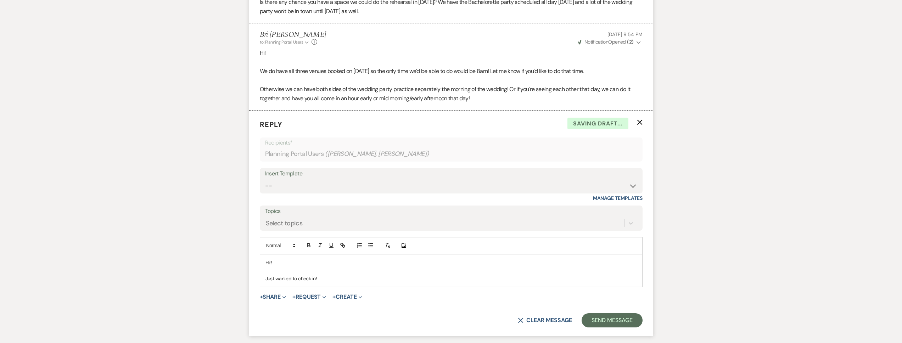
scroll to position [339, 0]
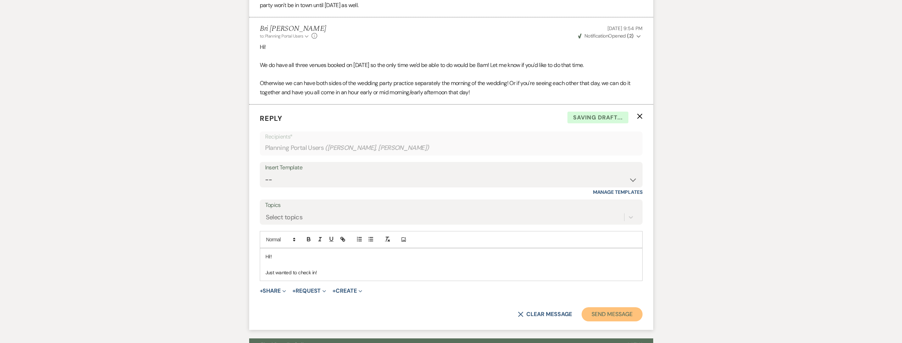
click at [611, 322] on button "Send Message" at bounding box center [612, 314] width 61 height 14
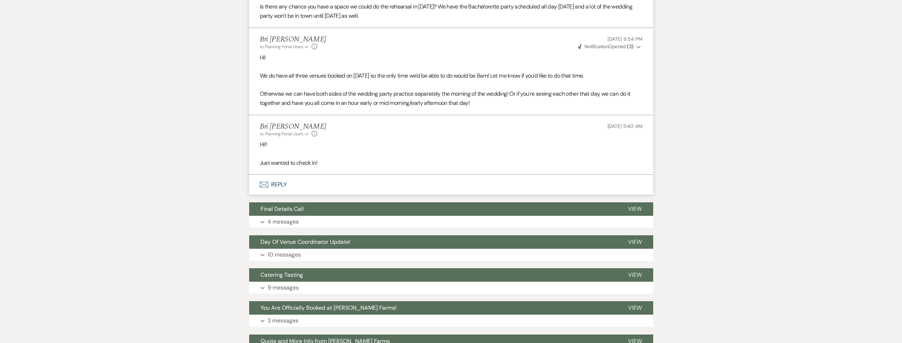
scroll to position [0, 0]
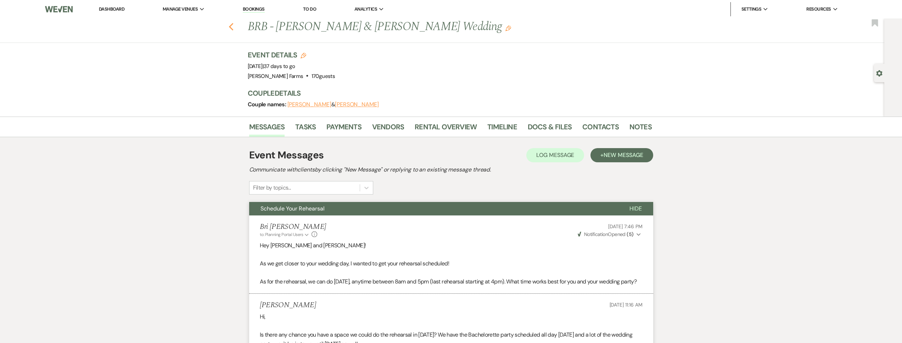
click at [233, 26] on use "button" at bounding box center [231, 27] width 5 height 8
select select "8"
select select "5"
select select "8"
select select "4"
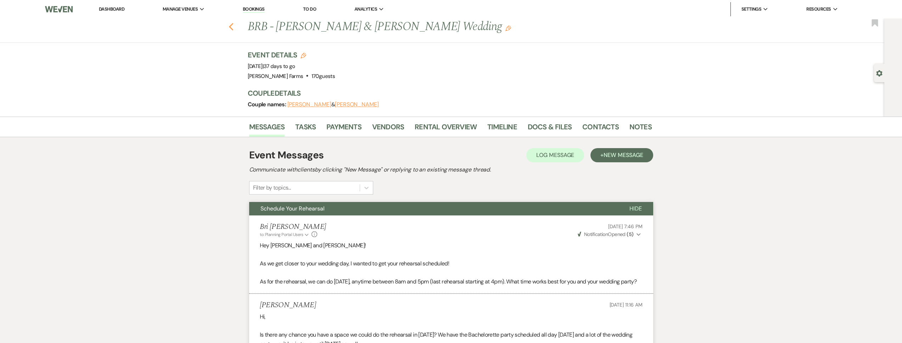
select select "8"
select select "7"
select select "8"
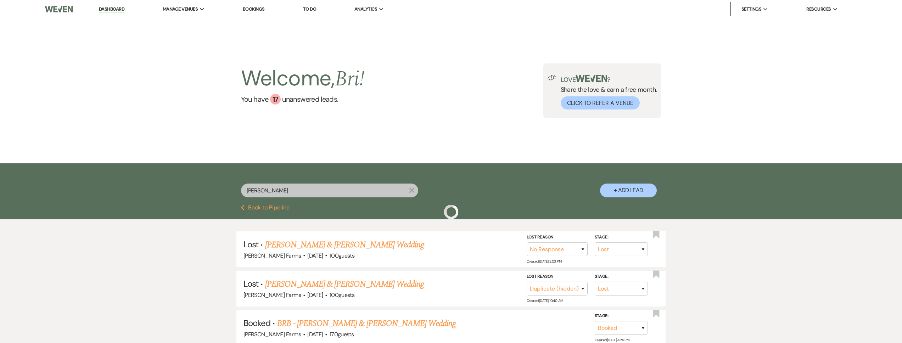
scroll to position [57, 0]
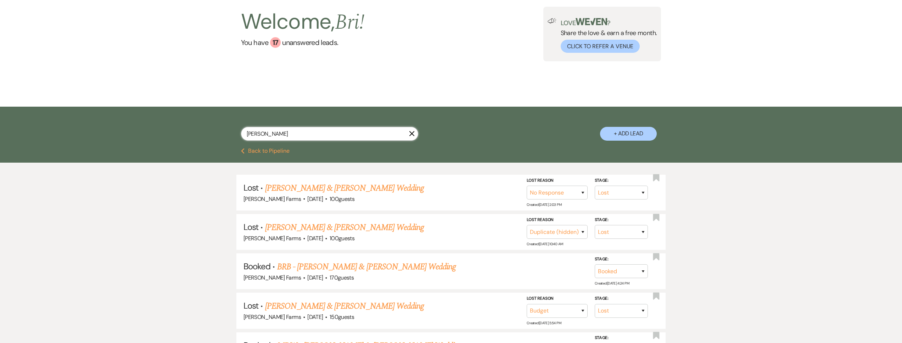
drag, startPoint x: 267, startPoint y: 134, endPoint x: 220, endPoint y: 134, distance: 46.8
click at [220, 134] on div "russell X + Add Lead" at bounding box center [451, 128] width 511 height 36
type input "bailee"
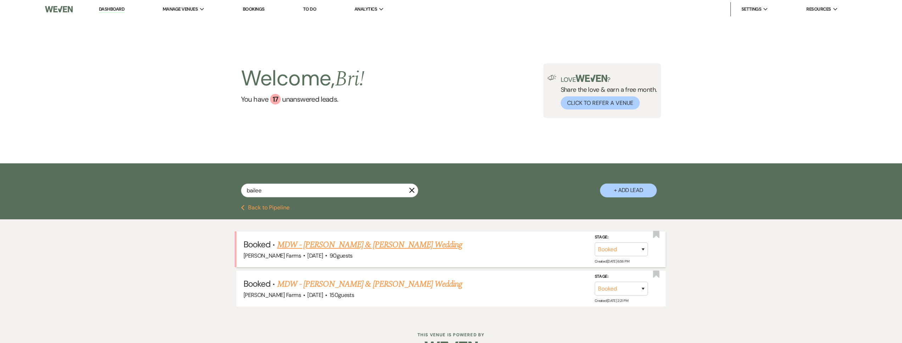
click at [332, 246] on link "MDW - [PERSON_NAME] & [PERSON_NAME] Wedding" at bounding box center [369, 245] width 185 height 13
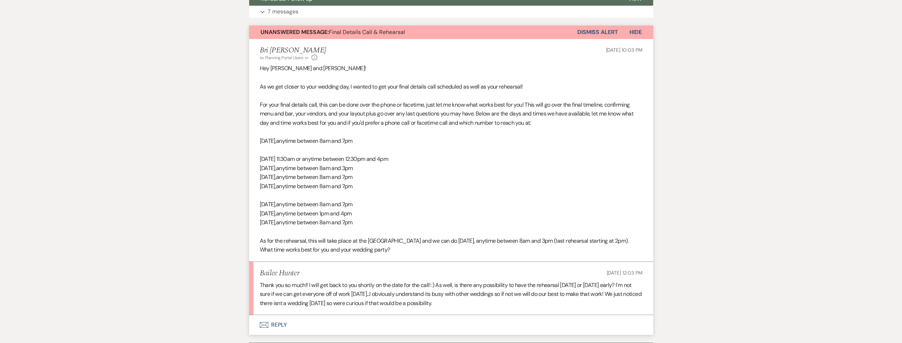
scroll to position [279, 0]
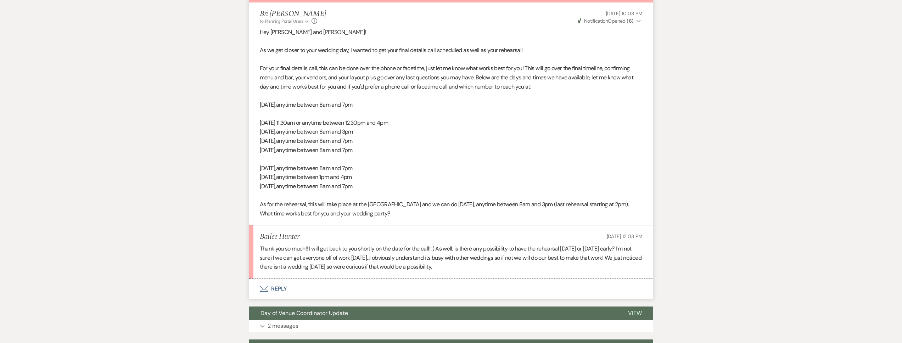
click at [318, 286] on button "Envelope Reply" at bounding box center [451, 289] width 404 height 20
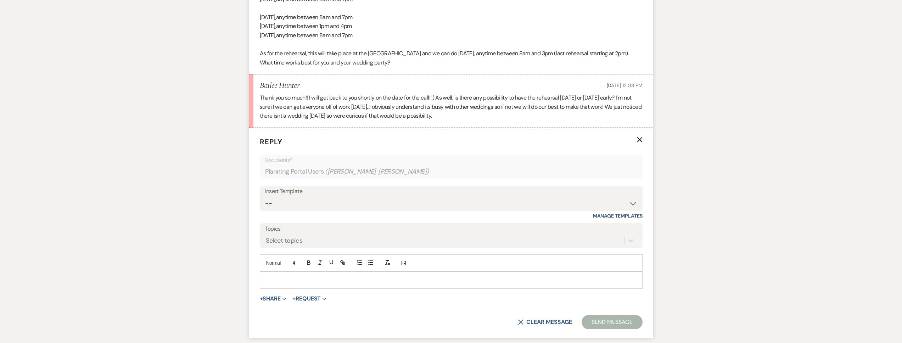
scroll to position [439, 0]
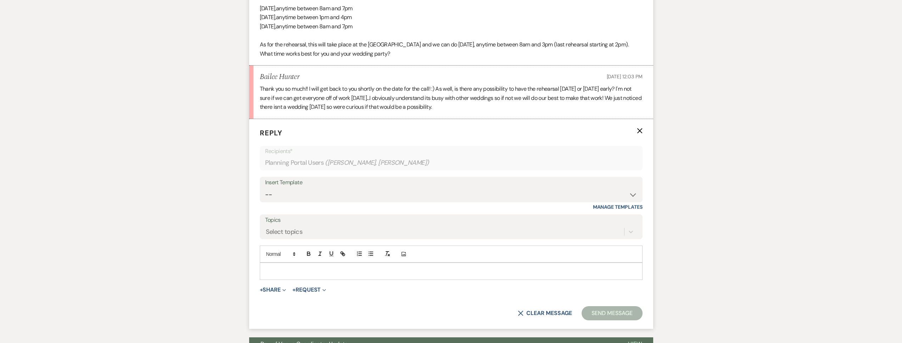
click at [293, 270] on p at bounding box center [452, 271] width 372 height 8
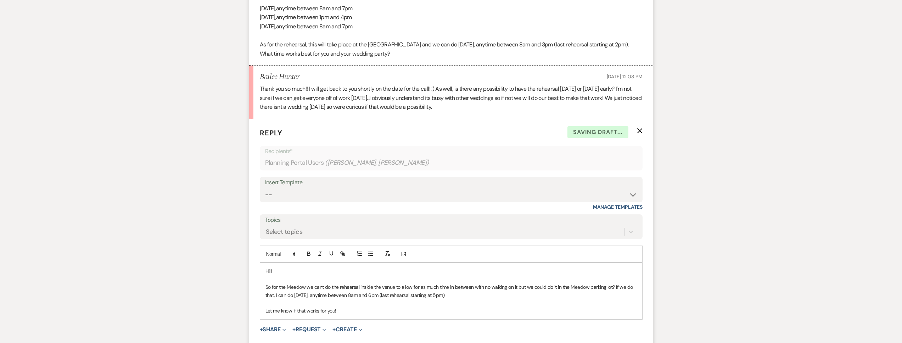
click at [516, 288] on p "So for the Meadow we cant do the rehearsal inside the venue to allow for as muc…" at bounding box center [452, 291] width 372 height 16
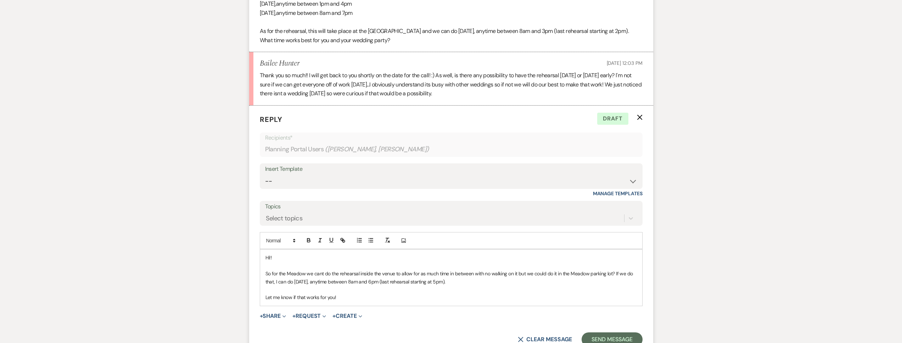
scroll to position [453, 0]
click at [335, 298] on p "Let me know if that works for you!" at bounding box center [452, 297] width 372 height 8
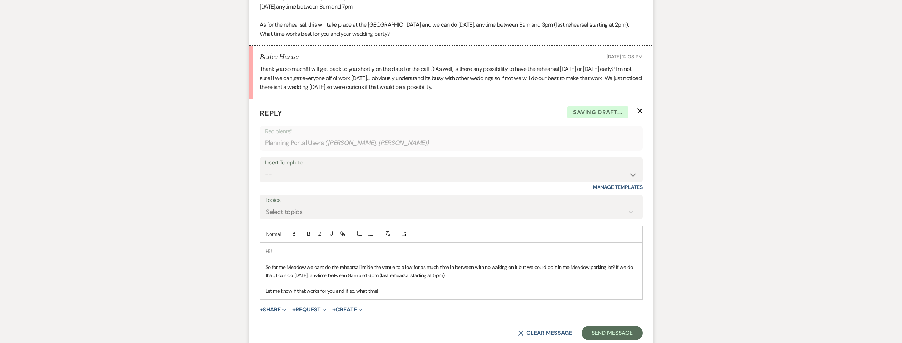
scroll to position [465, 0]
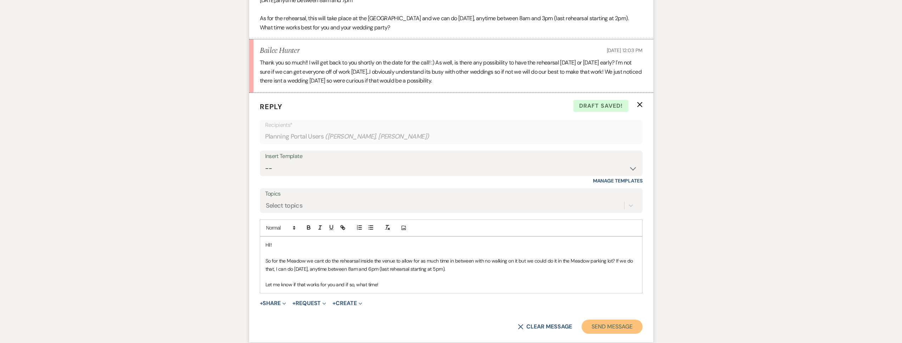
click at [604, 324] on button "Send Message" at bounding box center [612, 327] width 61 height 14
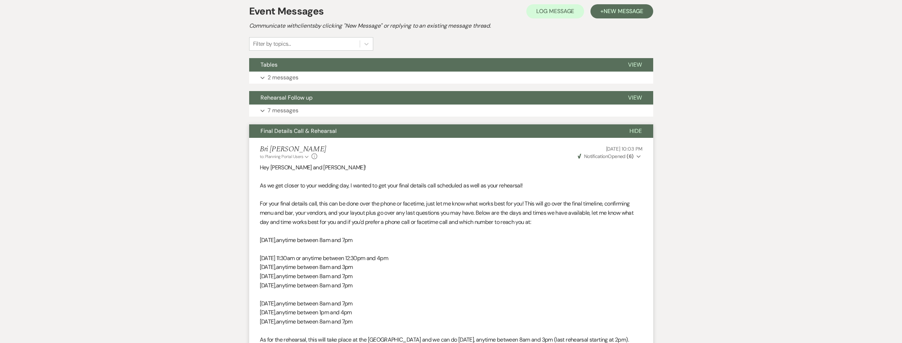
scroll to position [0, 0]
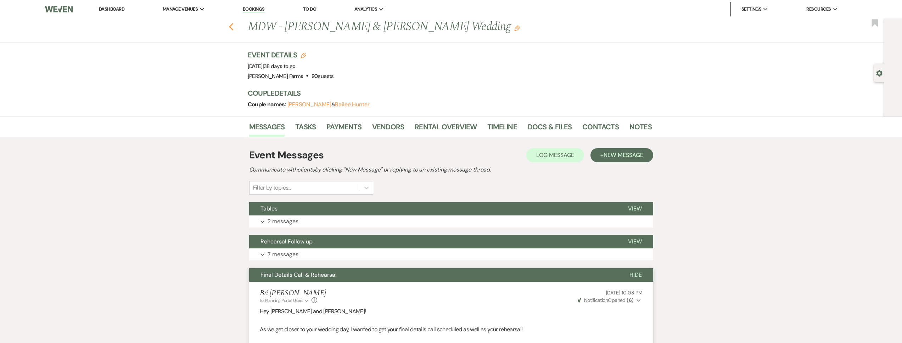
click at [233, 29] on use "button" at bounding box center [231, 27] width 5 height 8
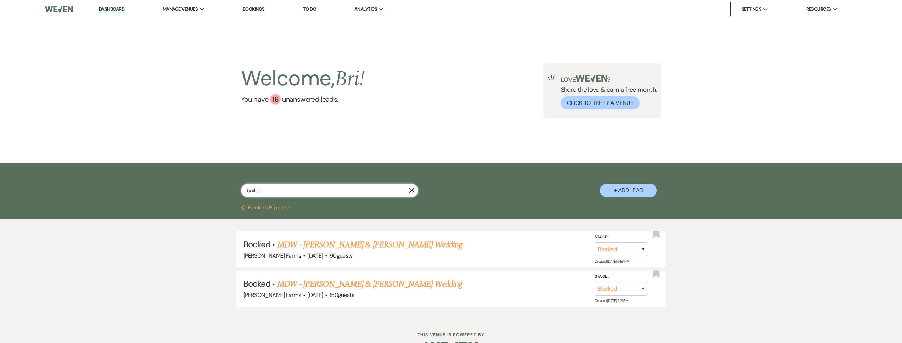
drag, startPoint x: 263, startPoint y: 190, endPoint x: 235, endPoint y: 189, distance: 28.1
click at [235, 189] on div "bailee X + Add Lead" at bounding box center [451, 185] width 511 height 36
type input "kubica"
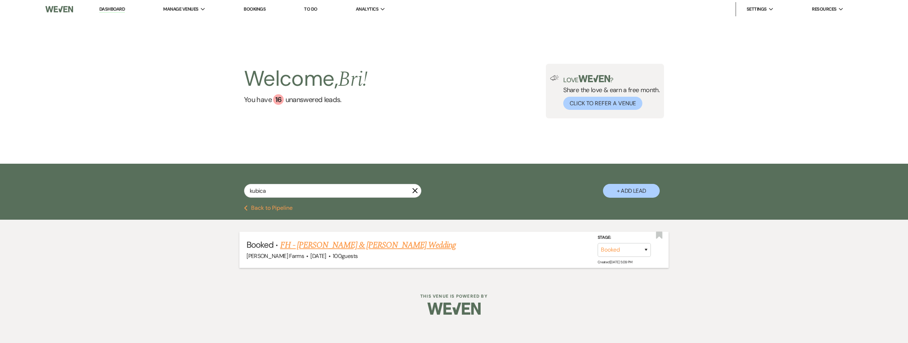
click at [336, 243] on link "FH - [PERSON_NAME] & [PERSON_NAME] Wedding" at bounding box center [368, 245] width 176 height 13
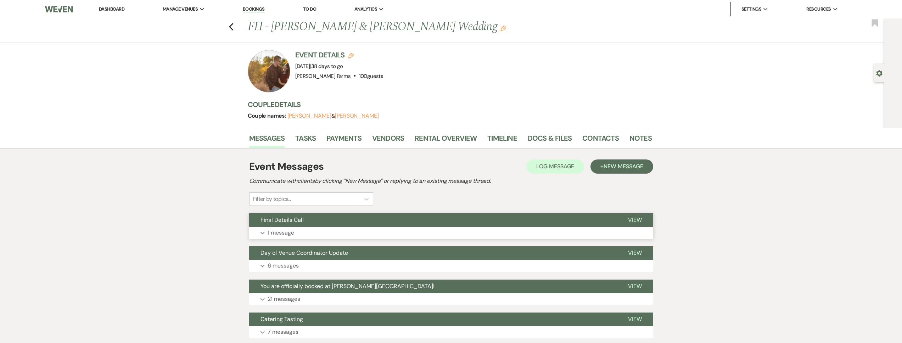
click at [309, 233] on button "Expand 1 message" at bounding box center [451, 233] width 404 height 12
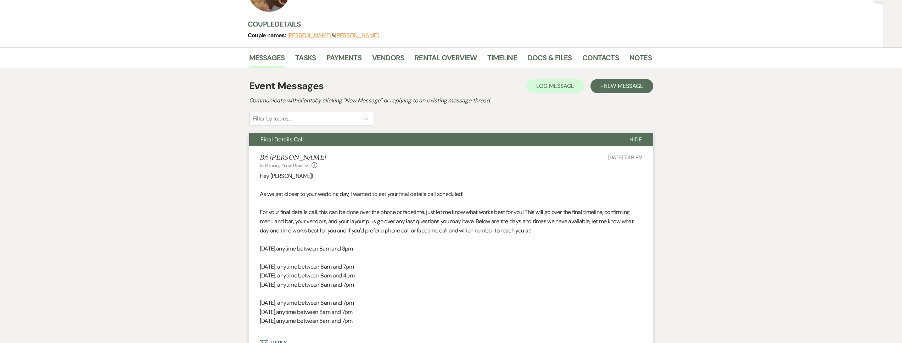
scroll to position [223, 0]
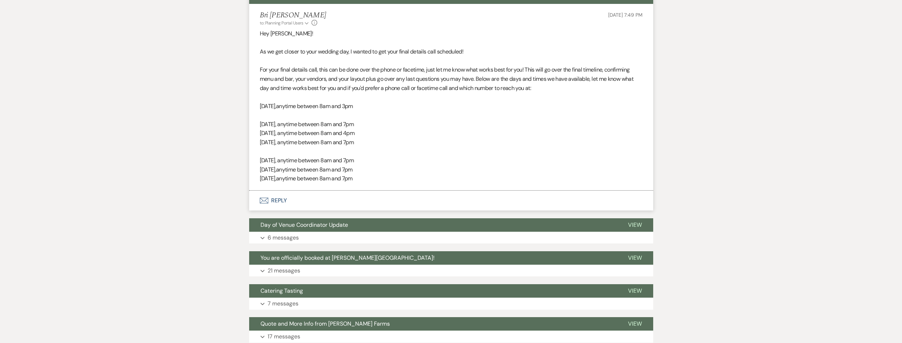
click at [299, 216] on div "Event Messages Log Log Message + New Message Communicate with clients by clicki…" at bounding box center [451, 156] width 404 height 447
click at [298, 207] on button "Envelope Reply" at bounding box center [451, 201] width 404 height 20
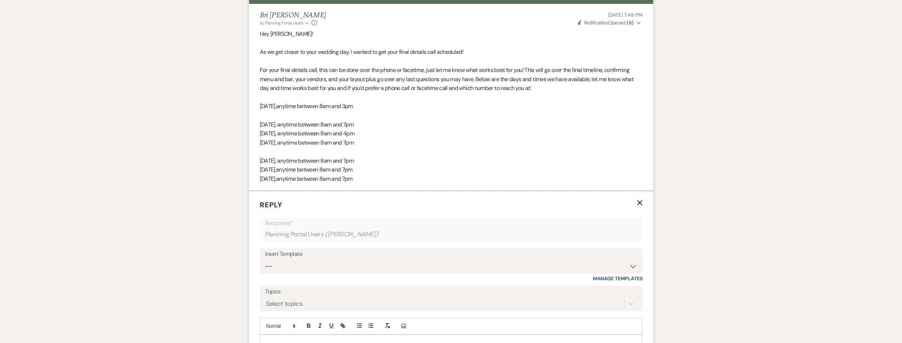
click at [293, 337] on div at bounding box center [451, 343] width 382 height 16
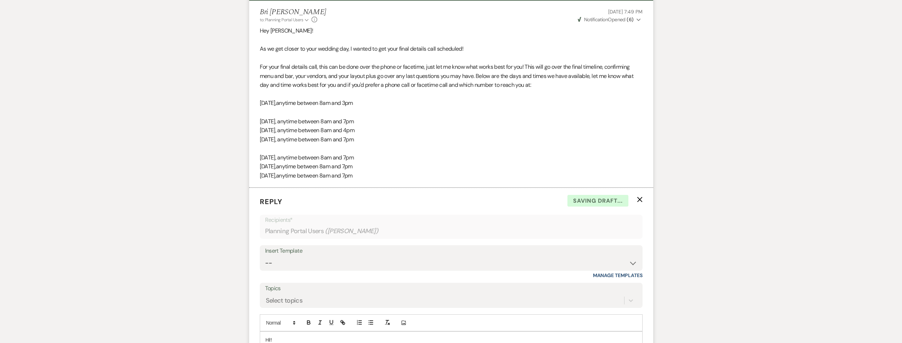
scroll to position [242, 0]
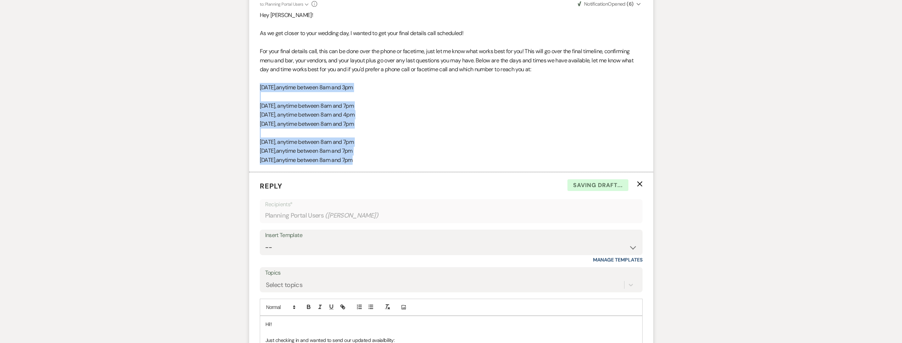
drag, startPoint x: 395, startPoint y: 163, endPoint x: 259, endPoint y: 90, distance: 153.8
click at [259, 90] on li "Bri Schnepf to: Planning Portal Users Expand Info Aug 29, 2025, 7:49 PM Weven C…" at bounding box center [451, 78] width 404 height 187
copy div "Sunday, September 21, anytime between 8am and 3pm Tuesday, September 23, anytim…"
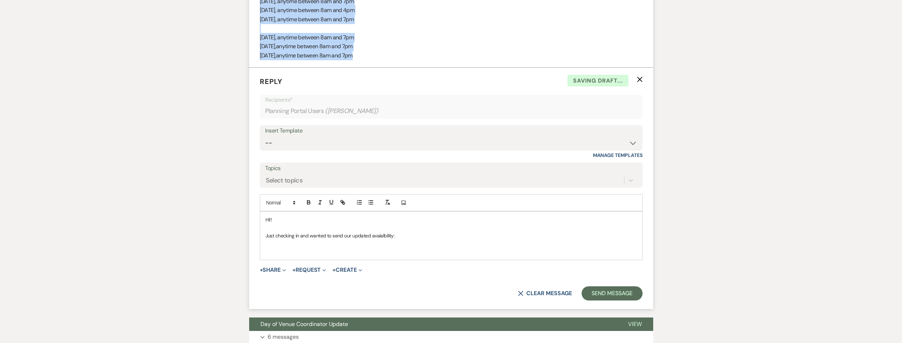
scroll to position [349, 0]
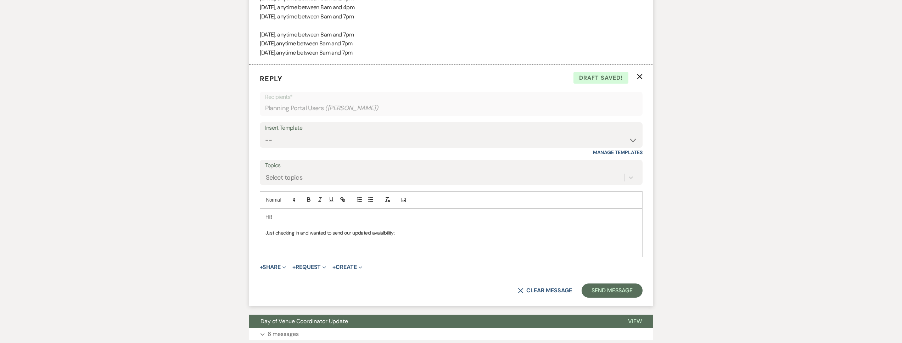
click at [376, 240] on p at bounding box center [452, 241] width 372 height 8
click at [367, 246] on p at bounding box center [452, 249] width 372 height 8
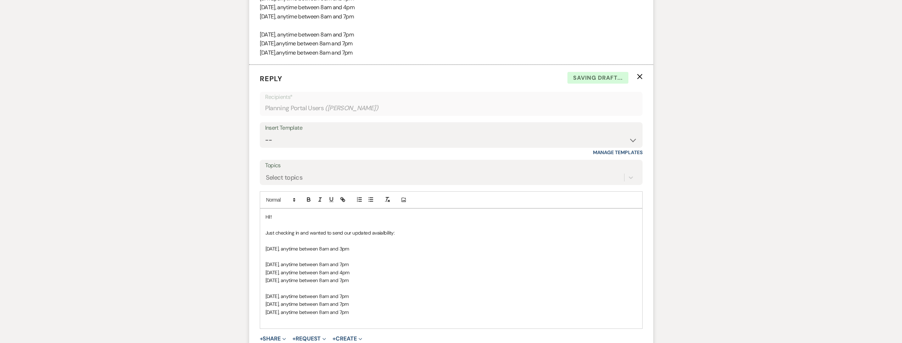
click at [379, 233] on p "Just checking in and wanted to send our updated avaialbility:" at bounding box center [452, 233] width 372 height 8
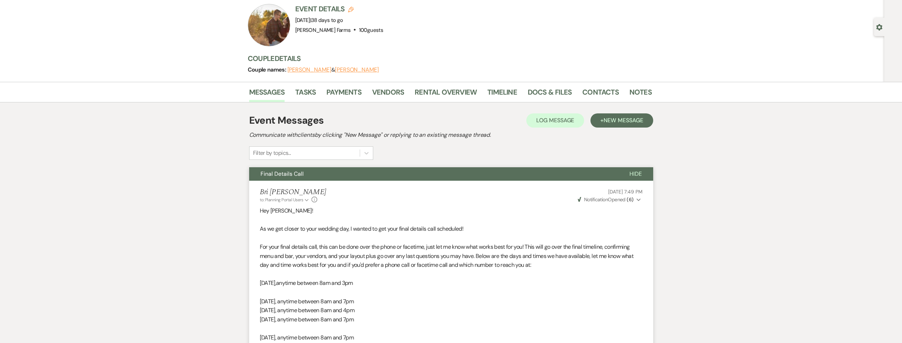
scroll to position [0, 0]
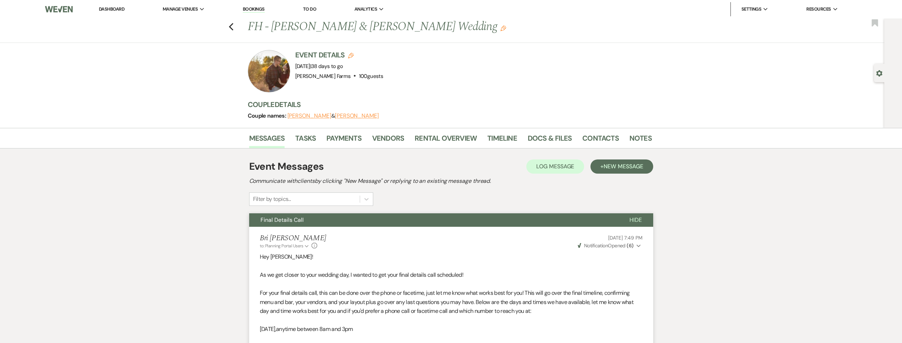
click at [875, 72] on div "Gear Settings" at bounding box center [880, 73] width 13 height 18
click at [877, 73] on use "button" at bounding box center [879, 73] width 6 height 6
select select "5"
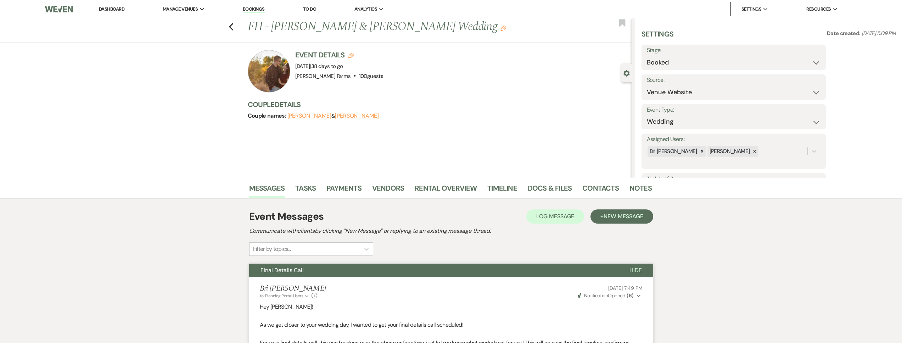
click at [628, 74] on use "button" at bounding box center [627, 73] width 6 height 6
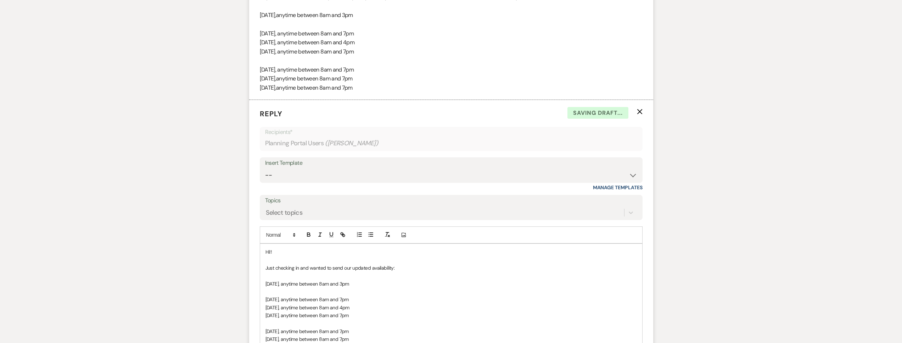
scroll to position [447, 0]
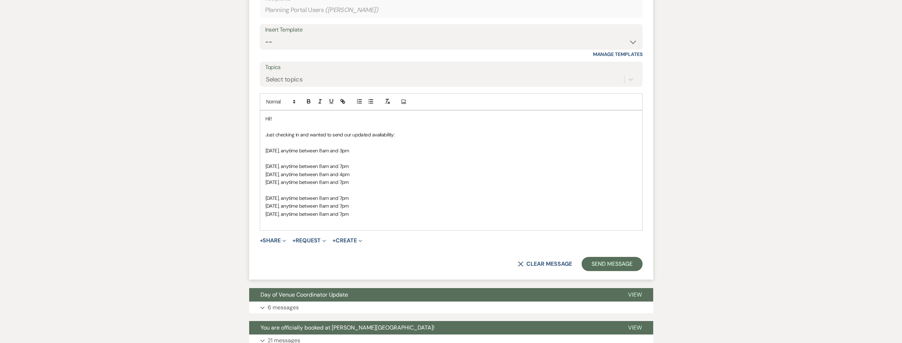
drag, startPoint x: 386, startPoint y: 151, endPoint x: 317, endPoint y: 151, distance: 69.5
click at [317, 151] on p "Sunday, September 21, anytime between 8am and 3pm" at bounding box center [452, 151] width 372 height 8
click at [349, 162] on p "Tuesday, September 23, anytime between 8am and 7pm" at bounding box center [452, 166] width 372 height 8
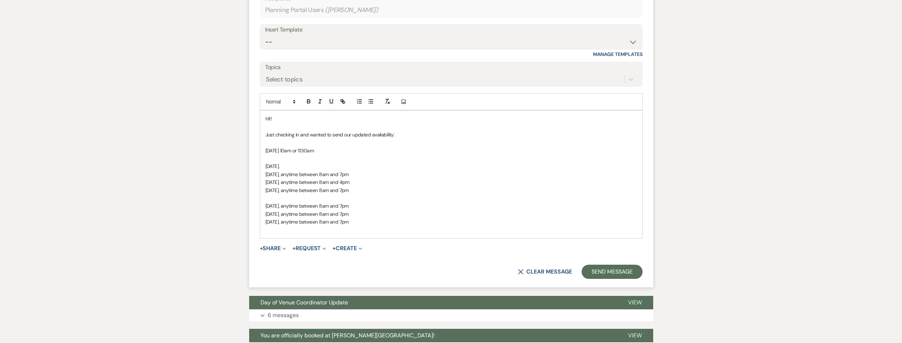
copy span "anytime between 8am and 7pm"
drag, startPoint x: 374, startPoint y: 175, endPoint x: 319, endPoint y: 170, distance: 55.2
click at [317, 175] on p "﻿ Tuesday, September 23, anytime between 8am and 7pm" at bounding box center [452, 175] width 372 height 8
click at [321, 166] on p "[DATE]," at bounding box center [452, 166] width 372 height 8
click at [352, 177] on p "Tuesday, September 23, anytime between 8am and 7pm" at bounding box center [452, 175] width 372 height 8
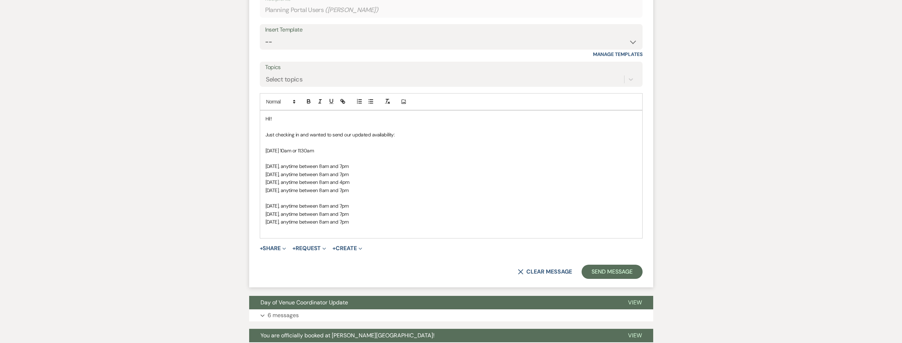
click at [350, 181] on span "Wednesday, September 24, anytime between 8am and 4pm" at bounding box center [308, 182] width 84 height 6
click at [383, 190] on p "Sunday, September 28, anytime between 8am and 7pm" at bounding box center [452, 190] width 372 height 8
click at [398, 180] on p "[DATE], anytime between 8am and 7pm" at bounding box center [452, 182] width 372 height 8
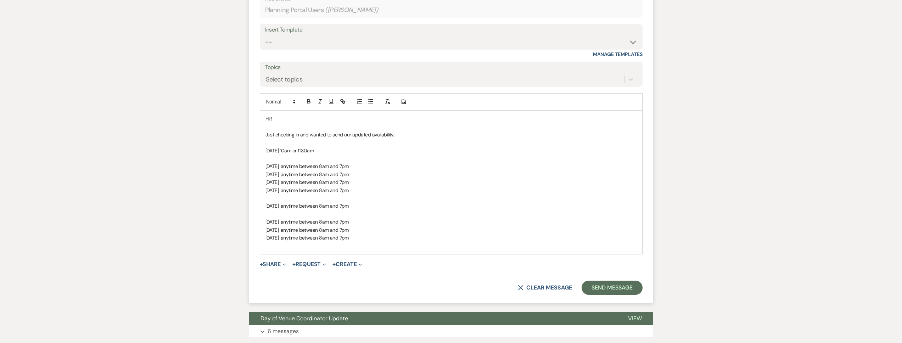
drag, startPoint x: 380, startPoint y: 191, endPoint x: 266, endPoint y: 191, distance: 114.2
click at [266, 191] on p "Thursday, September 25, anytime between 8am and 7pm" at bounding box center [452, 190] width 372 height 8
click at [272, 192] on p at bounding box center [452, 190] width 372 height 8
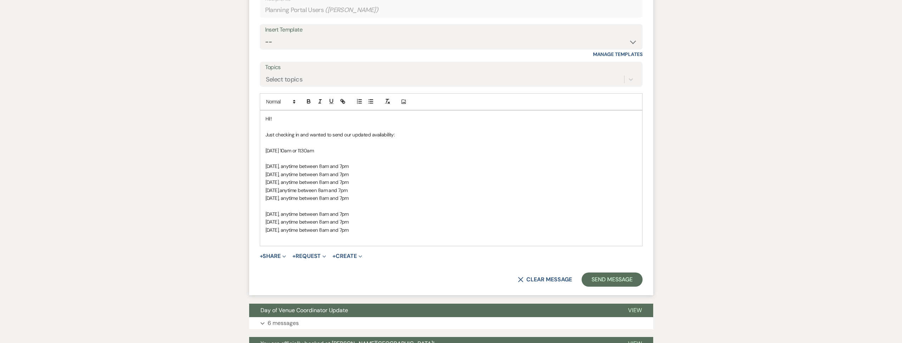
click at [345, 214] on span "Monday, September 29, anytime between 8am and 7pm" at bounding box center [307, 214] width 83 height 6
click at [349, 227] on span "Wednesday, October 1, anytime between 8am and 7pm" at bounding box center [307, 230] width 83 height 6
click at [345, 241] on p at bounding box center [452, 238] width 372 height 8
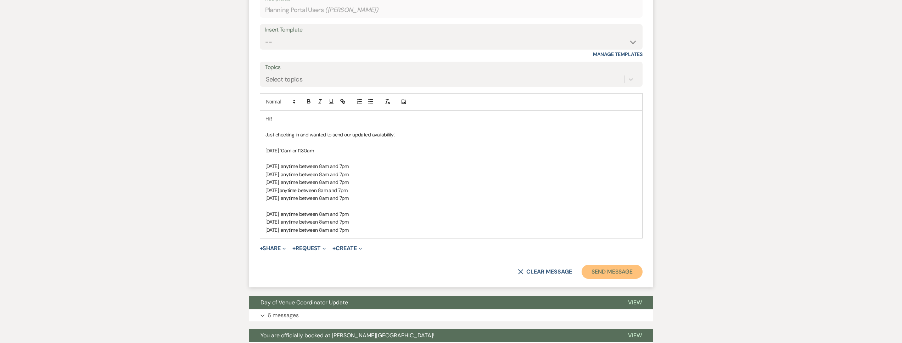
click at [612, 270] on button "Send Message" at bounding box center [612, 272] width 61 height 14
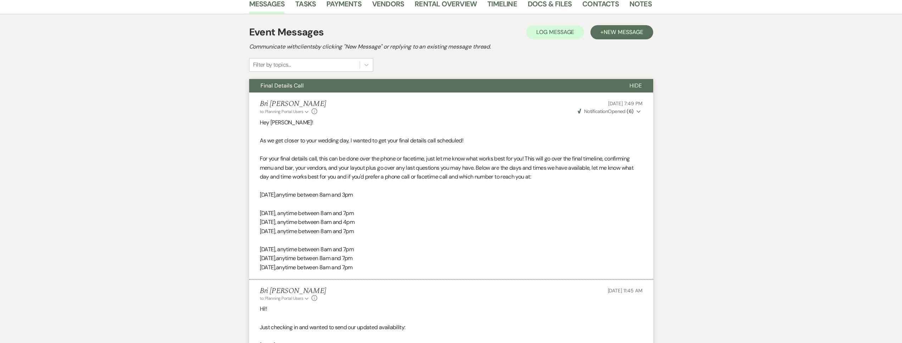
scroll to position [0, 0]
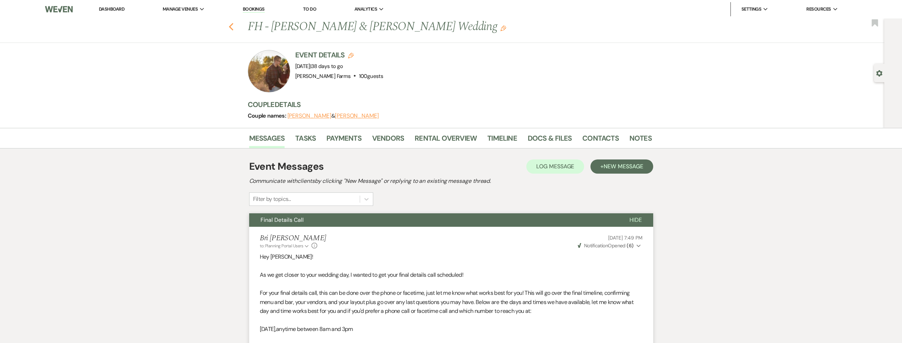
click at [234, 28] on icon "Previous" at bounding box center [231, 27] width 5 height 9
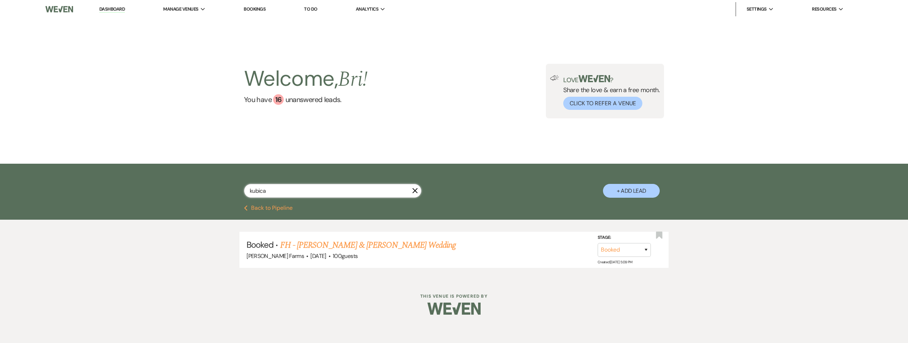
drag, startPoint x: 269, startPoint y: 192, endPoint x: 239, endPoint y: 191, distance: 29.5
click at [239, 191] on div "kubica X + Add Lead" at bounding box center [454, 185] width 511 height 36
type input "fitzgerald"
click at [324, 246] on link "BRB - [PERSON_NAME] & [PERSON_NAME] Wedding" at bounding box center [369, 245] width 179 height 13
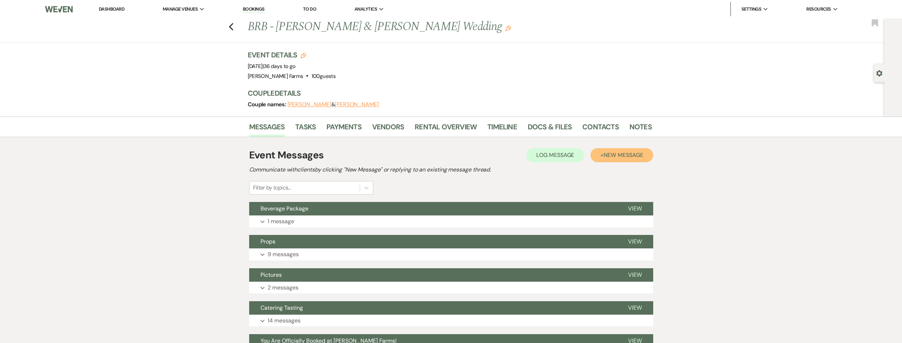
click at [633, 154] on span "New Message" at bounding box center [623, 154] width 39 height 7
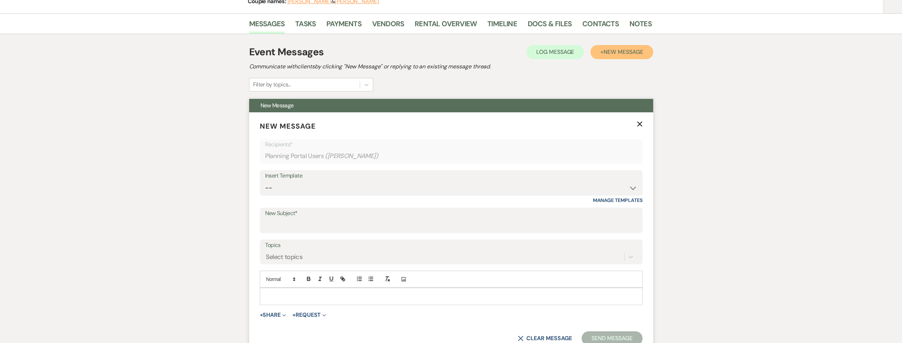
scroll to position [149, 0]
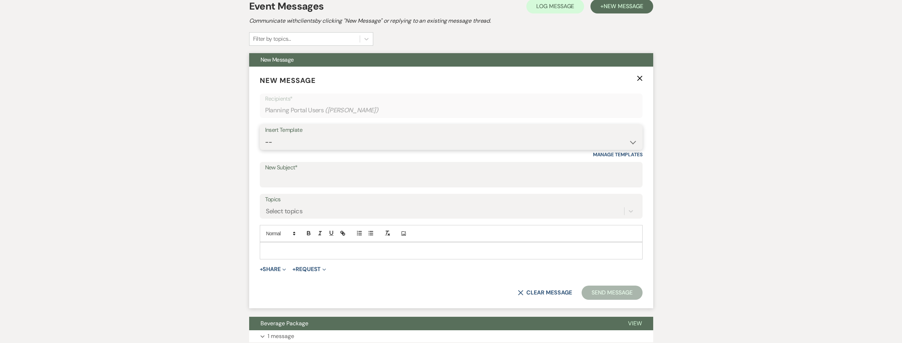
click at [310, 143] on select "-- Tour Request Response Follow Up Contract (Pre-Booked Leads) Weven Planning P…" at bounding box center [451, 142] width 372 height 14
select select "4075"
click at [265, 135] on select "-- Tour Request Response Follow Up Contract (Pre-Booked Leads) Weven Planning P…" at bounding box center [451, 142] width 372 height 14
type input "Final Details Call & Rehearsal"
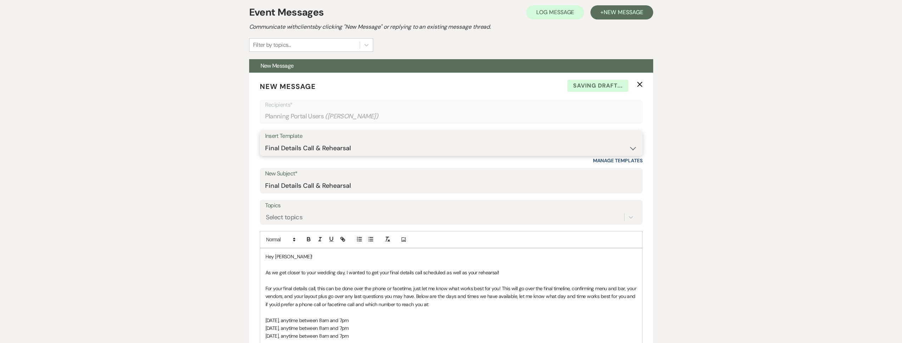
scroll to position [69, 0]
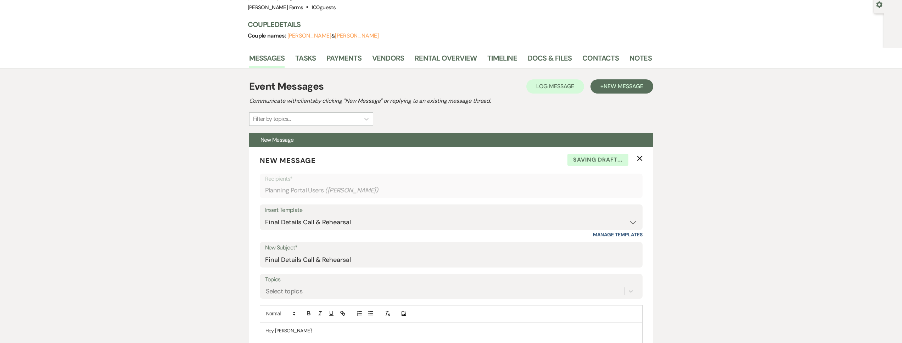
click at [881, 5] on icon "Gear" at bounding box center [879, 4] width 6 height 6
select select "5"
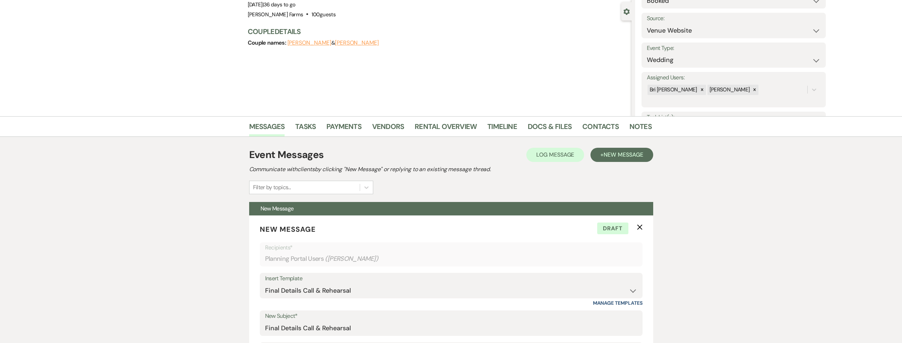
scroll to position [55, 0]
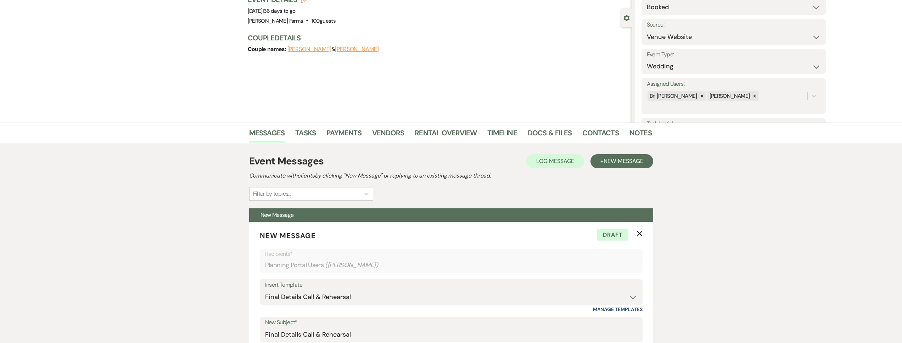
click at [626, 19] on icon "Gear" at bounding box center [627, 18] width 6 height 6
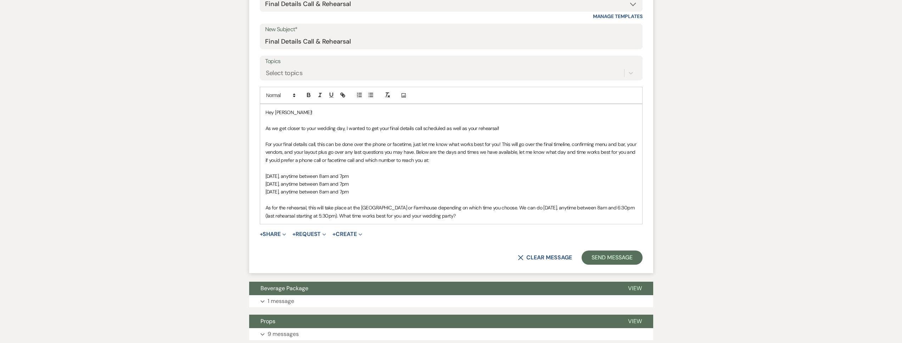
scroll to position [305, 0]
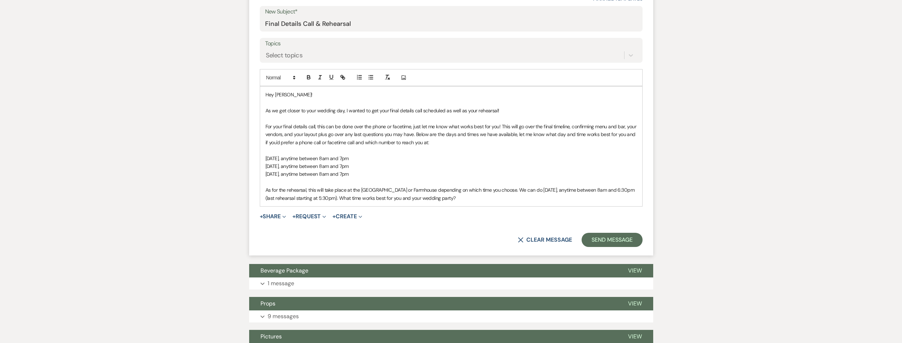
click at [412, 135] on span "For your final details call, this can be done over the phone or facetime, just …" at bounding box center [452, 134] width 372 height 22
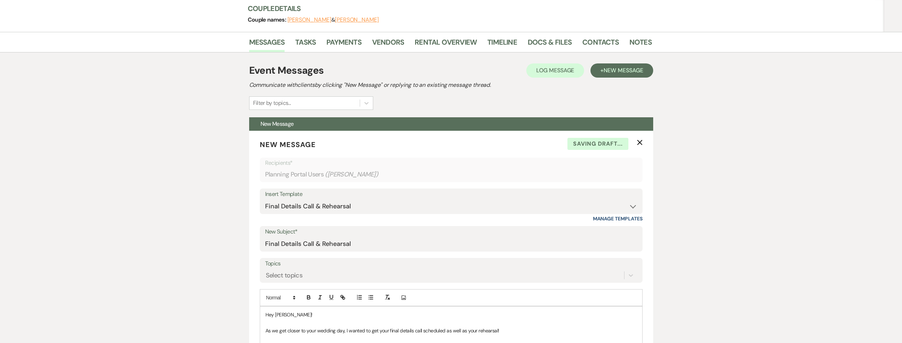
scroll to position [18, 0]
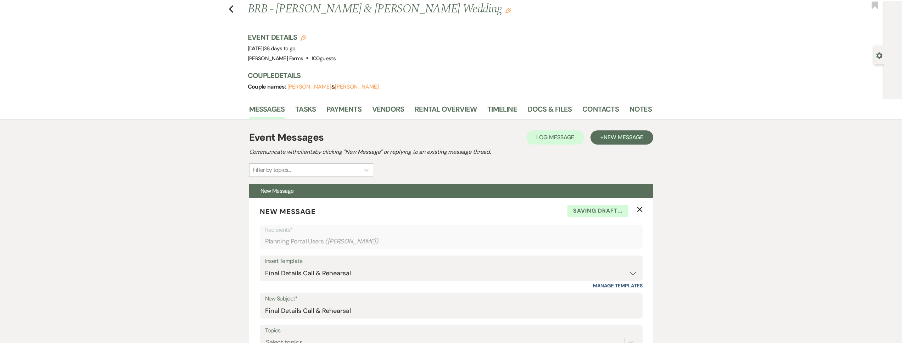
click at [877, 56] on use "button" at bounding box center [879, 55] width 6 height 6
select select "5"
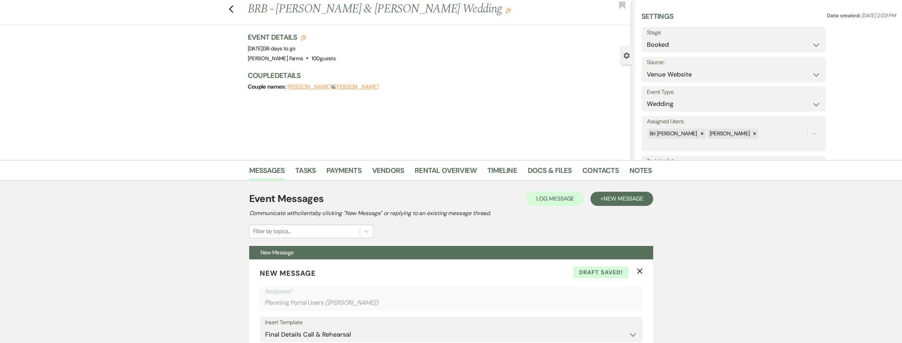
click at [626, 56] on icon "Gear" at bounding box center [627, 55] width 6 height 6
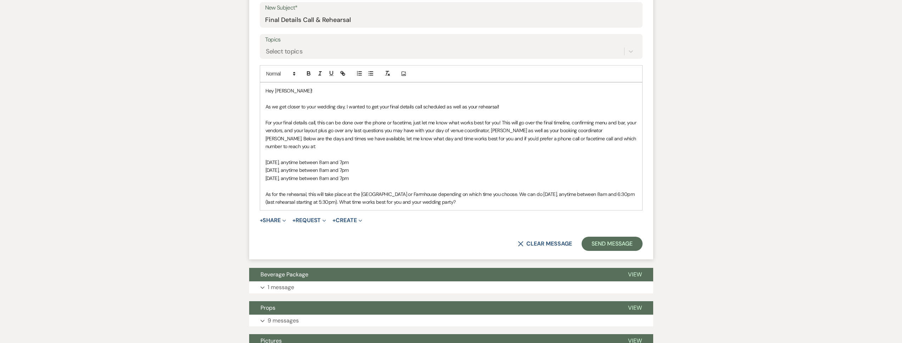
scroll to position [312, 0]
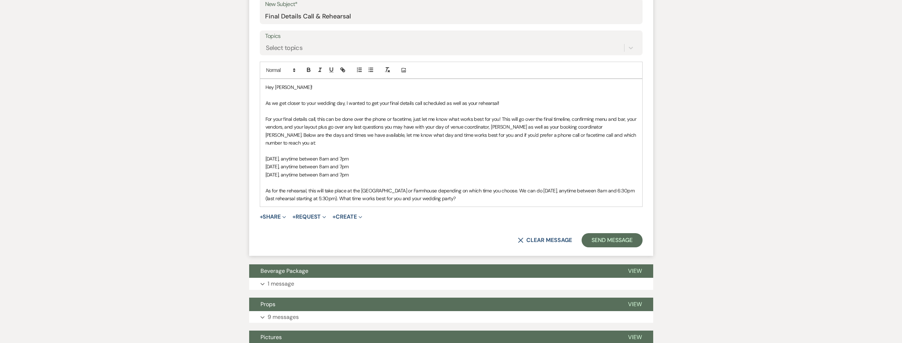
drag, startPoint x: 381, startPoint y: 168, endPoint x: 313, endPoint y: 166, distance: 67.7
click at [313, 171] on p "[DATE], anytime between 8am and 7pm" at bounding box center [452, 175] width 372 height 8
copy span "anytime between 8am and 7pm"
click at [452, 179] on p at bounding box center [452, 183] width 372 height 8
drag, startPoint x: 504, startPoint y: 182, endPoint x: 387, endPoint y: 184, distance: 117.0
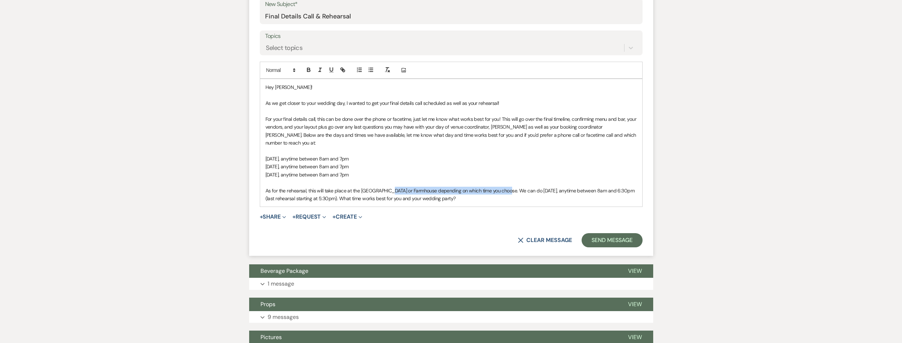
click at [387, 188] on span "As for the rehearsal, this will take place at the [GEOGRAPHIC_DATA] or Farmhous…" at bounding box center [451, 195] width 370 height 14
click at [449, 188] on span "As for the rehearsal, this will take place at the [GEOGRAPHIC_DATA] or Farmhous…" at bounding box center [451, 195] width 370 height 14
drag, startPoint x: 505, startPoint y: 182, endPoint x: 308, endPoint y: 184, distance: 196.8
click at [308, 188] on span "As for the rehearsal, this will take place at the [GEOGRAPHIC_DATA] or Farmhous…" at bounding box center [451, 195] width 370 height 14
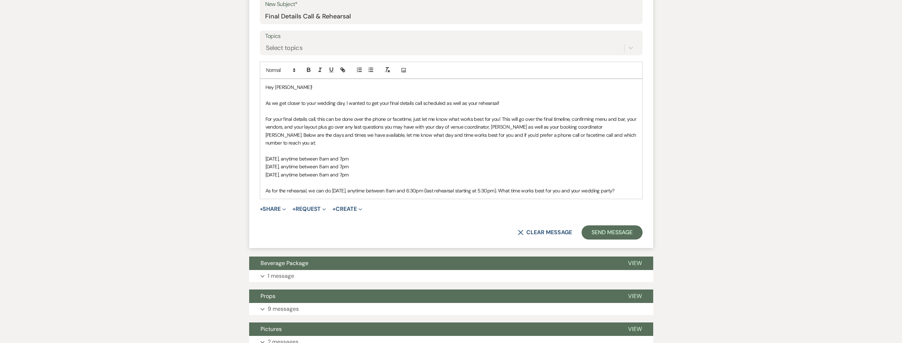
click at [373, 188] on span "As for the rehearsal, we can do Thursday, October 3, anytime between 8am and 6:…" at bounding box center [440, 191] width 349 height 6
click at [444, 188] on span "As for the rehearsal, we can do Thursday, October 16, anytime between 8am and 6…" at bounding box center [440, 191] width 349 height 6
drag, startPoint x: 508, startPoint y: 183, endPoint x: 498, endPoint y: 183, distance: 10.3
click at [498, 188] on span "As for the rehearsal, we can do Thursday, October 16, anytime between 8am and 5…" at bounding box center [437, 191] width 342 height 6
drag, startPoint x: 353, startPoint y: 166, endPoint x: 320, endPoint y: 173, distance: 34.1
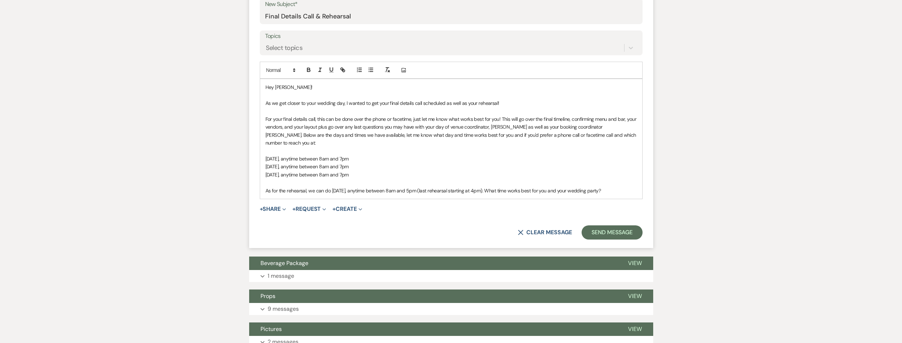
click at [313, 171] on p "[DATE], anytime between 8am and 7pm" at bounding box center [452, 175] width 372 height 8
copy span "anytime between 8am and 7pm"
drag, startPoint x: 385, startPoint y: 167, endPoint x: 260, endPoint y: 150, distance: 126.3
click at [260, 150] on div "Hey Tayler! As we get closer to your wedding day, I wanted to get your final de…" at bounding box center [451, 138] width 382 height 119
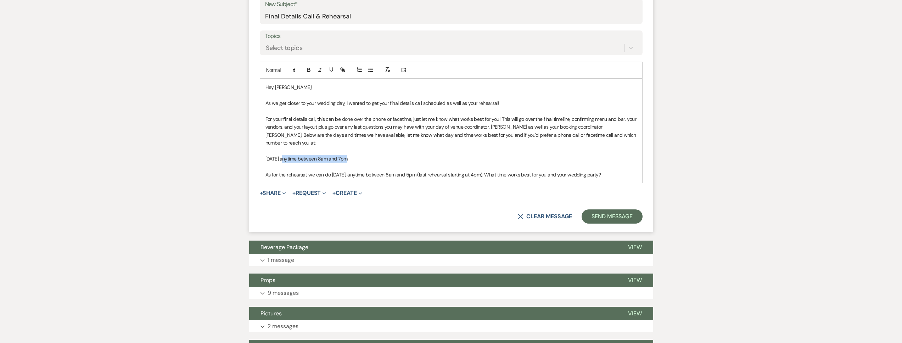
drag, startPoint x: 385, startPoint y: 148, endPoint x: 314, endPoint y: 154, distance: 71.5
click at [312, 155] on p "Friday, September 19, anytime between 8am and 7pm" at bounding box center [452, 159] width 372 height 8
click at [348, 156] on span "anytime between 8am and 7pm" at bounding box center [314, 159] width 68 height 6
click at [381, 155] on p "Friday, September 19, anytime between 11am and 7pm" at bounding box center [452, 159] width 372 height 8
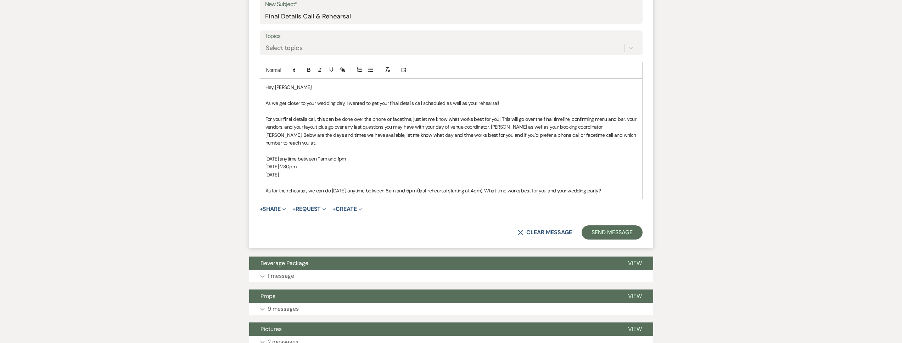
click at [319, 171] on p "Sunday, September 21," at bounding box center [452, 175] width 372 height 8
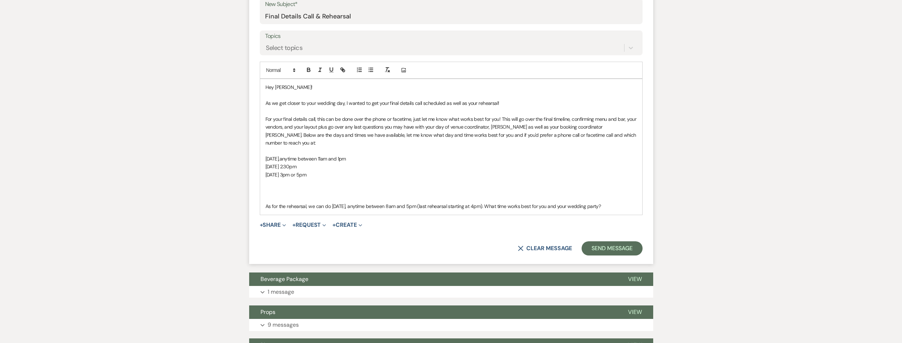
click at [278, 179] on p at bounding box center [452, 183] width 372 height 8
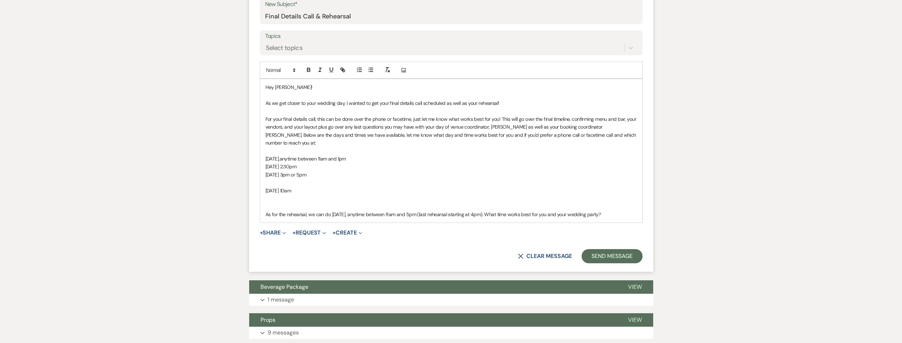
click at [277, 195] on p at bounding box center [452, 199] width 372 height 8
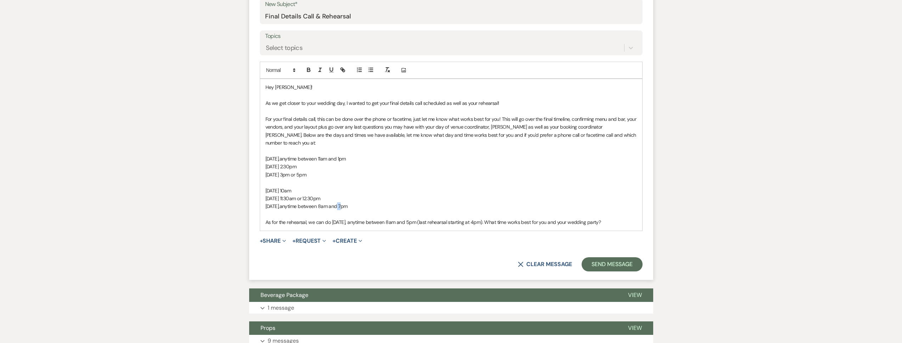
drag, startPoint x: 380, startPoint y: 199, endPoint x: 375, endPoint y: 200, distance: 5.0
click at [348, 203] on span "anytime between 8am and 7pm" at bounding box center [314, 206] width 68 height 6
click at [388, 202] on p "Thursday, September 25, anytime between 8am and 3pm" at bounding box center [452, 206] width 372 height 8
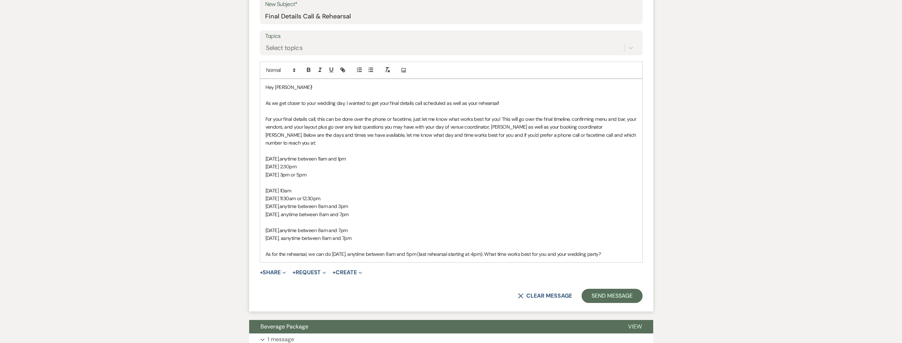
click at [322, 235] on span "Tuesday, September 30, aanytime between 8am and 7pm" at bounding box center [309, 238] width 86 height 6
drag, startPoint x: 360, startPoint y: 232, endPoint x: 356, endPoint y: 232, distance: 3.9
click at [349, 235] on span "Tuesday, September 30, anytime between 8am and 7pm" at bounding box center [307, 238] width 83 height 6
click at [357, 235] on span "Tuesday, September 30, anytime between 12:30pm and 7pm" at bounding box center [311, 238] width 91 height 6
click at [397, 234] on p "[DATE], anytime between 12:30pm and 4pm" at bounding box center [452, 238] width 372 height 8
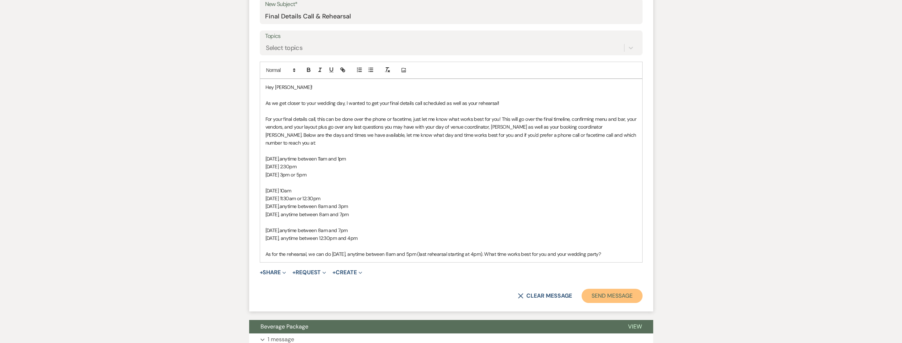
click at [610, 289] on button "Send Message" at bounding box center [612, 296] width 61 height 14
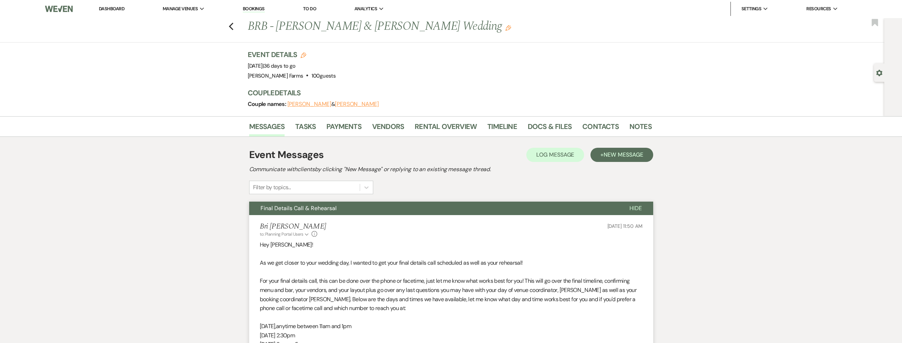
scroll to position [0, 0]
click at [886, 77] on div "Gear Settings" at bounding box center [880, 73] width 13 height 18
click at [882, 73] on icon "Gear" at bounding box center [879, 73] width 6 height 6
select select "5"
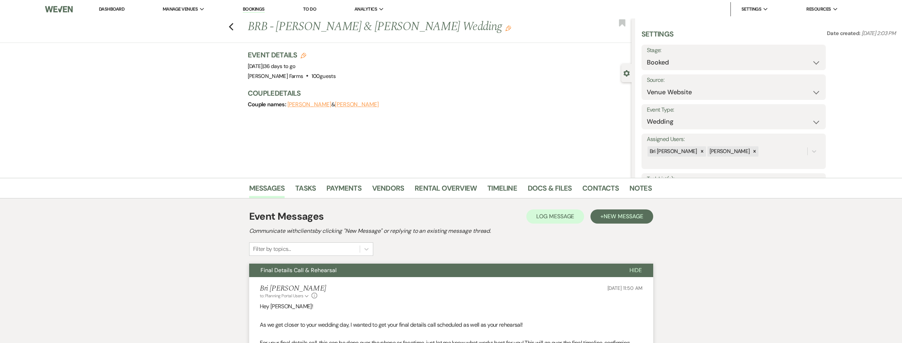
click at [232, 32] on div "Previous BRB - Casey Hoffman & Tayler Fitzgerald's Wedding Edit Bookmark" at bounding box center [313, 30] width 635 height 24
click at [233, 29] on icon "Previous" at bounding box center [231, 27] width 5 height 9
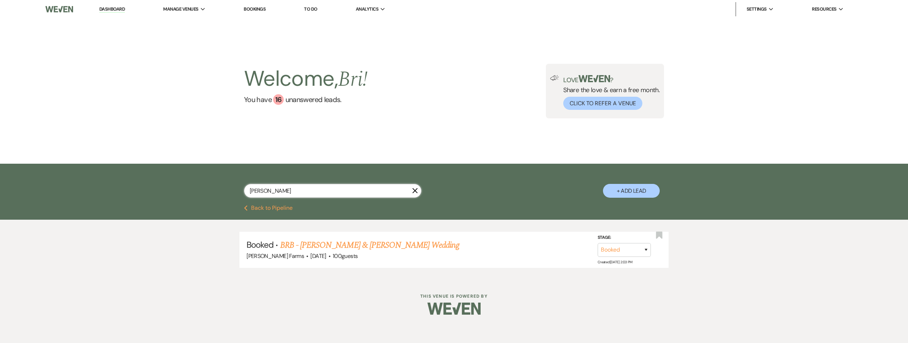
click at [280, 188] on input "fitzgerald" at bounding box center [332, 191] width 177 height 14
drag, startPoint x: 274, startPoint y: 194, endPoint x: 229, endPoint y: 191, distance: 45.4
click at [230, 191] on div "fitzgerald X + Add Lead" at bounding box center [454, 185] width 511 height 36
type input "eryn"
select select "8"
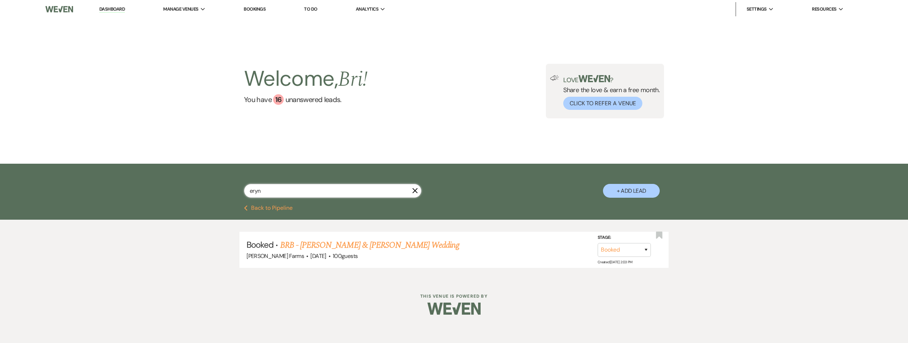
select select "6"
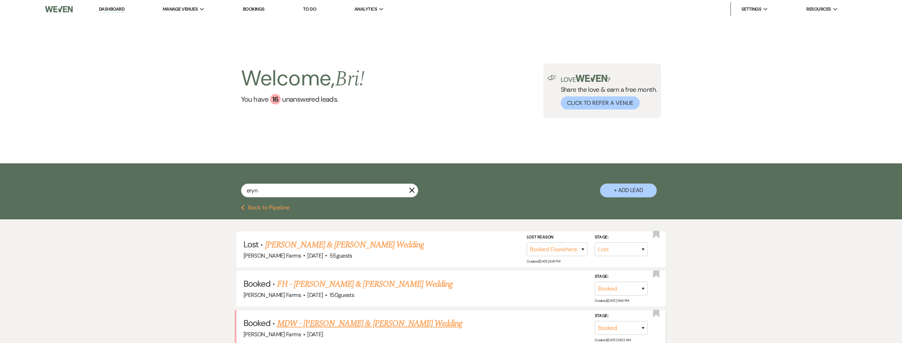
click at [346, 329] on link "MDW - Joey Plishka & Eryn Schmidt's Wedding" at bounding box center [369, 323] width 185 height 13
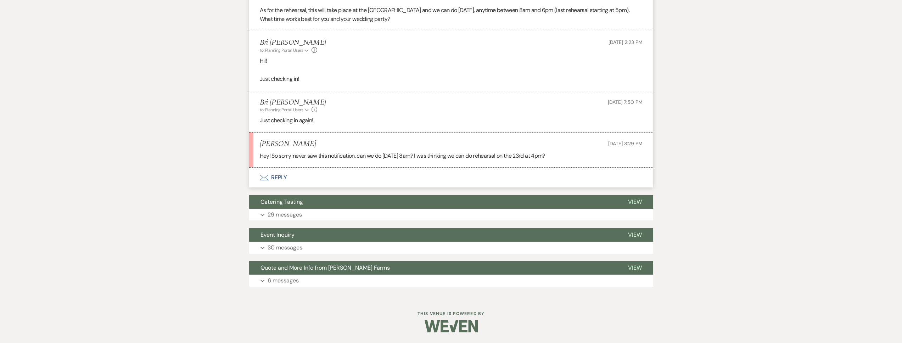
scroll to position [432, 0]
click at [362, 182] on button "Envelope Reply" at bounding box center [451, 178] width 404 height 20
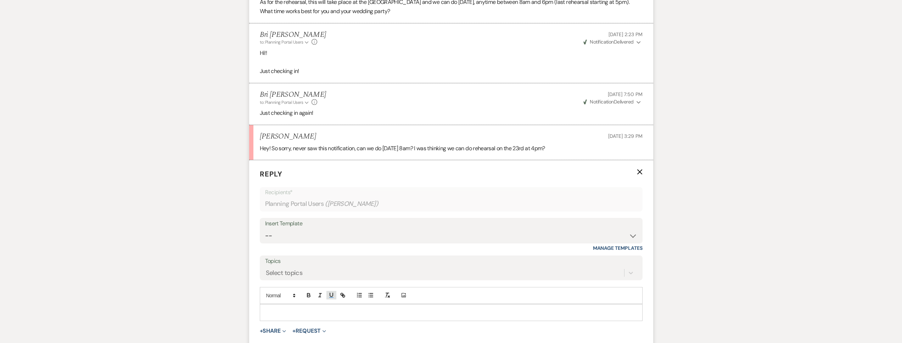
scroll to position [444, 0]
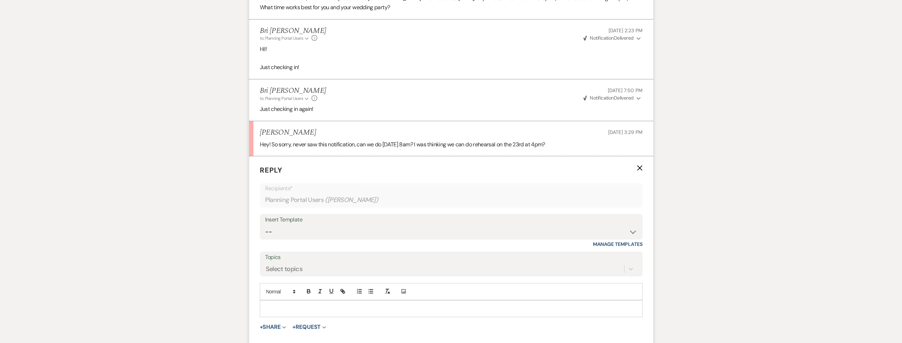
click at [314, 311] on p at bounding box center [452, 309] width 372 height 8
click at [330, 302] on div "No apologies necessary, gettign those both scheduled now!" at bounding box center [451, 309] width 382 height 16
click at [333, 310] on p "No apologies necessary, gettign those both scheduled now!" at bounding box center [452, 309] width 372 height 8
drag, startPoint x: 310, startPoint y: 132, endPoint x: 253, endPoint y: 129, distance: 56.8
click at [253, 129] on li "Eryn Schmidt Sep 08, 2025, 3:29 PM Hey! So sorry, never saw this notification, …" at bounding box center [451, 138] width 404 height 35
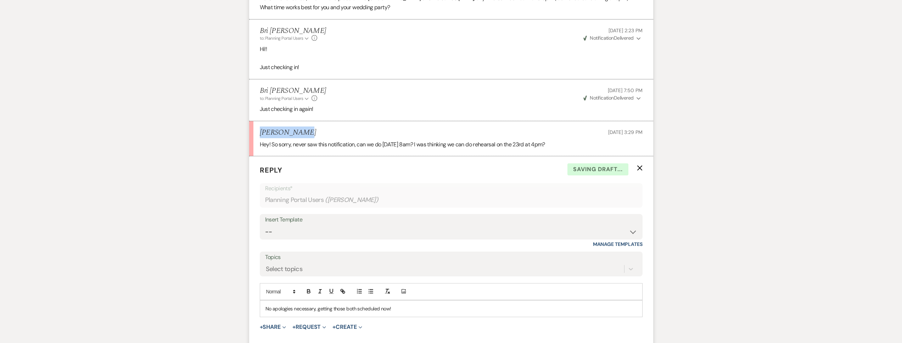
copy h5 "Eryn Schmidt"
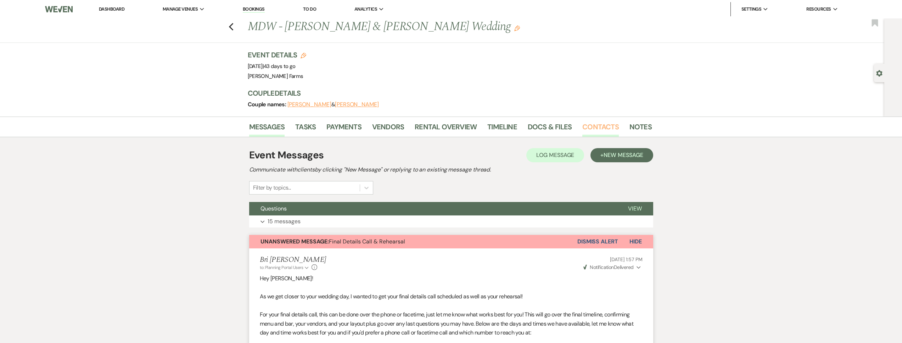
click at [595, 123] on link "Contacts" at bounding box center [600, 129] width 37 height 16
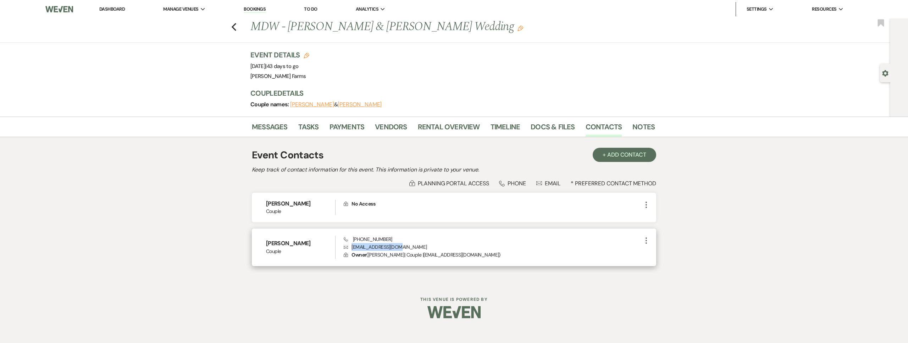
drag, startPoint x: 405, startPoint y: 249, endPoint x: 352, endPoint y: 249, distance: 53.5
click at [352, 249] on p "Envelope oldolive4@gmail.com" at bounding box center [493, 247] width 298 height 8
copy p "oldolive4@gmail.com"
click at [271, 125] on link "Messages" at bounding box center [270, 129] width 36 height 16
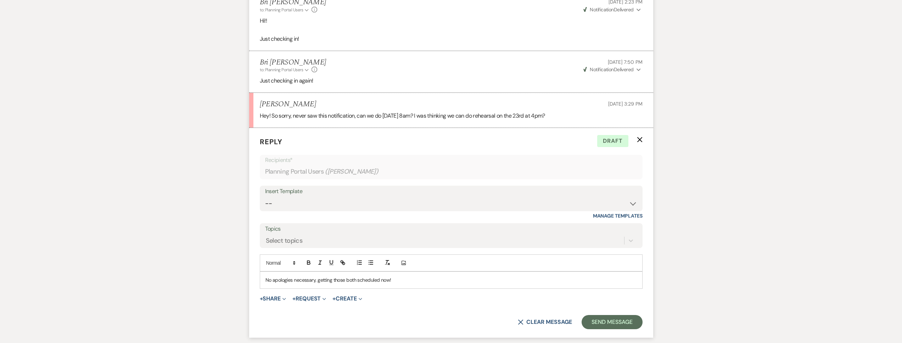
scroll to position [449, 0]
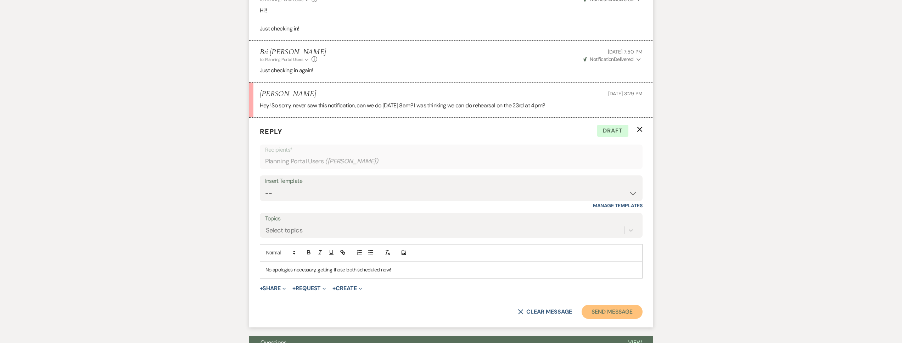
click at [607, 311] on button "Send Message" at bounding box center [612, 312] width 61 height 14
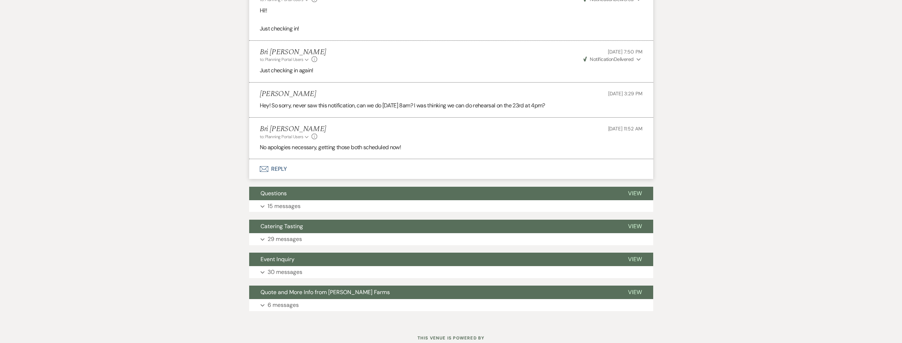
scroll to position [0, 0]
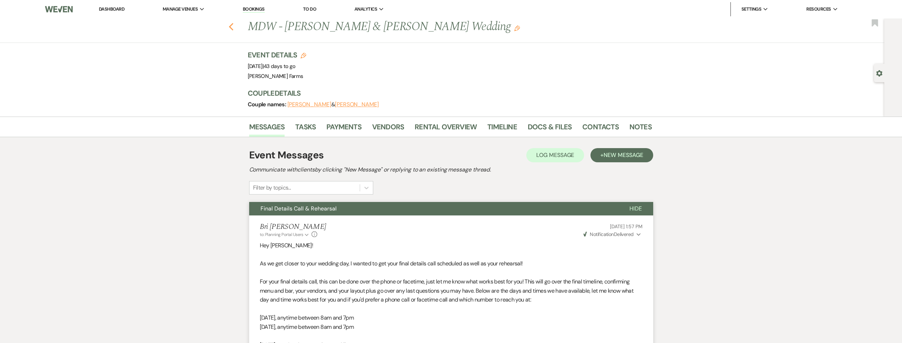
click at [233, 28] on use "button" at bounding box center [231, 27] width 5 height 8
select select "8"
select select "6"
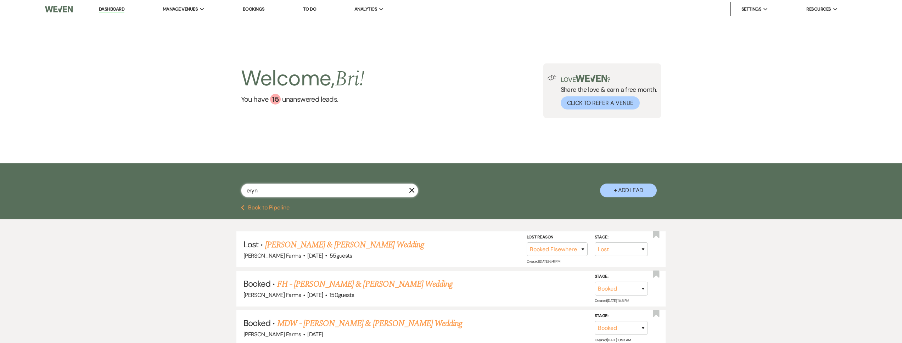
drag, startPoint x: 277, startPoint y: 190, endPoint x: 237, endPoint y: 192, distance: 39.7
click at [237, 192] on div "eryn X + Add Lead" at bounding box center [451, 185] width 511 height 36
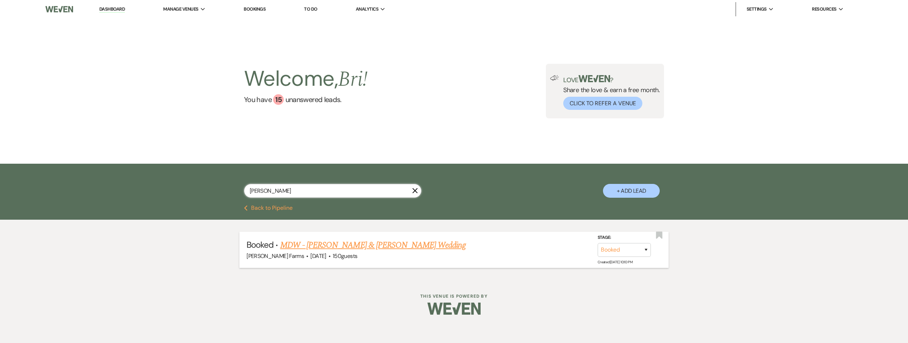
type input "sauter"
click at [312, 245] on link "MDW - Anabel Sauter & Andres Ibarra's Wedding" at bounding box center [372, 245] width 185 height 13
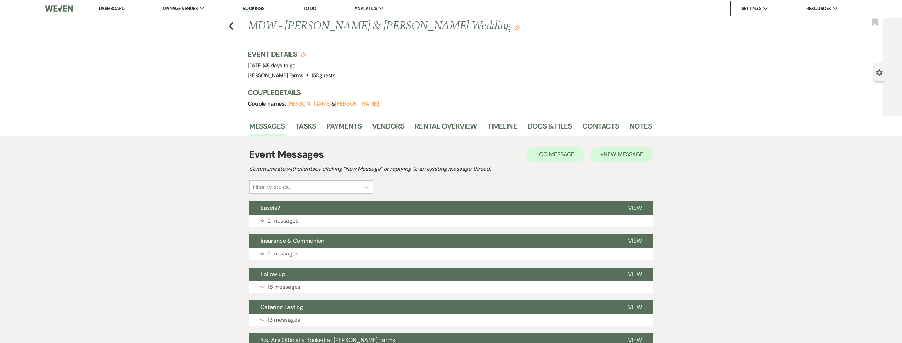
scroll to position [13, 0]
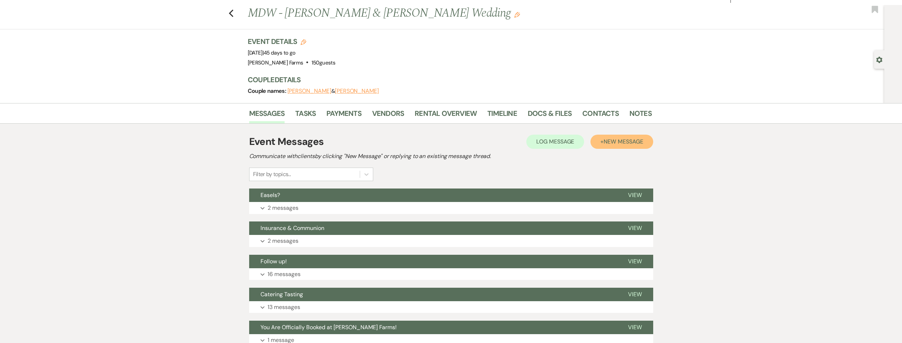
click at [620, 145] on button "+ New Message" at bounding box center [622, 142] width 62 height 14
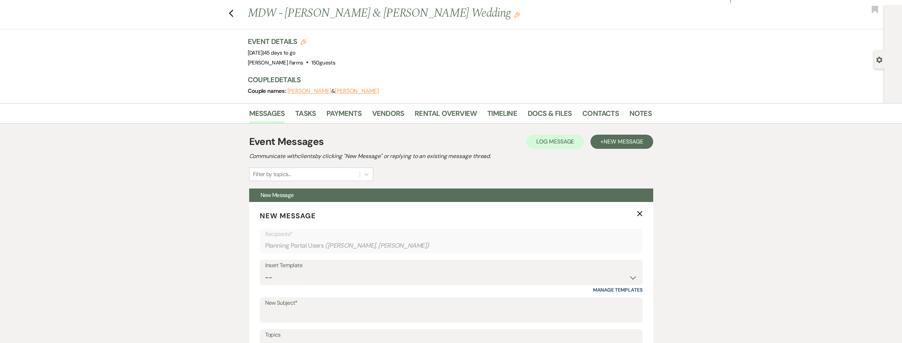
click at [876, 61] on icon "Gear" at bounding box center [879, 60] width 6 height 6
select select "5"
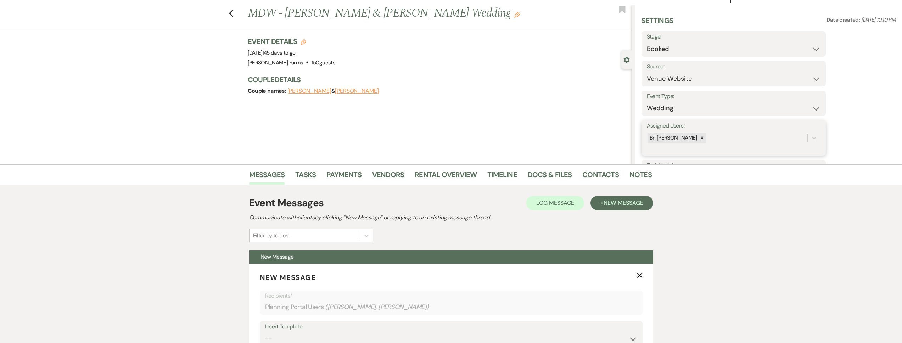
click at [707, 133] on div "Bri [PERSON_NAME]" at bounding box center [727, 138] width 161 height 12
type input "as"
click at [710, 150] on div "Ashley Kohl" at bounding box center [734, 156] width 174 height 14
click at [825, 144] on form "Assigned Users: option Ashley Kohl, selected. 0 results available. Select is fo…" at bounding box center [734, 137] width 184 height 35
click at [815, 140] on button "Save" at bounding box center [806, 138] width 39 height 14
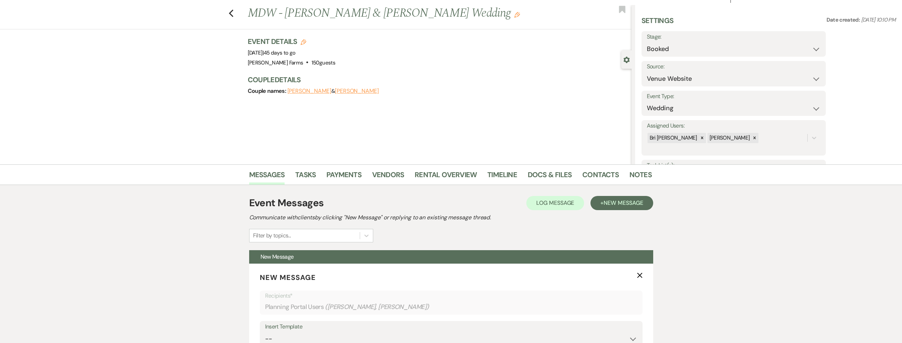
click at [627, 60] on icon "Gear" at bounding box center [627, 60] width 6 height 6
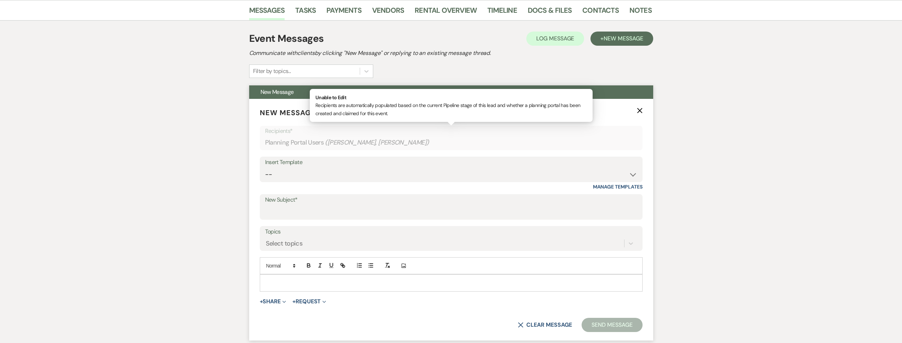
scroll to position [122, 0]
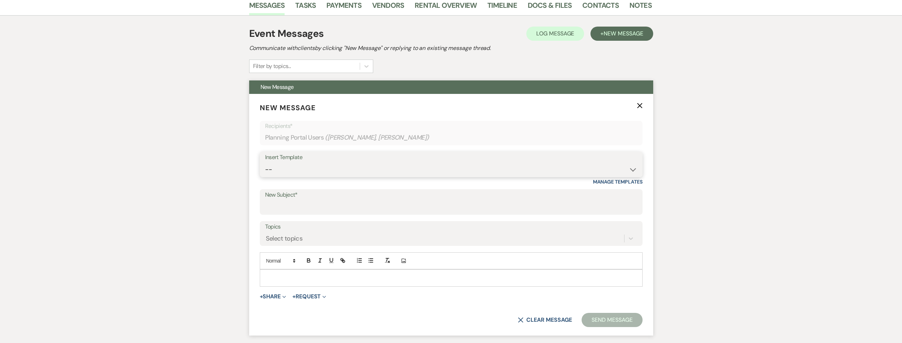
click at [332, 169] on select "-- Tour Request Response Follow Up Contract (Pre-Booked Leads) Weven Planning P…" at bounding box center [451, 170] width 372 height 14
select select "4075"
click at [265, 163] on select "-- Tour Request Response Follow Up Contract (Pre-Booked Leads) Weven Planning P…" at bounding box center [451, 170] width 372 height 14
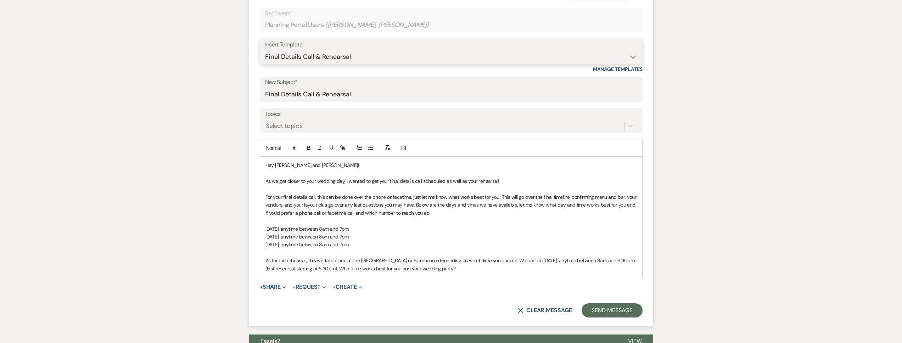
scroll to position [235, 0]
drag, startPoint x: 322, startPoint y: 93, endPoint x: 253, endPoint y: 94, distance: 68.8
click at [253, 94] on form "New Message X Saving draft... Recipients* Planning Portal Users ( Anabel Sauter…" at bounding box center [451, 153] width 404 height 345
type input "Schedule Your Rehearsal"
drag, startPoint x: 506, startPoint y: 181, endPoint x: 389, endPoint y: 181, distance: 117.0
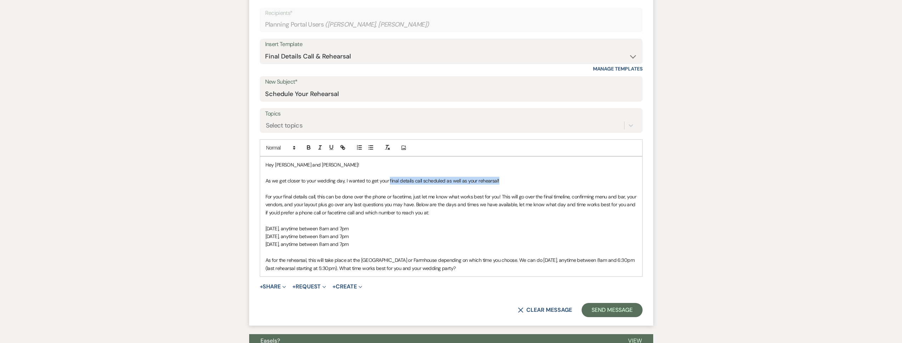
click at [389, 181] on p "As we get closer to your wedding day, I wanted to get your final details call s…" at bounding box center [452, 181] width 372 height 8
click at [386, 239] on p "Saturday, September 7, anytime between 8am and 7pm" at bounding box center [452, 237] width 372 height 8
drag, startPoint x: 385, startPoint y: 246, endPoint x: 259, endPoint y: 197, distance: 135.4
click at [259, 197] on form "New Message X Saving draft... Recipients* Planning Portal Users ( Anabel Sauter…" at bounding box center [451, 153] width 404 height 345
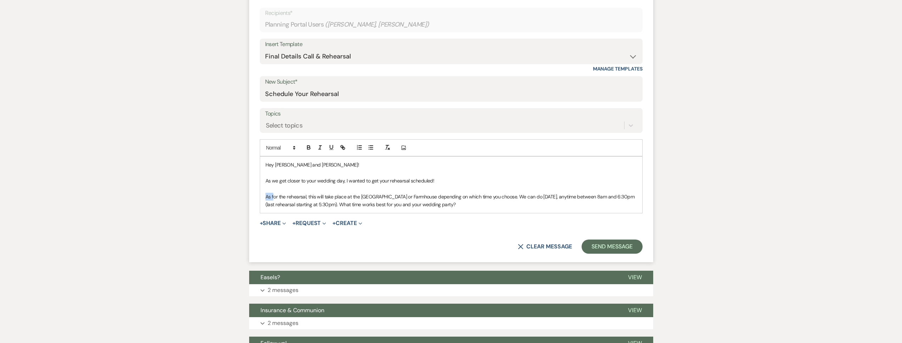
drag, startPoint x: 274, startPoint y: 196, endPoint x: 254, endPoint y: 197, distance: 20.6
click at [254, 197] on form "New Message X Saving draft... Recipients* Planning Portal Users ( Anabel Sauter…" at bounding box center [451, 121] width 404 height 281
drag, startPoint x: 498, startPoint y: 196, endPoint x: 383, endPoint y: 198, distance: 115.6
click at [383, 198] on span "For the rehearsal, this will take place at the Big Red Barn or Farmhouse depend…" at bounding box center [448, 201] width 365 height 14
click at [456, 196] on span "For the rehearsal, this will take place at the Big Red Barn and we can do Thurs…" at bounding box center [445, 201] width 359 height 14
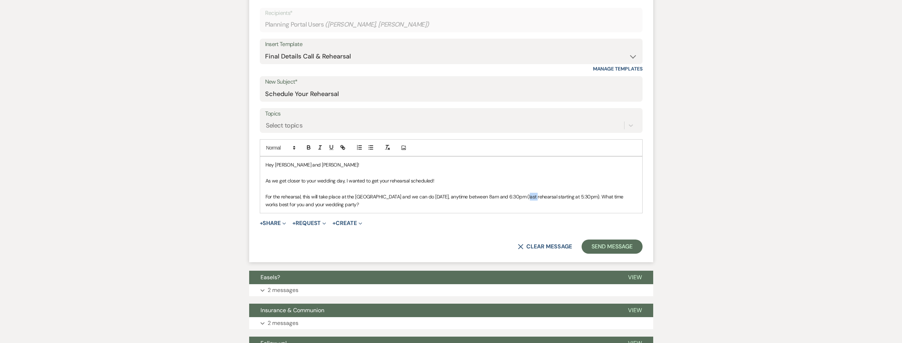
drag, startPoint x: 529, startPoint y: 197, endPoint x: 521, endPoint y: 197, distance: 8.2
click at [521, 197] on span "For the rehearsal, this will take place at the Big Red Barn and we can do Thurs…" at bounding box center [445, 201] width 359 height 14
drag, startPoint x: 593, startPoint y: 196, endPoint x: 583, endPoint y: 197, distance: 10.0
click at [583, 197] on span "For the rehearsal, this will take place at the Big Red Barn and we can do Thurs…" at bounding box center [449, 201] width 366 height 14
click at [595, 196] on span "For the rehearsal, this will take place at the Big Red Barn and we can do Thurs…" at bounding box center [451, 201] width 370 height 14
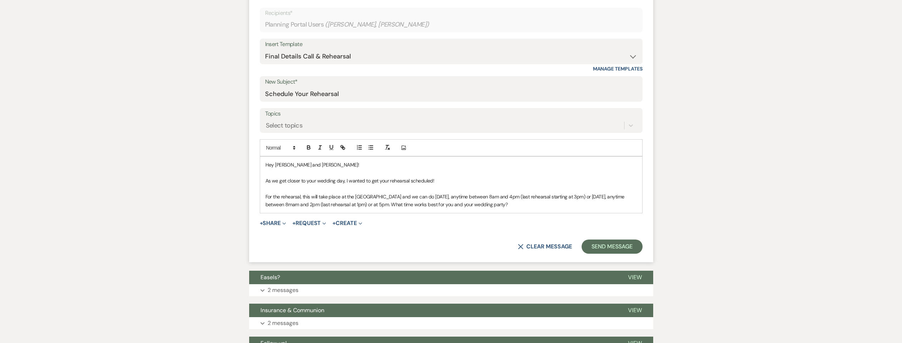
click at [320, 205] on span "For the rehearsal, this will take place at the Big Red Barn and we can do Thurs…" at bounding box center [446, 201] width 361 height 14
click at [342, 204] on span "For the rehearsal, this will take place at the Big Red Barn and we can do Thurs…" at bounding box center [446, 201] width 361 height 14
click at [546, 206] on p "For the rehearsal, this will take place at the Big Red Barn and we can do Thurs…" at bounding box center [452, 201] width 372 height 16
click at [424, 205] on span "For the rehearsal, this will take place at the Big Red Barn and we can do Thurs…" at bounding box center [446, 201] width 361 height 14
click at [440, 207] on span "For the rehearsal, this will take place at the Big Red Barn and we can do Thurs…" at bounding box center [446, 201] width 361 height 14
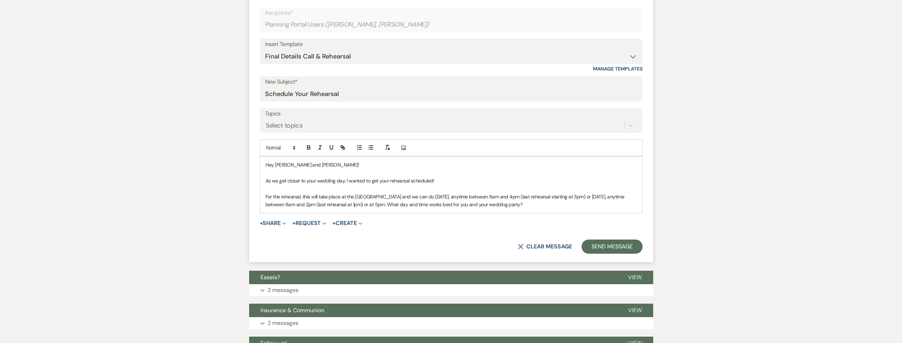
click at [492, 202] on span "For the rehearsal, this will take place at the Big Red Barn and we can do Thurs…" at bounding box center [446, 201] width 361 height 14
click at [619, 248] on button "Send Message" at bounding box center [612, 247] width 61 height 14
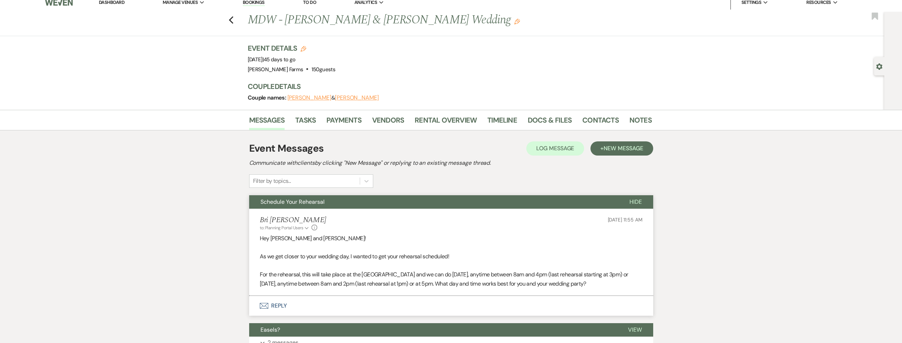
scroll to position [0, 0]
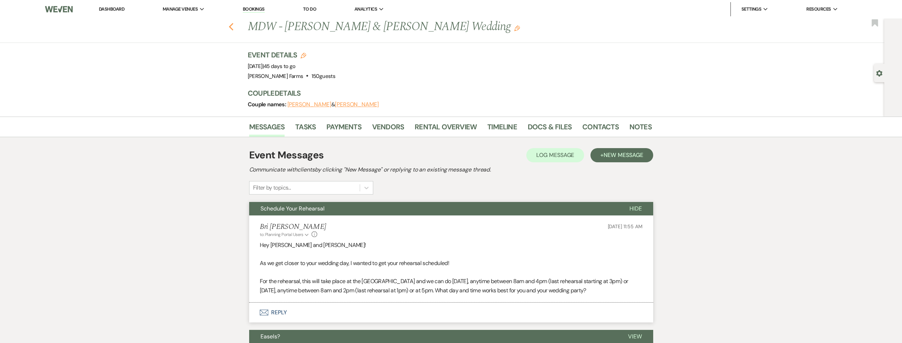
click at [234, 25] on icon "Previous" at bounding box center [231, 27] width 5 height 9
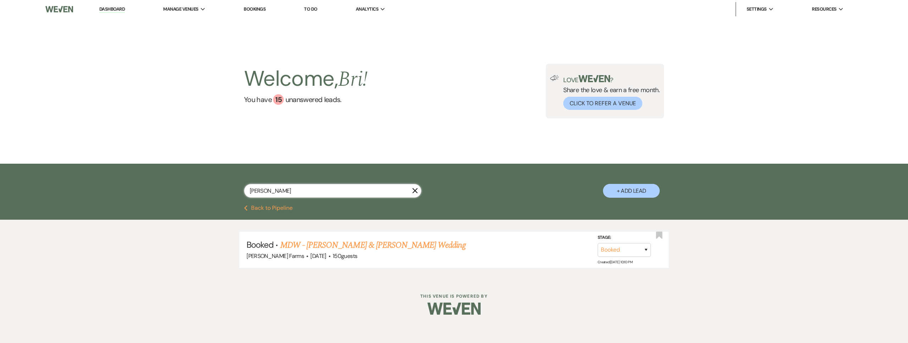
drag, startPoint x: 259, startPoint y: 192, endPoint x: 233, endPoint y: 193, distance: 26.6
click at [233, 193] on div "sauter X + Add Lead" at bounding box center [454, 185] width 511 height 36
type input "shaylen"
click at [322, 247] on link "MDW - Noah Koehler & Shaylen Morales's Wedding" at bounding box center [372, 245] width 185 height 13
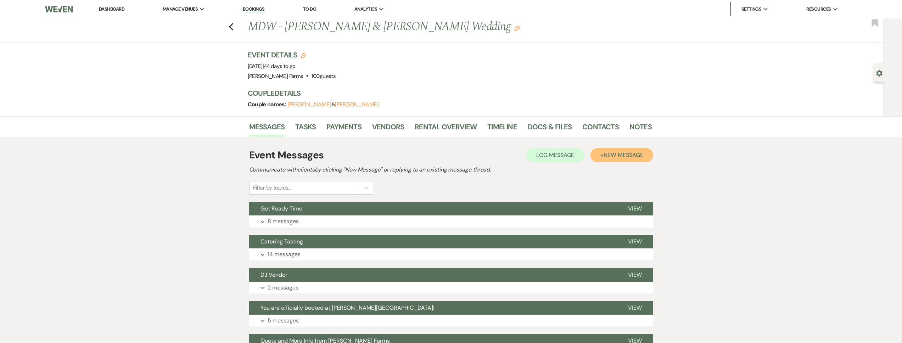
click at [615, 154] on span "New Message" at bounding box center [623, 154] width 39 height 7
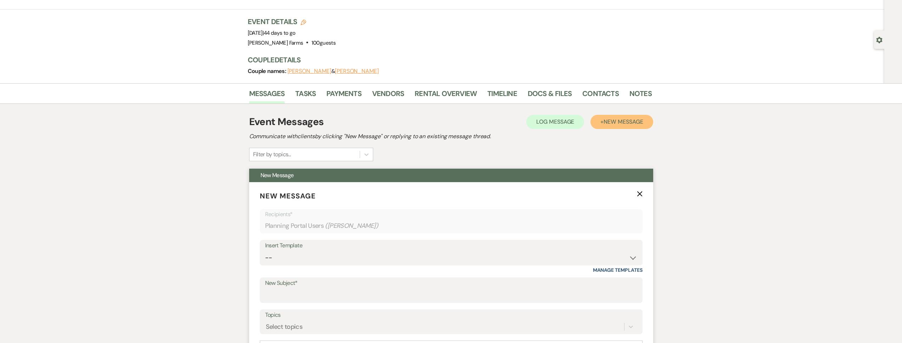
scroll to position [134, 0]
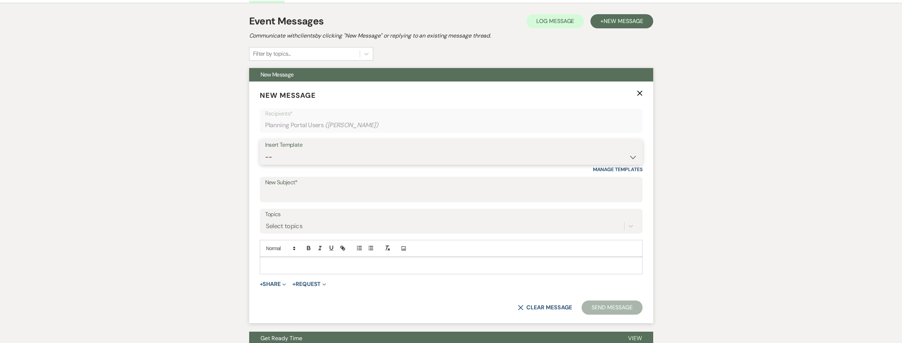
click at [325, 160] on select "-- Tour Request Response Follow Up Contract (Pre-Booked Leads) Weven Planning P…" at bounding box center [451, 157] width 372 height 14
select select "4075"
click at [265, 150] on select "-- Tour Request Response Follow Up Contract (Pre-Booked Leads) Weven Planning P…" at bounding box center [451, 157] width 372 height 14
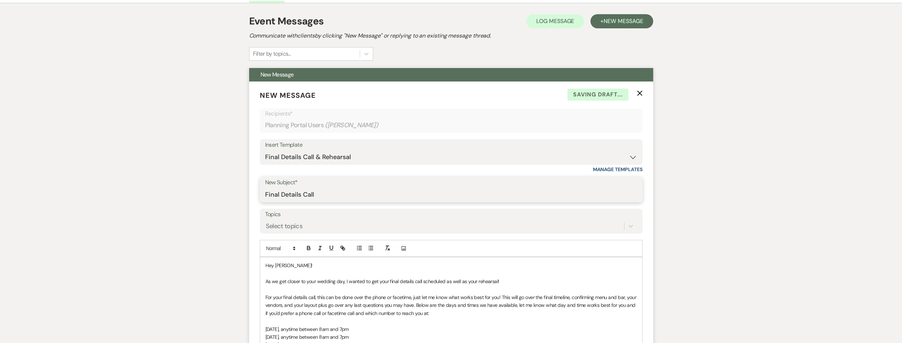
drag, startPoint x: 316, startPoint y: 194, endPoint x: 376, endPoint y: 199, distance: 60.2
click at [376, 199] on input "Final Details Call" at bounding box center [451, 195] width 372 height 14
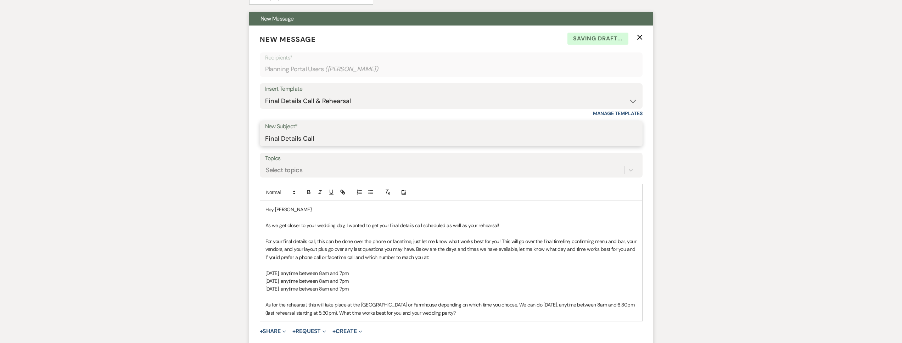
scroll to position [192, 0]
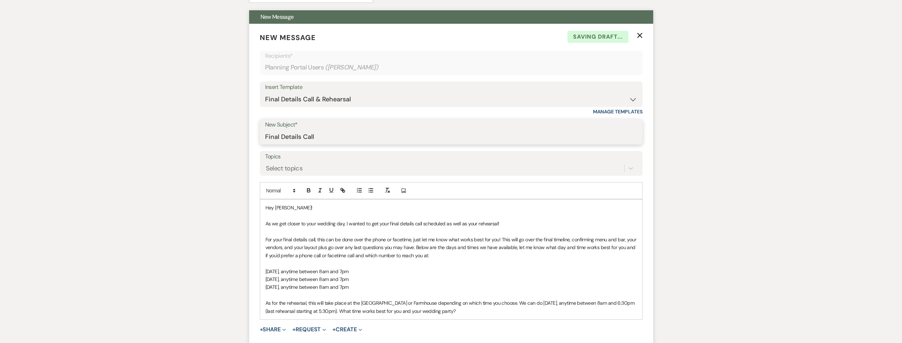
type input "Final Details Call"
click at [389, 260] on p at bounding box center [452, 264] width 372 height 8
drag, startPoint x: 518, startPoint y: 220, endPoint x: 444, endPoint y: 224, distance: 74.2
click at [444, 224] on p "As we get closer to your wedding day, I wanted to get your final details call s…" at bounding box center [452, 224] width 372 height 8
drag, startPoint x: 478, startPoint y: 310, endPoint x: 251, endPoint y: 303, distance: 227.7
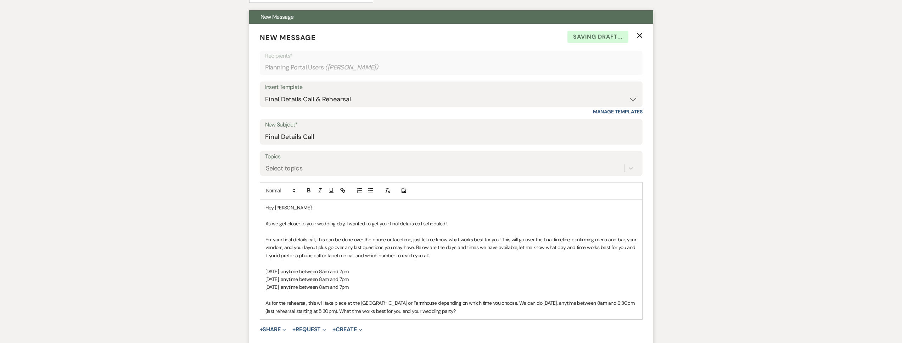
click at [251, 303] on form "New Message X Saving draft... Recipients* Planning Portal Users ( Shaylen Moral…" at bounding box center [451, 196] width 404 height 345
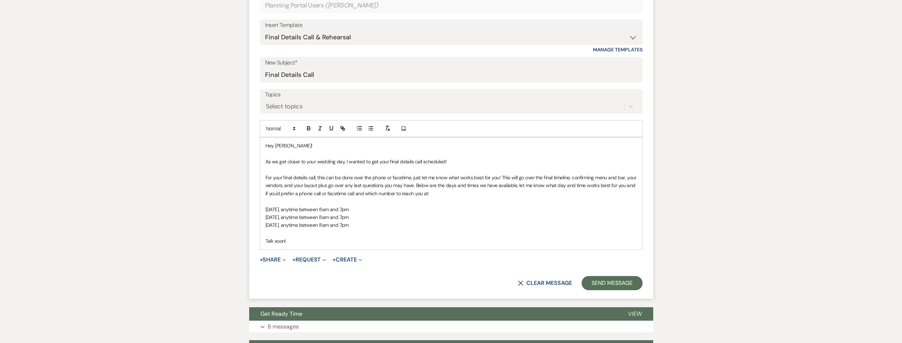
scroll to position [256, 0]
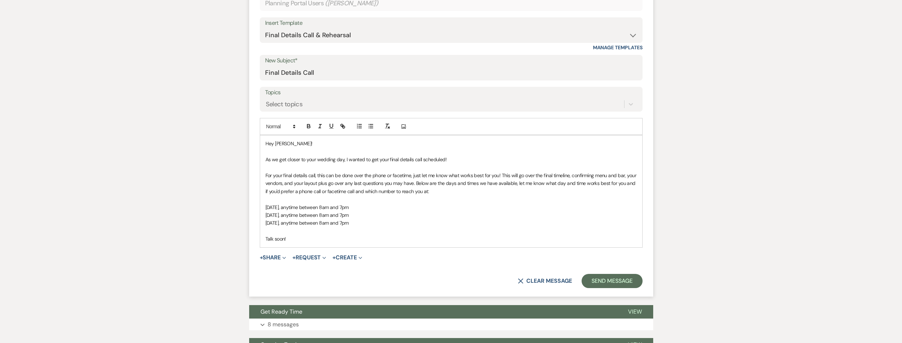
drag, startPoint x: 381, startPoint y: 208, endPoint x: 310, endPoint y: 206, distance: 70.9
click at [310, 206] on p "Friday, September 6, anytime between 8am and 7pm" at bounding box center [452, 208] width 372 height 8
copy span "anytime between 8am and 7pm"
drag, startPoint x: 374, startPoint y: 224, endPoint x: 261, endPoint y: 206, distance: 115.2
click at [261, 206] on div "Hey Shaylen! As we get closer to your wedding day, I wanted to get your final d…" at bounding box center [451, 191] width 382 height 112
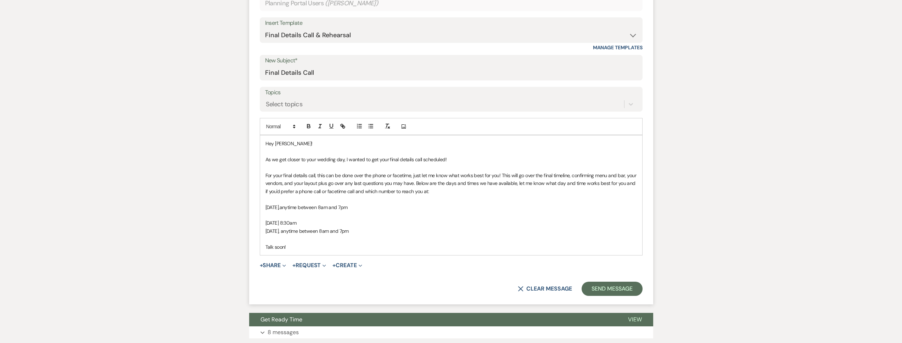
drag, startPoint x: 362, startPoint y: 233, endPoint x: 356, endPoint y: 233, distance: 5.3
click at [349, 233] on span "Tuesday, September 30, anytime between 8am and 7pm" at bounding box center [307, 231] width 83 height 6
click at [357, 232] on span "Tuesday, September 30, anytime between 12:30pm and 7pm" at bounding box center [311, 231] width 91 height 6
click at [403, 232] on p "[DATE], anytime between 12:30pm and 4pm" at bounding box center [452, 231] width 372 height 8
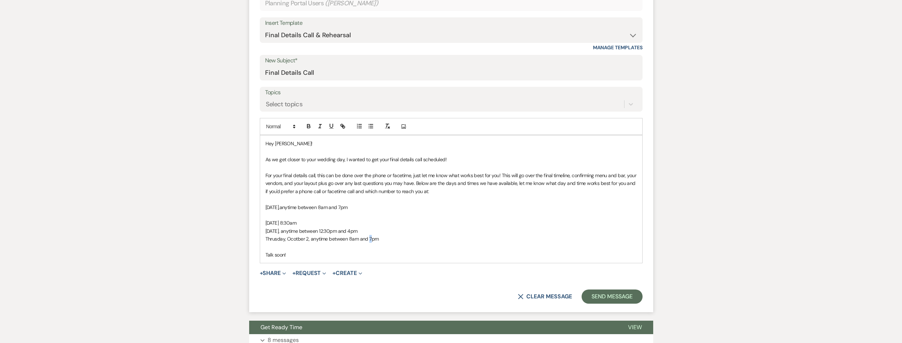
click at [368, 240] on span "Thrusday, Ocotber 2, anytime between 8am and 7pm" at bounding box center [322, 239] width 113 height 6
click at [298, 240] on span "Thrusday, Ocotber 2, anytime between 8am and 2pm" at bounding box center [323, 239] width 114 height 6
click at [379, 238] on p "Thursday, October 2, anytime between 8am and 2pm" at bounding box center [452, 239] width 372 height 8
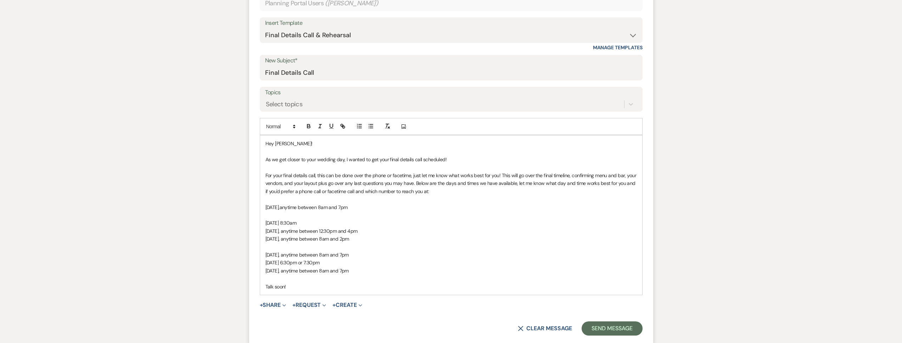
click at [349, 271] on span "Thursday, October 9, anytime between 8am and 7pm" at bounding box center [307, 271] width 83 height 6
click at [394, 267] on p "Thursday, October 9, anytime between 8am and 3:30pm" at bounding box center [452, 271] width 372 height 8
click at [595, 323] on button "Send Message" at bounding box center [612, 329] width 61 height 14
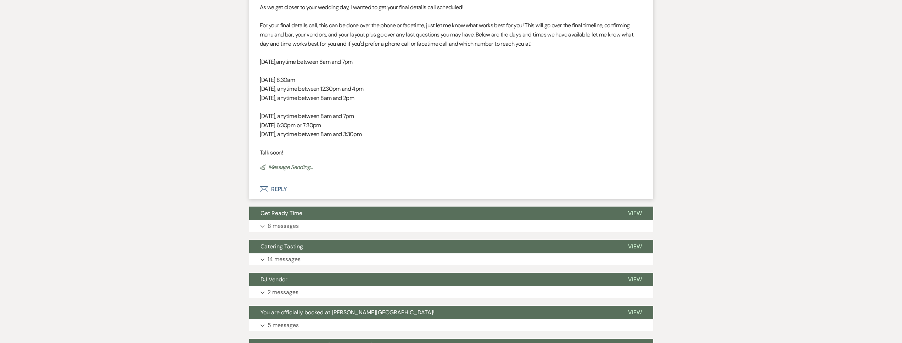
scroll to position [0, 0]
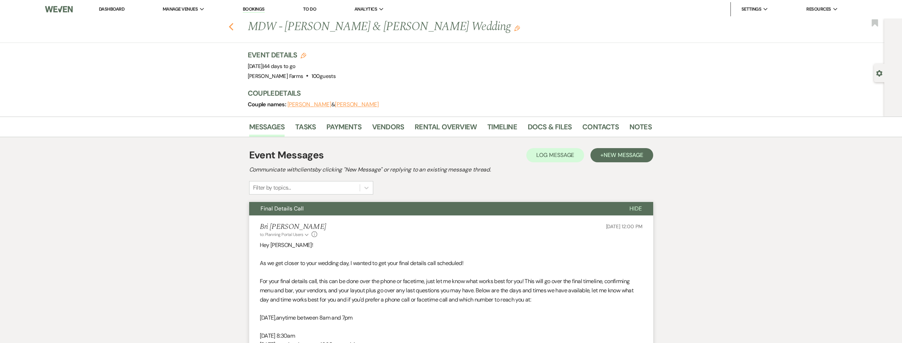
click at [234, 26] on icon "Previous" at bounding box center [231, 27] width 5 height 9
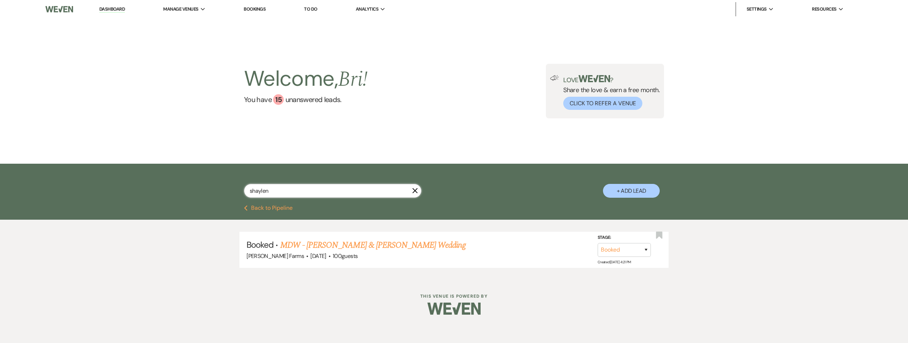
drag, startPoint x: 268, startPoint y: 192, endPoint x: 233, endPoint y: 191, distance: 35.1
click at [233, 191] on div "shaylen X + Add Lead" at bounding box center [454, 185] width 511 height 36
type input "megan smith"
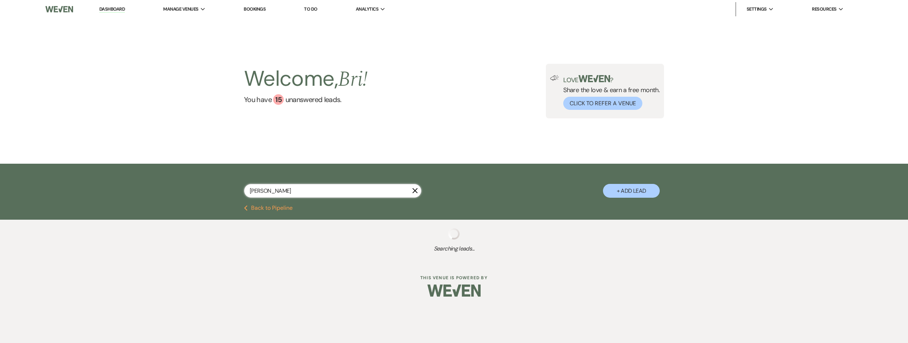
select select "2"
select select "5"
select select "8"
select select "5"
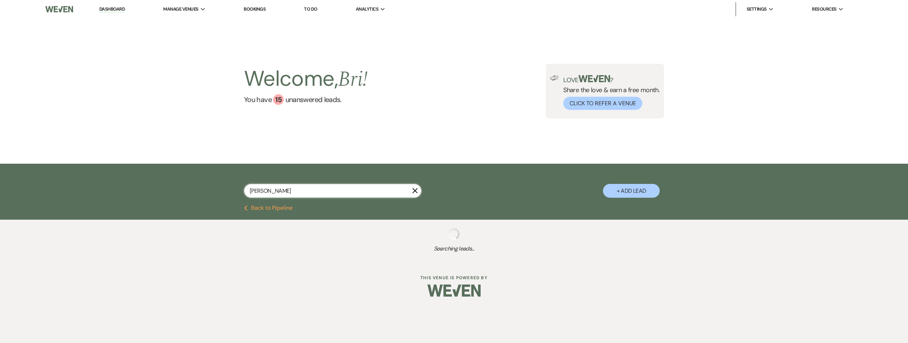
select select "8"
select select "5"
select select "8"
select select "10"
select select "8"
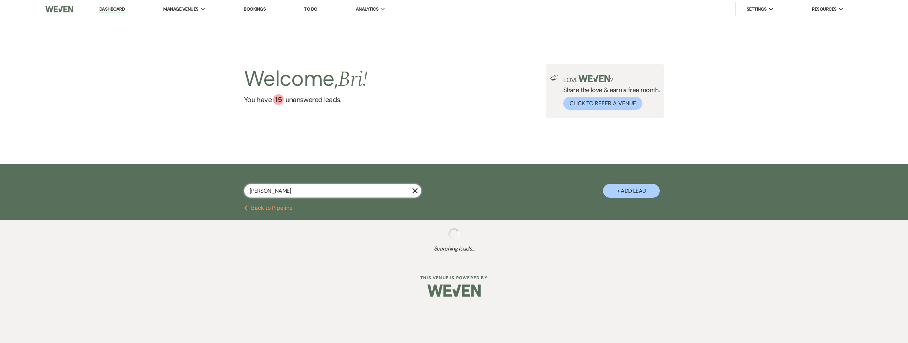
select select "4"
select select "8"
select select "6"
select select "8"
select select "1"
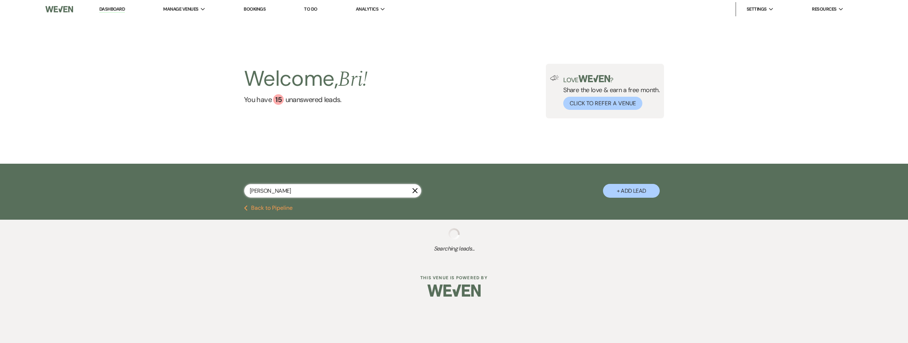
select select "8"
select select "5"
select select "8"
select select "5"
select select "8"
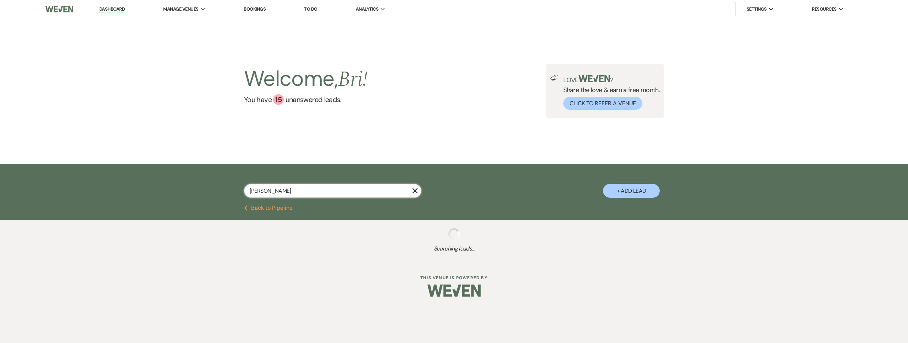
select select "5"
select select "8"
select select "6"
select select "8"
select select "5"
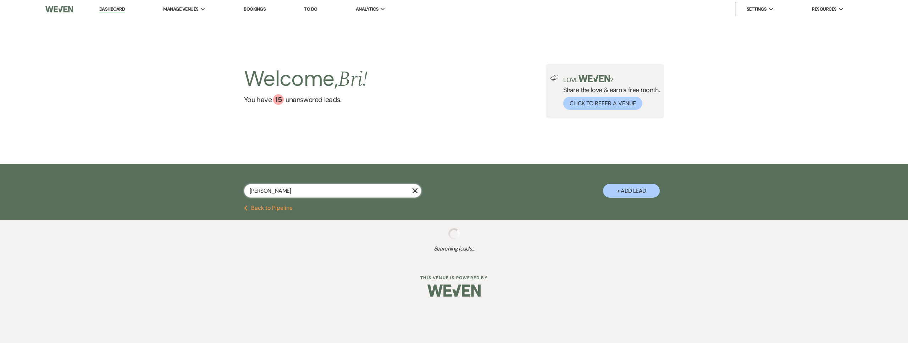
select select "8"
select select "5"
select select "8"
select select "5"
select select "8"
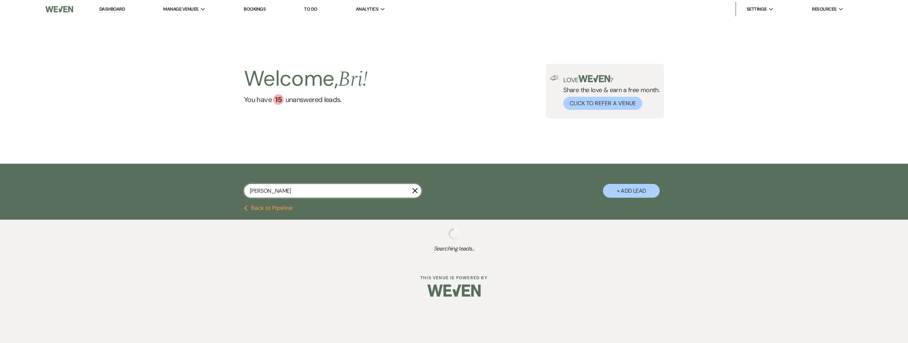
select select "5"
select select "8"
select select "5"
select select "8"
select select "5"
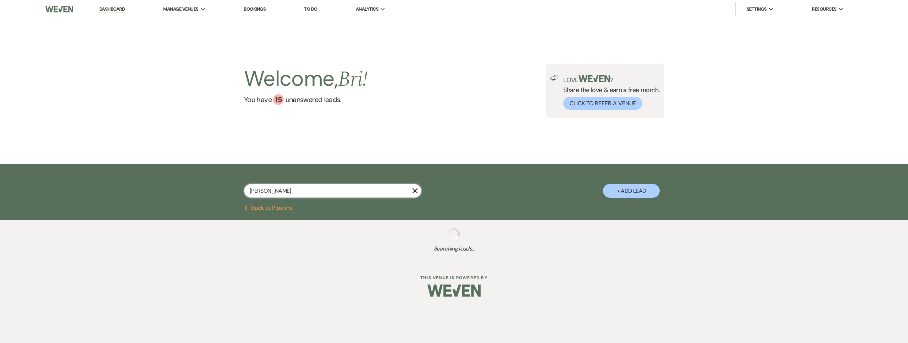
select select "8"
select select "5"
select select "8"
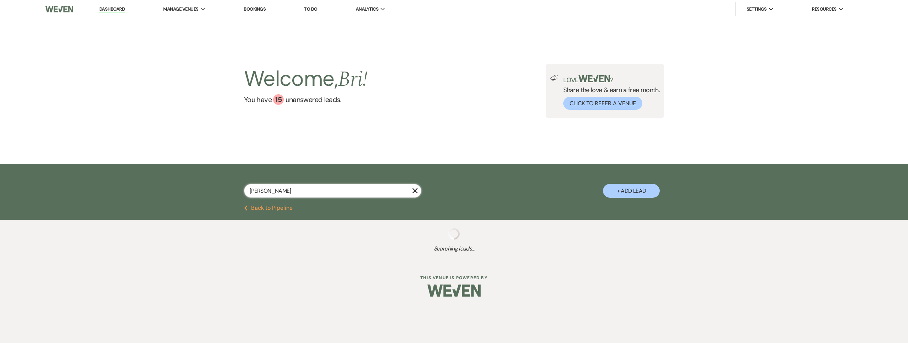
select select "5"
select select "8"
select select "5"
select select "8"
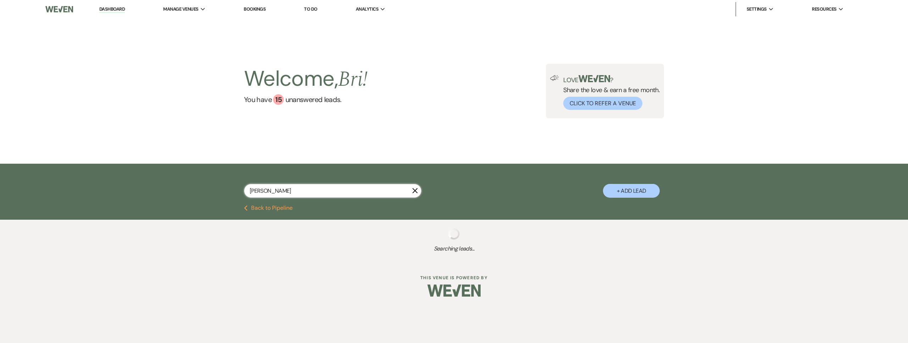
select select "5"
select select "8"
select select "5"
select select "8"
select select "6"
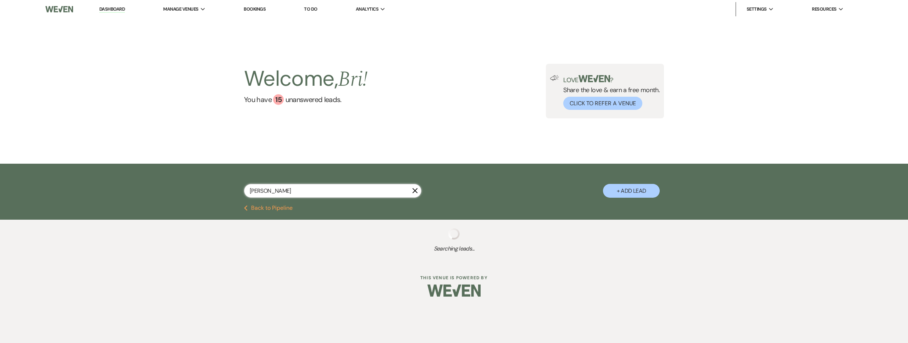
select select "8"
select select "5"
select select "8"
select select "5"
select select "8"
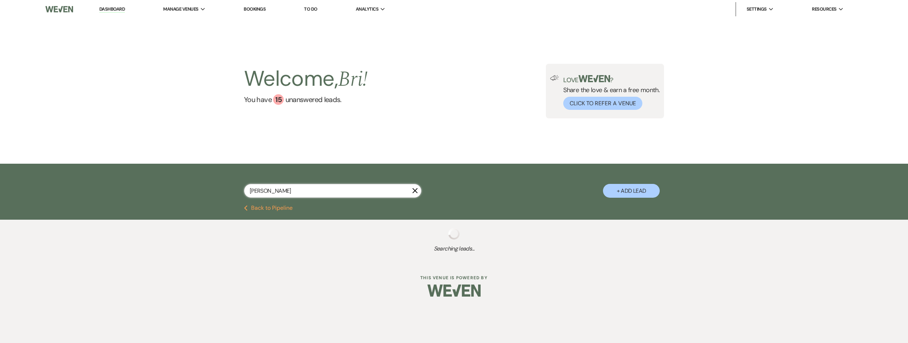
select select "5"
select select "8"
select select "5"
select select "8"
select select "4"
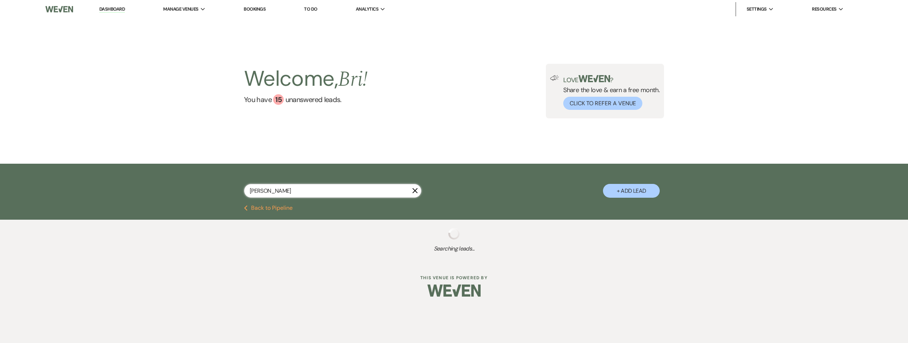
select select "8"
select select "1"
select select "8"
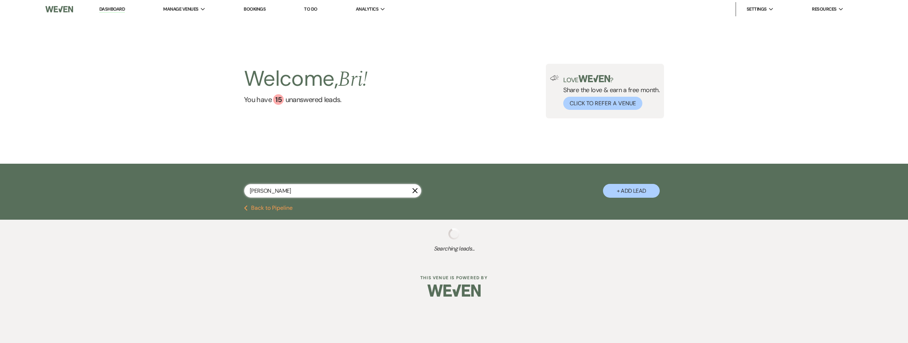
select select "1"
select select "8"
select select "5"
select select "8"
select select "5"
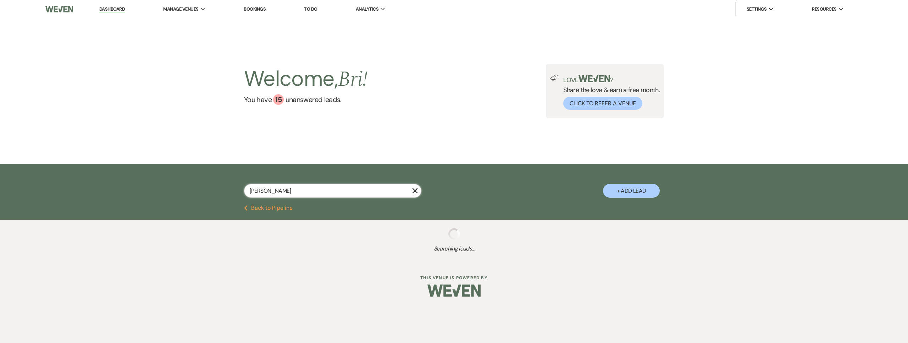
select select "8"
select select "1"
select select "8"
select select "5"
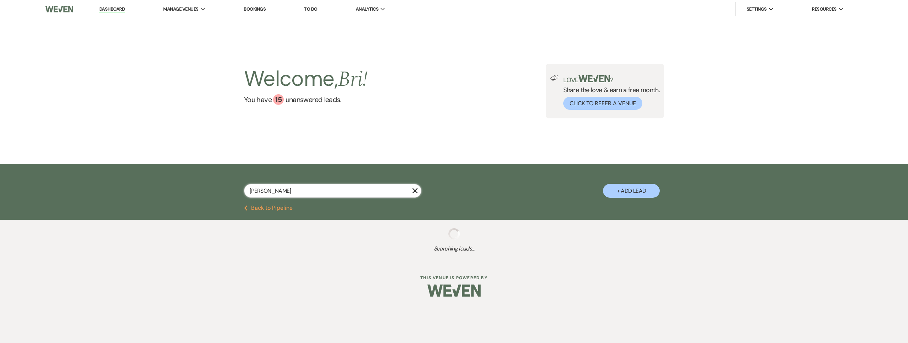
select select "8"
select select "1"
select select "8"
select select "5"
select select "8"
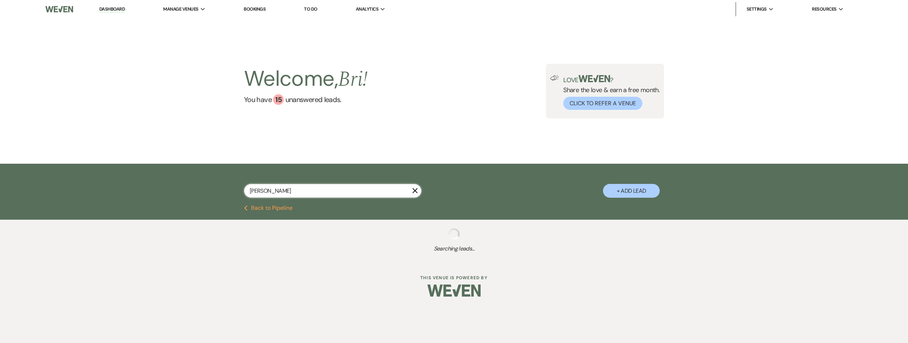
select select "1"
select select "8"
select select "1"
select select "8"
select select "1"
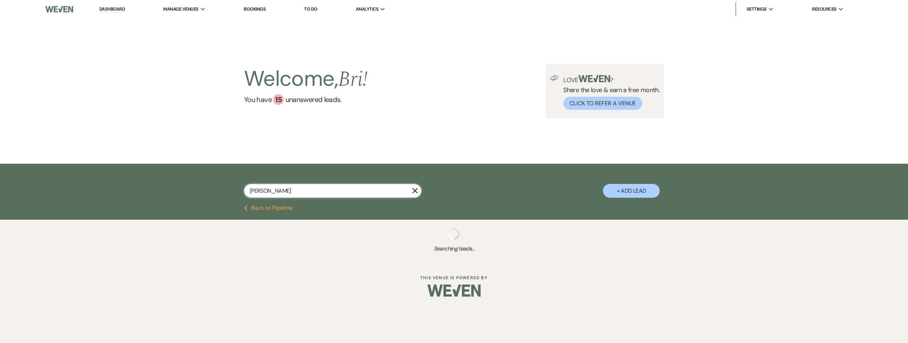
select select "8"
select select "5"
select select "8"
select select "1"
select select "8"
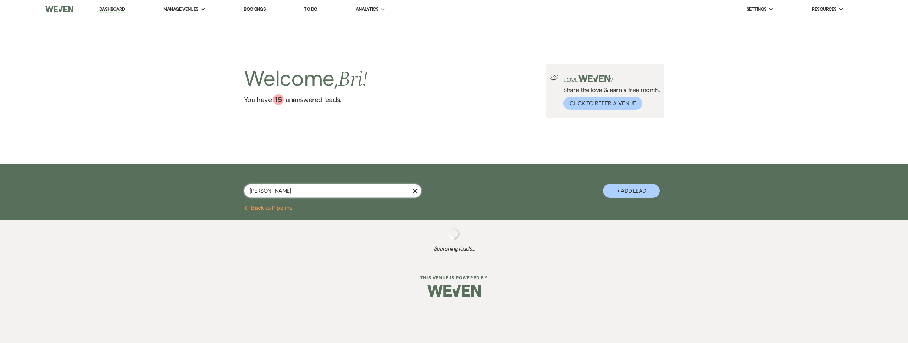
select select "5"
select select "8"
select select "1"
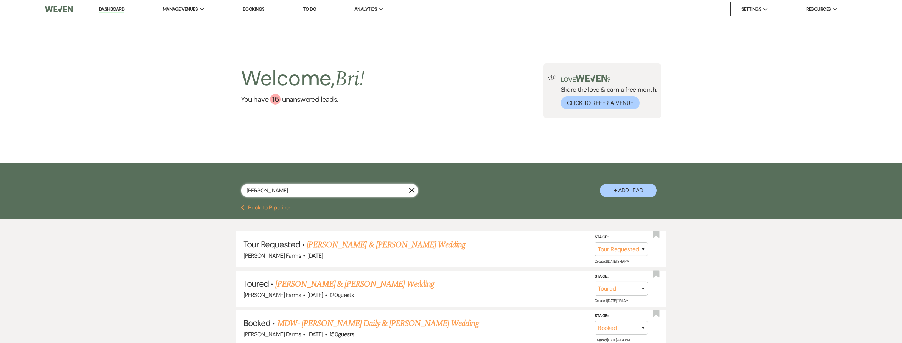
drag, startPoint x: 282, startPoint y: 190, endPoint x: 226, endPoint y: 189, distance: 56.0
click at [226, 189] on div "megan smith X + Add Lead" at bounding box center [451, 185] width 511 height 36
type input "gil"
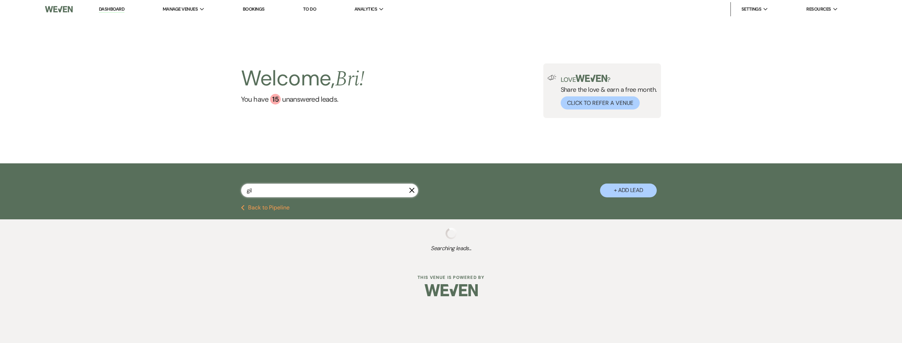
select select "2"
select select "8"
select select "1"
select select "8"
select select "5"
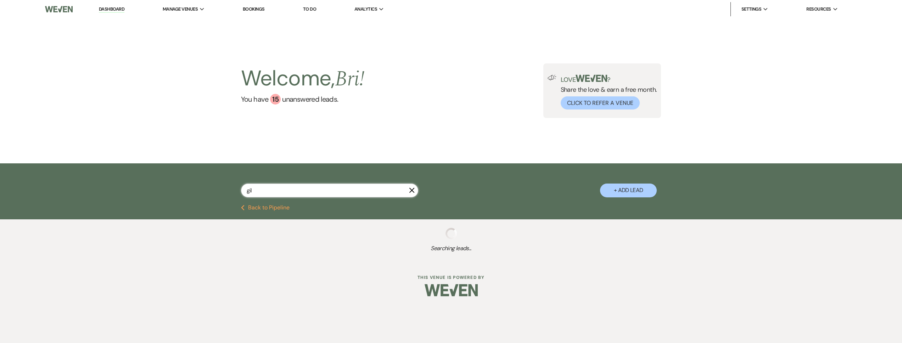
select select "8"
select select "5"
select select "8"
select select "5"
select select "8"
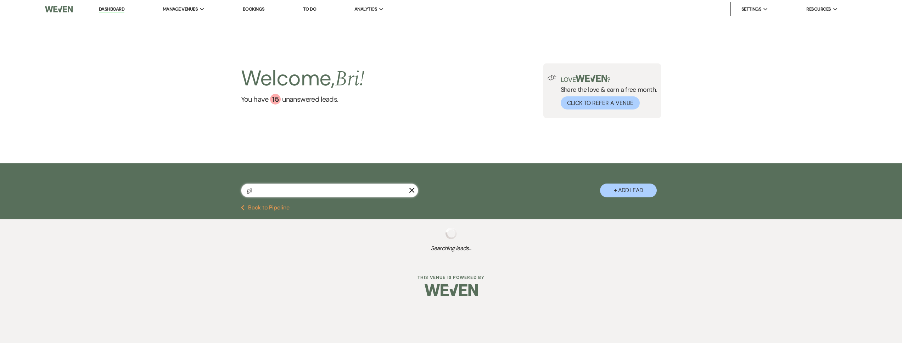
select select "5"
select select "8"
select select "5"
select select "8"
select select "5"
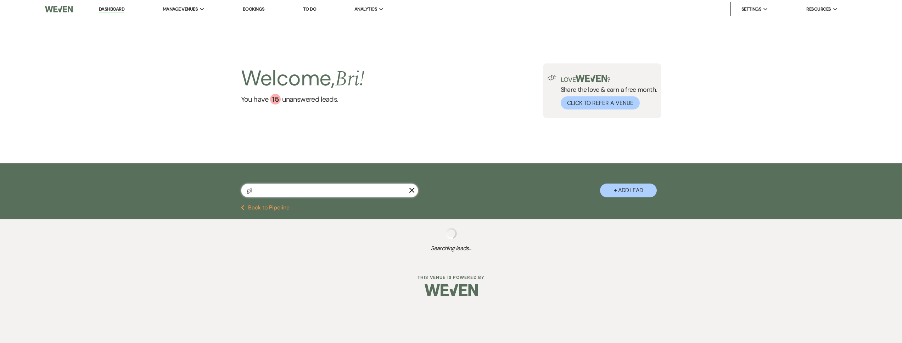
select select "8"
select select "5"
select select "8"
select select "7"
select select "8"
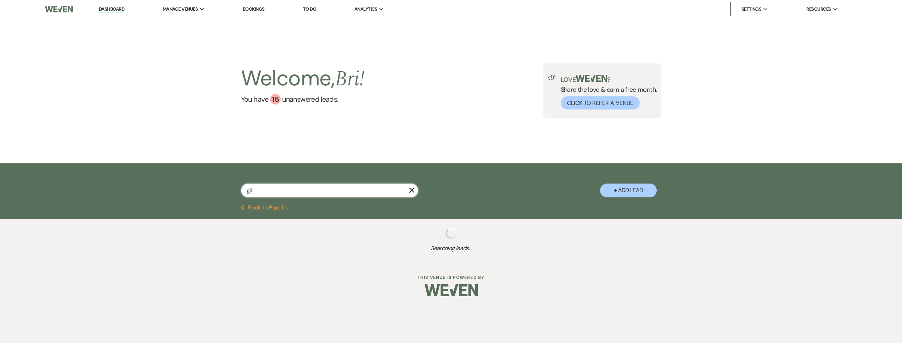
select select "5"
select select "8"
select select "5"
select select "8"
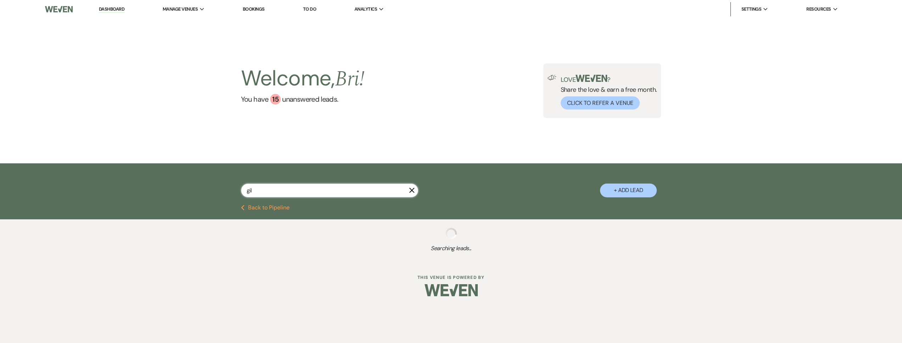
select select "1"
select select "8"
select select "1"
select select "8"
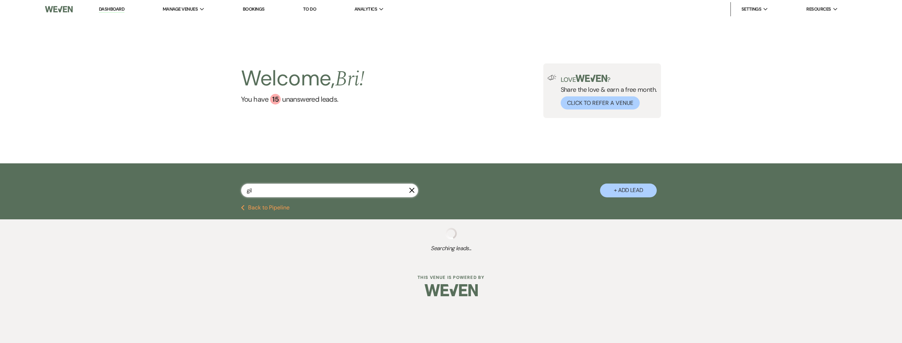
select select "1"
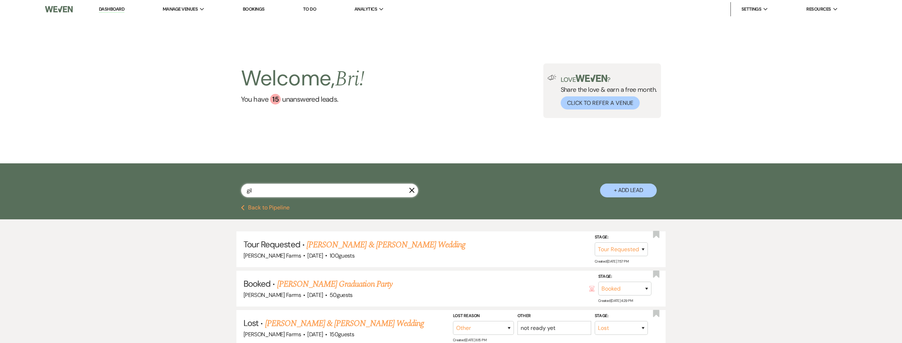
type input "gill"
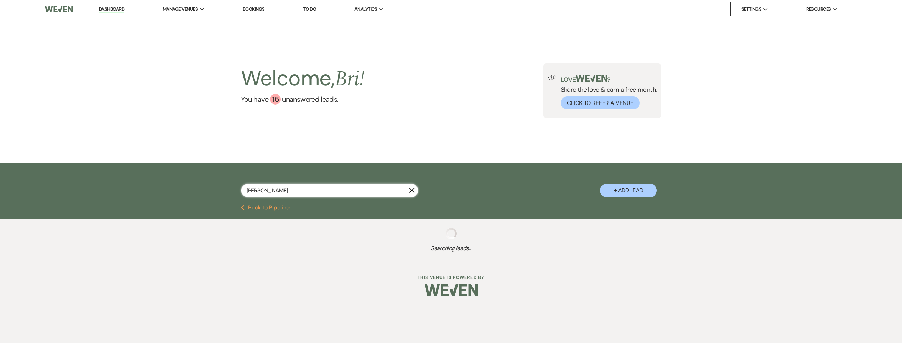
select select "8"
select select "1"
select select "8"
select select "5"
select select "8"
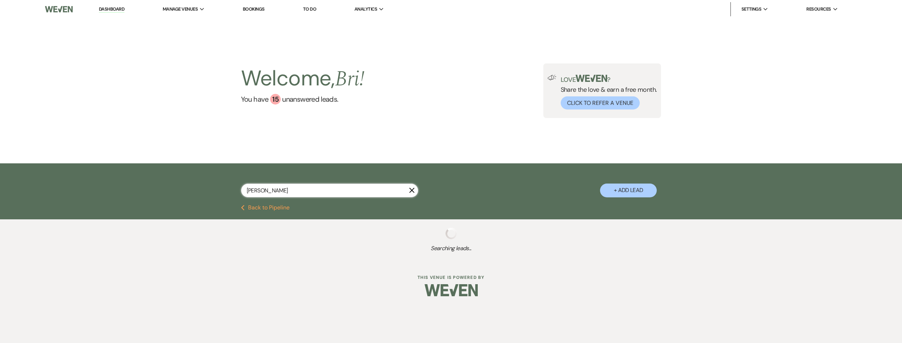
select select "5"
select select "8"
select select "5"
select select "8"
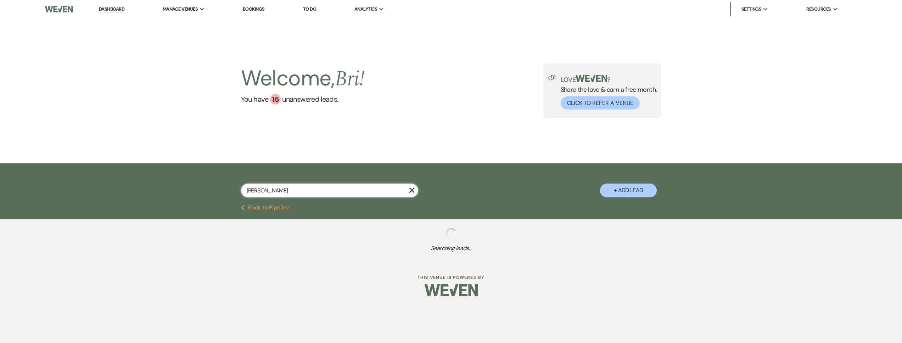
select select "1"
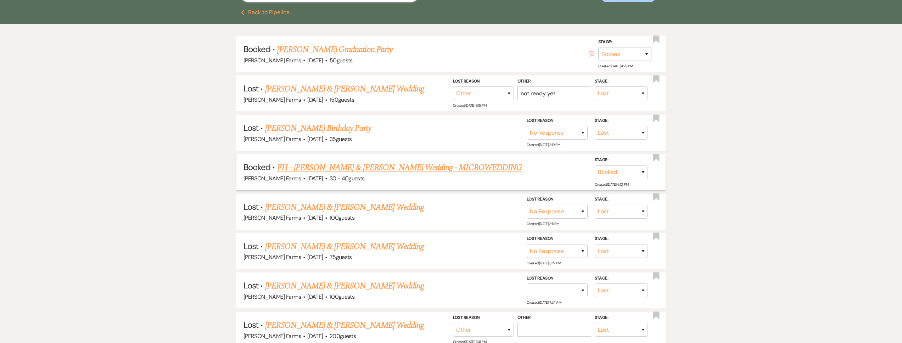
scroll to position [198, 0]
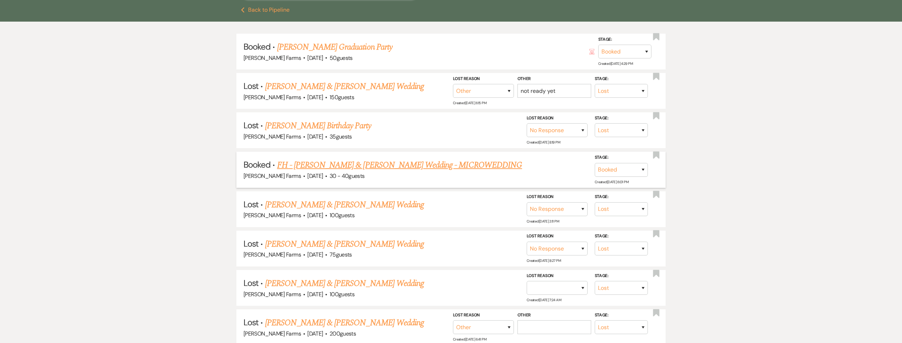
type input "gill"
click at [437, 160] on link "FH - Maxwell Gill & Megan Smith's Wedding - MICROWEDDING" at bounding box center [399, 165] width 245 height 13
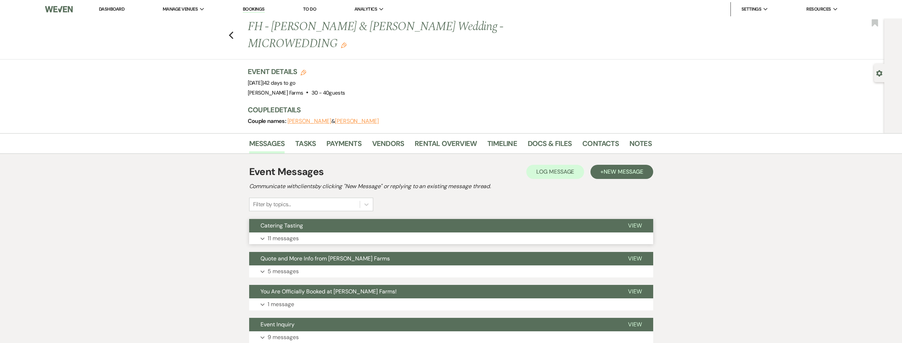
click at [313, 219] on button "Catering Tasting" at bounding box center [433, 225] width 368 height 13
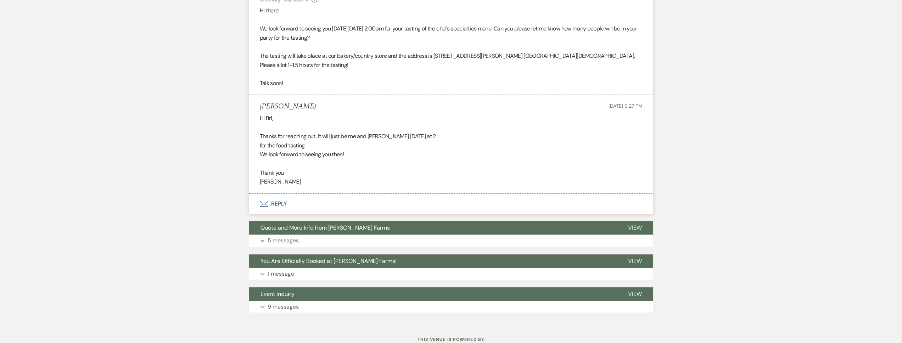
scroll to position [752, 0]
click at [342, 222] on button "Quote and More Info from [PERSON_NAME] Farms" at bounding box center [433, 228] width 368 height 13
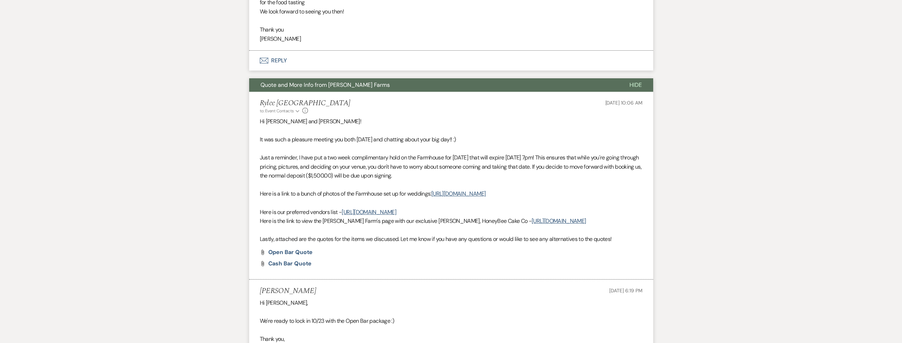
scroll to position [0, 0]
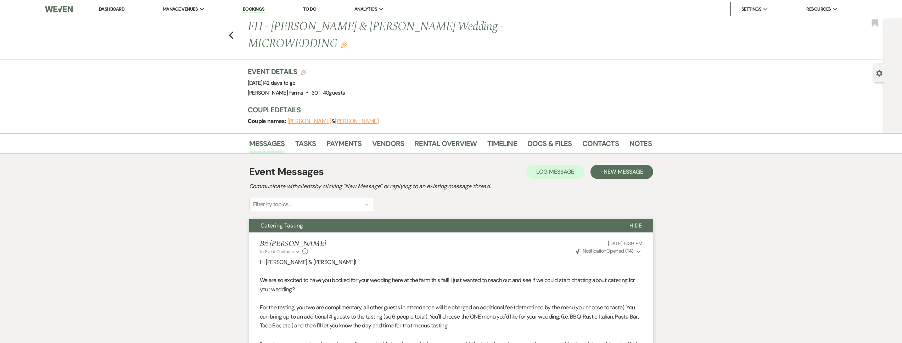
click at [627, 219] on button "Hide" at bounding box center [635, 225] width 35 height 13
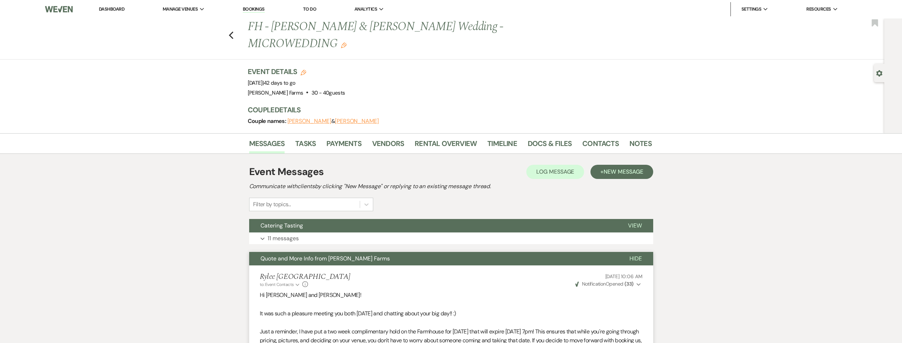
click at [640, 255] on span "Hide" at bounding box center [636, 258] width 12 height 7
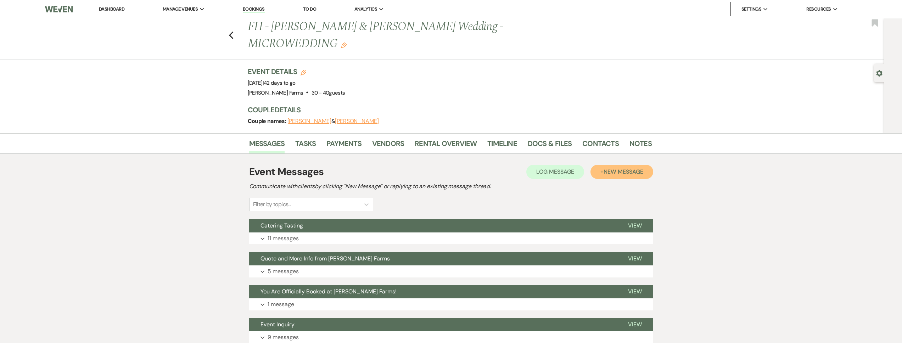
click at [621, 168] on span "New Message" at bounding box center [623, 171] width 39 height 7
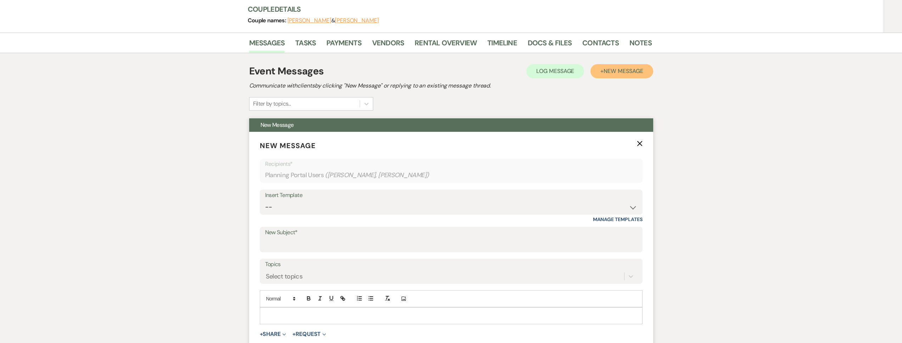
scroll to position [232, 0]
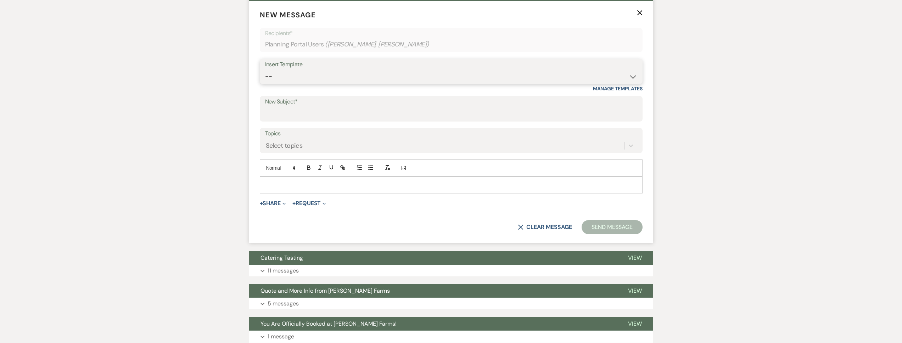
click at [333, 69] on select "-- Tour Request Response Follow Up Contract (Pre-Booked Leads) Weven Planning P…" at bounding box center [451, 76] width 372 height 14
select select "4075"
click at [265, 69] on select "-- Tour Request Response Follow Up Contract (Pre-Booked Leads) Weven Planning P…" at bounding box center [451, 76] width 372 height 14
type input "Final Details Call & Rehearsal"
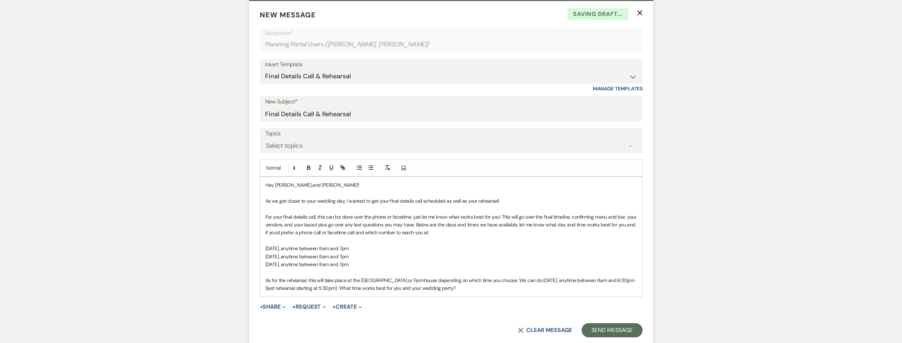
click at [412, 214] on span "For your final details call, this can be done over the phone or facetime, just …" at bounding box center [452, 225] width 372 height 22
drag, startPoint x: 350, startPoint y: 249, endPoint x: 314, endPoint y: 249, distance: 36.2
click at [314, 261] on p "Sunday, September 8, anytime between 8am and 7pm" at bounding box center [452, 265] width 372 height 8
drag, startPoint x: 313, startPoint y: 248, endPoint x: 396, endPoint y: 250, distance: 83.3
click at [396, 261] on p "Sunday, September 8, anytime between 8am and 7pm" at bounding box center [452, 265] width 372 height 8
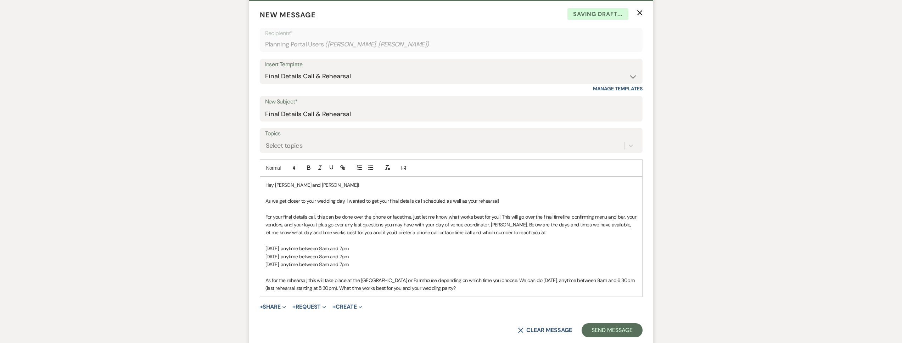
copy span "anytime between 8am and 7pm"
drag, startPoint x: 504, startPoint y: 264, endPoint x: 308, endPoint y: 266, distance: 196.4
click at [308, 277] on p "As for the rehearsal, this will take place at the Big Red Barn or Farmhouse dep…" at bounding box center [452, 285] width 372 height 16
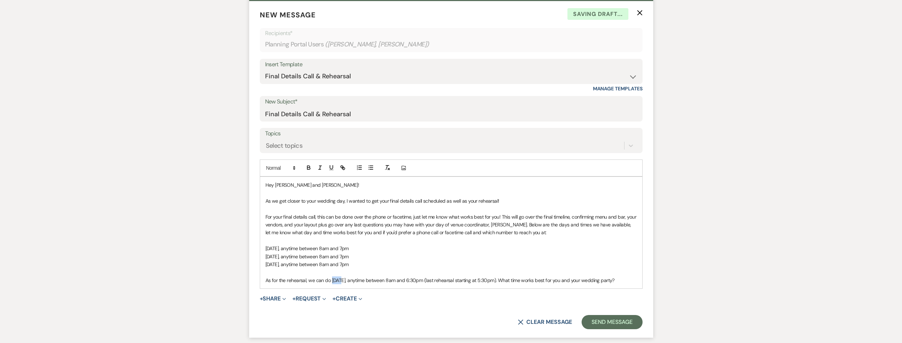
drag, startPoint x: 341, startPoint y: 264, endPoint x: 332, endPoint y: 264, distance: 8.9
click at [332, 277] on span "As for the rehearsal, we can do Thursday, October 3, anytime between 8am and 6:…" at bounding box center [440, 280] width 349 height 6
click at [379, 277] on span "As for the rehearsal, we can do Wednesday, October 3, anytime between 8am and 6…" at bounding box center [440, 280] width 349 height 6
click at [447, 277] on span "As for the rehearsal, we can do Wednesday, October 22, anytime between 8am and …" at bounding box center [440, 280] width 349 height 6
drag, startPoint x: 454, startPoint y: 265, endPoint x: 442, endPoint y: 265, distance: 11.4
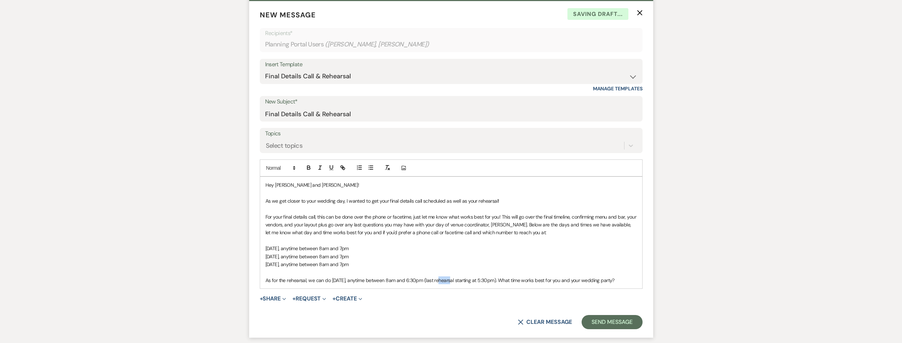
click at [442, 277] on span "As for the rehearsal, we can do Wednesday, October 22, anytime between 8am and …" at bounding box center [440, 280] width 349 height 6
click at [516, 277] on span "As for the rehearsal, we can do Wednesday, October 22, anytime between 8am and …" at bounding box center [437, 280] width 342 height 6
drag, startPoint x: 515, startPoint y: 263, endPoint x: 506, endPoint y: 264, distance: 8.9
click at [506, 277] on span "As for the rehearsal, we can do Wednesday, October 22, anytime between 8am and …" at bounding box center [437, 280] width 342 height 6
click at [523, 261] on p "Sunday, September 8, anytime between 8am and 7pm" at bounding box center [452, 265] width 372 height 8
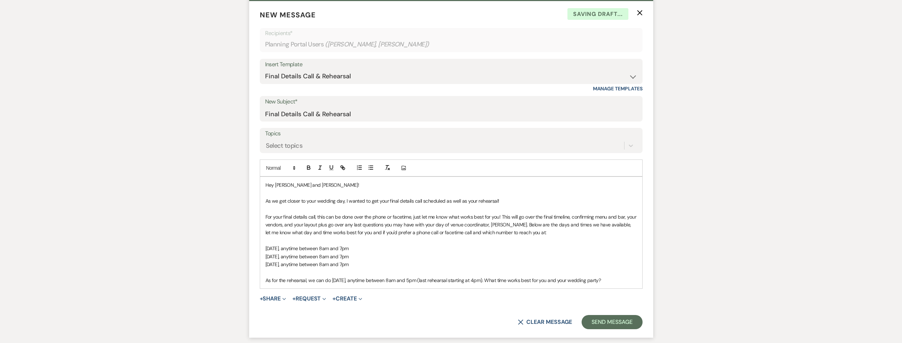
drag, startPoint x: 395, startPoint y: 245, endPoint x: 365, endPoint y: 248, distance: 30.2
click at [313, 261] on p "Sunday, September 8, anytime between 8am and 7pm" at bounding box center [452, 265] width 372 height 8
copy span "anytime between 8am and 7pm"
click at [396, 261] on p "Sunday, September 8, anytime between 8am and 7pm" at bounding box center [452, 265] width 372 height 8
drag, startPoint x: 395, startPoint y: 248, endPoint x: 265, endPoint y: 231, distance: 131.6
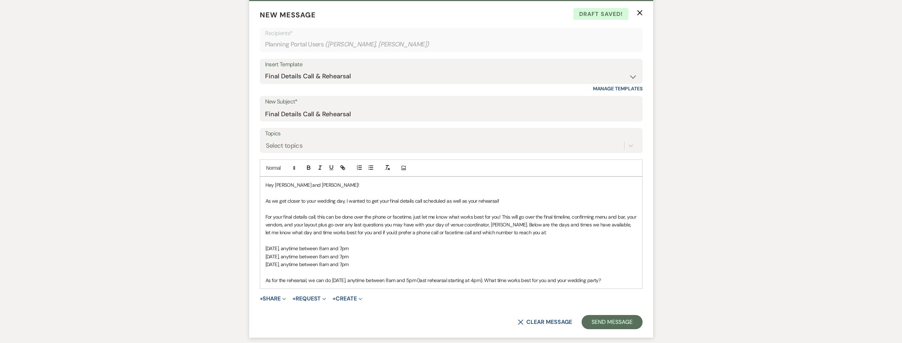
click at [264, 231] on div "Hey Maxwell and Megan! As we get closer to your wedding day, I wanted to get yo…" at bounding box center [451, 233] width 382 height 112
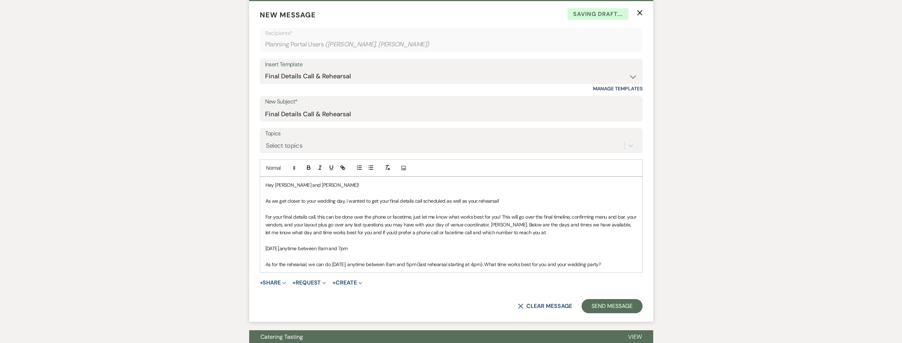
drag, startPoint x: 293, startPoint y: 232, endPoint x: 283, endPoint y: 232, distance: 10.6
click at [283, 245] on p "Sunday, October 28, anytime between 8am and 7pm" at bounding box center [452, 249] width 372 height 8
click at [390, 245] on p "Sunday, September 28, anytime between 8am and 7pm" at bounding box center [452, 249] width 372 height 8
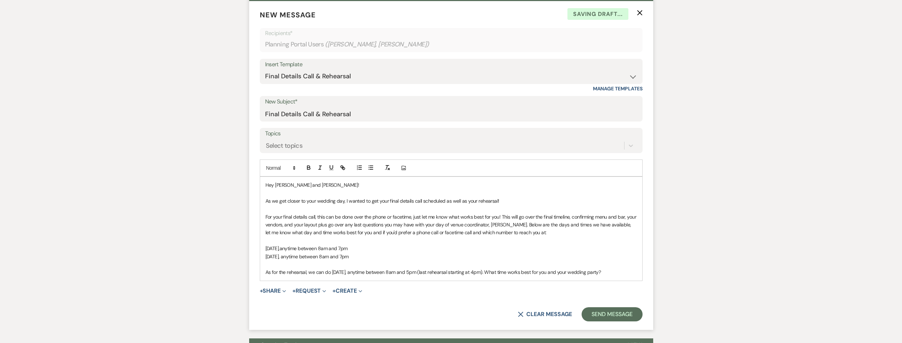
click at [387, 245] on p "Sunday, September 28, anytime between 8am and 7pm" at bounding box center [452, 249] width 372 height 8
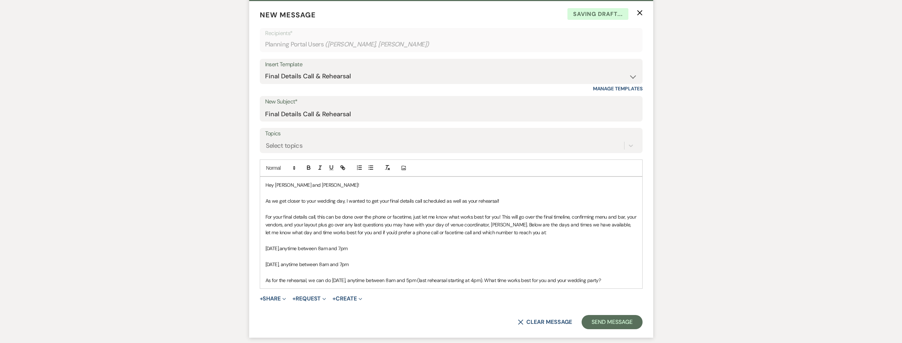
click at [385, 261] on p "Monday, September 29, anytime between 8am and 7pm" at bounding box center [452, 265] width 372 height 8
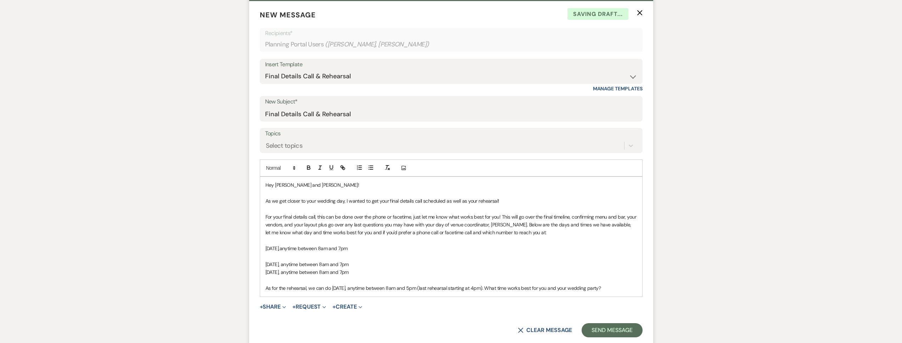
drag, startPoint x: 361, startPoint y: 256, endPoint x: 357, endPoint y: 256, distance: 4.3
click at [349, 269] on span "Tuesday, September 30, anytime between 8am and 7pm" at bounding box center [307, 272] width 83 height 6
click at [357, 269] on span "Tuesday, September 30, anytime between 12:30pm and 7pm" at bounding box center [311, 272] width 91 height 6
click at [398, 268] on p "[DATE], anytime between 12:30pm and 4pm" at bounding box center [452, 272] width 372 height 8
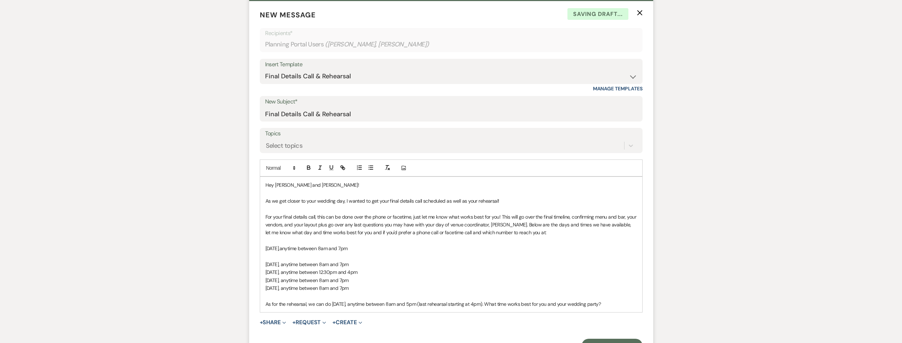
click at [349, 285] on span "Thursday, October 2, anytime between 8am and 7pm" at bounding box center [307, 288] width 83 height 6
click at [396, 284] on p "Thursday, October 2, anytime between 8am and 2pm" at bounding box center [452, 288] width 372 height 8
click at [395, 284] on p "Thursday, October 2, anytime between 8am and 2pm" at bounding box center [452, 288] width 372 height 8
click at [384, 284] on p "Thursday, October 2, anytime between 8am and 2pm" at bounding box center [452, 288] width 372 height 8
click at [301, 253] on p at bounding box center [452, 257] width 372 height 8
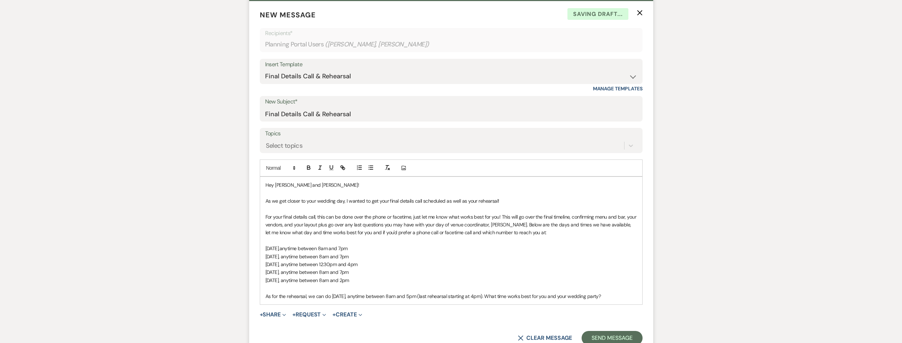
click at [385, 277] on p "Thursday, October 2, anytime between 8am and 2pm" at bounding box center [452, 281] width 372 height 8
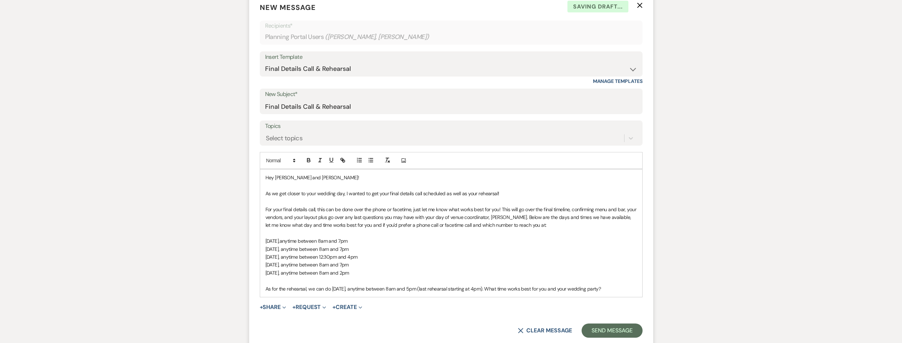
scroll to position [245, 0]
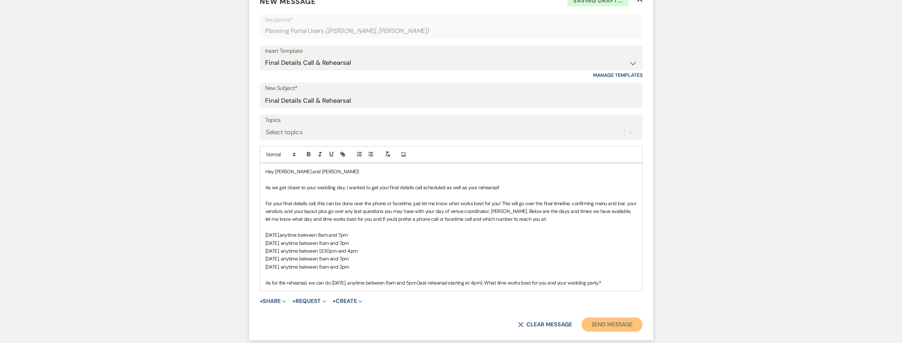
click at [593, 318] on button "Send Message" at bounding box center [612, 325] width 61 height 14
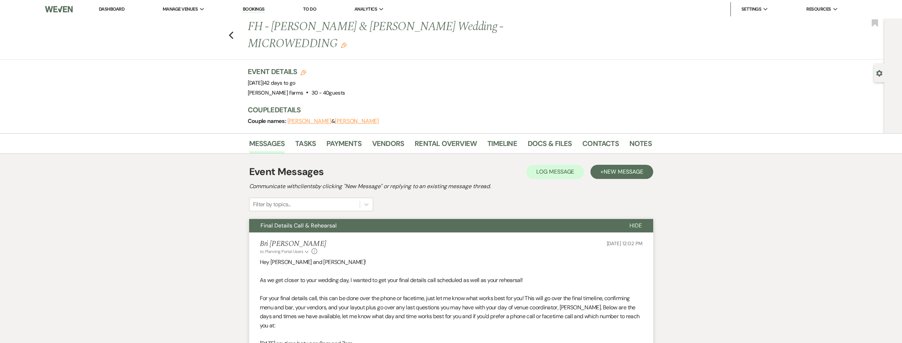
click at [237, 26] on div "Previous FH - Maxwell Gill & Megan Smith's Wedding - MICROWEDDING Edit Bookmark" at bounding box center [440, 38] width 888 height 41
click at [234, 31] on icon "Previous" at bounding box center [231, 35] width 5 height 9
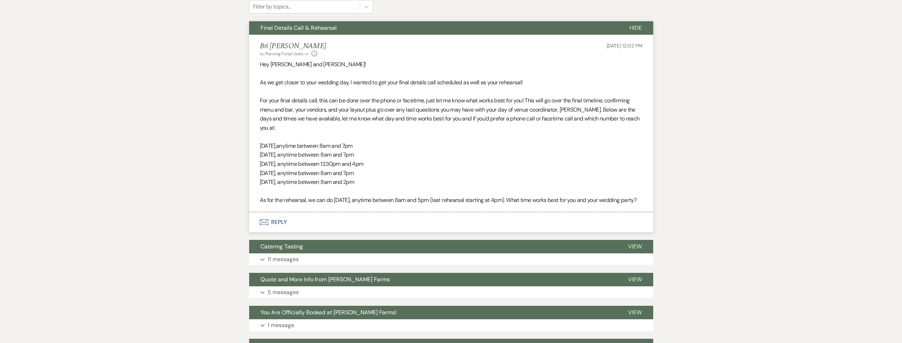
select select "8"
select select "1"
select select "8"
select select "5"
select select "8"
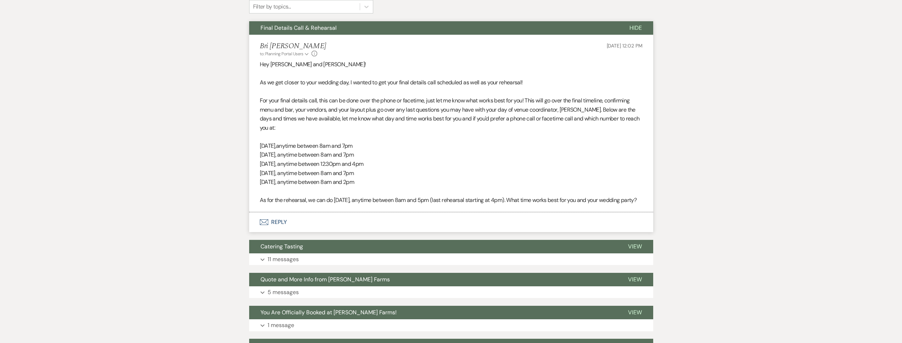
select select "5"
select select "8"
select select "5"
select select "8"
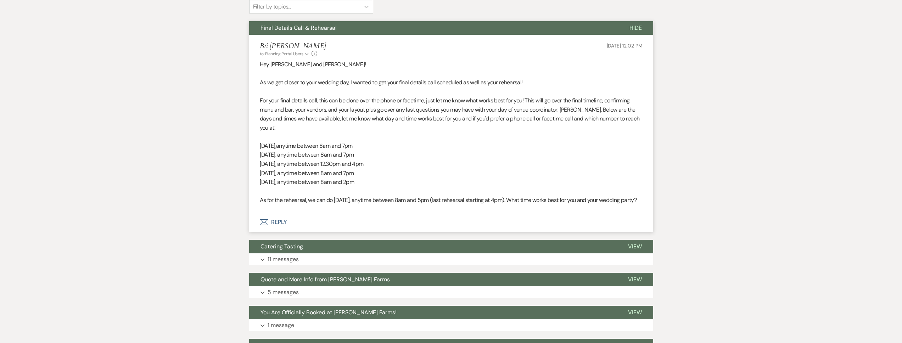
select select "1"
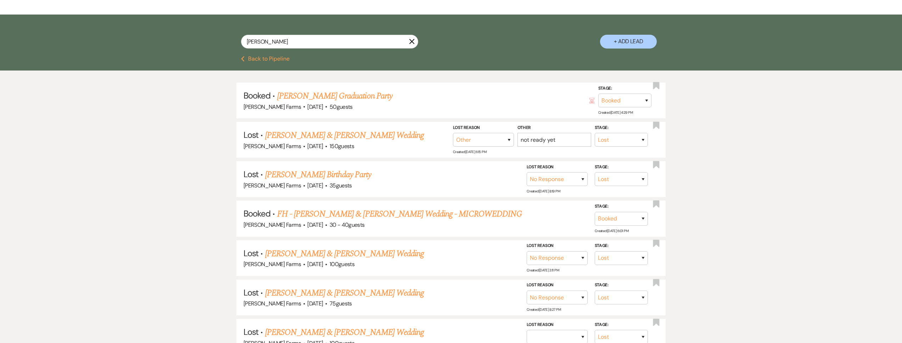
scroll to position [143, 0]
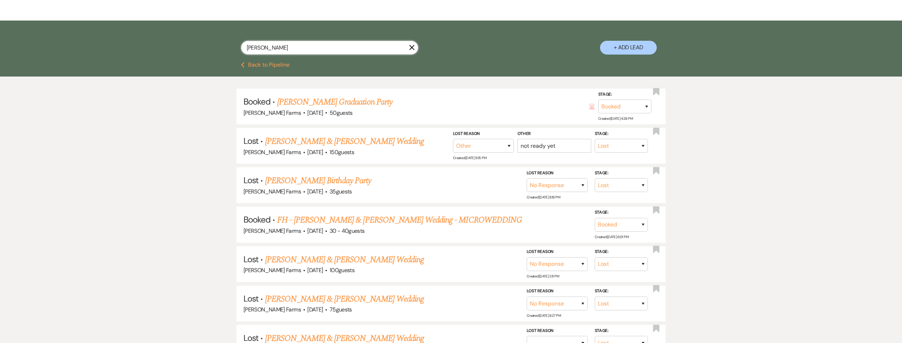
drag, startPoint x: 257, startPoint y: 50, endPoint x: 211, endPoint y: 50, distance: 46.1
click at [211, 50] on div "gill X + Add Lead" at bounding box center [451, 42] width 511 height 36
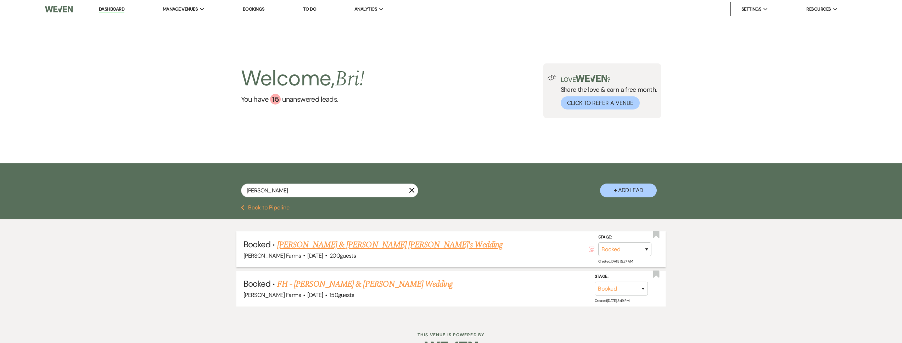
click at [333, 250] on link "Reese Manning & Braeden Whmke's Wedding" at bounding box center [389, 245] width 225 height 13
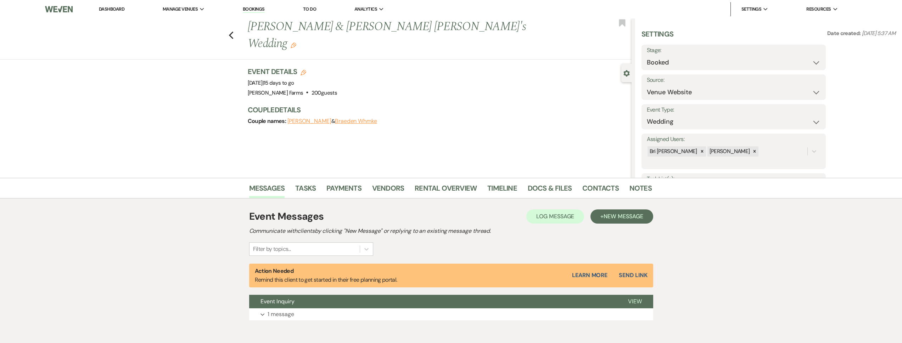
click at [296, 43] on use "button" at bounding box center [294, 46] width 6 height 6
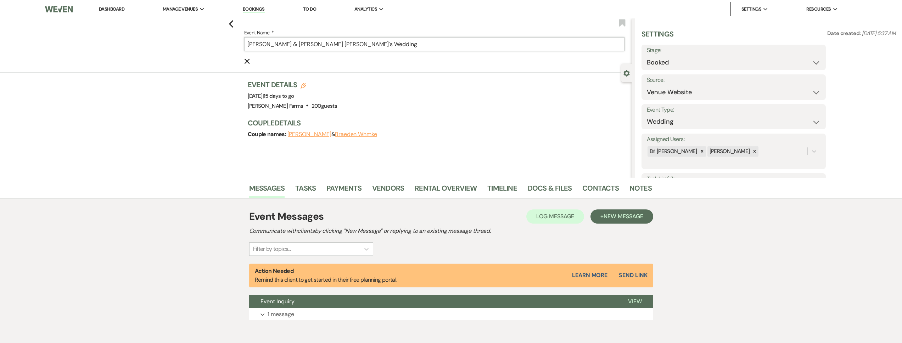
click at [250, 44] on input "Reese Manning & Braeden Whmke's Wedding" at bounding box center [434, 44] width 380 height 14
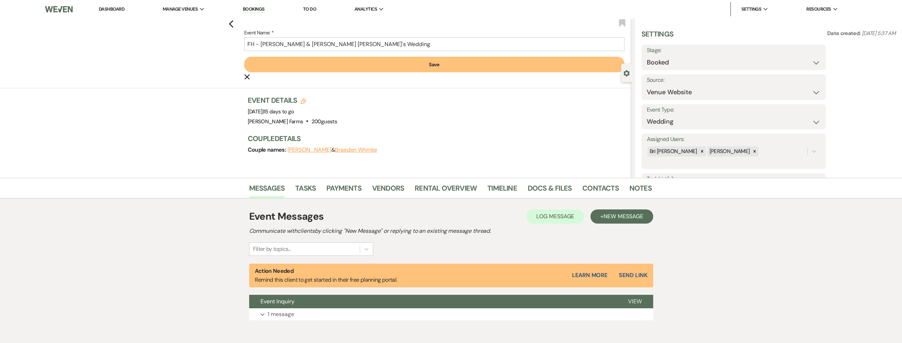
click at [320, 55] on form "Event Name: * FH - Reese Manning & Braeden Whmke's Wedding Save Cancel Edit" at bounding box center [434, 54] width 380 height 52
click at [322, 61] on button "Save" at bounding box center [434, 65] width 380 height 16
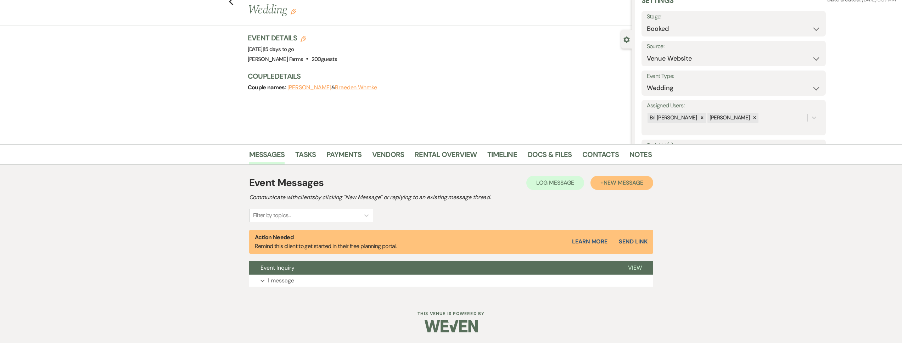
click at [615, 182] on span "New Message" at bounding box center [623, 182] width 39 height 7
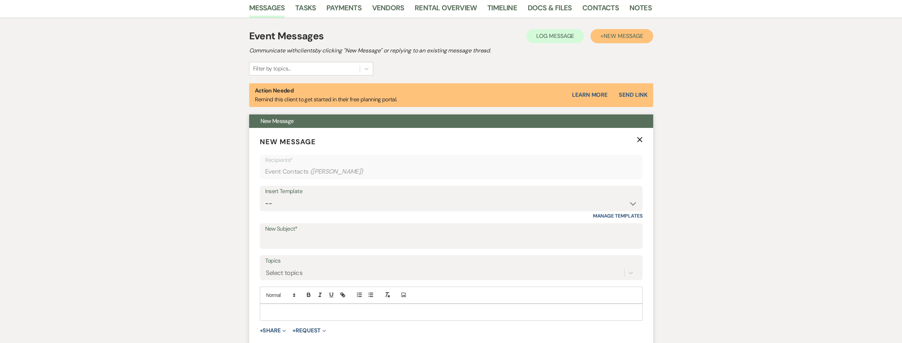
scroll to position [241, 0]
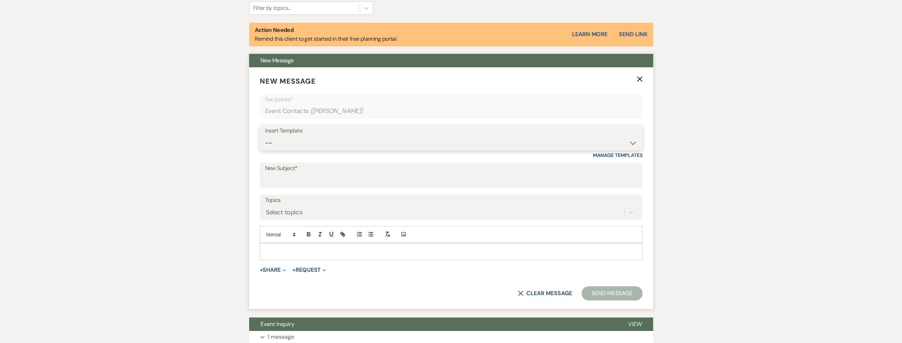
click at [317, 139] on select "-- Tour Request Response Follow Up Contract (Pre-Booked Leads) Weven Planning P…" at bounding box center [451, 143] width 372 height 14
click at [265, 136] on select "-- Tour Request Response Follow Up Contract (Pre-Booked Leads) Weven Planning P…" at bounding box center [451, 143] width 372 height 14
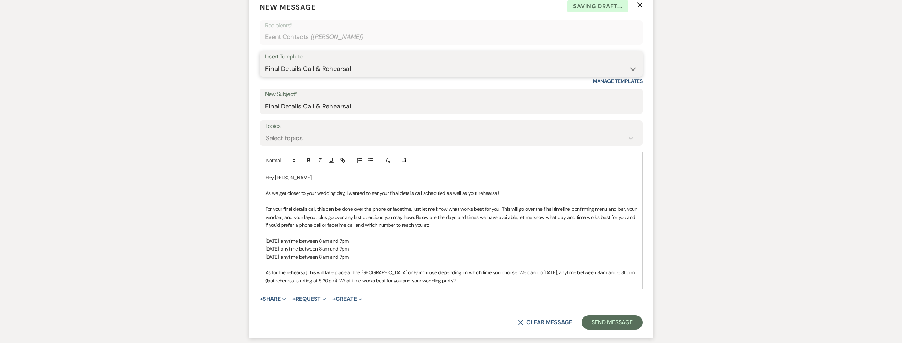
scroll to position [356, 0]
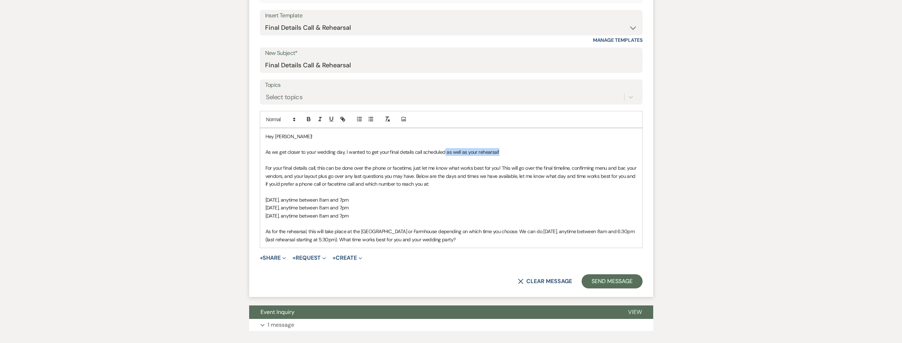
drag, startPoint x: 501, startPoint y: 152, endPoint x: 444, endPoint y: 152, distance: 57.4
click at [444, 152] on p "As we get closer to your wedding day, I wanted to get your final details call s…" at bounding box center [452, 152] width 372 height 8
drag, startPoint x: 315, startPoint y: 67, endPoint x: 385, endPoint y: 69, distance: 69.9
click at [385, 69] on input "Final Details Call & Rehearsal" at bounding box center [451, 65] width 372 height 14
drag, startPoint x: 480, startPoint y: 239, endPoint x: 264, endPoint y: 232, distance: 216.0
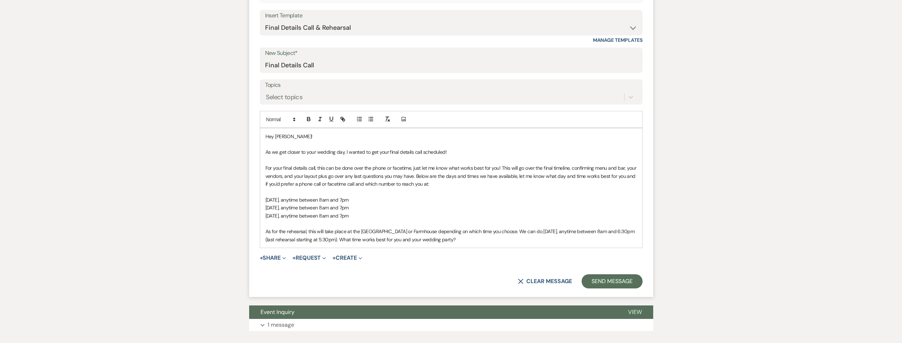
click at [264, 232] on div "Hey Kortney! As we get closer to your wedding day, I wanted to get your final d…" at bounding box center [451, 187] width 382 height 119
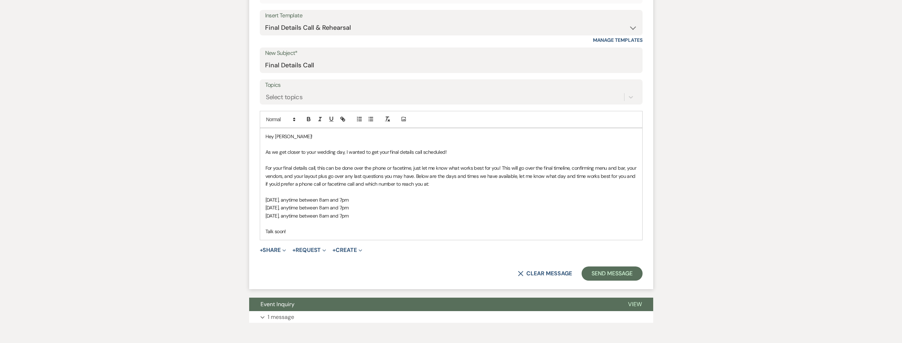
drag, startPoint x: 381, startPoint y: 216, endPoint x: 314, endPoint y: 218, distance: 67.0
click at [313, 218] on p "Sunday, September 8, anytime between 8am and 7pm" at bounding box center [452, 216] width 372 height 8
copy span "anytime between 8am and 7pm"
click at [386, 218] on p "Sunday, September 8, anytime between 8am and 7pm" at bounding box center [452, 216] width 372 height 8
drag, startPoint x: 351, startPoint y: 216, endPoint x: 262, endPoint y: 200, distance: 90.6
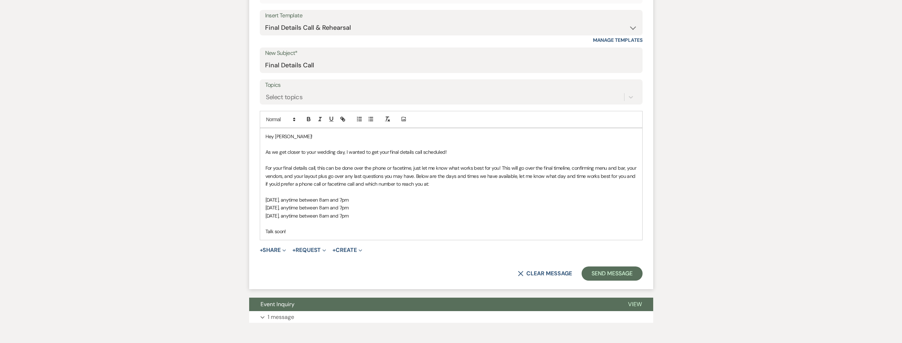
click at [262, 200] on div "Hey Kortney! As we get closer to your wedding day, I wanted to get your final d…" at bounding box center [451, 184] width 382 height 112
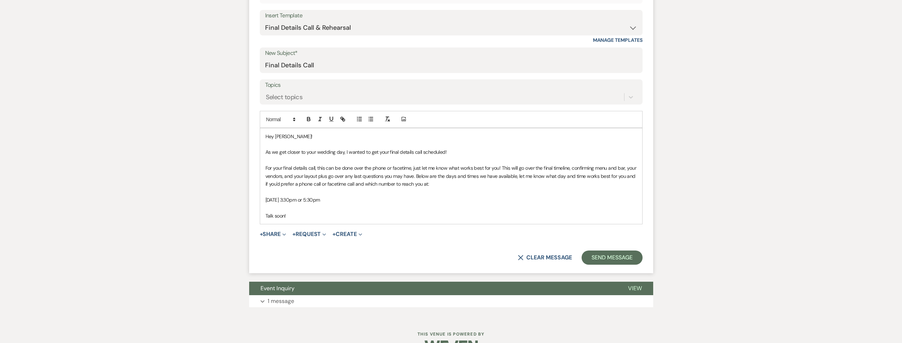
drag, startPoint x: 360, startPoint y: 200, endPoint x: 317, endPoint y: 201, distance: 43.6
click at [317, 201] on p "Thursday, September 11, at 3:30pm or 5:30pm" at bounding box center [452, 200] width 372 height 8
drag, startPoint x: 320, startPoint y: 199, endPoint x: 247, endPoint y: 200, distance: 73.0
click at [247, 200] on div "Messages Tasks Payments Vendors Rental Overview Timeline Docs & Files Contacts …" at bounding box center [451, 70] width 902 height 496
drag, startPoint x: 376, startPoint y: 202, endPoint x: 313, endPoint y: 202, distance: 62.4
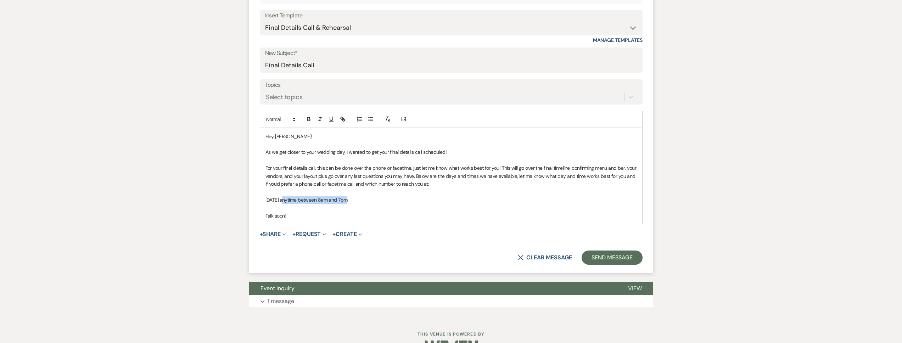
click at [313, 202] on span "anytime between 8am and 7pm" at bounding box center [314, 200] width 68 height 6
click at [381, 201] on span "at 8:30am, 9am, 9:30am, 10am, or 3pm, 3:30pm, or 4pm" at bounding box center [339, 200] width 119 height 6
click at [426, 201] on p "Friday, September 12, at 8:30am, 9am, 9:30am, 10am, 3pm, 3:30pm, or 4pm" at bounding box center [452, 200] width 372 height 8
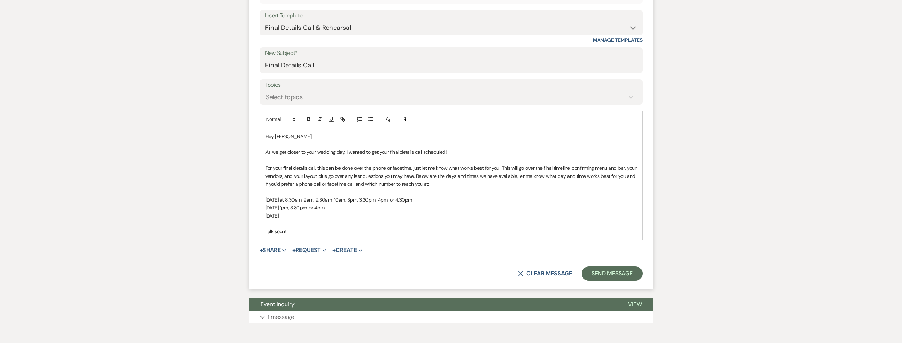
drag, startPoint x: 322, startPoint y: 216, endPoint x: 256, endPoint y: 216, distance: 65.6
click at [255, 216] on form "New Message X Draft saved! Recipients* Event Contacts ( Kortney Manning ) Inser…" at bounding box center [451, 120] width 404 height 337
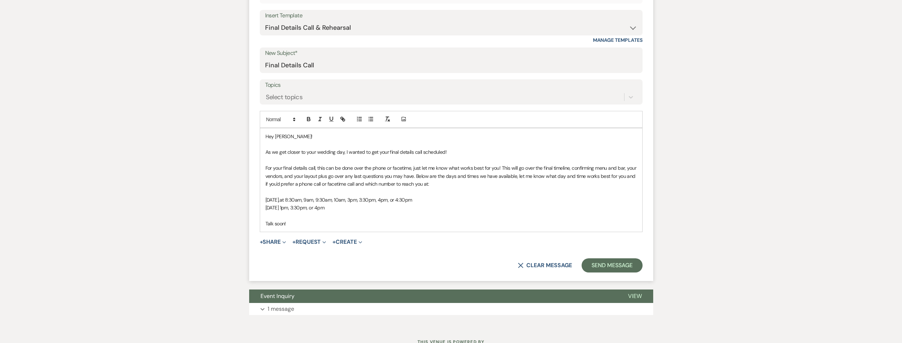
click at [278, 214] on p at bounding box center [452, 216] width 372 height 8
click at [606, 267] on button "Send Message" at bounding box center [612, 265] width 61 height 14
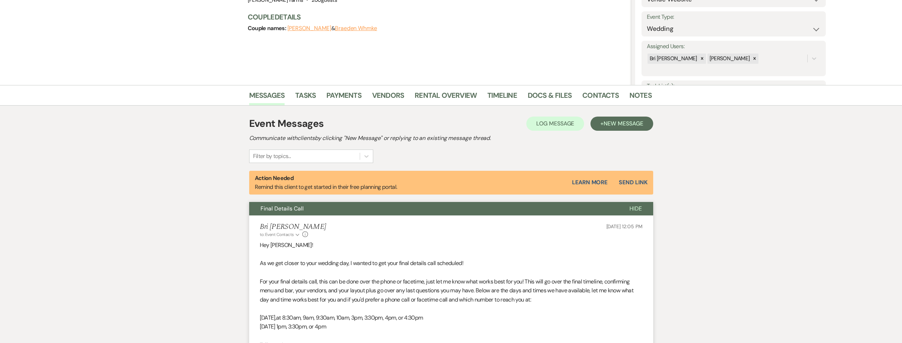
scroll to position [0, 0]
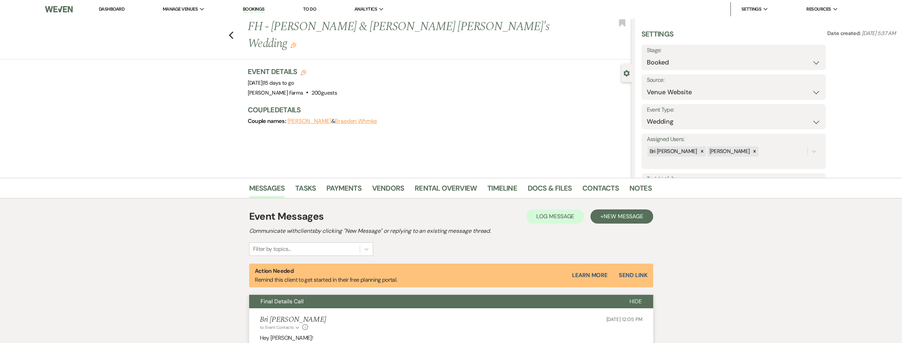
click at [116, 9] on link "Dashboard" at bounding box center [112, 9] width 26 height 6
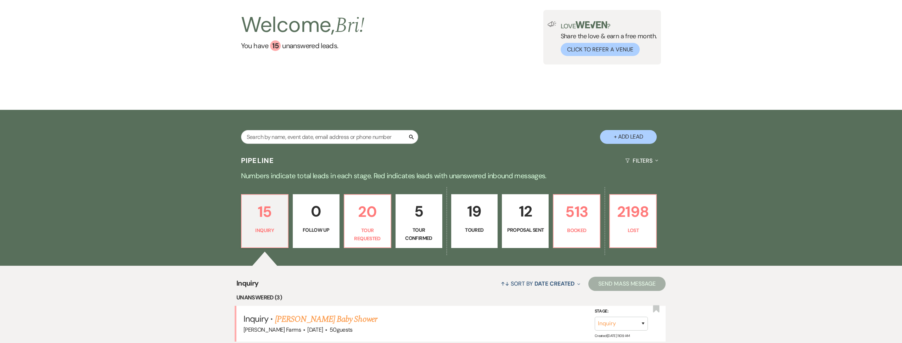
scroll to position [60, 0]
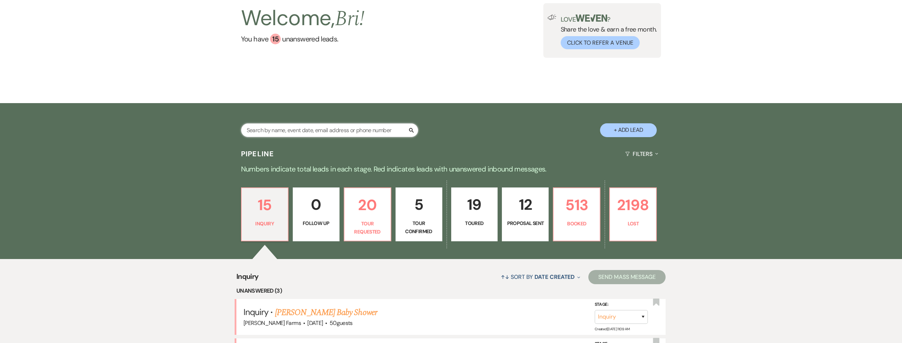
click at [305, 128] on input "text" at bounding box center [329, 130] width 177 height 14
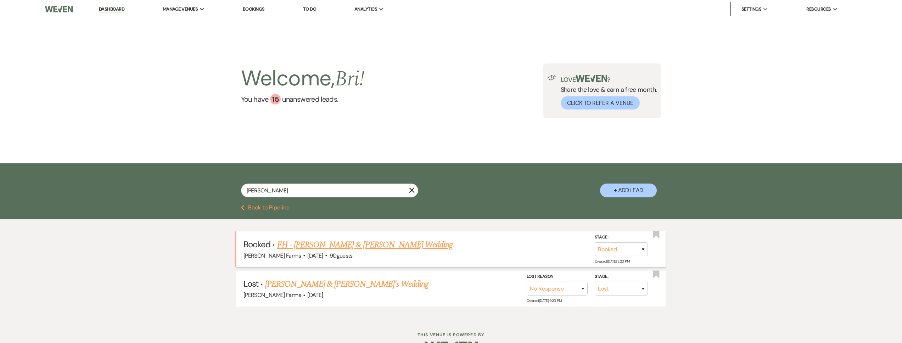
click at [340, 248] on link "FH - CJ Werner & Nick Henderson's Wedding" at bounding box center [365, 245] width 176 height 13
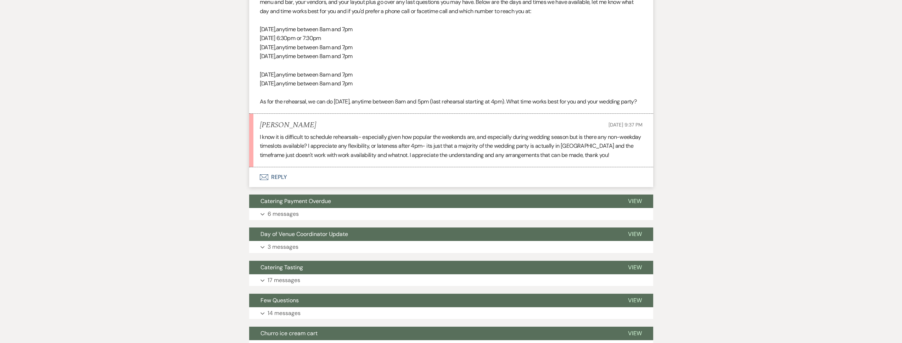
scroll to position [289, 0]
click at [334, 181] on button "Envelope Reply" at bounding box center [451, 177] width 404 height 20
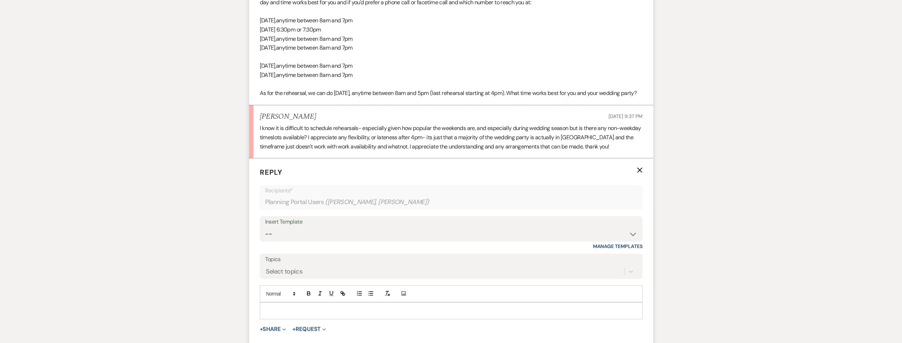
scroll to position [328, 0]
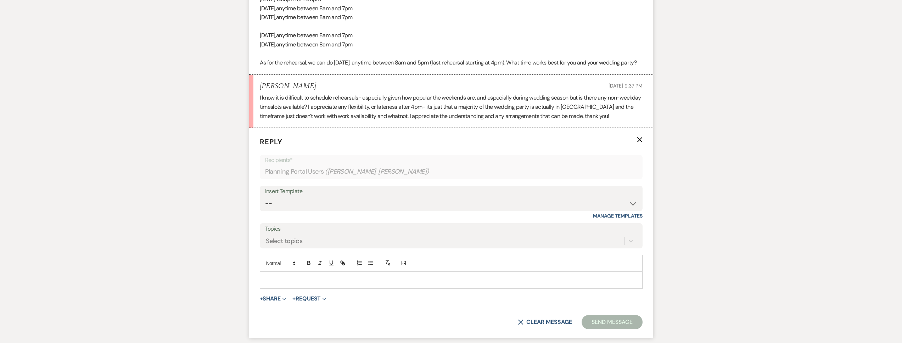
click at [286, 284] on p at bounding box center [452, 281] width 372 height 8
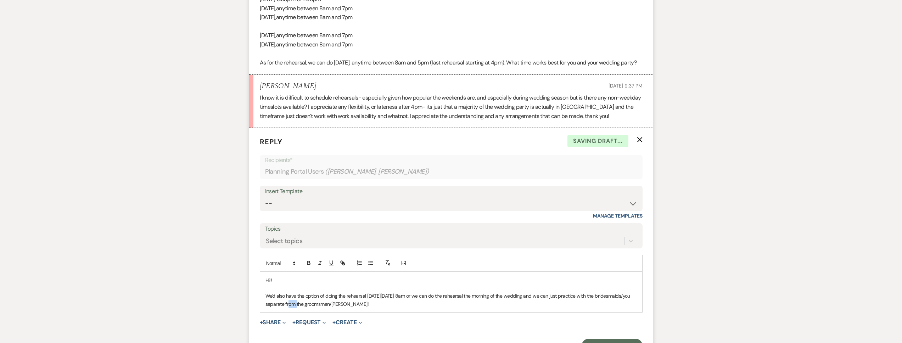
drag, startPoint x: 301, startPoint y: 313, endPoint x: 294, endPoint y: 314, distance: 7.1
click at [294, 308] on p "We'd also have the option of doing the rehearsal on Saturday, November 1, at 8a…" at bounding box center [452, 300] width 372 height 16
click at [394, 308] on p "We'd also have the option of doing the rehearsal on Saturday, November 1, at 8a…" at bounding box center [452, 300] width 372 height 16
click at [463, 308] on p "We'd also have the option of doing the rehearsal on Saturday, November 1, at 8a…" at bounding box center [452, 300] width 372 height 16
click at [568, 308] on p "We'd also have the option of doing the rehearsal on Saturday, November 1, at 8a…" at bounding box center [452, 300] width 372 height 16
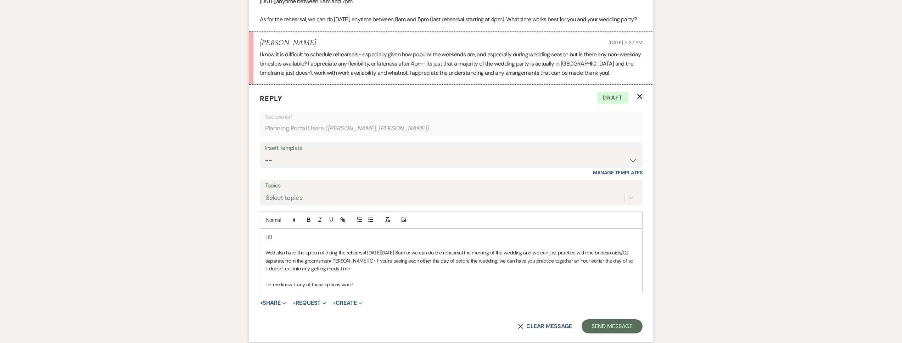
scroll to position [359, 0]
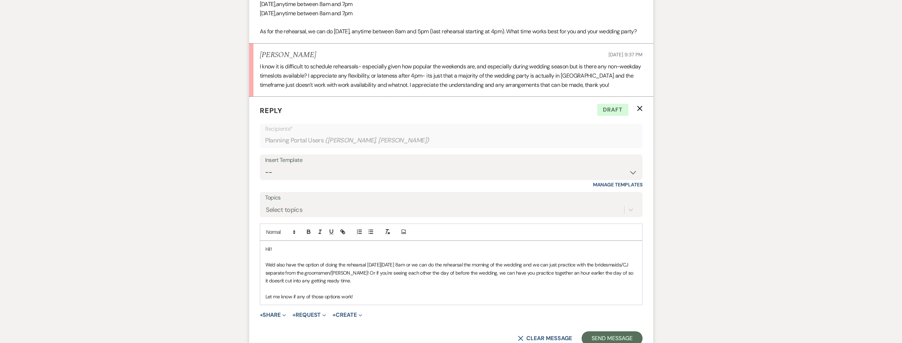
click at [367, 285] on p "We'd also have the option of doing the rehearsal on Saturday, November 1, at 8a…" at bounding box center [452, 273] width 372 height 24
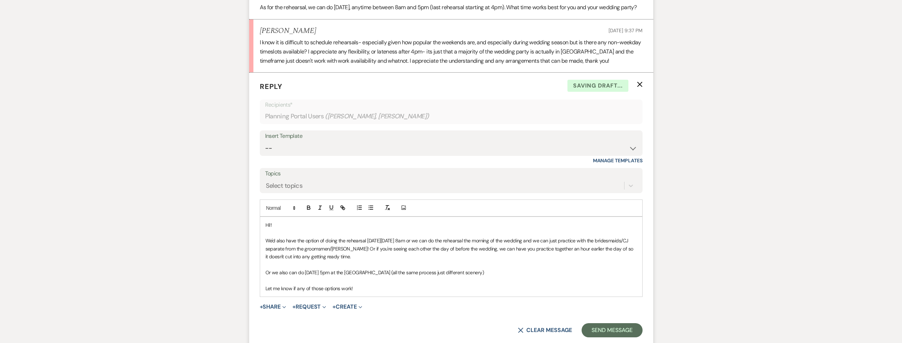
scroll to position [399, 0]
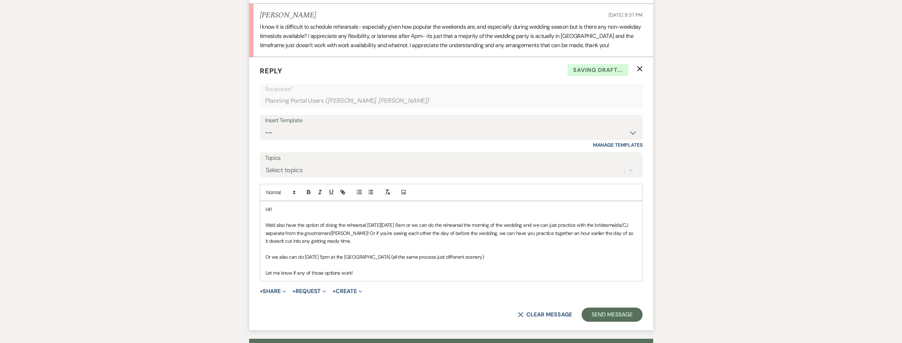
drag, startPoint x: 364, startPoint y: 283, endPoint x: 294, endPoint y: 283, distance: 70.2
click at [294, 277] on p "Let me know if any of those options work!" at bounding box center [452, 273] width 372 height 8
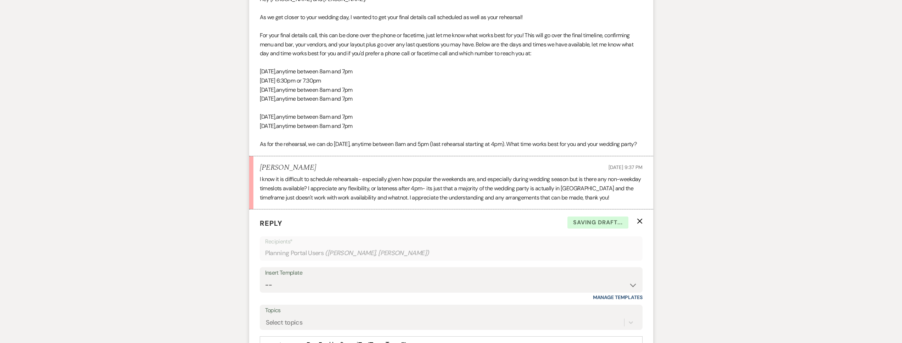
scroll to position [180, 0]
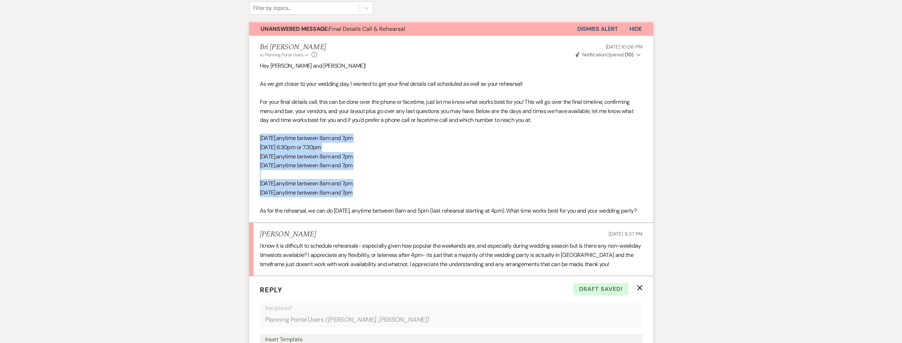
drag, startPoint x: 393, startPoint y: 190, endPoint x: 258, endPoint y: 139, distance: 144.2
click at [258, 139] on li "Bri Schnepf to: Planning Portal Users Expand Info Sep 03, 2025, 10:06 PM Weven …" at bounding box center [451, 129] width 404 height 187
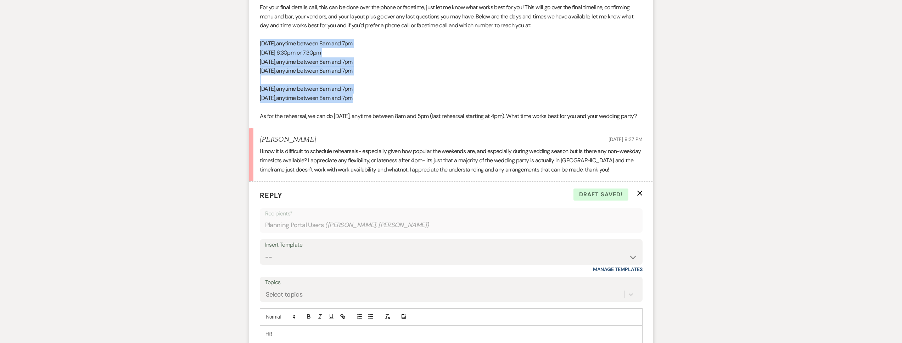
scroll to position [412, 0]
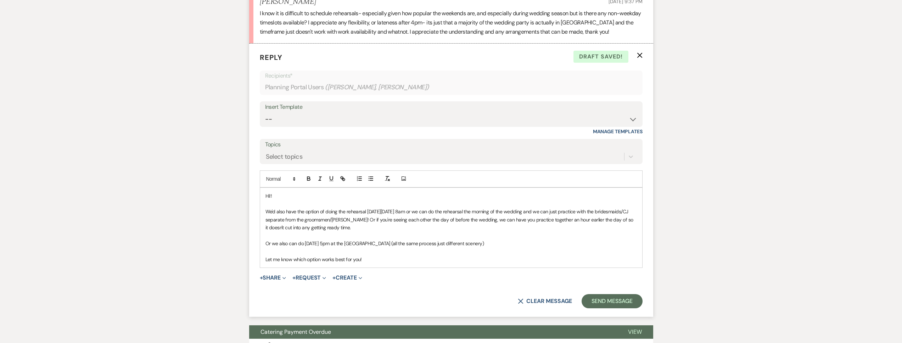
click at [375, 263] on p "Let me know which option works best for you!" at bounding box center [452, 260] width 372 height 8
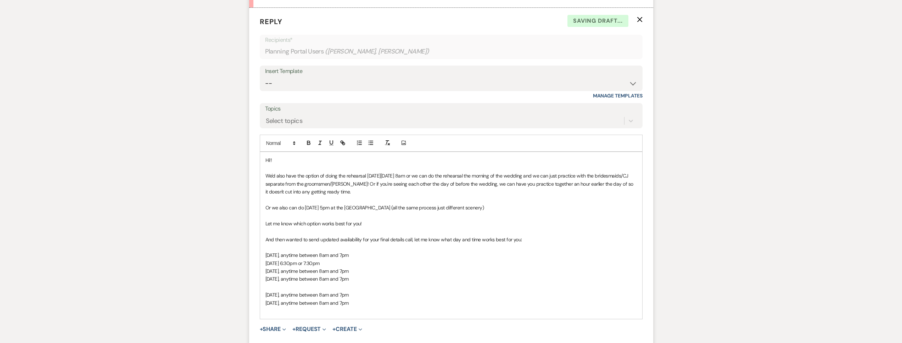
scroll to position [459, 0]
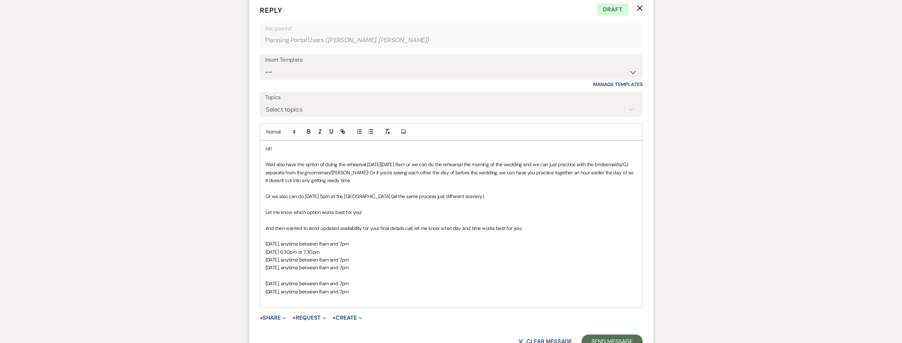
drag, startPoint x: 376, startPoint y: 252, endPoint x: 308, endPoint y: 253, distance: 67.7
click at [308, 248] on p "Monday, October 6, anytime between 8am and 7pm" at bounding box center [452, 244] width 372 height 8
click at [372, 256] on p "Tuesday, October 7, at 6:30pm or 7:30pm" at bounding box center [452, 252] width 372 height 8
click at [349, 263] on span "Thursday, October 9, anytime between 8am and 7pm" at bounding box center [307, 260] width 83 height 6
click at [382, 272] on p "Saturday, October 11, anytime between 8am and 7pm" at bounding box center [452, 268] width 372 height 8
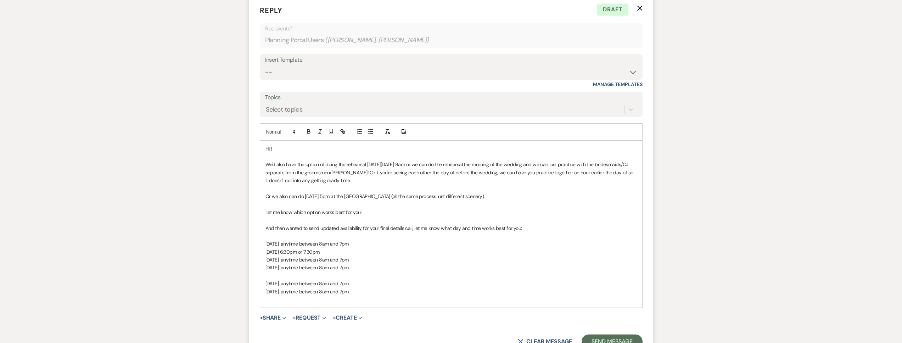
click at [380, 272] on p "Saturday, October 11, anytime between 8am and 7pm" at bounding box center [452, 268] width 372 height 8
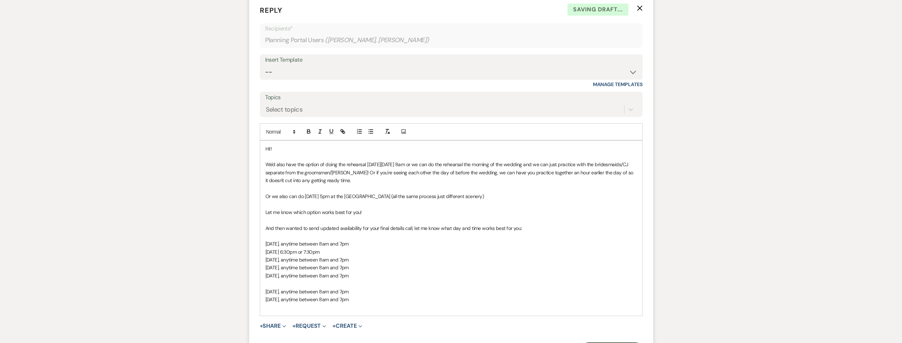
click at [391, 296] on p "Monday, October 13, anytime between 8am and 7pm" at bounding box center [452, 292] width 372 height 8
click at [384, 303] on p "Tuesday, October 14, anytime between 8am and 7pm" at bounding box center [452, 300] width 372 height 8
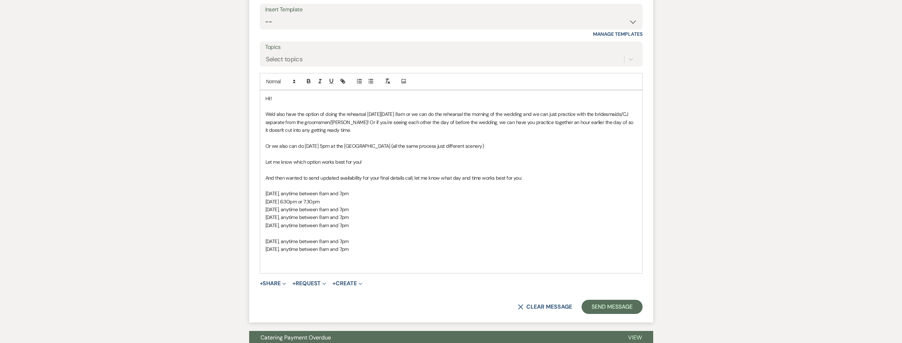
scroll to position [517, 0]
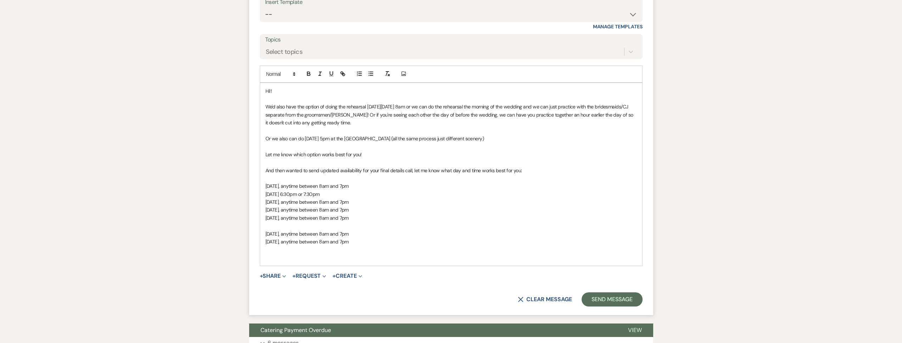
click at [305, 262] on p at bounding box center [452, 258] width 372 height 8
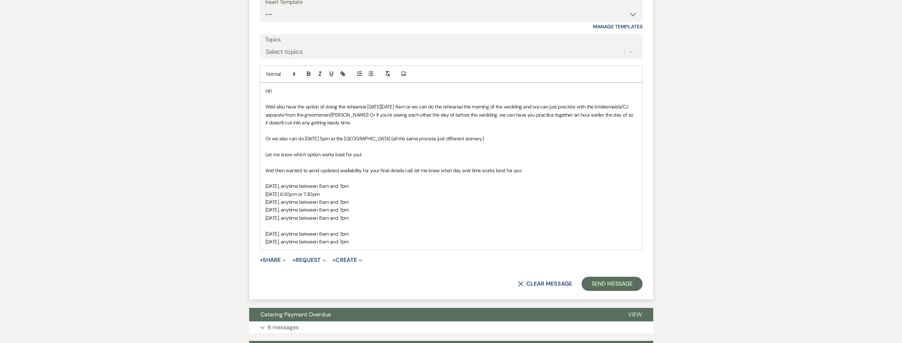
click at [394, 246] on p "Tuesday, October 14, anytime between 8am and 7pm" at bounding box center [452, 242] width 372 height 8
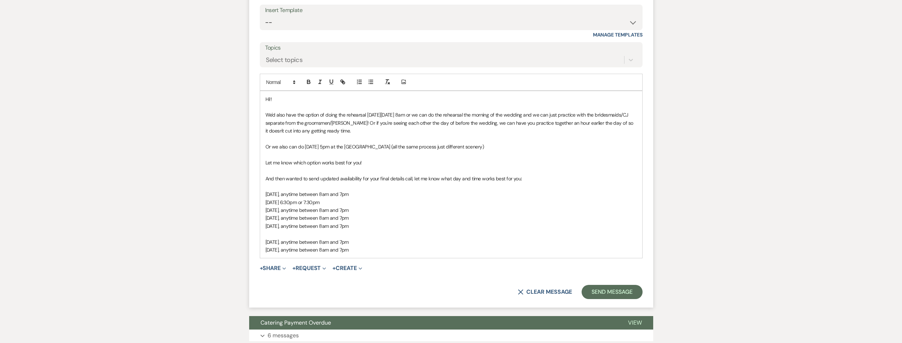
scroll to position [509, 0]
click at [617, 300] on button "Send Message" at bounding box center [612, 292] width 61 height 14
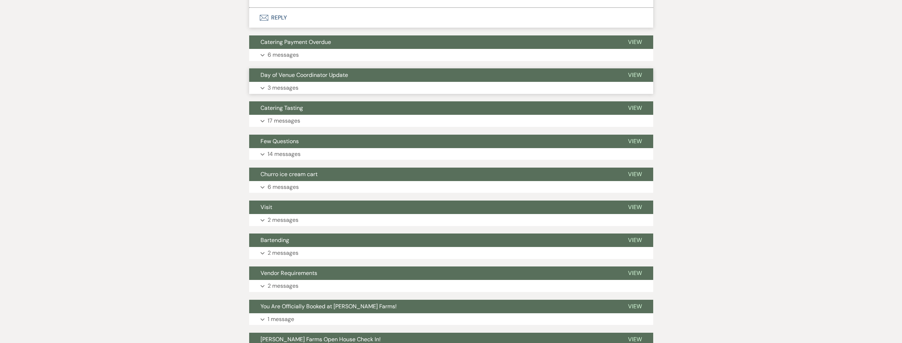
scroll to position [674, 0]
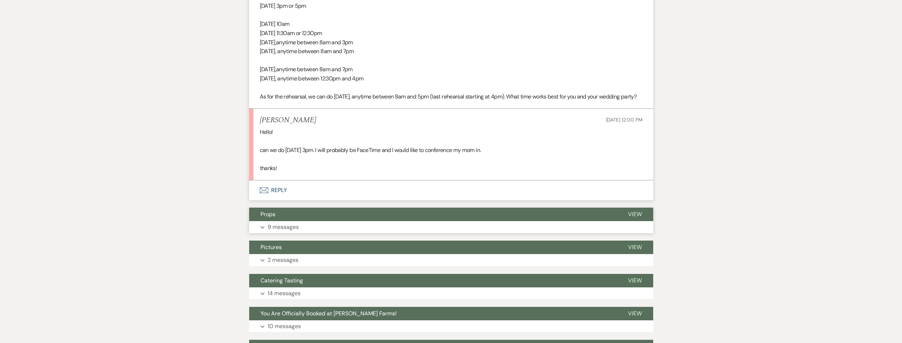
scroll to position [373, 0]
click at [357, 200] on button "Envelope Reply" at bounding box center [451, 190] width 404 height 20
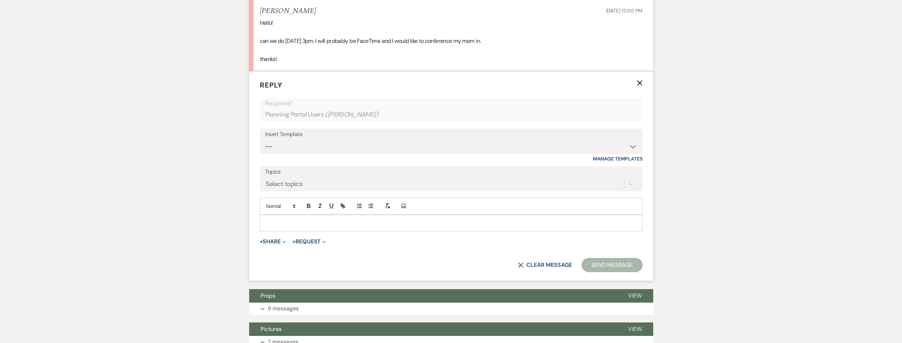
scroll to position [483, 0]
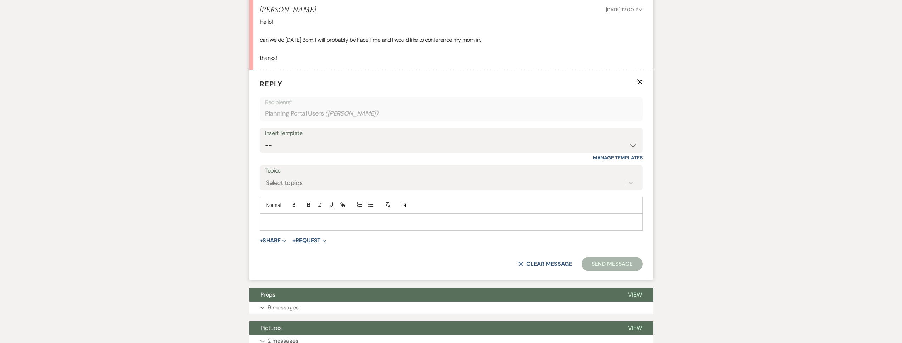
click at [302, 226] on p at bounding box center [452, 222] width 372 height 8
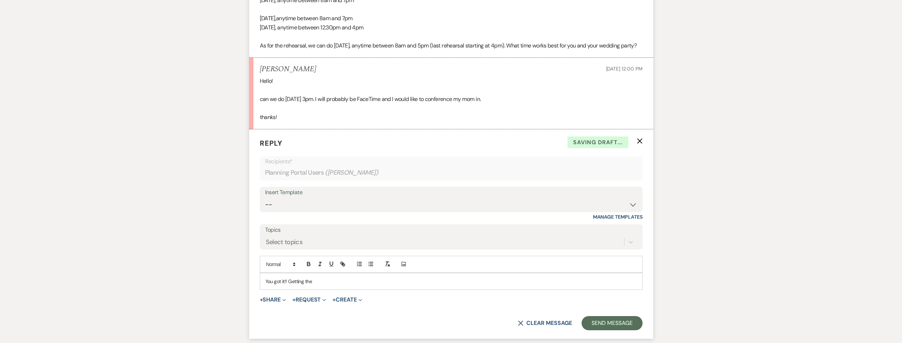
scroll to position [419, 0]
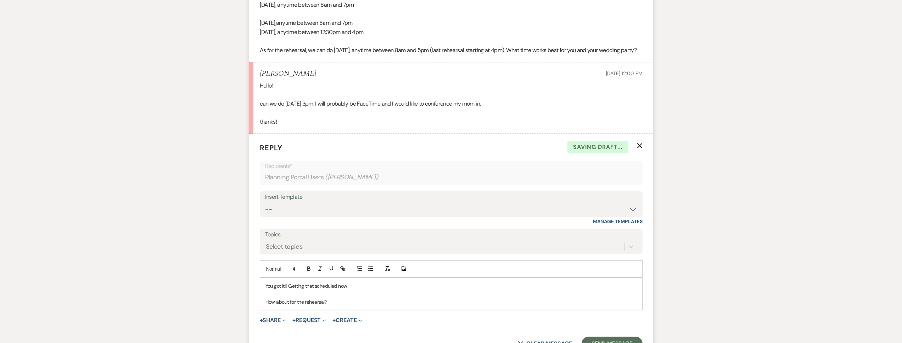
drag, startPoint x: 303, startPoint y: 60, endPoint x: 259, endPoint y: 51, distance: 44.8
click at [260, 51] on p "As for the rehearsal, we can do [DATE], anytime between 8am and 5pm (last rehea…" at bounding box center [451, 50] width 383 height 9
copy span "As for the rehearsal, we can do [DATE], anytime between 8am and 5pm (last rehea…"
click at [339, 306] on p "How about for the rehearsal?" at bounding box center [452, 302] width 372 height 8
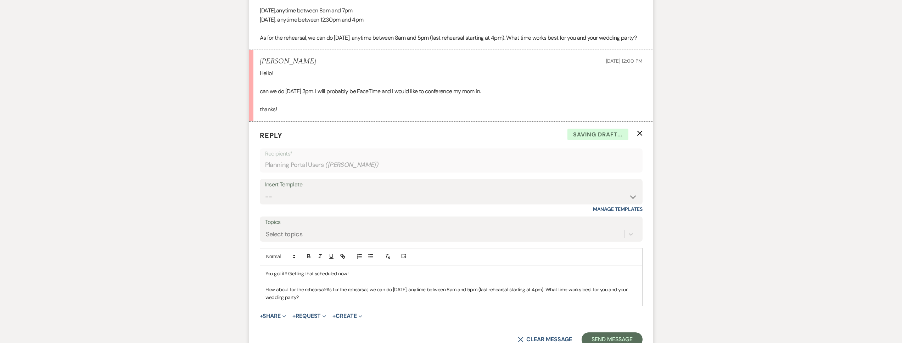
scroll to position [478, 0]
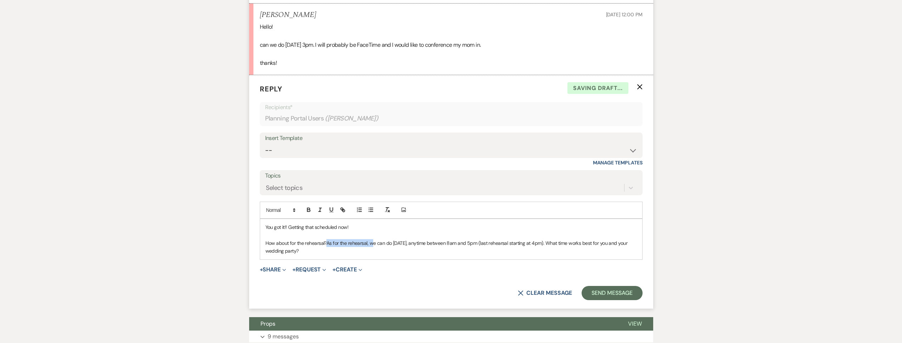
drag, startPoint x: 373, startPoint y: 252, endPoint x: 328, endPoint y: 253, distance: 45.4
click at [328, 253] on span "As for the rehearsal, we can do [DATE], anytime between 8am and 5pm (last rehea…" at bounding box center [447, 247] width 363 height 14
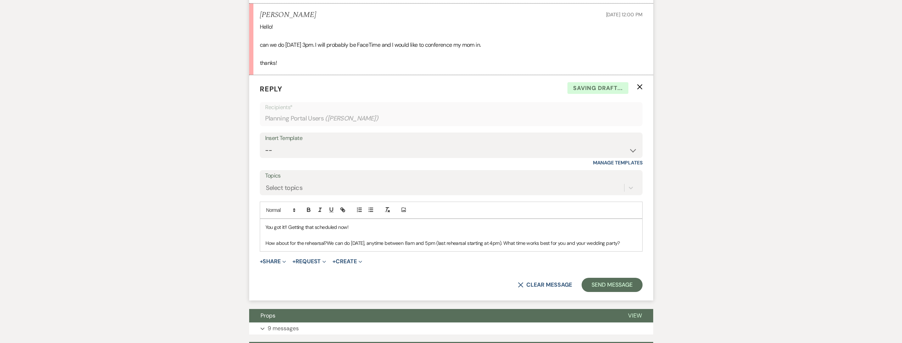
click at [378, 247] on p "How about for the rehearsal? We can do [DATE], anytime between 8am and 5pm (las…" at bounding box center [452, 243] width 372 height 8
drag, startPoint x: 382, startPoint y: 264, endPoint x: 533, endPoint y: 252, distance: 151.5
click at [533, 251] on div "You got it!! Getting that scheduled now! How about for the rehearsal? We can do…" at bounding box center [451, 235] width 382 height 32
click at [607, 292] on button "Send Message" at bounding box center [612, 285] width 61 height 14
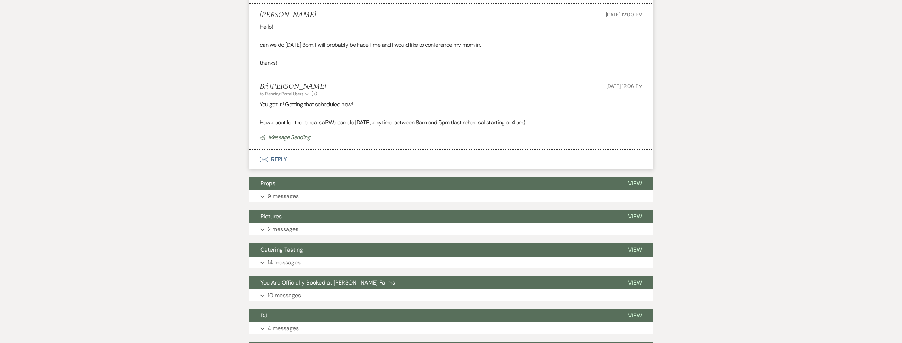
drag, startPoint x: 311, startPoint y: 27, endPoint x: 258, endPoint y: 26, distance: 52.8
click at [258, 26] on li "[PERSON_NAME] [DATE] 12:00 PM Hello! can we do [DATE] 3pm. I will probably be F…" at bounding box center [451, 40] width 404 height 72
copy h5 "[PERSON_NAME]"
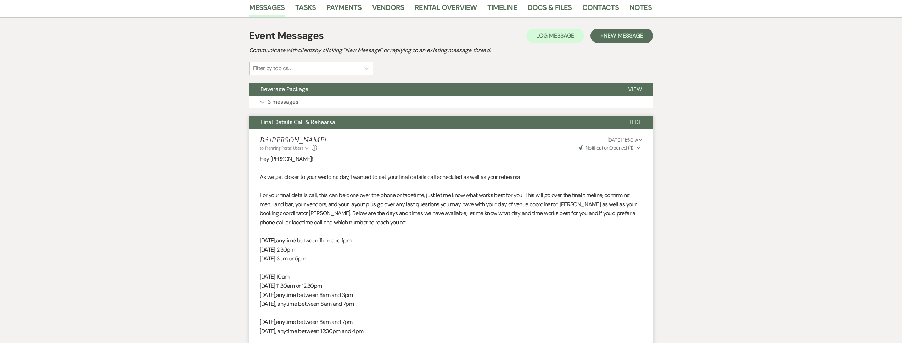
scroll to position [0, 0]
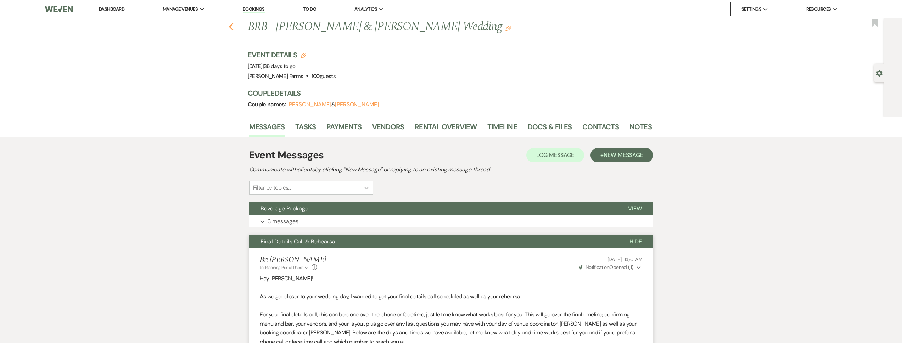
click at [232, 26] on use "button" at bounding box center [231, 27] width 5 height 8
